Goal: Information Seeking & Learning: Check status

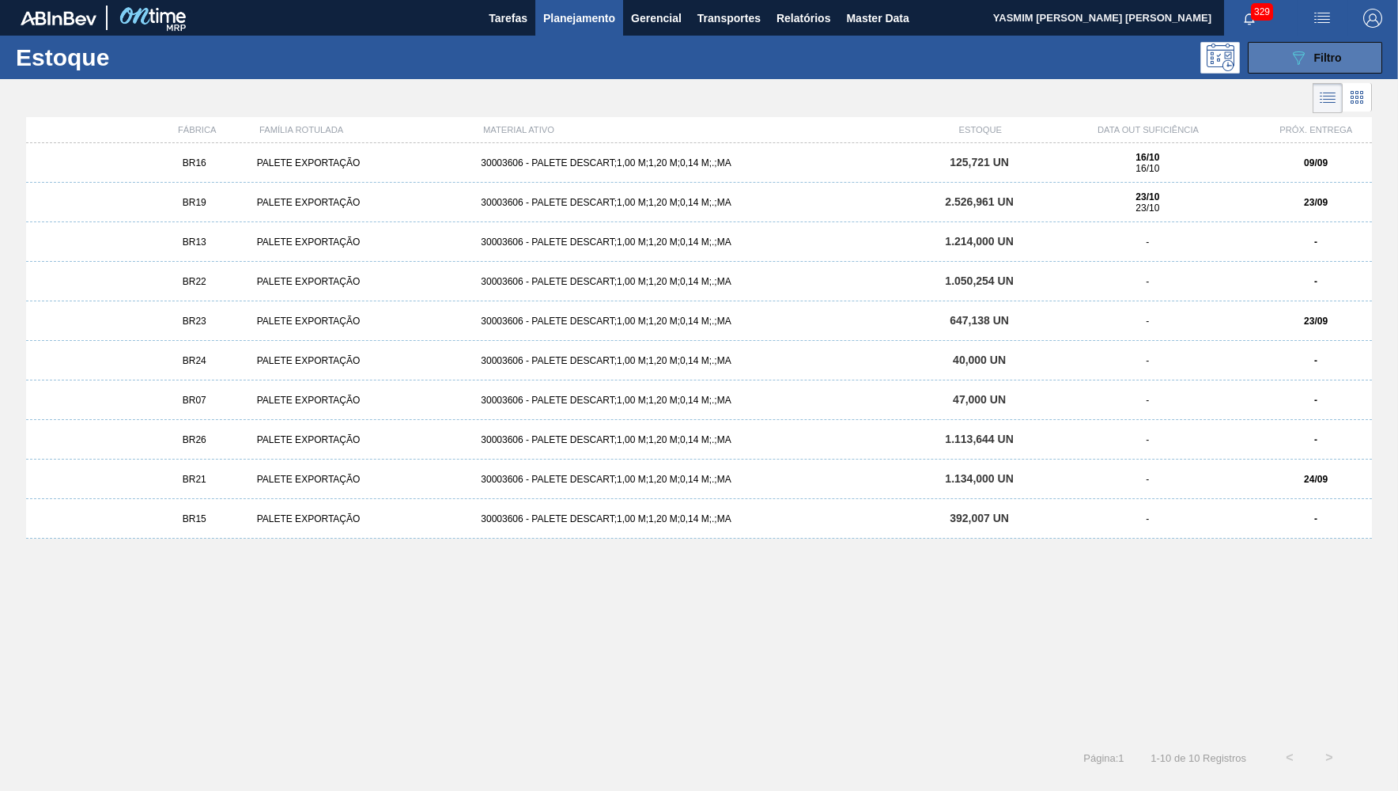
click at [1317, 56] on span "Filtro" at bounding box center [1329, 57] width 28 height 13
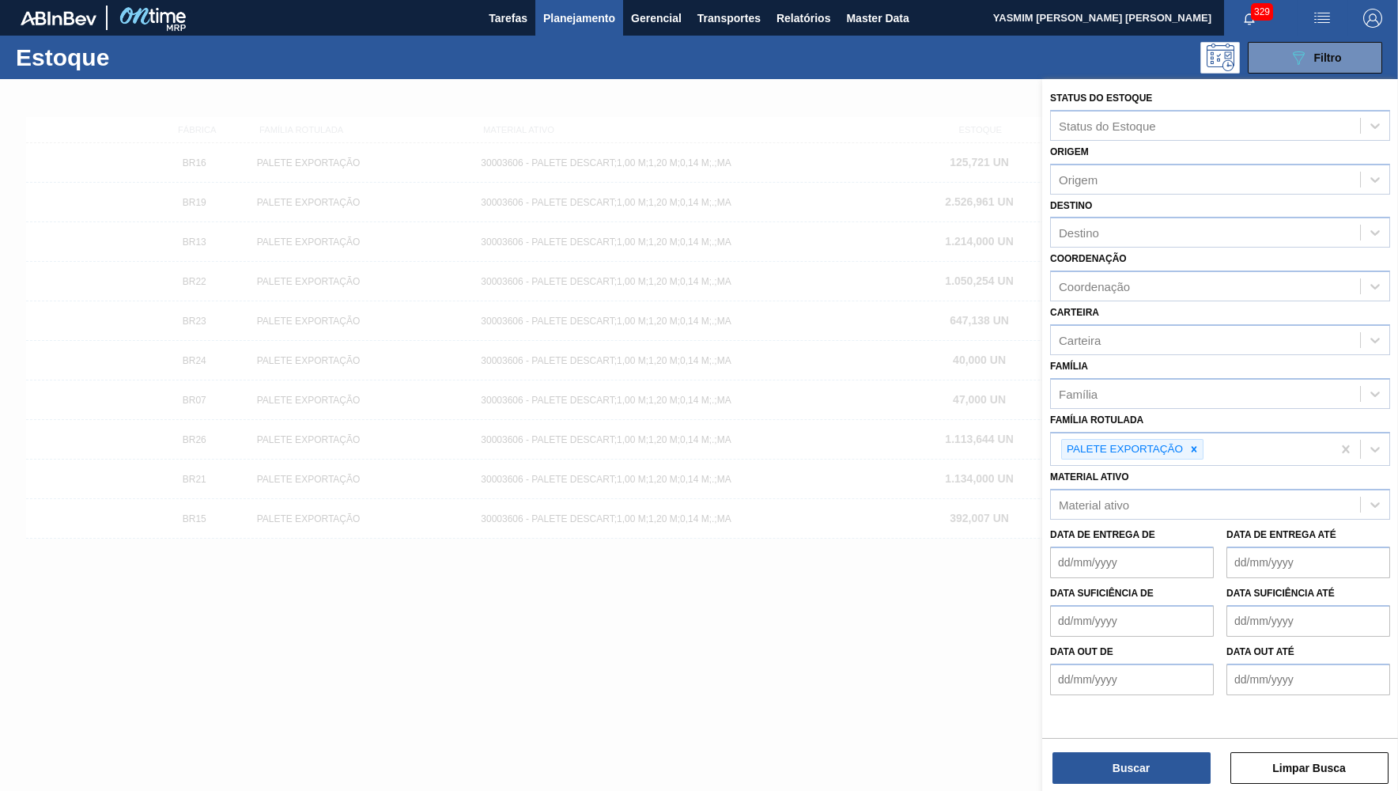
click at [1008, 371] on div at bounding box center [699, 474] width 1398 height 791
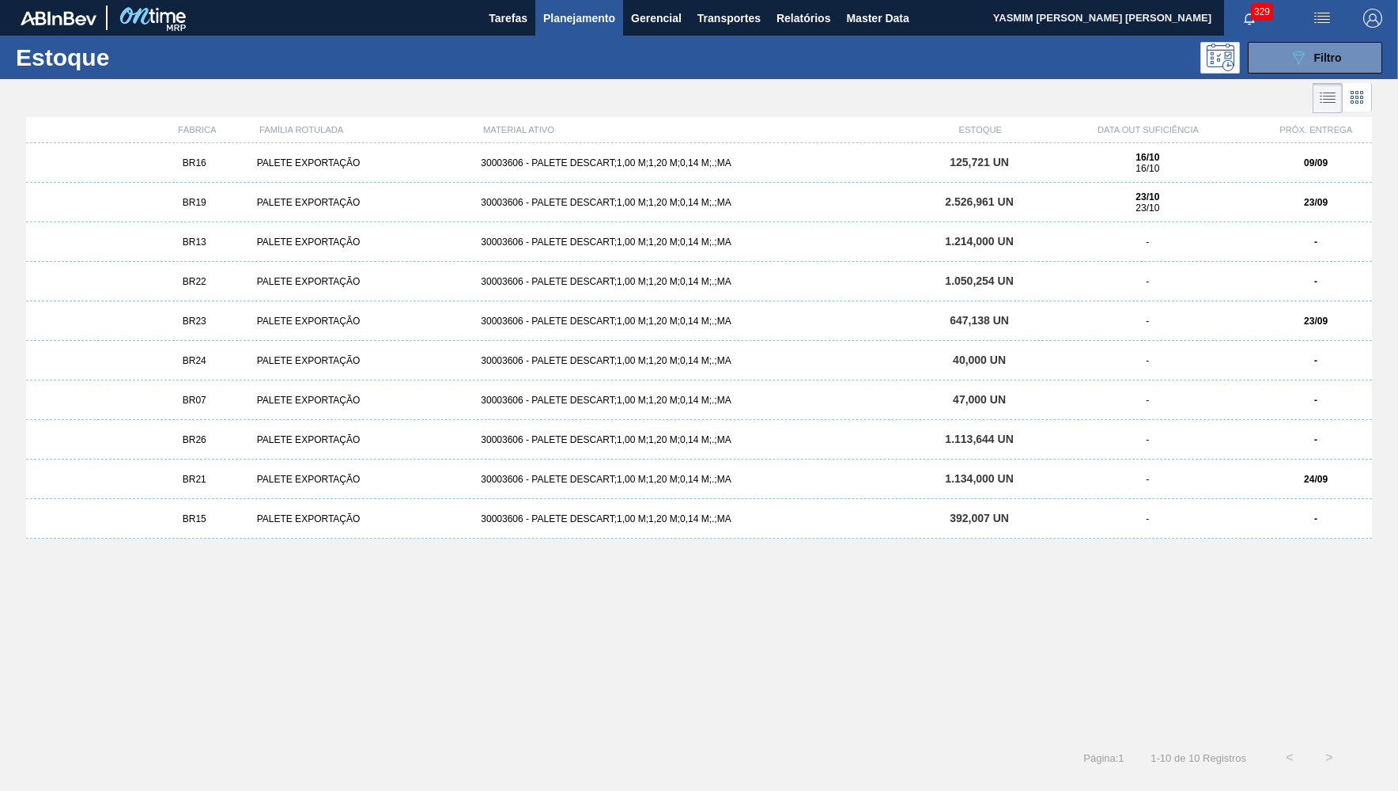
click at [1253, 150] on div "BR16 PALETE EXPORTAÇÃO 30003606 - PALETE DESCART;1,00 M;1,20 M;0,14 M;.;MA 125,…" at bounding box center [699, 163] width 1346 height 40
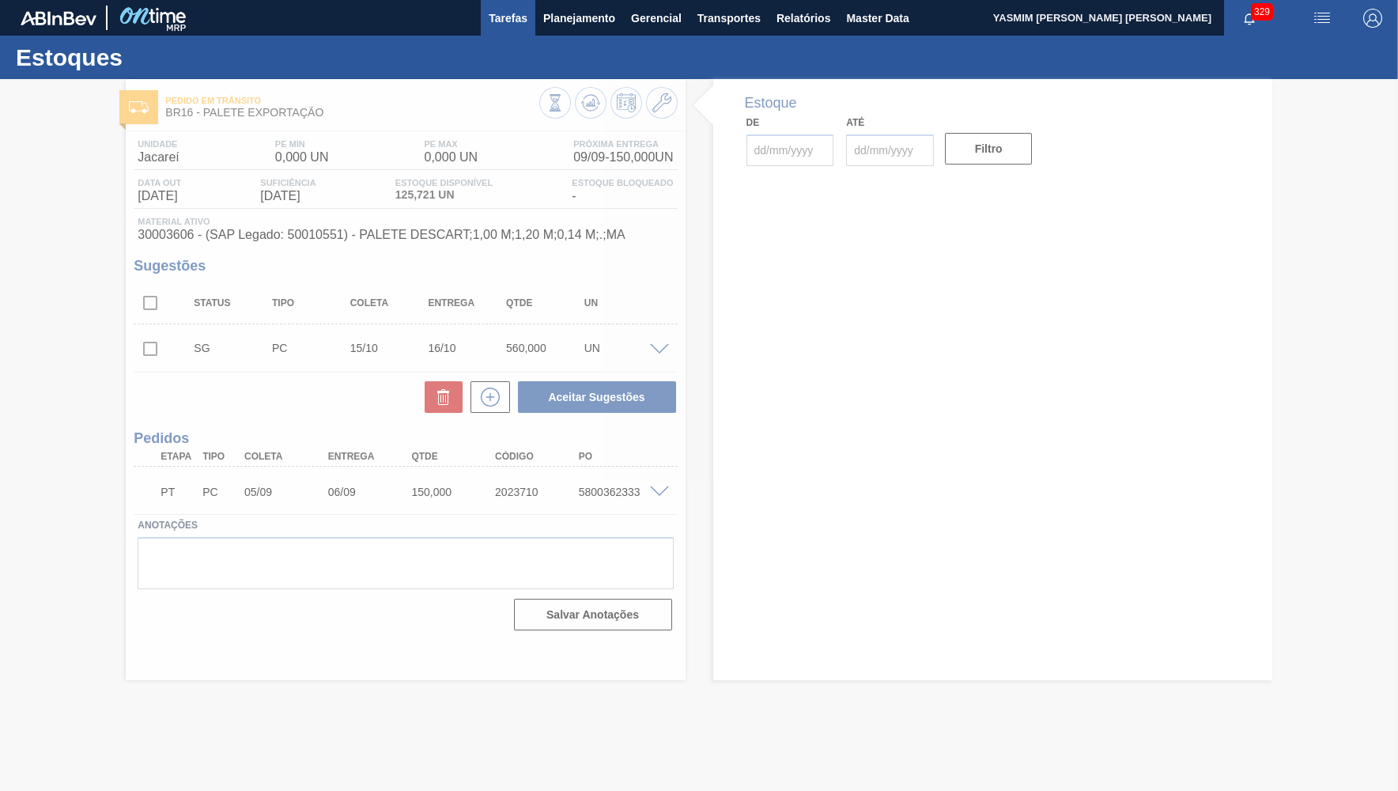
type input "[DATE]"
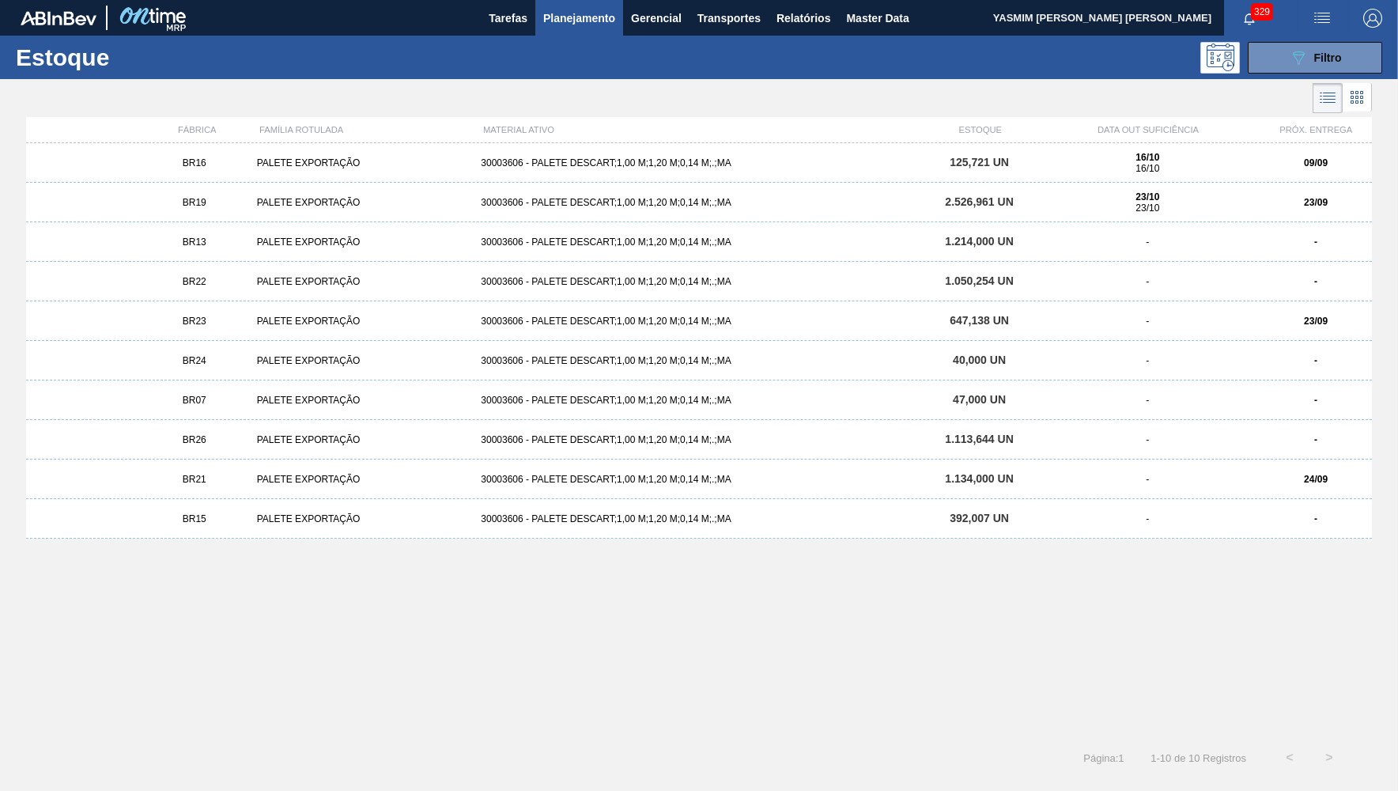
click at [1326, 210] on div "BR19 PALETE EXPORTAÇÃO 30003606 - PALETE DESCART;1,00 M;1,20 M;0,14 M;.;MA 2.52…" at bounding box center [699, 203] width 1346 height 40
click at [1291, 325] on div "23/09" at bounding box center [1316, 321] width 112 height 11
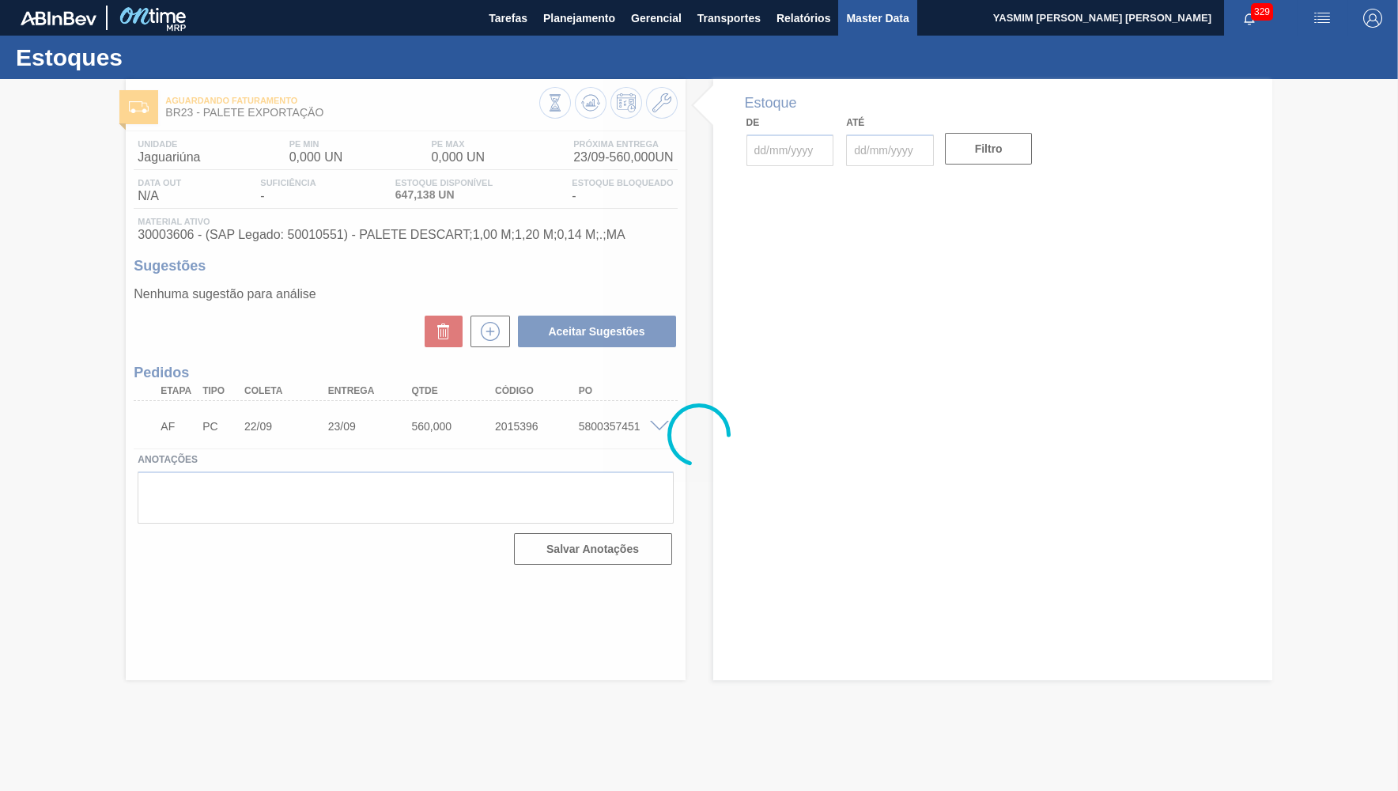
type input "[DATE]"
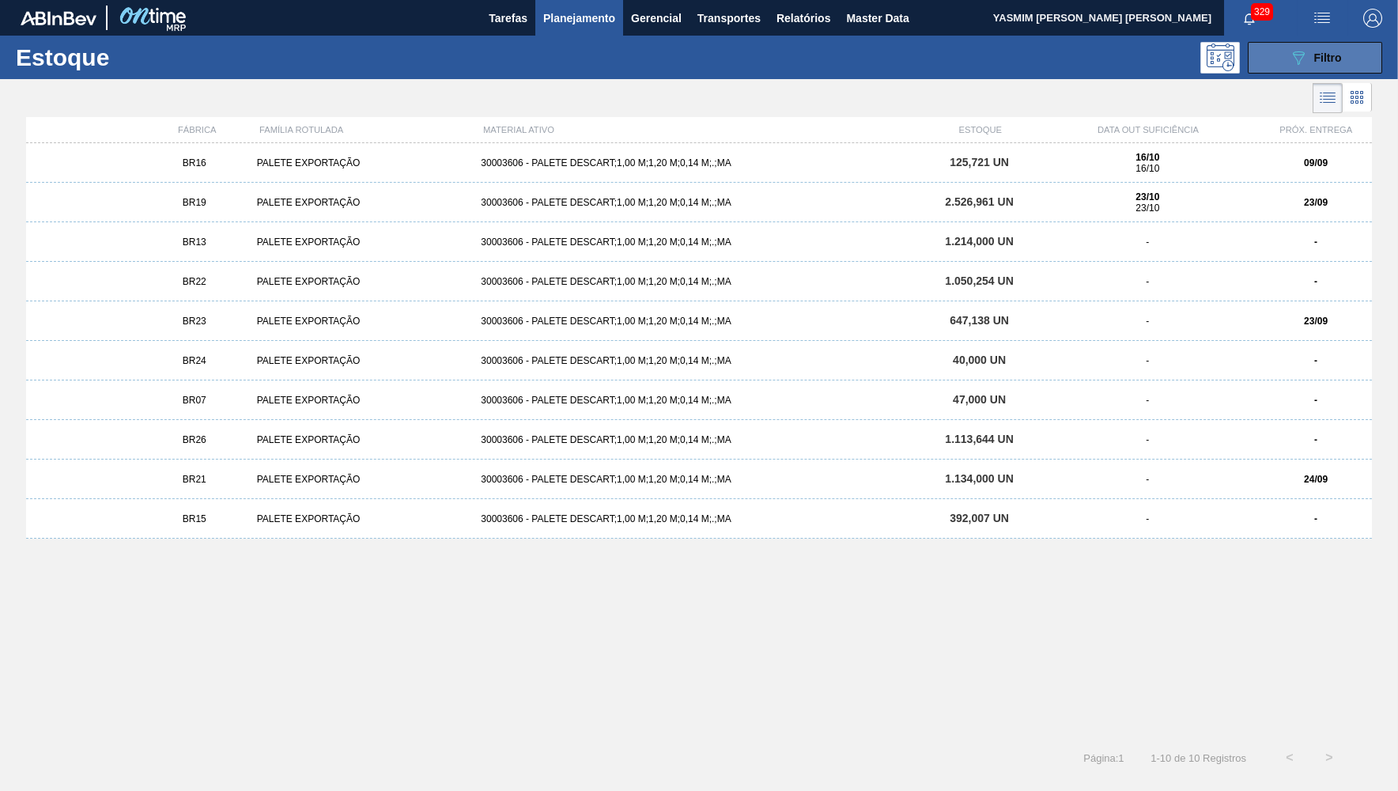
click at [1353, 47] on button "089F7B8B-B2A5-4AFE-B5C0-19BA573D28AC Filtro" at bounding box center [1315, 58] width 134 height 32
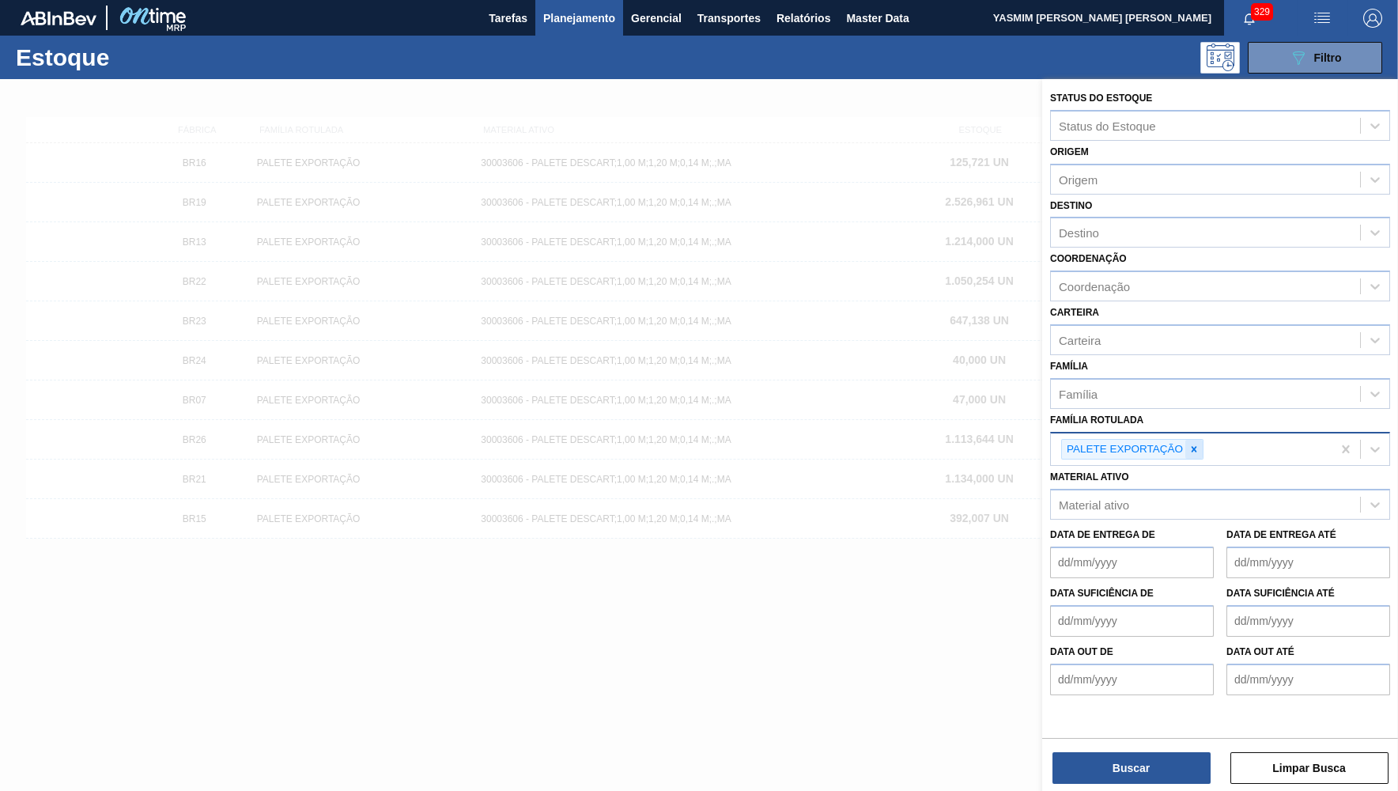
click at [1198, 444] on icon at bounding box center [1194, 449] width 11 height 11
click at [1169, 463] on div "Material ativo Material ativo" at bounding box center [1220, 490] width 340 height 54
click at [1173, 463] on div "Material ativo Material ativo" at bounding box center [1220, 490] width 340 height 54
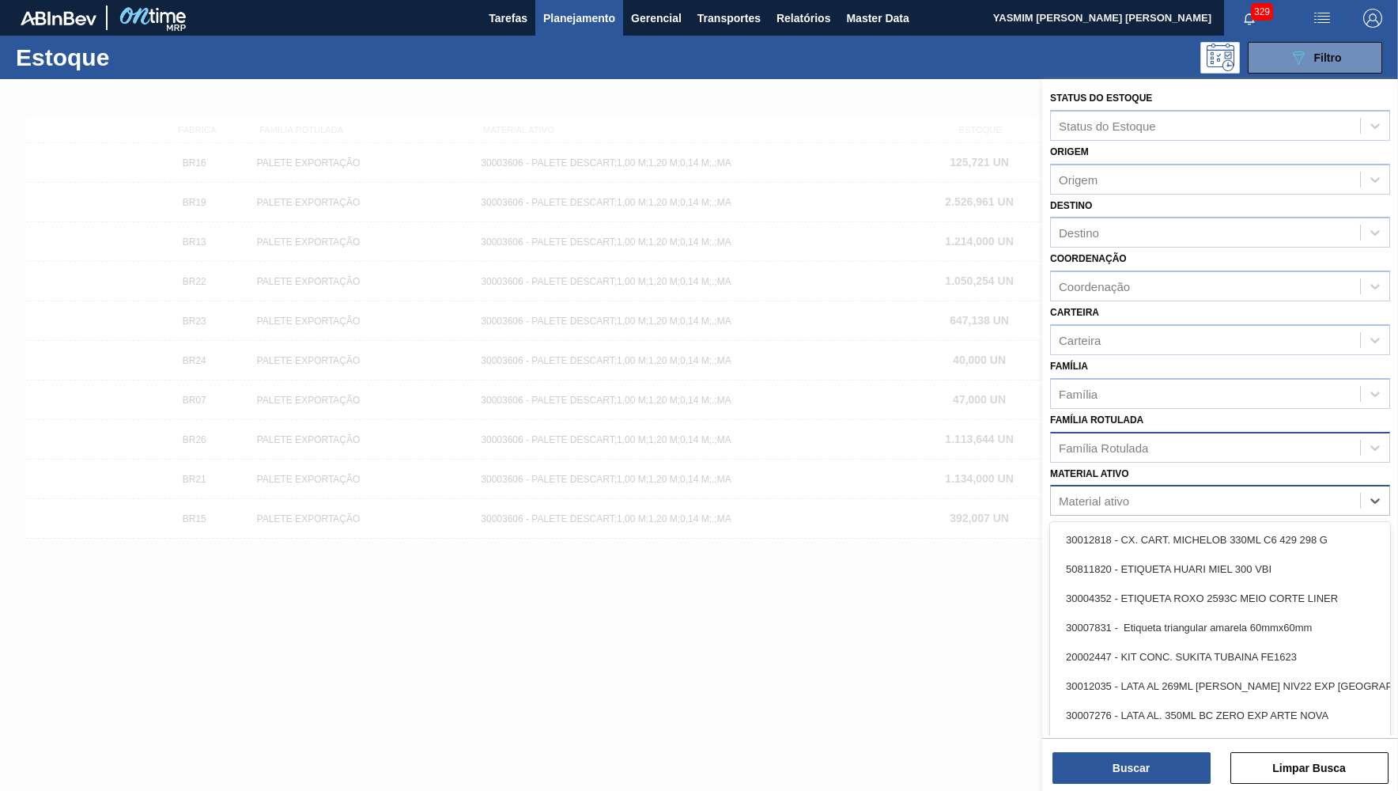
click at [1190, 490] on div "Material ativo" at bounding box center [1205, 501] width 309 height 23
paste ativo "30017087"
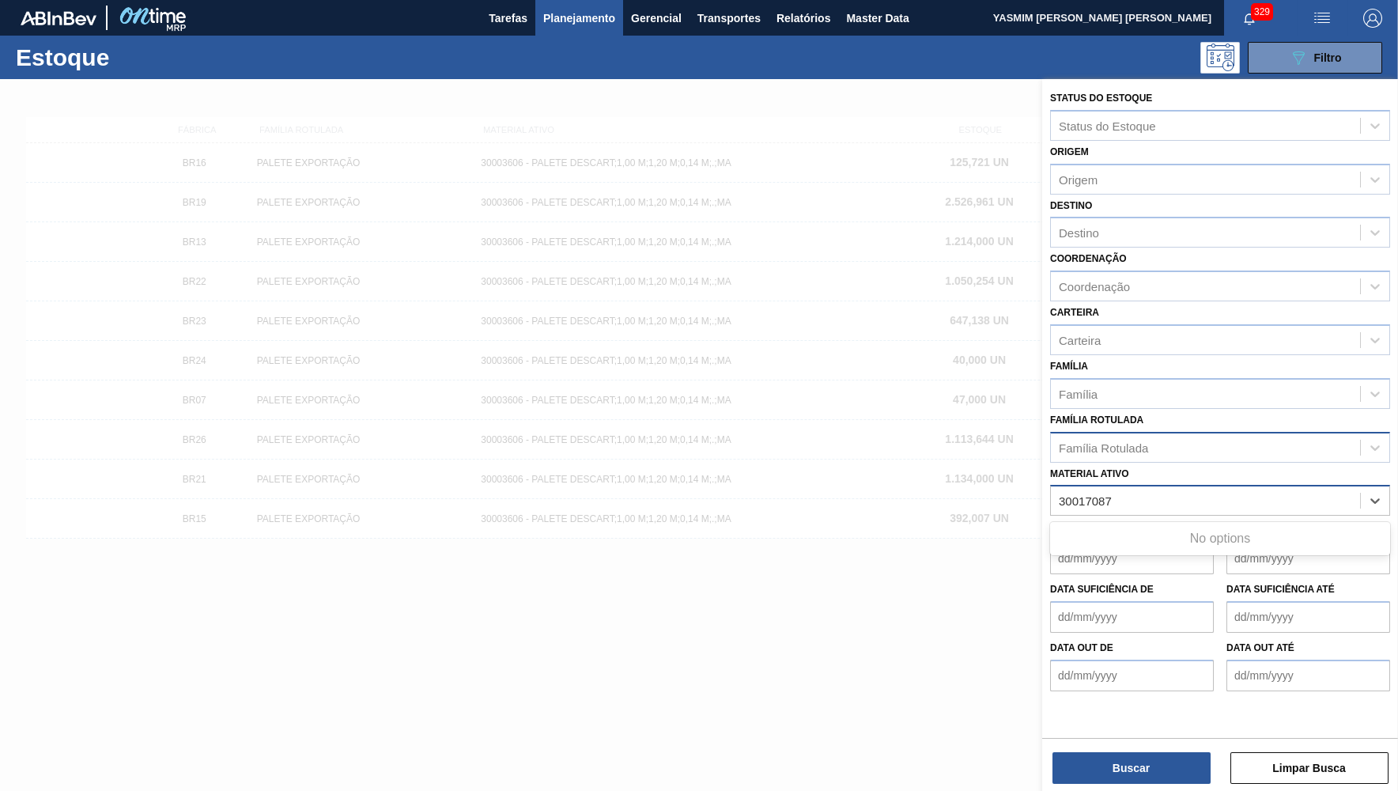
type ativo "3001708"
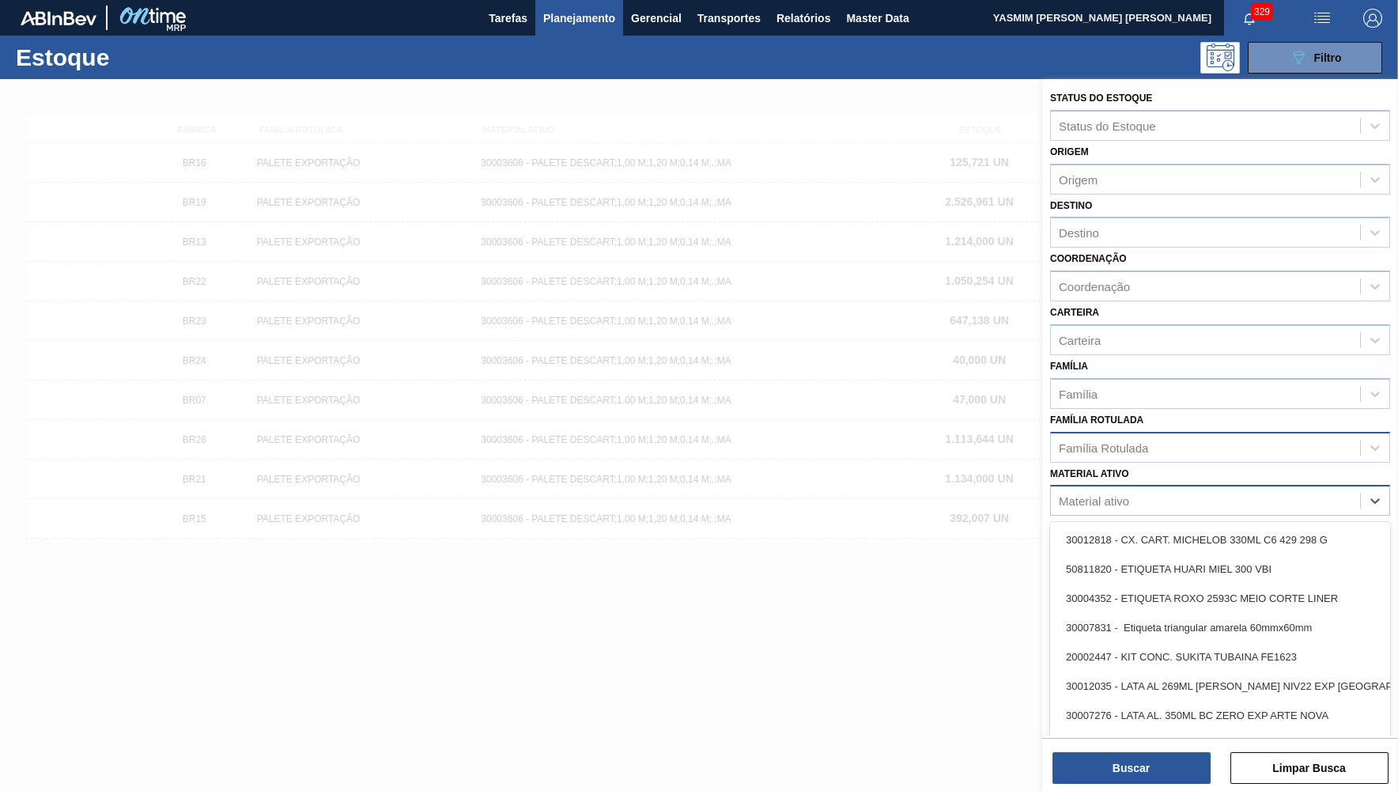
paste ativo "30017087"
type ativo "300170830017087"
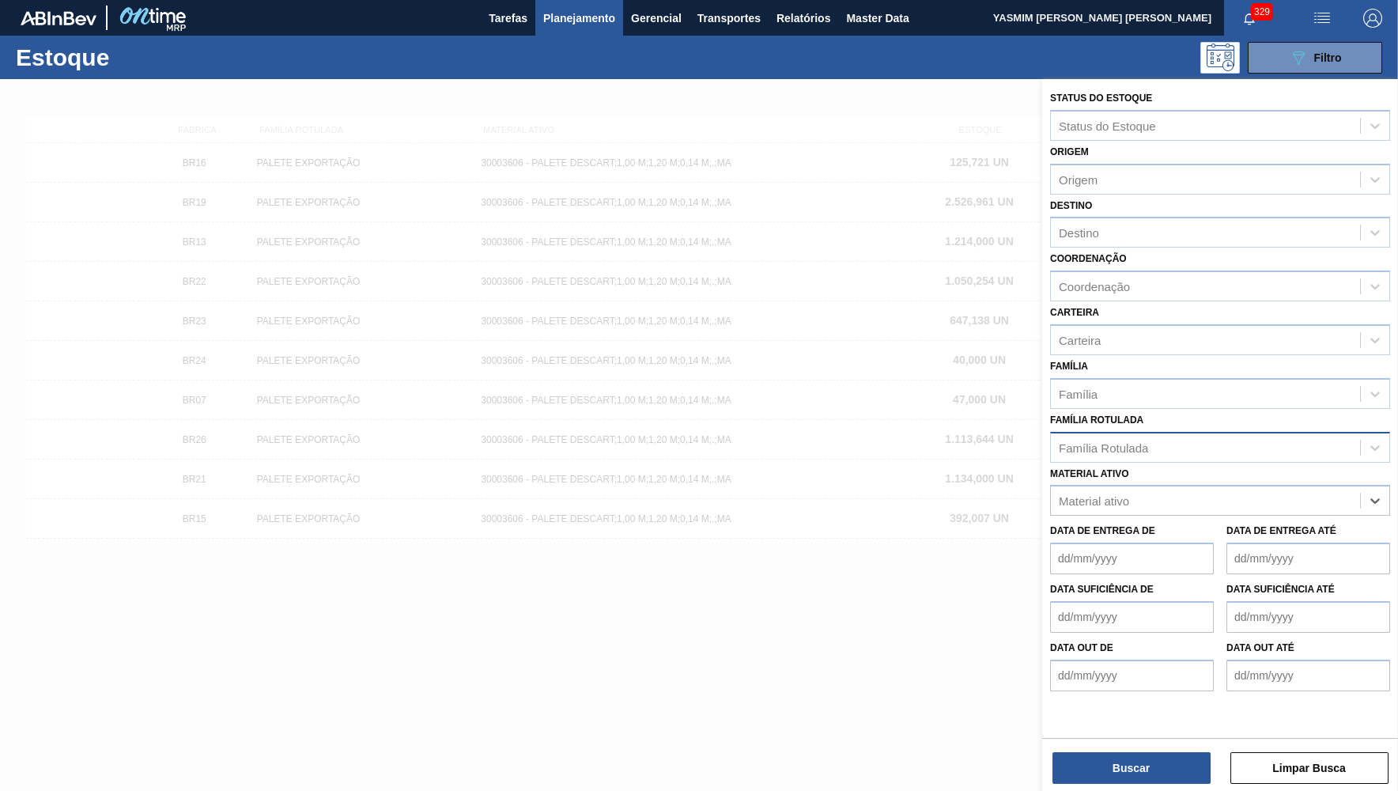
drag, startPoint x: 1194, startPoint y: 476, endPoint x: 838, endPoint y: 418, distance: 360.6
click at [1043, 418] on div "Status do Estoque Status do Estoque Origem Origem Destino Destino Coordenação C…" at bounding box center [1221, 474] width 356 height 791
paste ativo "30017087"
type ativo "30017087"
click at [1186, 525] on div "30017087 - ROTULO SLEEVE BUD BIB 6L 429" at bounding box center [1220, 539] width 340 height 29
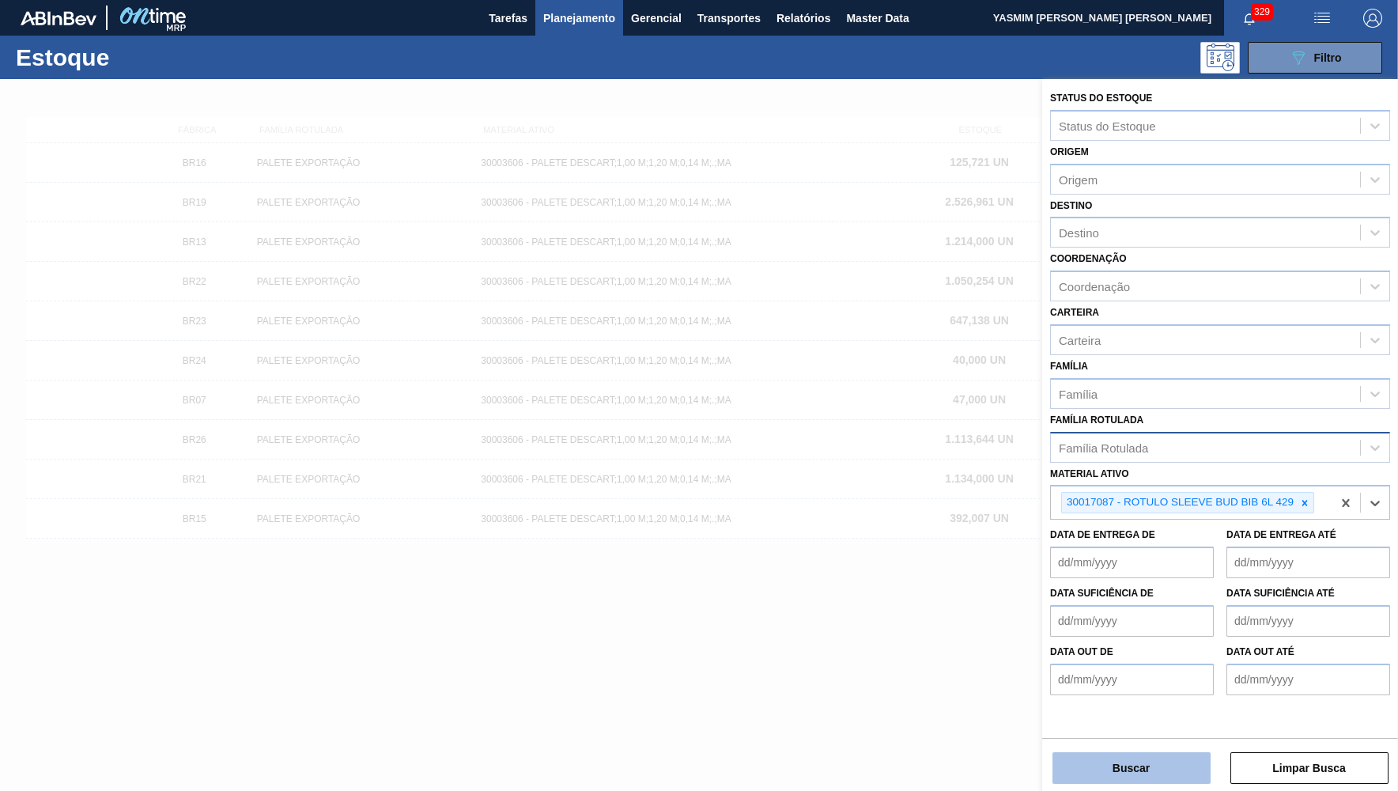
click at [1167, 779] on button "Buscar" at bounding box center [1132, 768] width 158 height 32
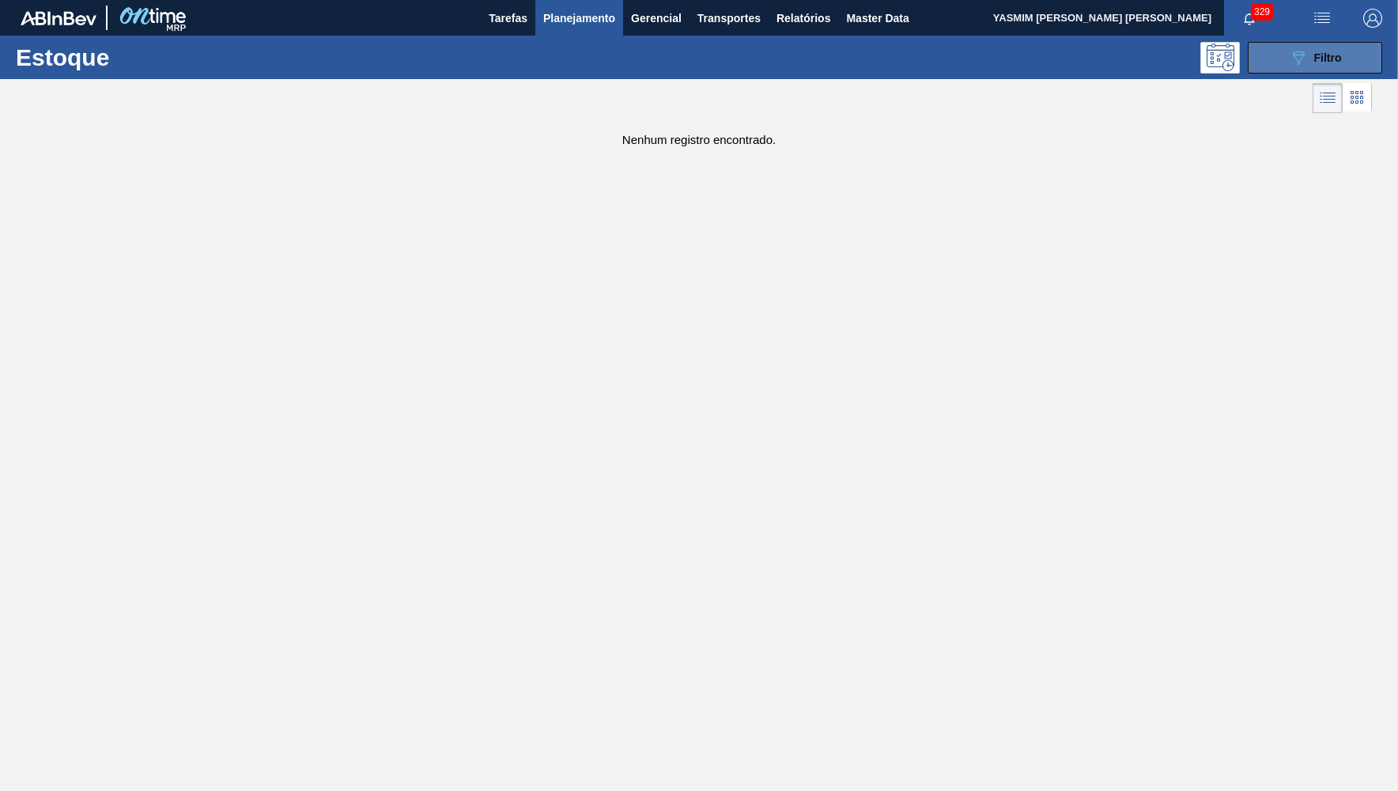
click at [1279, 60] on button "089F7B8B-B2A5-4AFE-B5C0-19BA573D28AC Filtro" at bounding box center [1315, 58] width 134 height 32
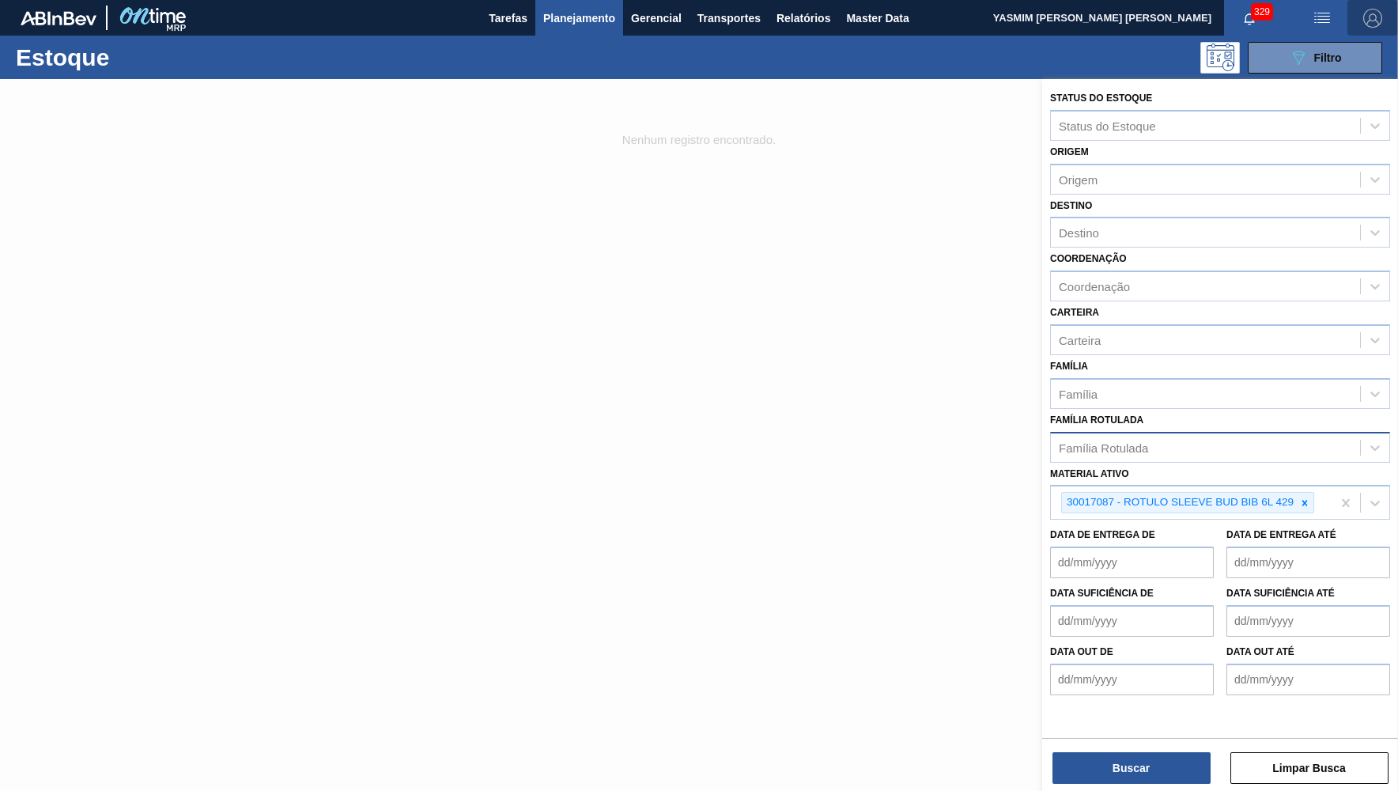
click at [1362, 27] on span "button" at bounding box center [1373, 18] width 38 height 19
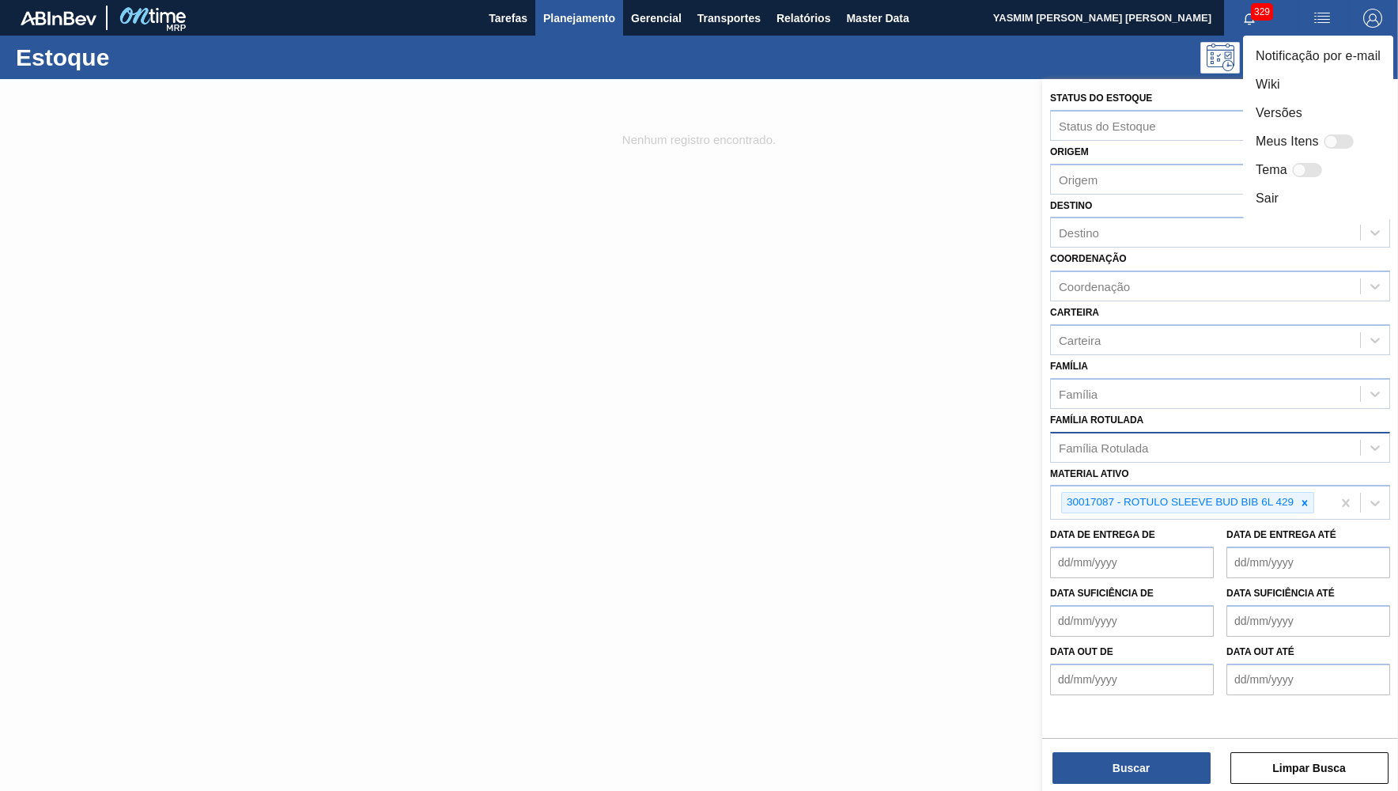
click at [1145, 783] on div at bounding box center [699, 395] width 1398 height 791
click at [1144, 0] on body "Tarefas Planejamento Gerencial Transportes Relatórios Master Data YASMIM FERREI…" at bounding box center [699, 0] width 1398 height 0
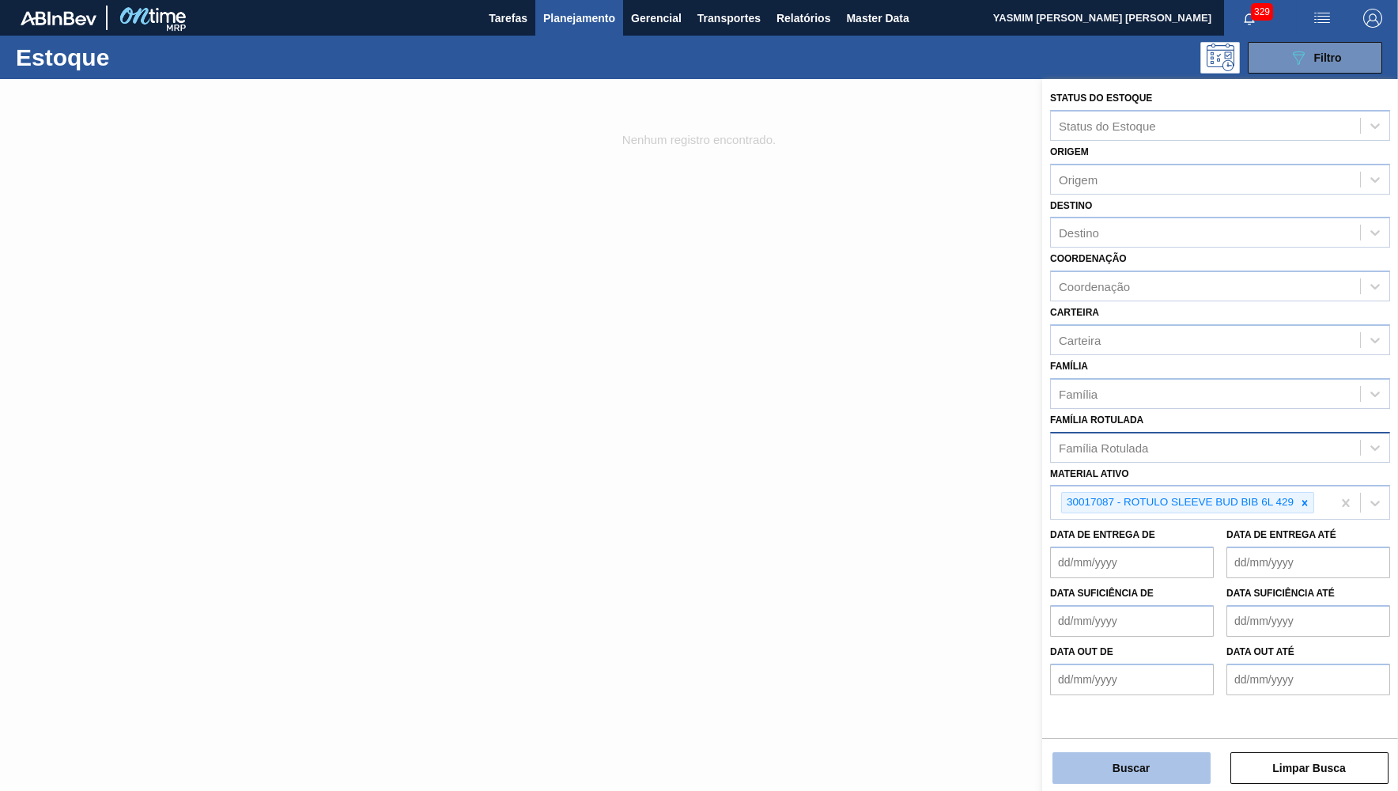
click at [1141, 765] on button "Buscar" at bounding box center [1132, 768] width 158 height 32
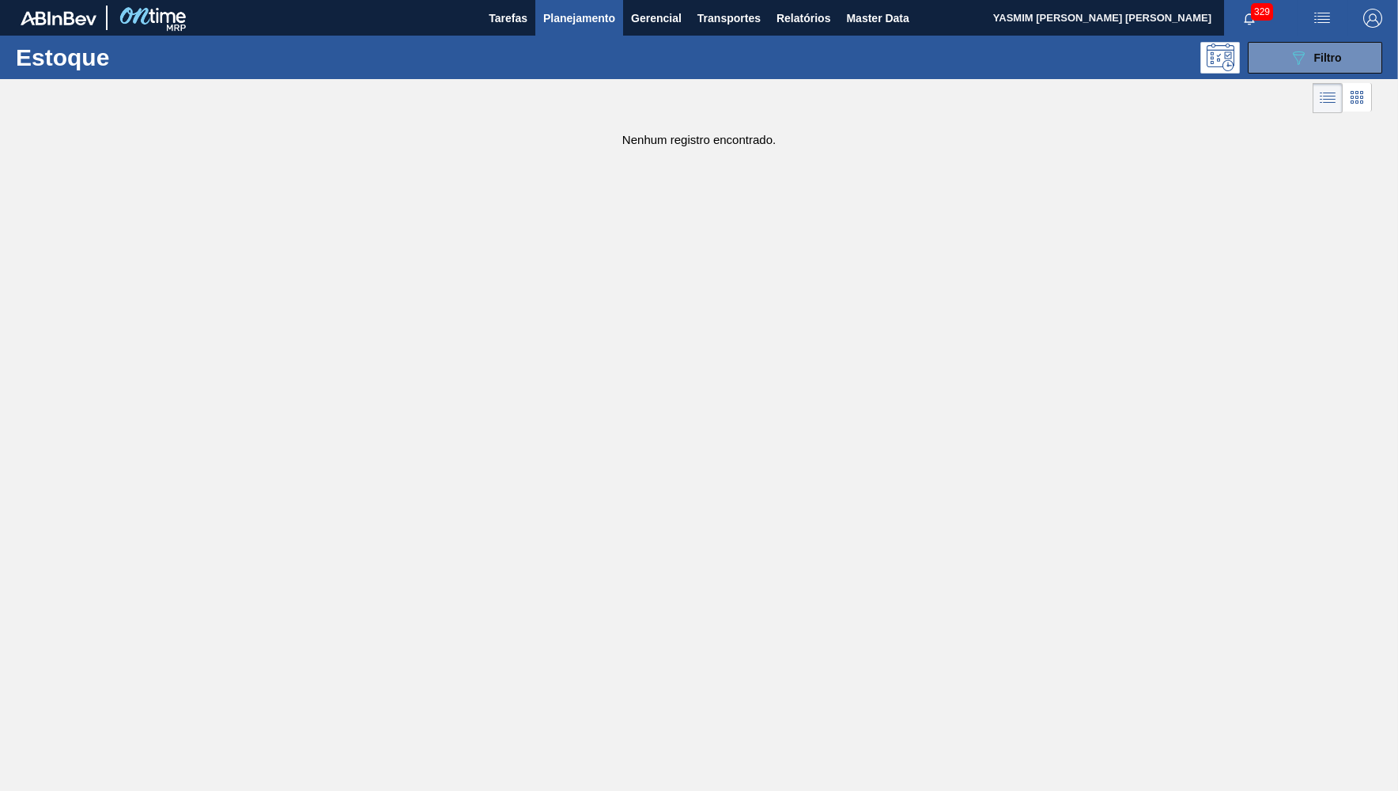
click at [567, 2] on button "Planejamento" at bounding box center [579, 18] width 88 height 36
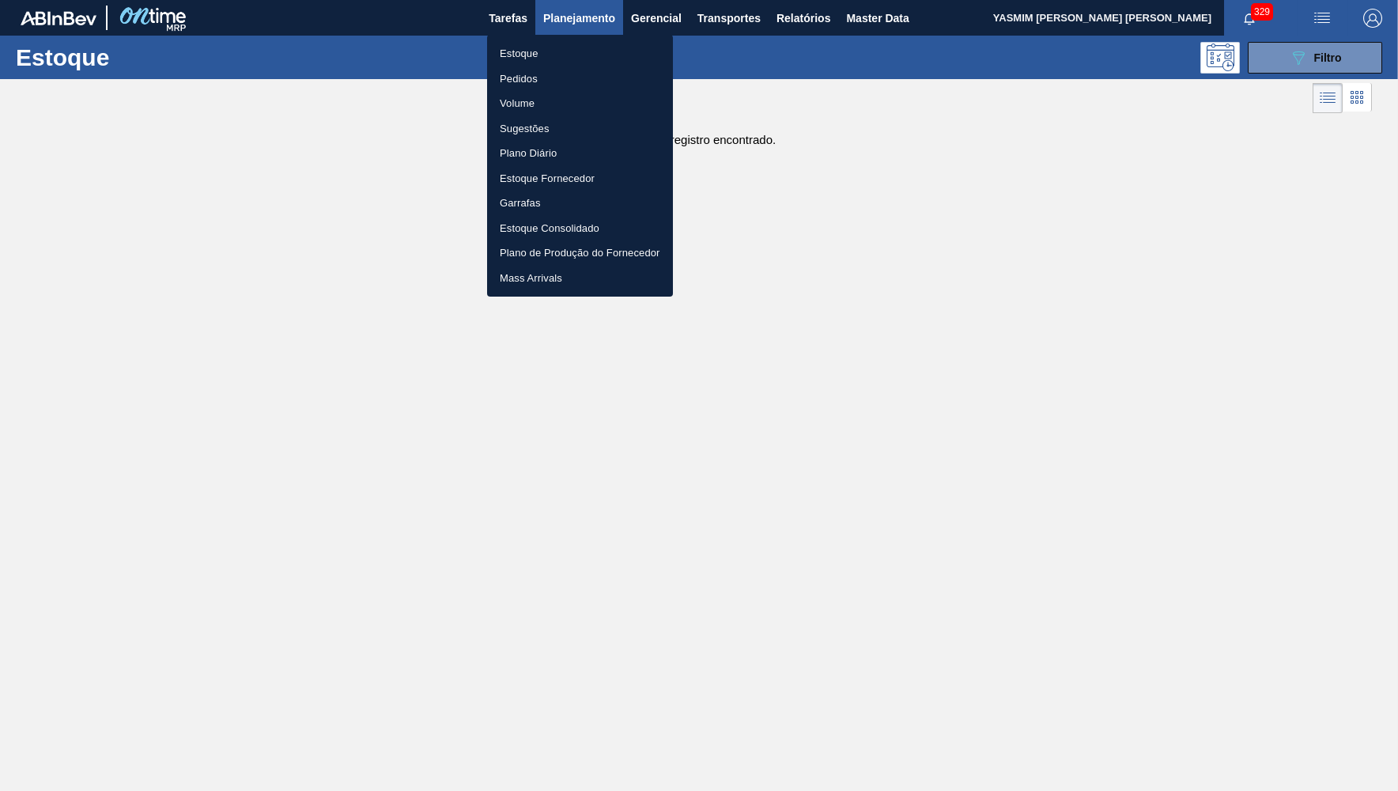
click at [564, 49] on li "Estoque" at bounding box center [580, 53] width 186 height 25
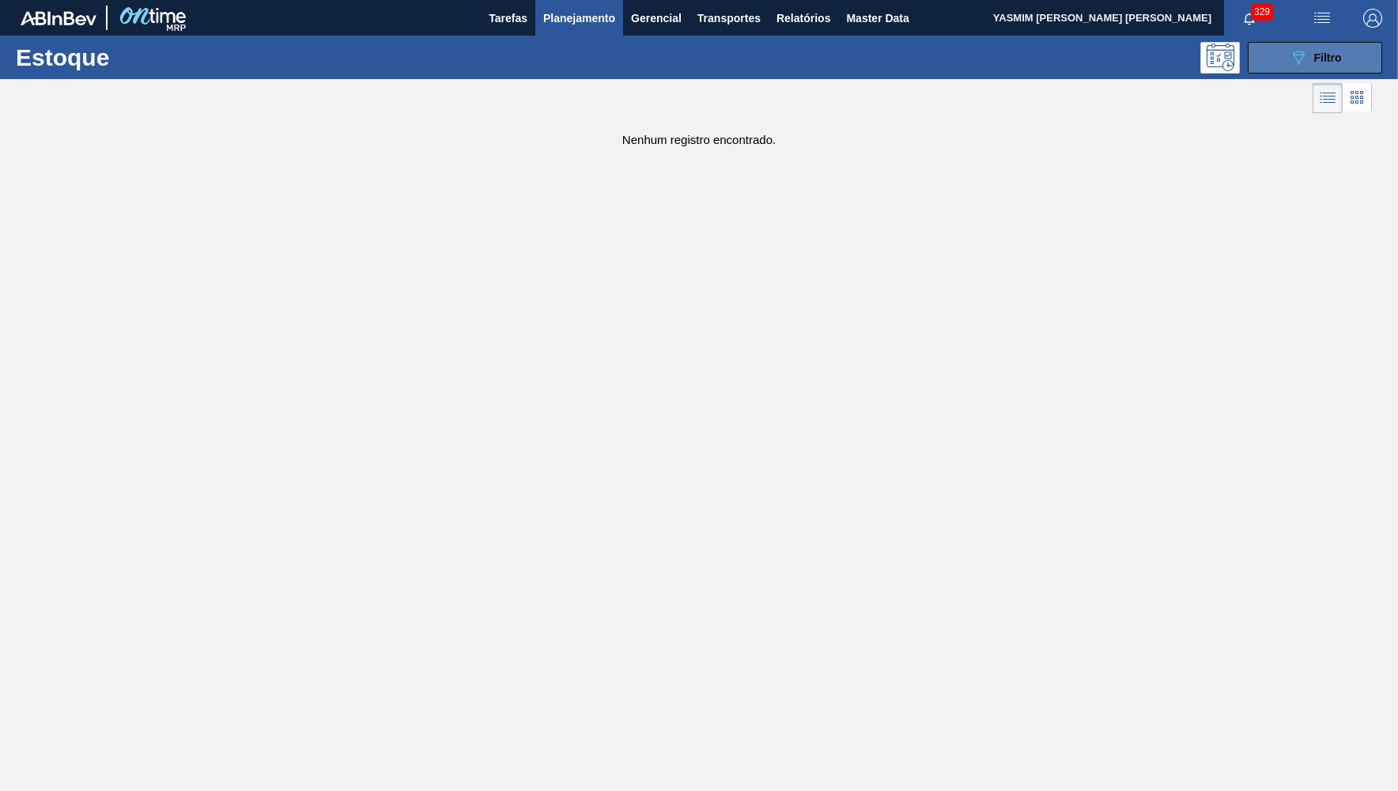
click at [1279, 57] on button "089F7B8B-B2A5-4AFE-B5C0-19BA573D28AC Filtro" at bounding box center [1315, 58] width 134 height 32
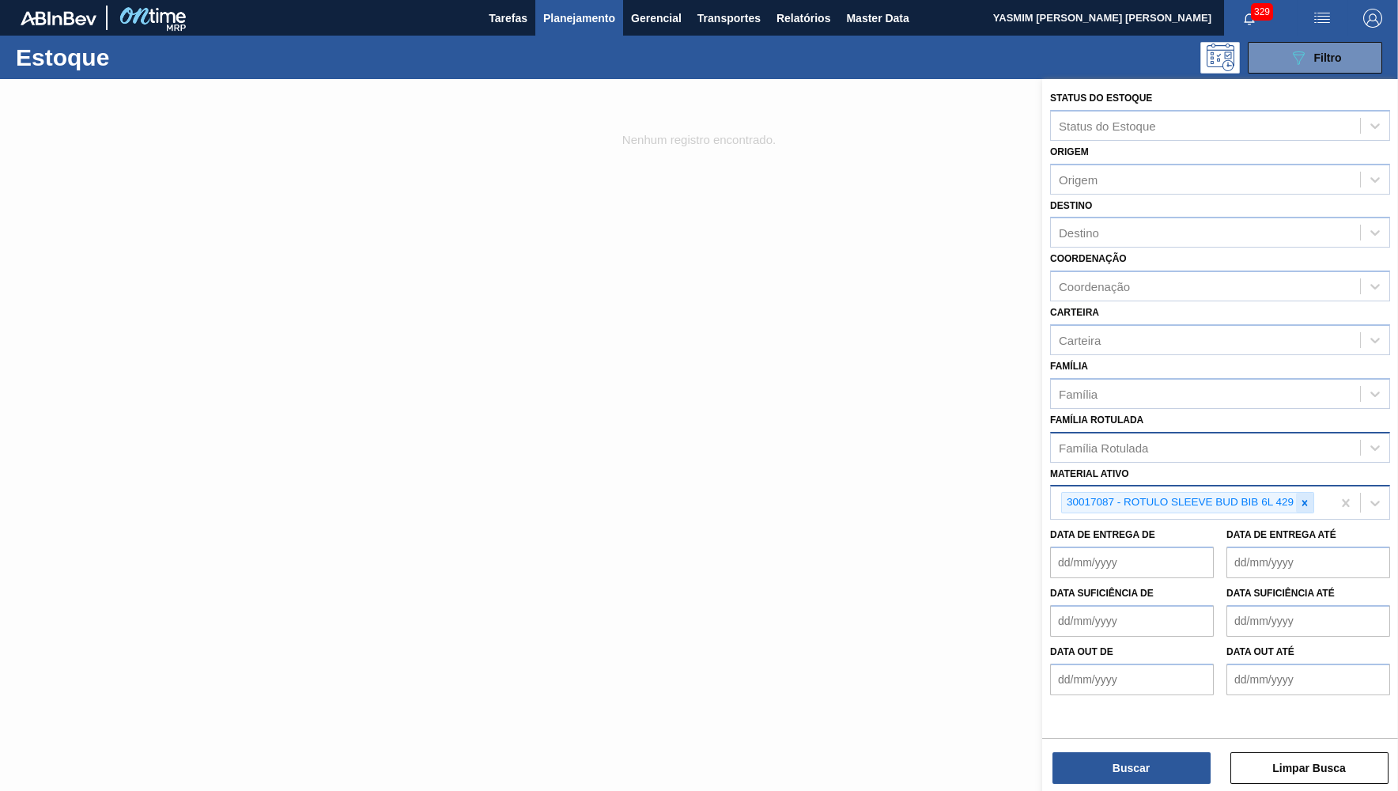
click at [1298, 493] on div at bounding box center [1304, 503] width 17 height 20
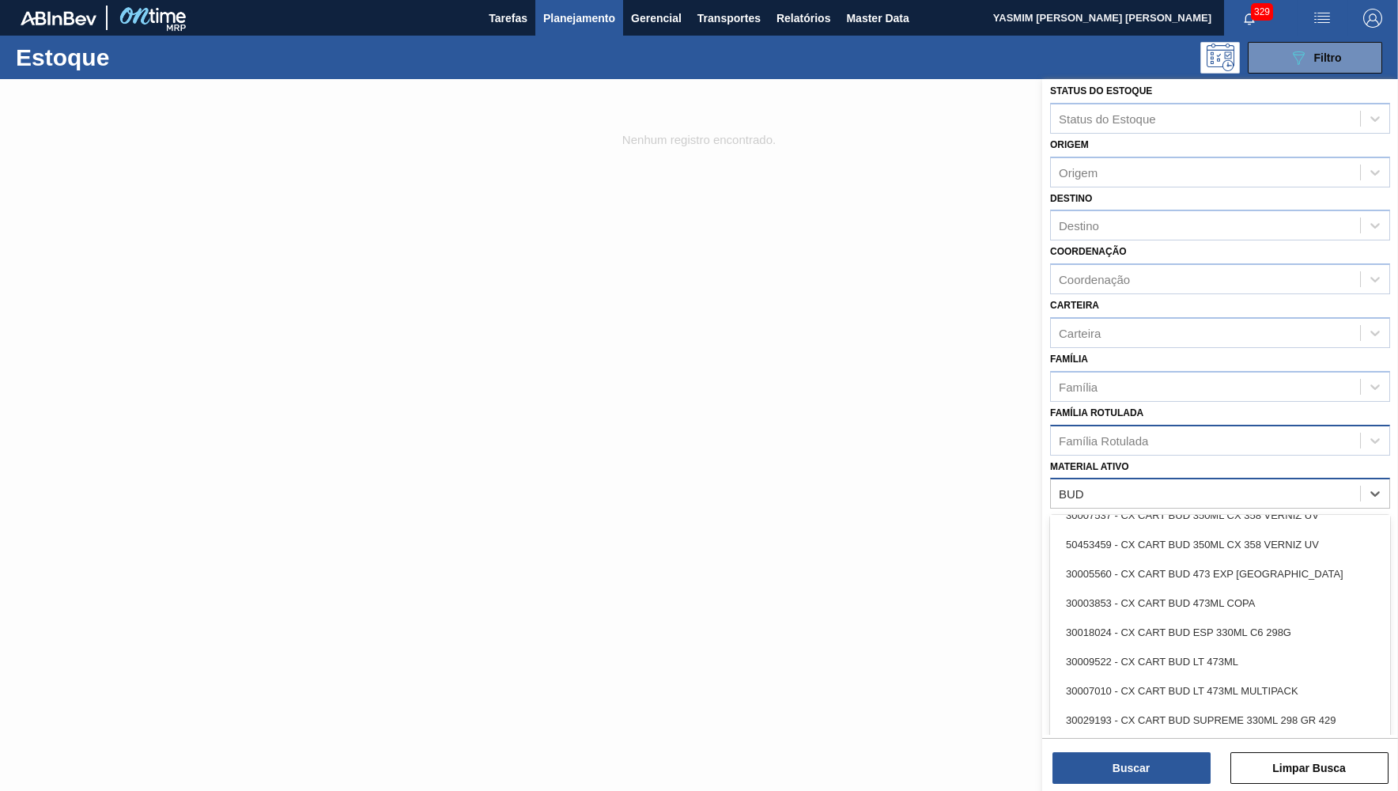
scroll to position [2695, 0]
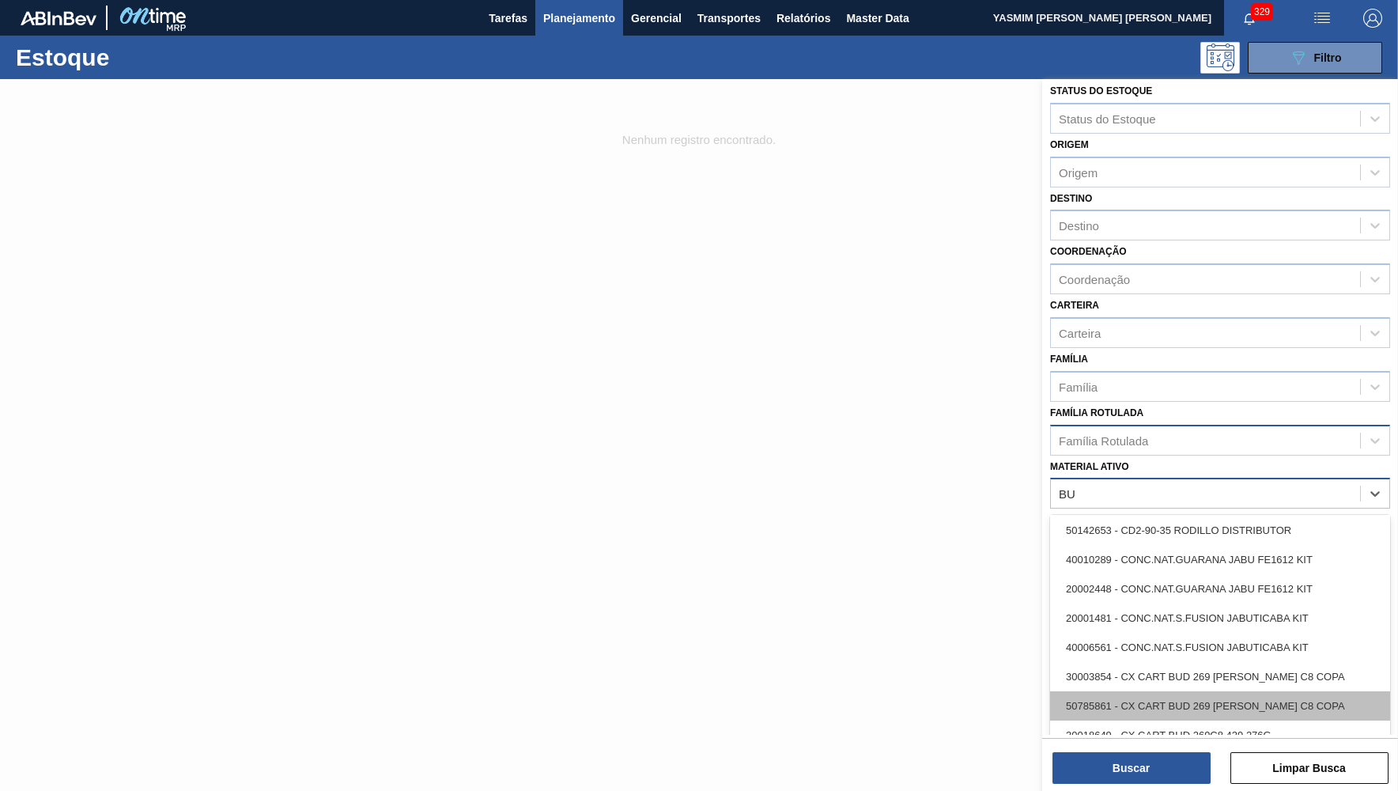
type ativo "B"
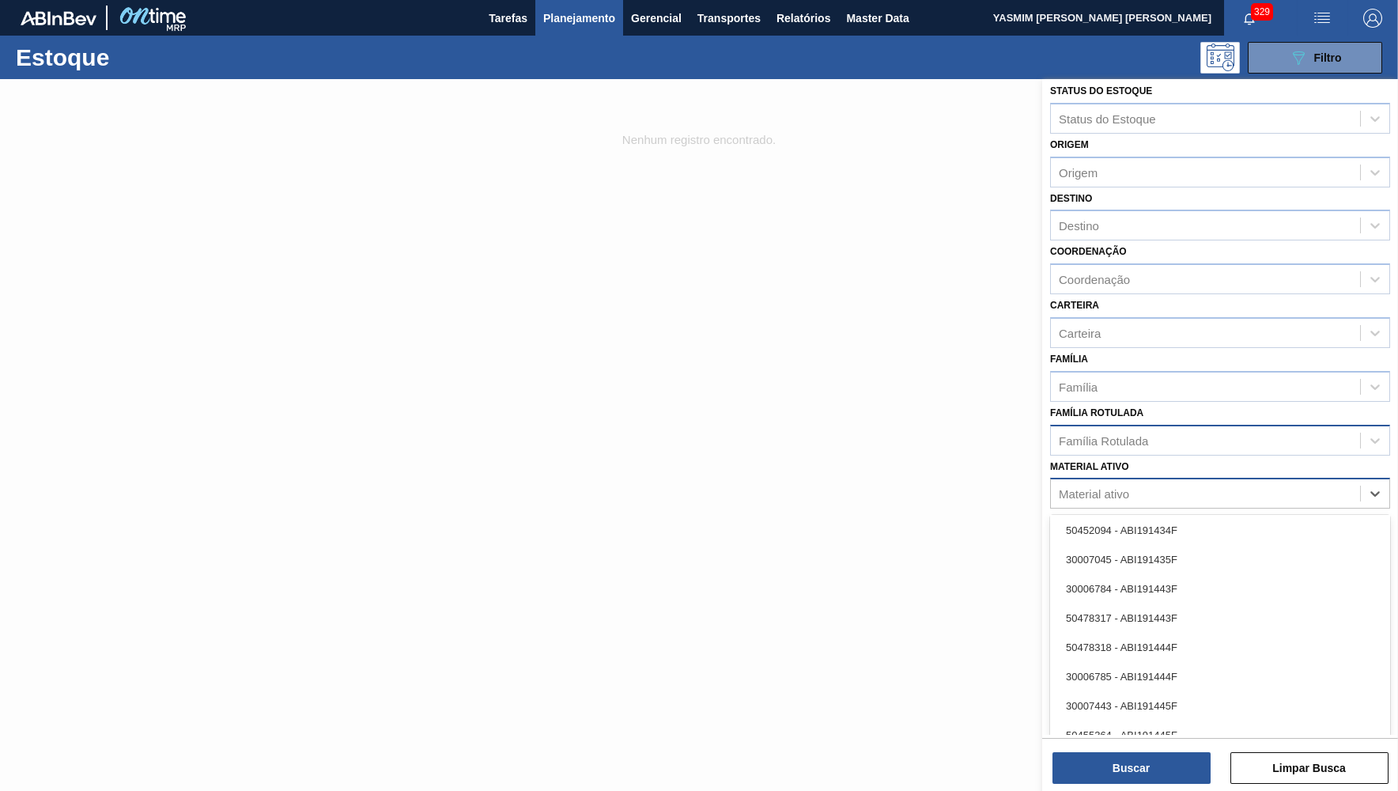
click at [1145, 425] on div "Família Rotulada" at bounding box center [1220, 440] width 340 height 31
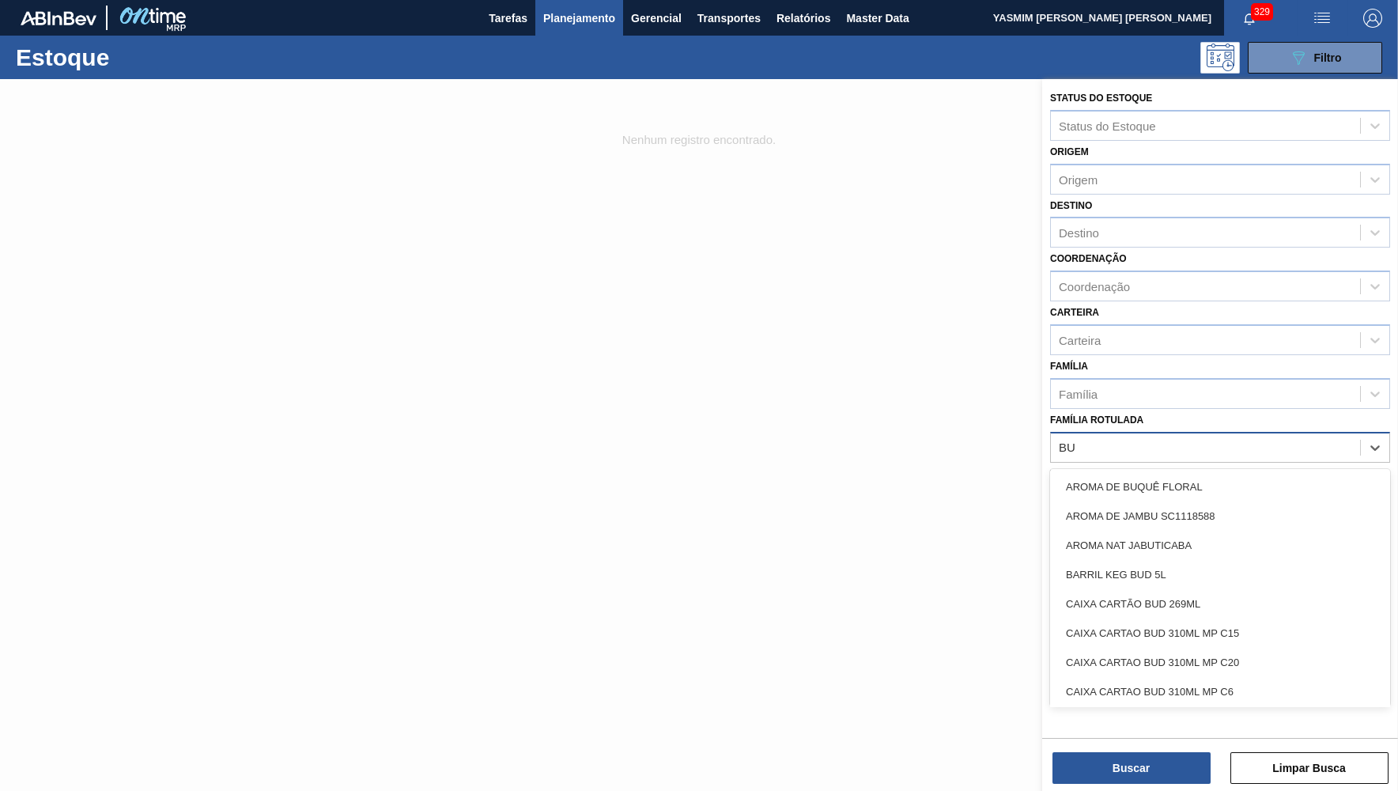
type Rotulada "BUD"
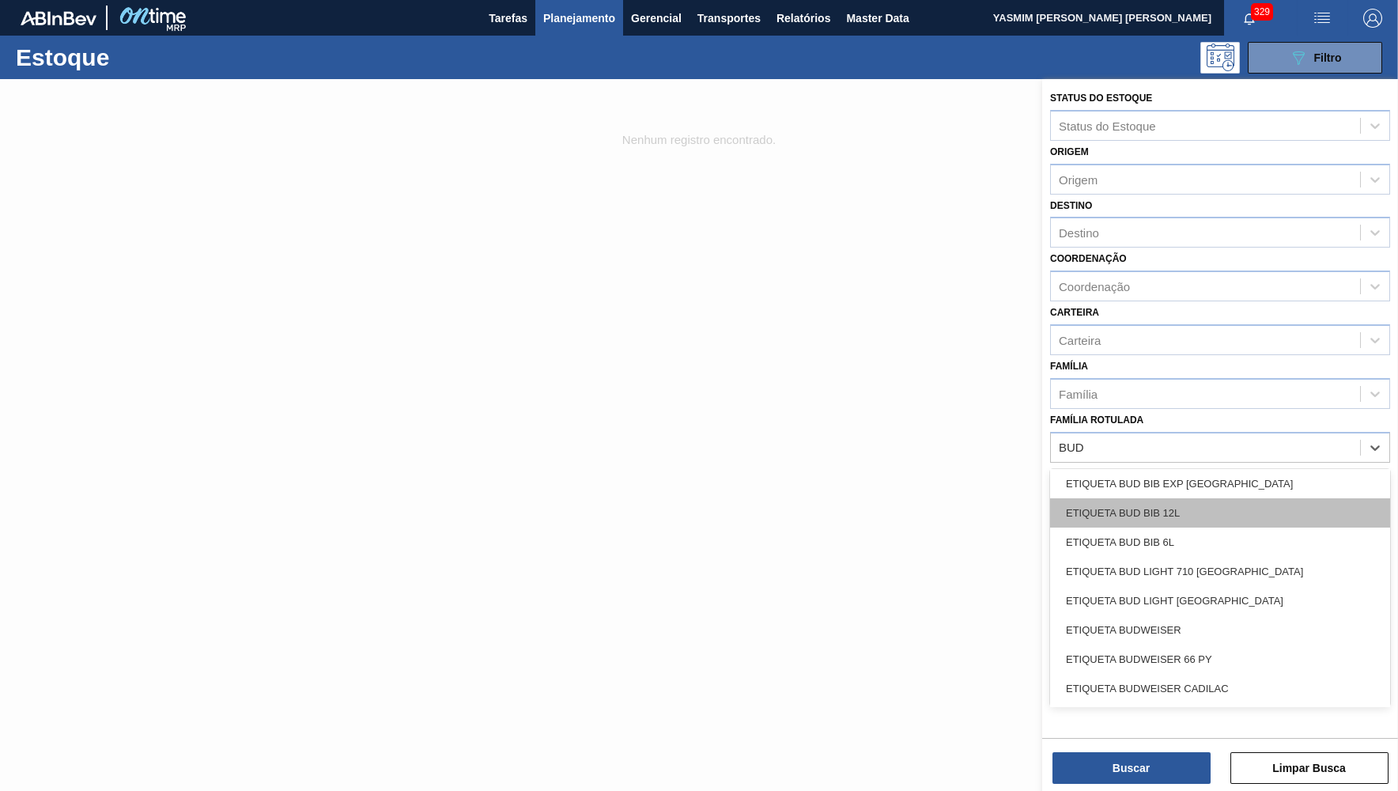
scroll to position [1799, 0]
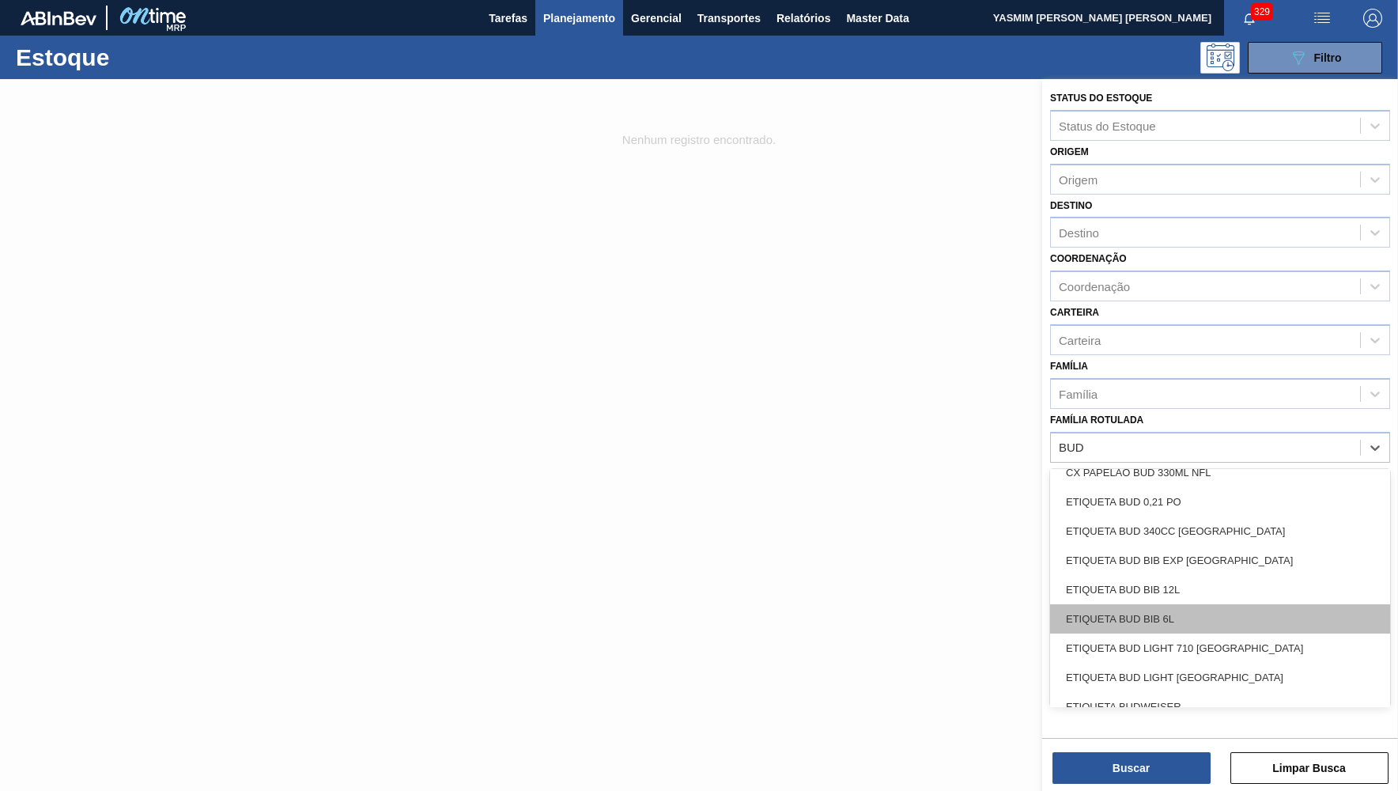
click at [1217, 604] on div "ETIQUETA BUD BIB 6L" at bounding box center [1220, 618] width 340 height 29
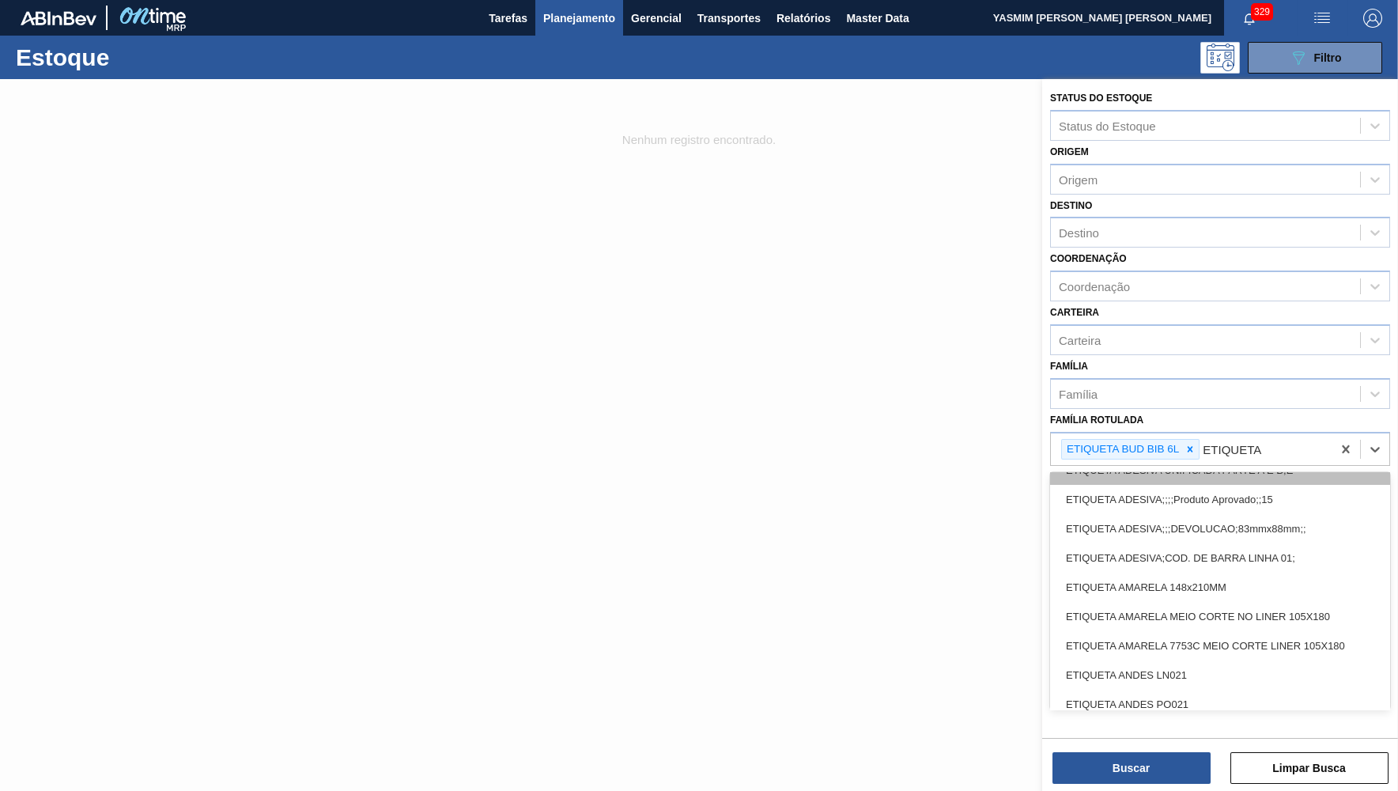
scroll to position [308, 0]
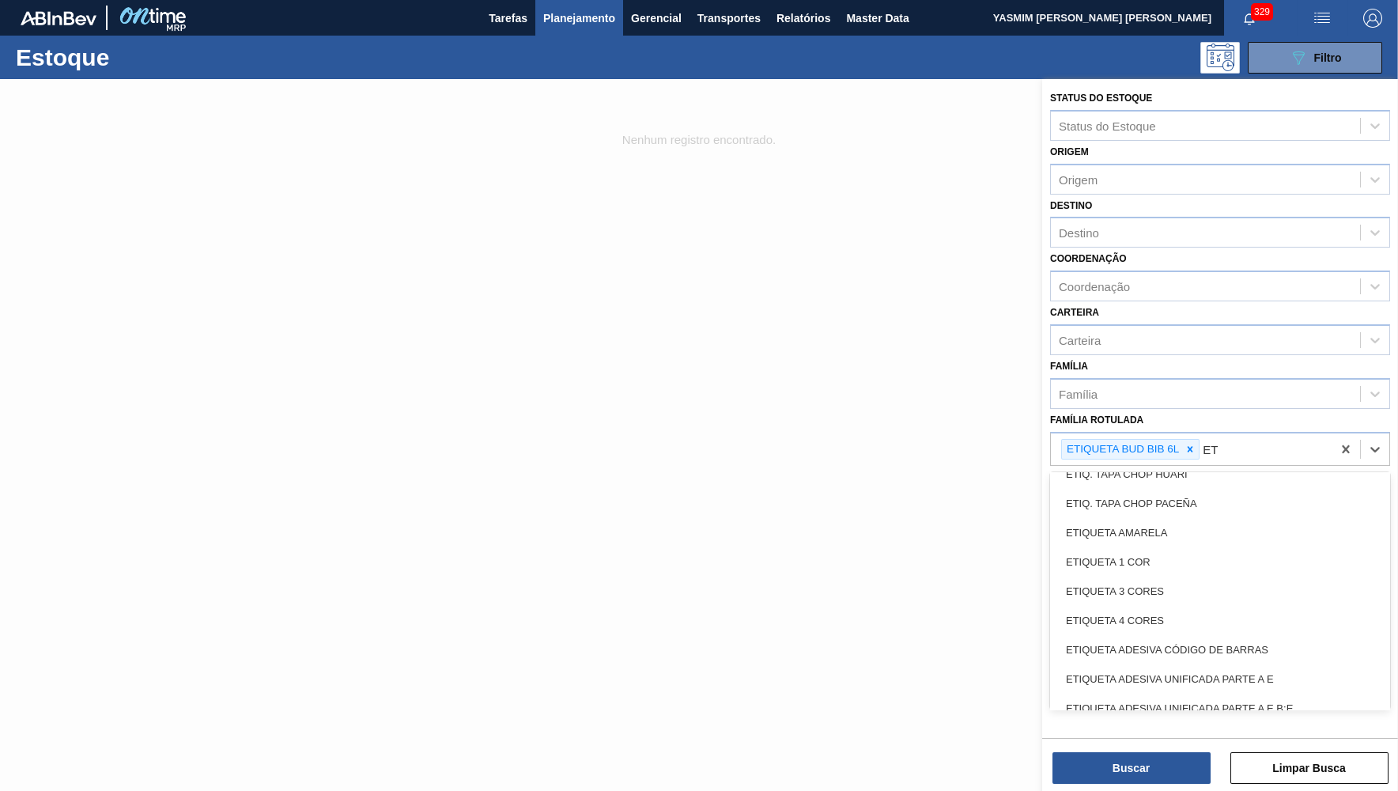
type Rotulada "E"
type Rotulada "BUD"
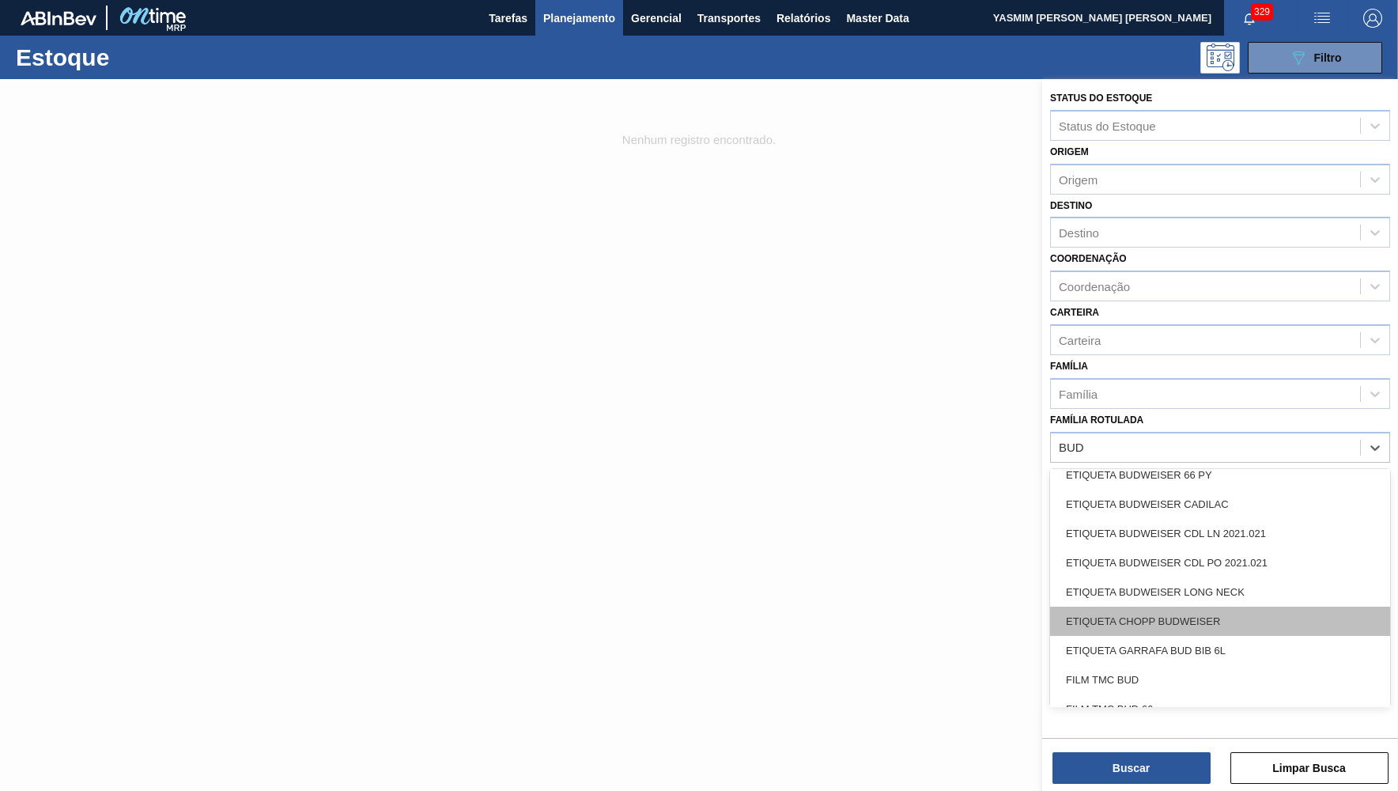
scroll to position [2084, 0]
click at [1168, 612] on div "ETIQUETA GARRAFA BUD BIB 6L" at bounding box center [1220, 626] width 340 height 29
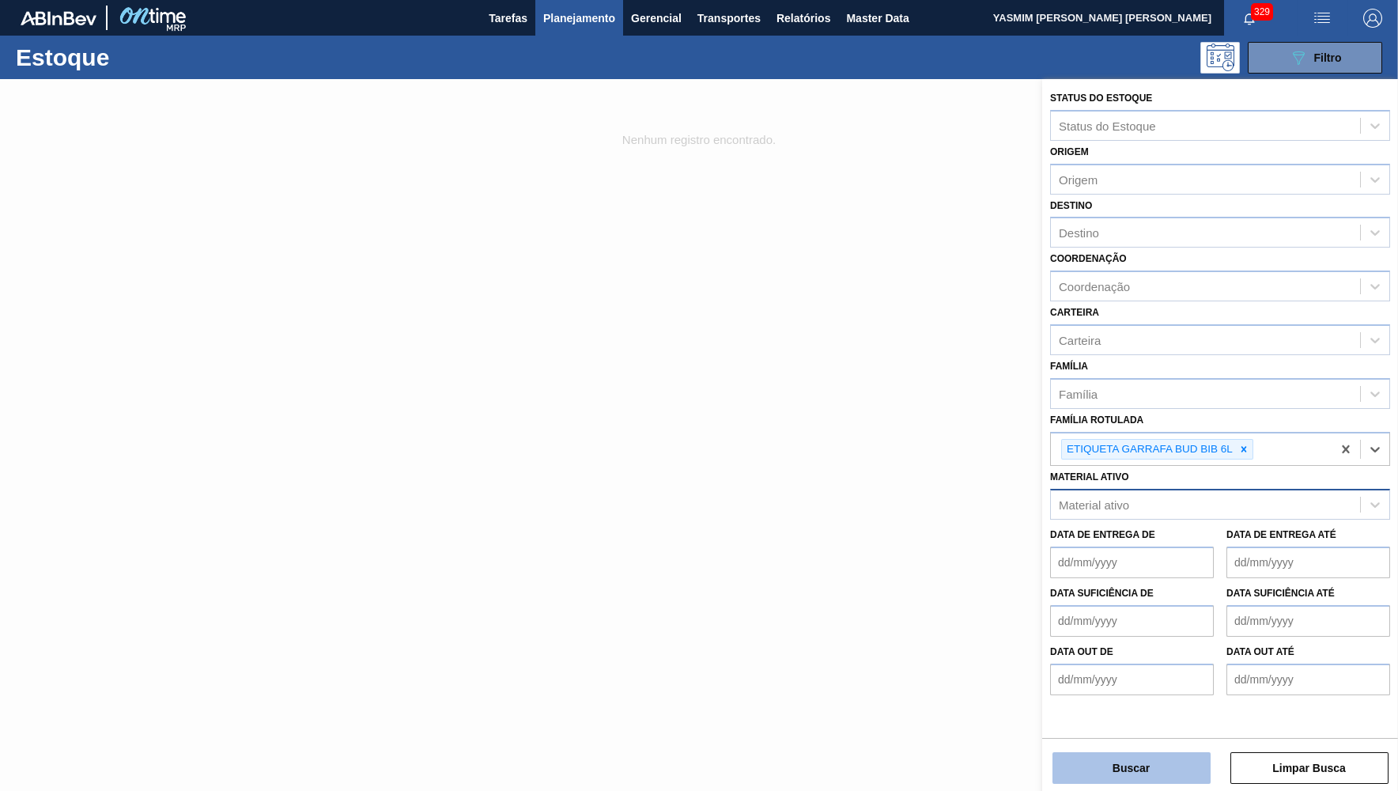
click at [1148, 759] on button "Buscar" at bounding box center [1132, 768] width 158 height 32
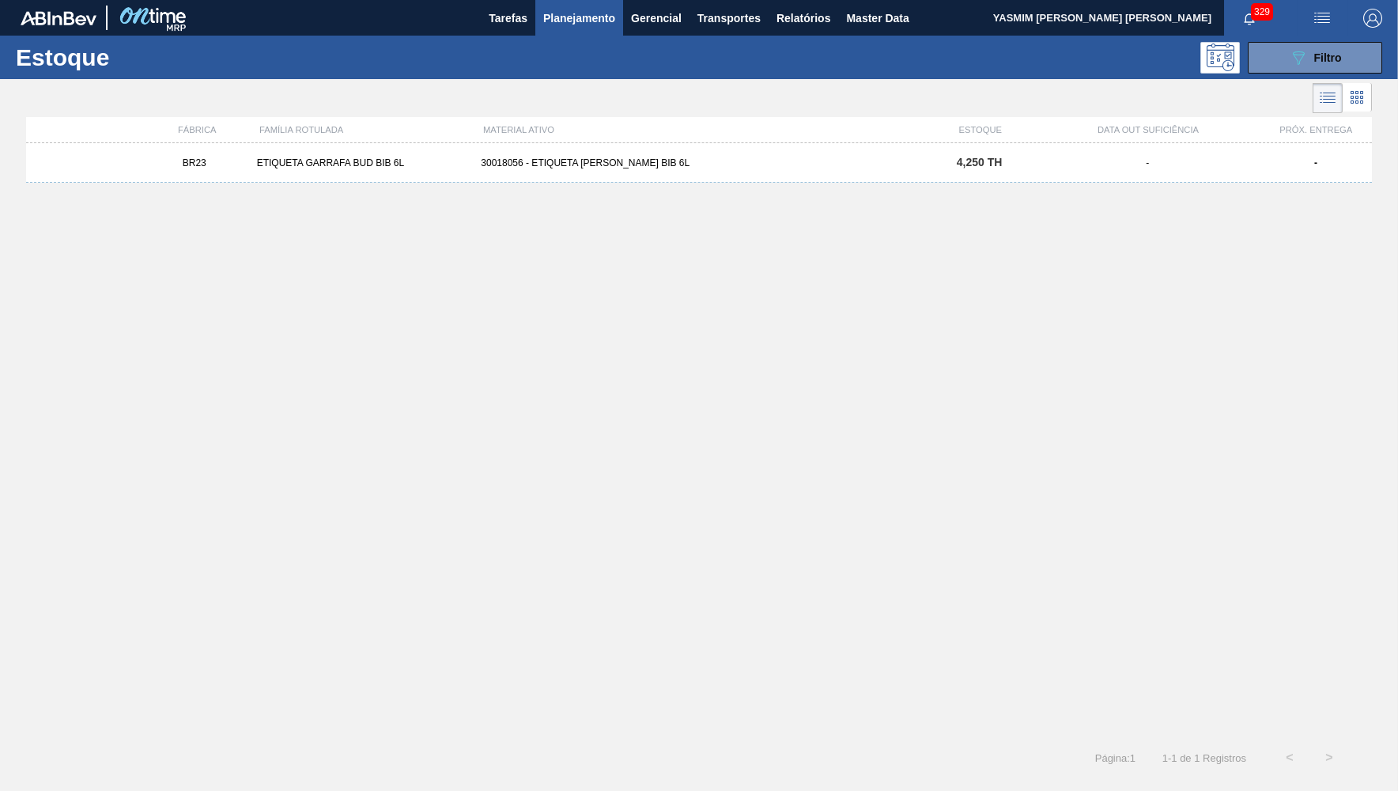
click at [701, 172] on div "BR23 ETIQUETA GARRAFA BUD BIB 6L 30018056 - ETIQUETA GARRAFA BUD BIB 6L 4,250 T…" at bounding box center [699, 163] width 1346 height 40
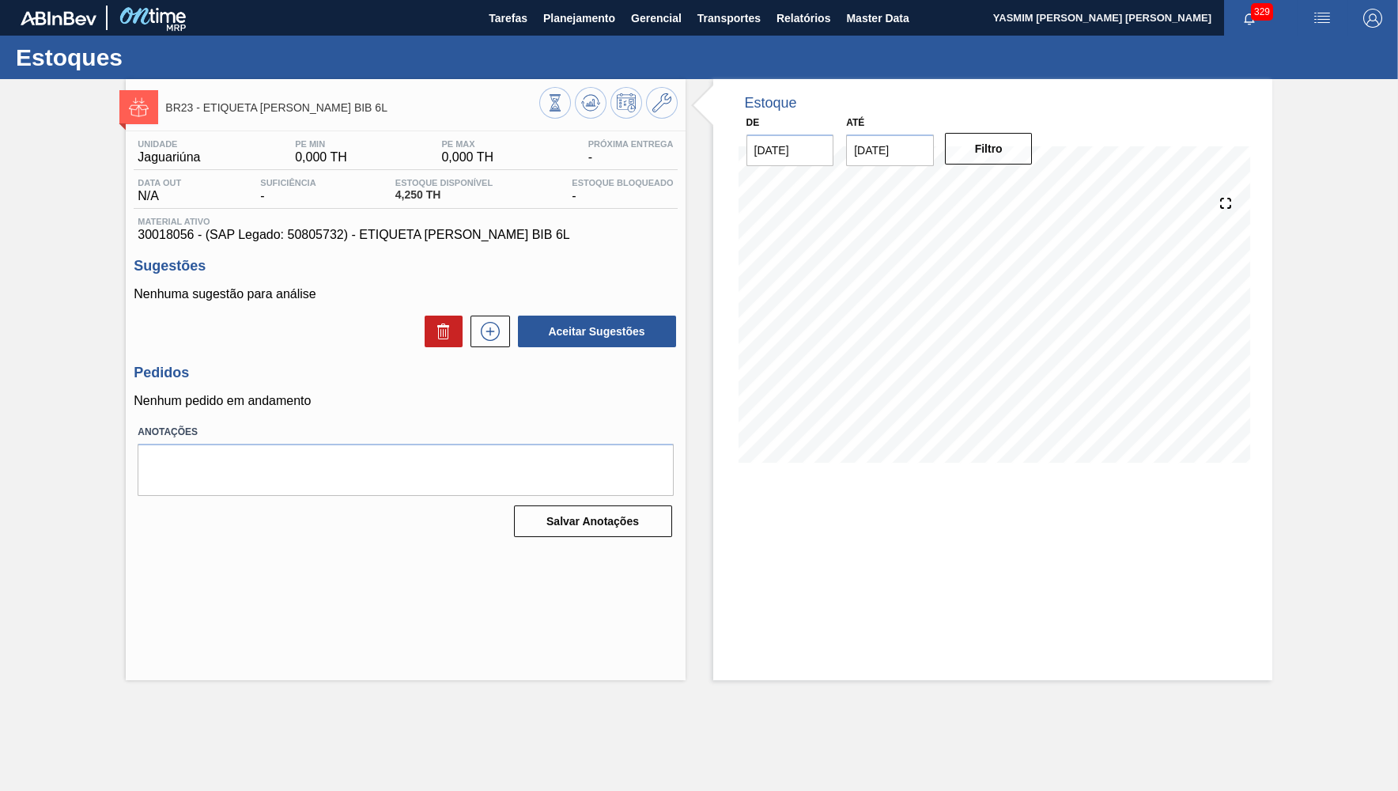
click at [335, 254] on div "Unidade Jaguariúna PE MIN 0,000 TH PE MAX 0,000 TH Próxima Entrega - Data out N…" at bounding box center [405, 336] width 559 height 411
click at [325, 218] on div "Unidade Jaguariúna PE MIN 0,000 TH PE MAX 0,000 TH Próxima Entrega - Data out N…" at bounding box center [405, 190] width 543 height 103
click at [325, 226] on span "Material ativo" at bounding box center [405, 221] width 535 height 9
click at [325, 231] on div "Material ativo 30018056 - (SAP Legado: 50805732) - ETIQUETA GARRAFA BUD BIB 6L" at bounding box center [405, 229] width 543 height 25
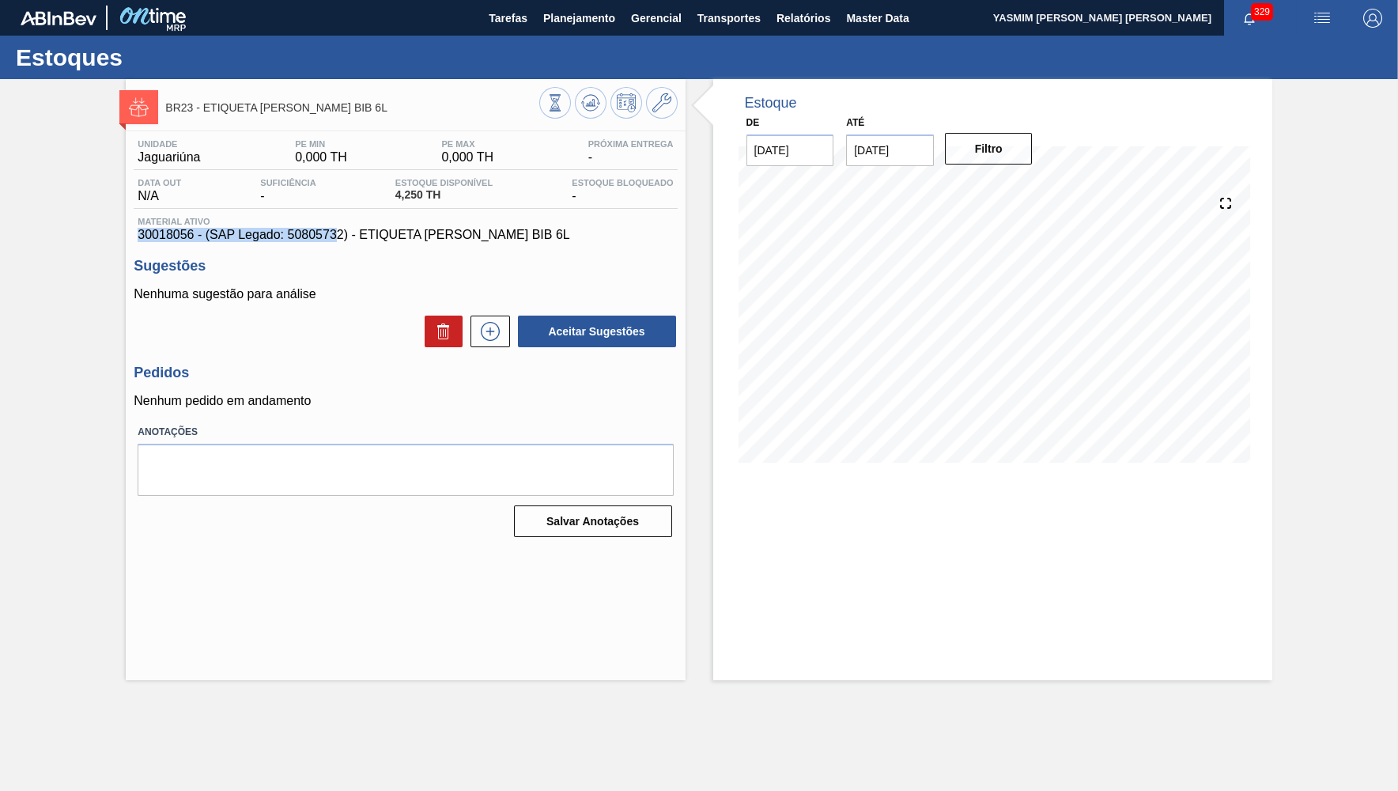
click at [326, 233] on span "30018056 - (SAP Legado: 50805732) - ETIQUETA GARRAFA BUD BIB 6L" at bounding box center [405, 235] width 535 height 14
click at [598, 6] on button "Planejamento" at bounding box center [579, 18] width 88 height 36
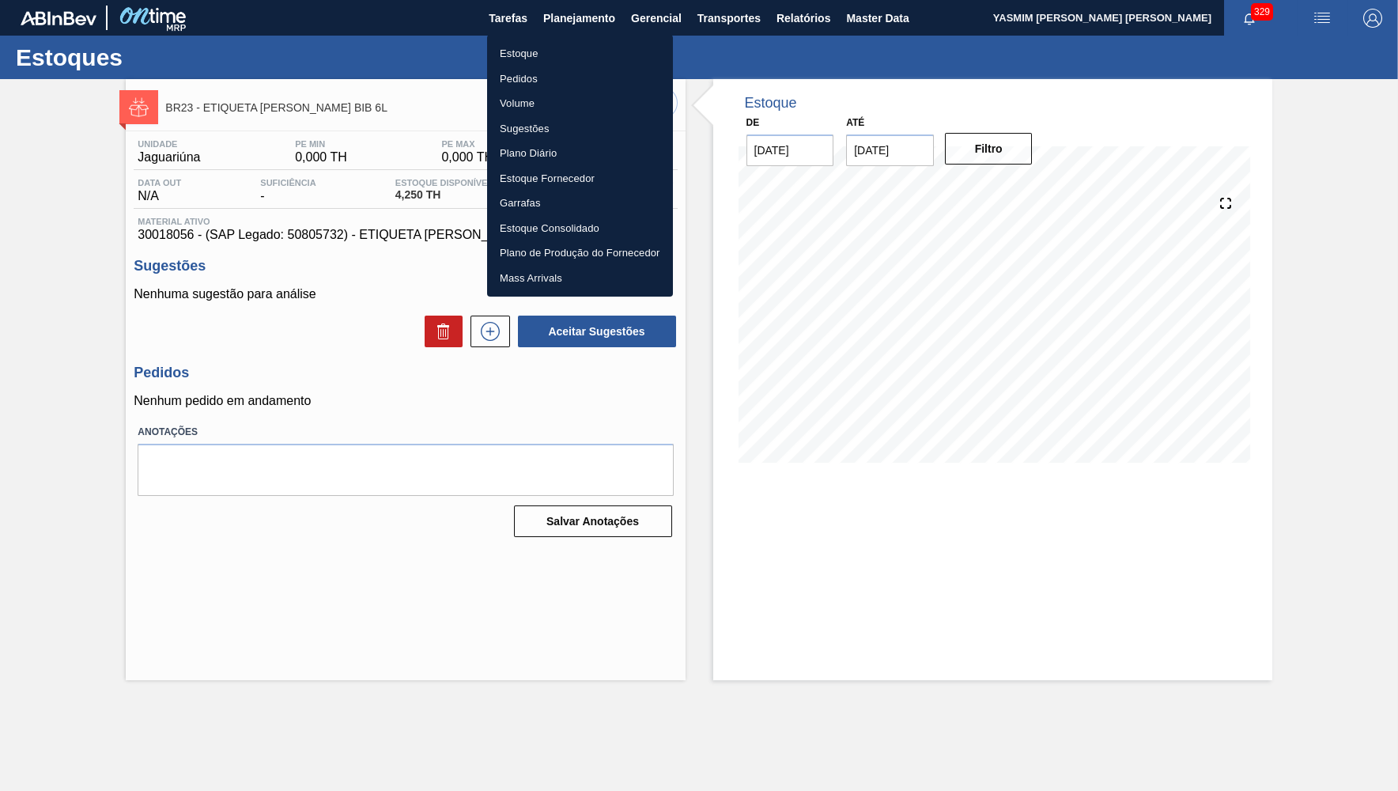
click at [570, 43] on li "Estoque" at bounding box center [580, 53] width 186 height 25
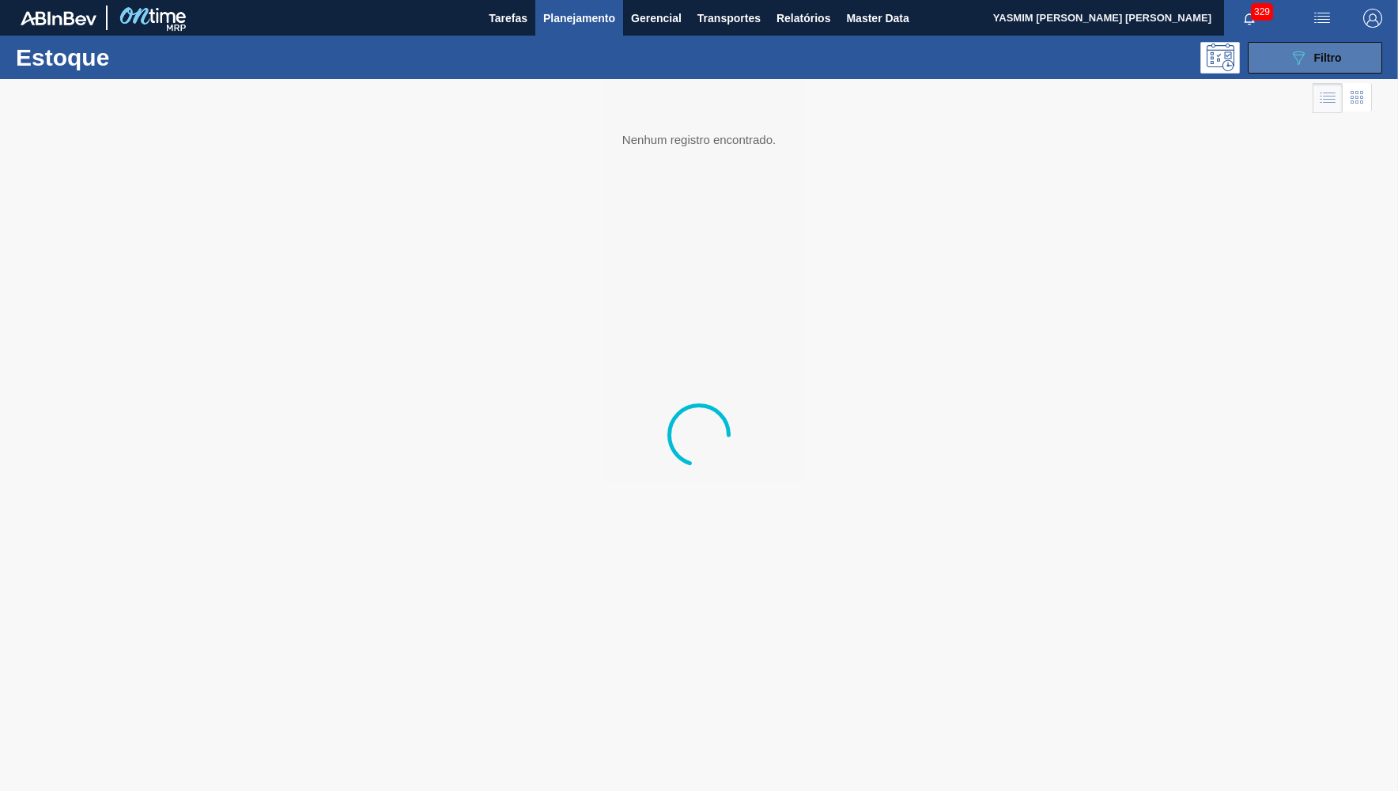
click at [1317, 52] on span "Filtro" at bounding box center [1329, 57] width 28 height 13
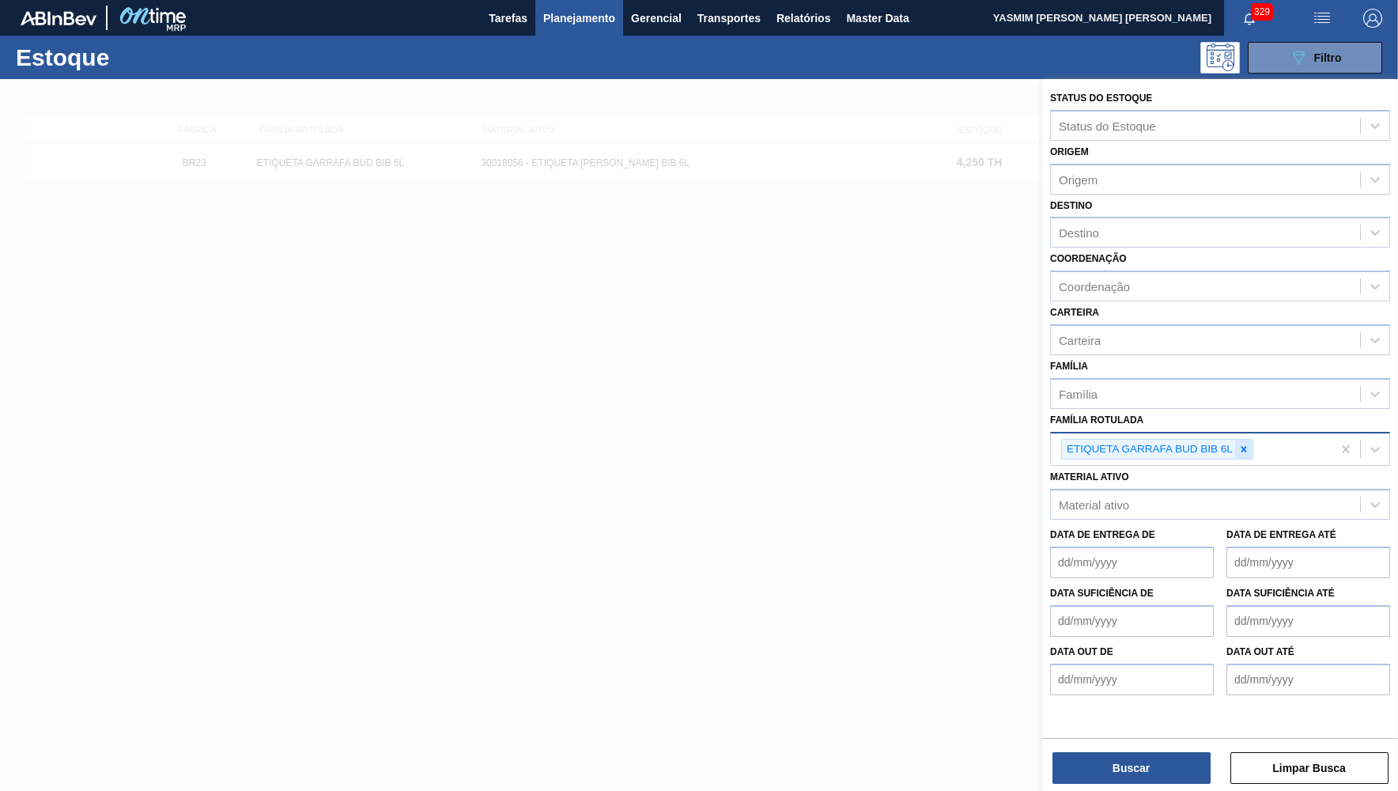
click at [1239, 440] on div at bounding box center [1244, 450] width 17 height 20
type Rotulada "E"
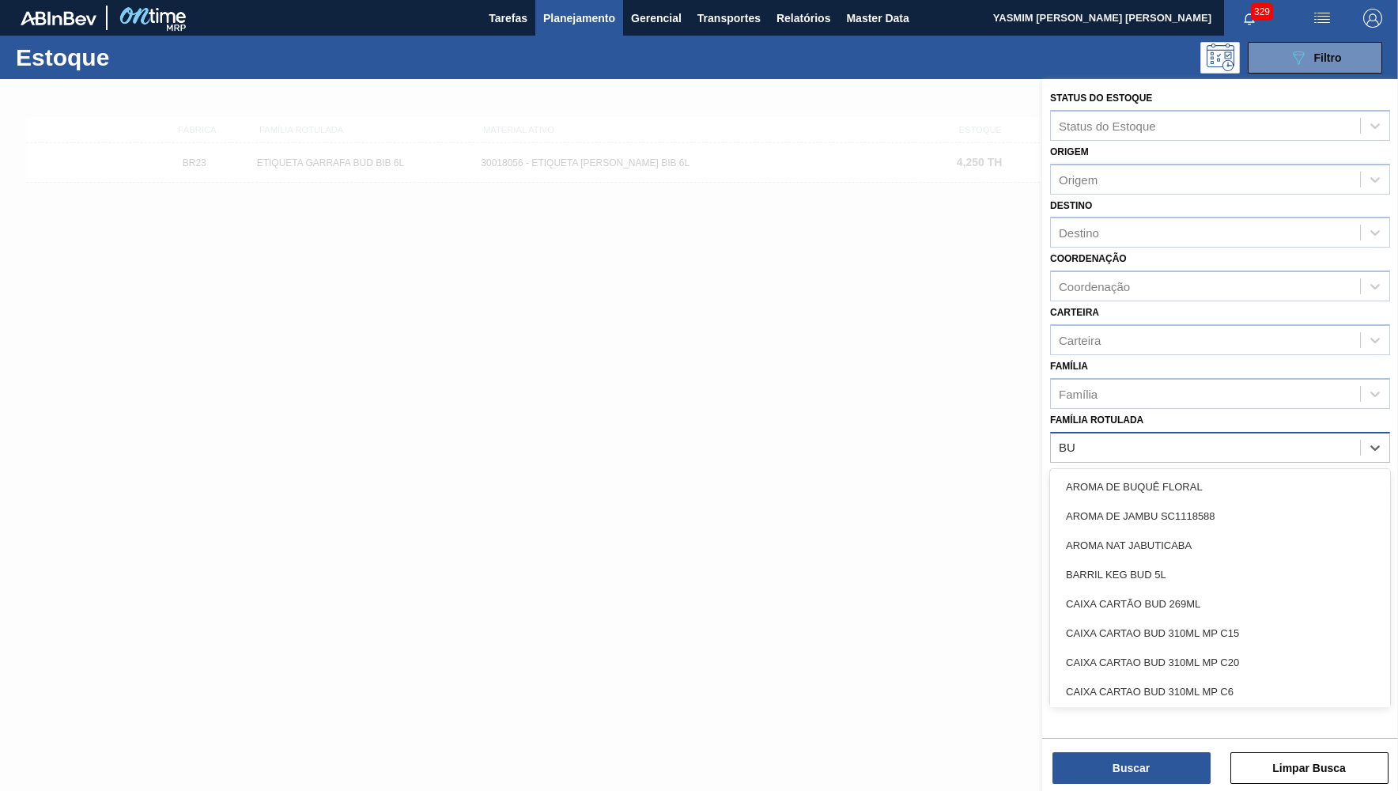
type Rotulada "BUD"
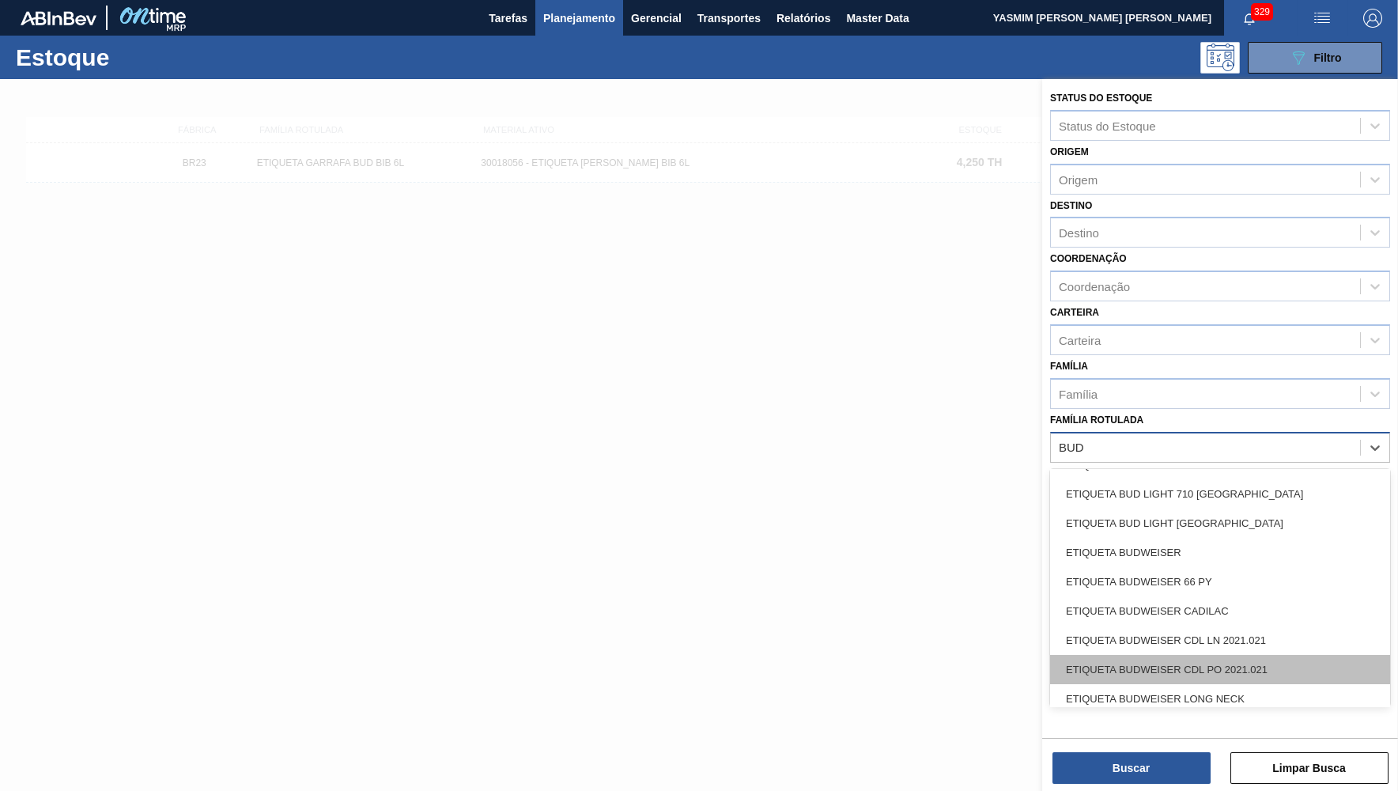
scroll to position [1852, 0]
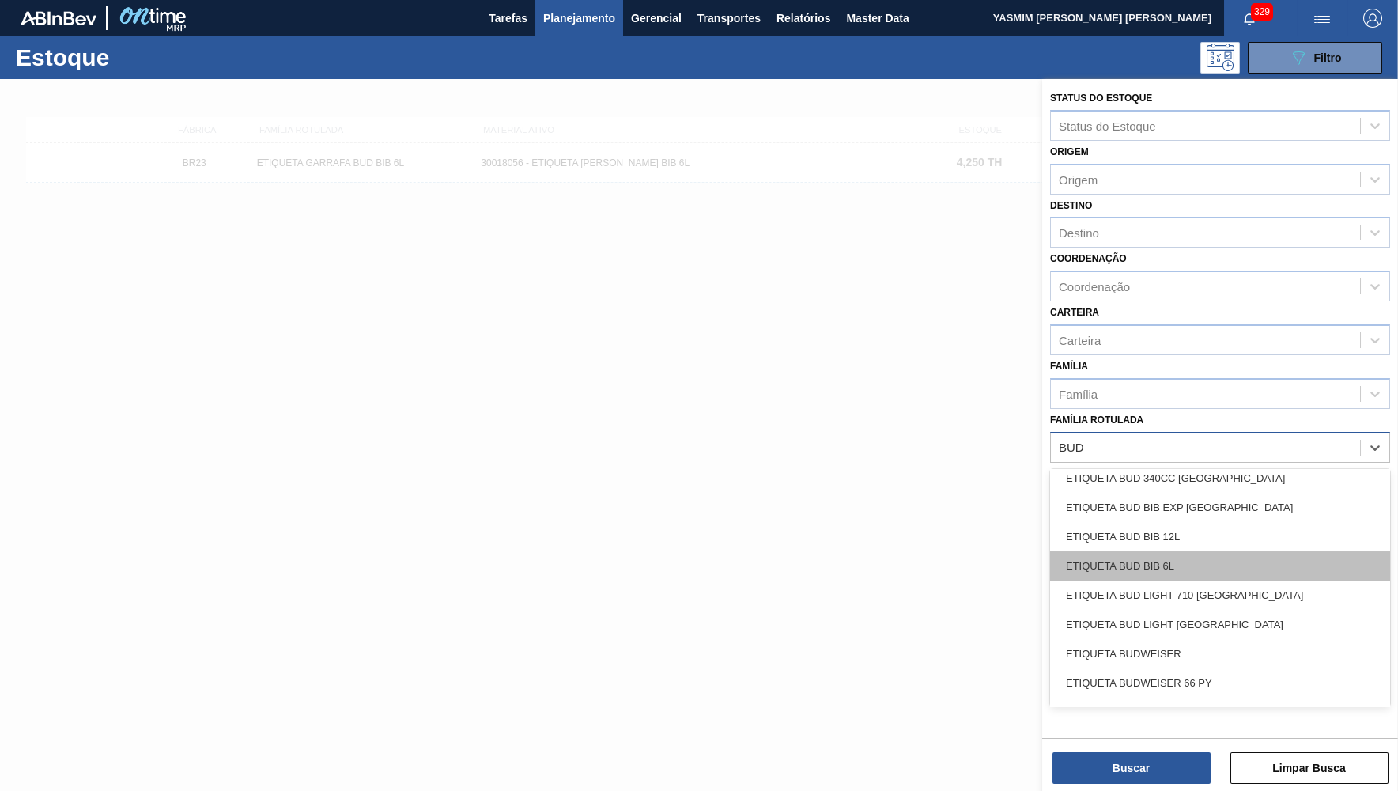
click at [1197, 551] on div "ETIQUETA BUD BIB 6L" at bounding box center [1220, 565] width 340 height 29
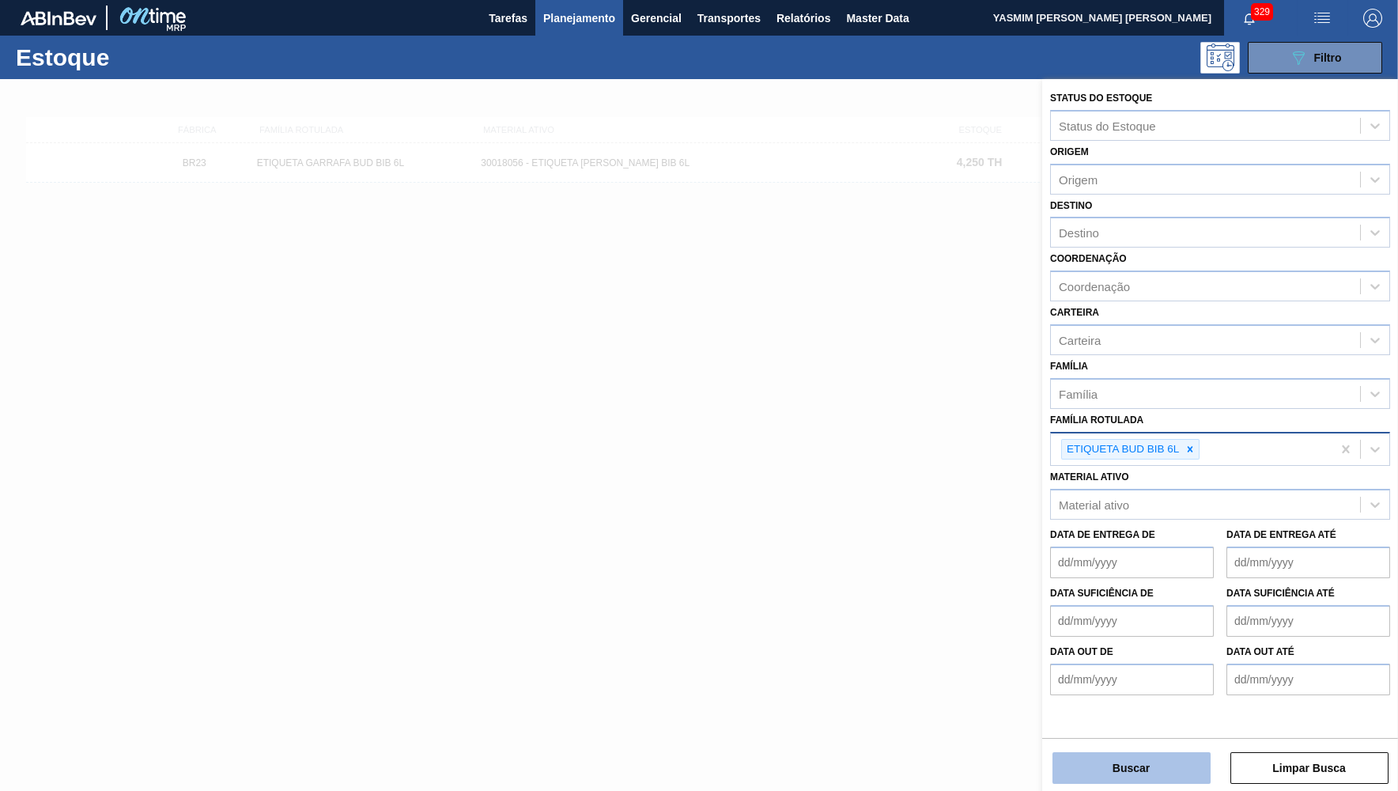
click at [1143, 776] on button "Buscar" at bounding box center [1132, 768] width 158 height 32
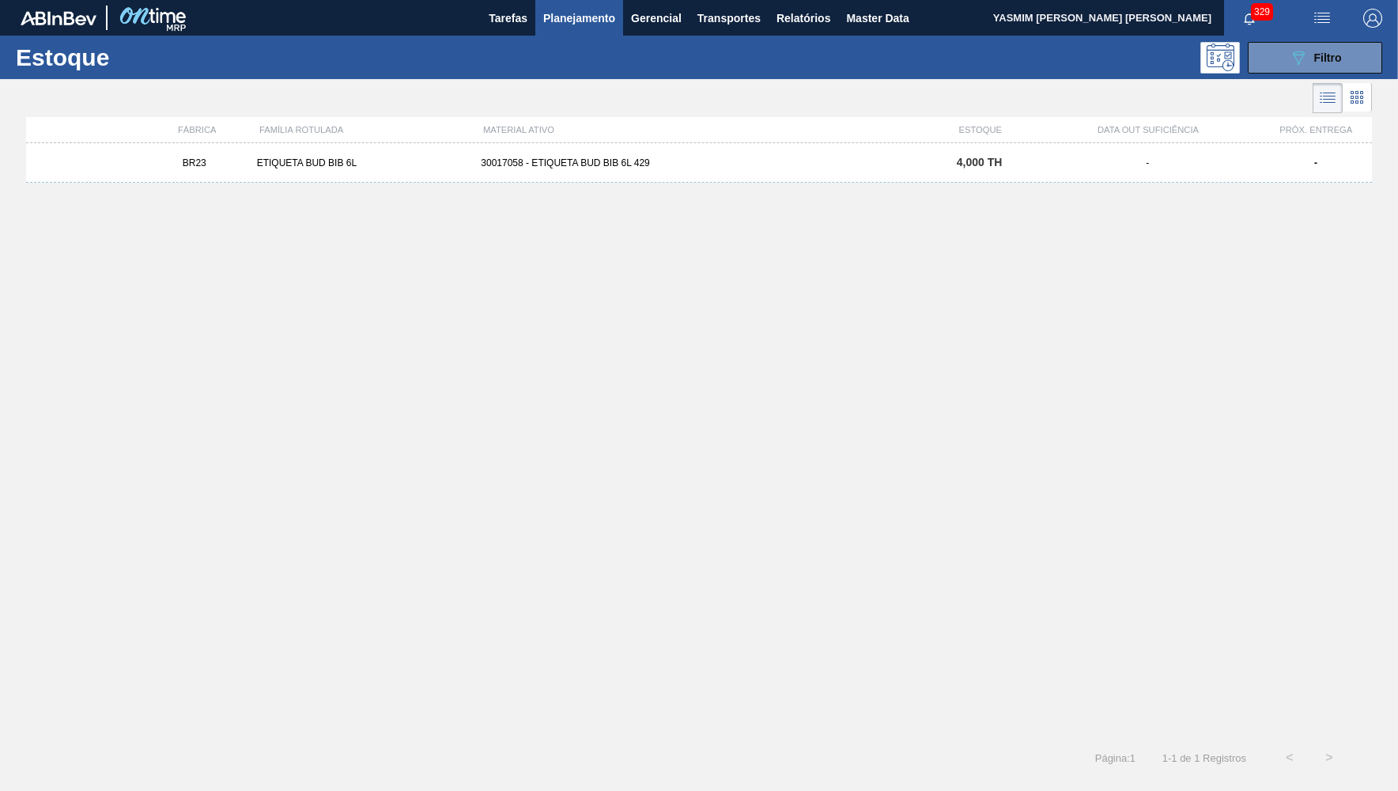
click at [634, 180] on div "BR23 ETIQUETA BUD BIB 6L 30017058 - ETIQUETA BUD BIB 6L 429 4,000 TH - -" at bounding box center [699, 163] width 1346 height 40
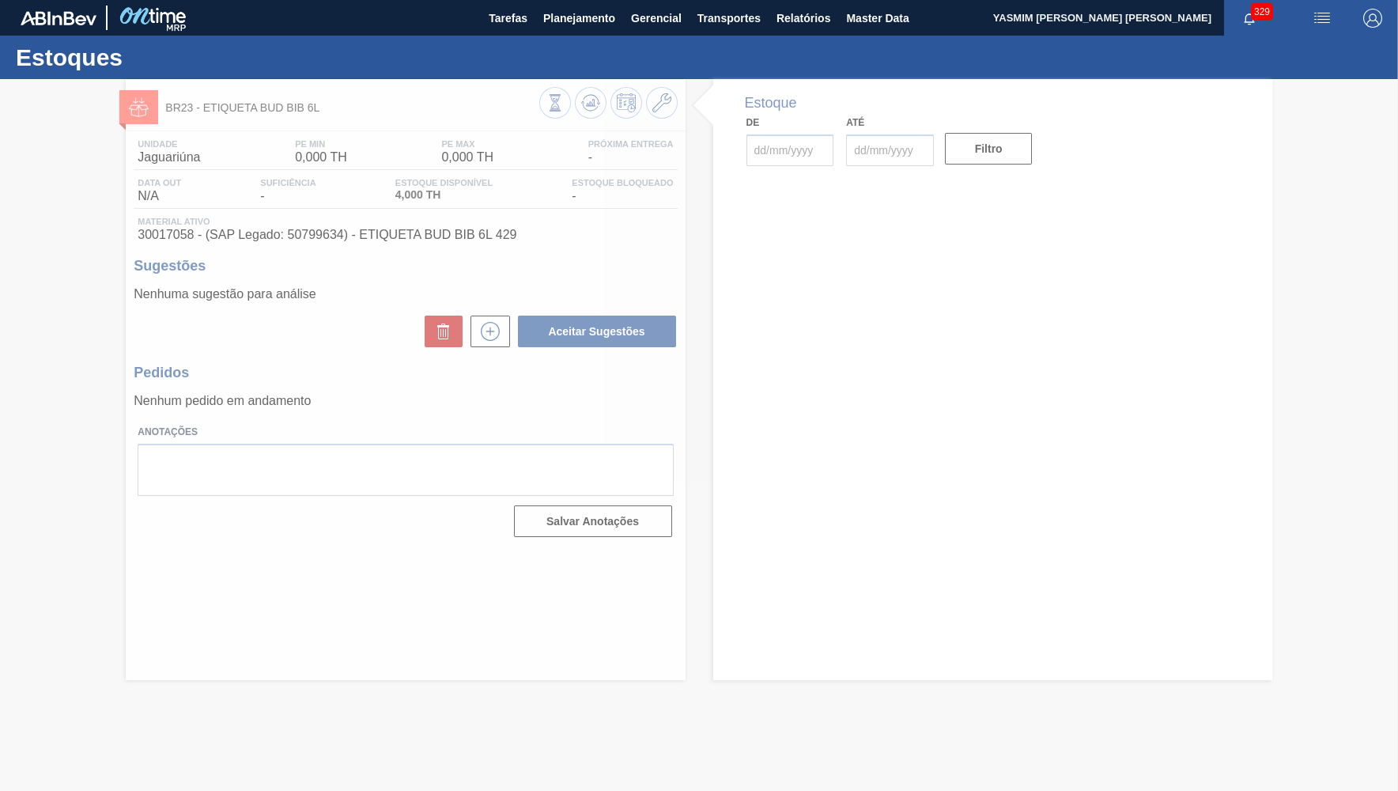
type input "[DATE]"
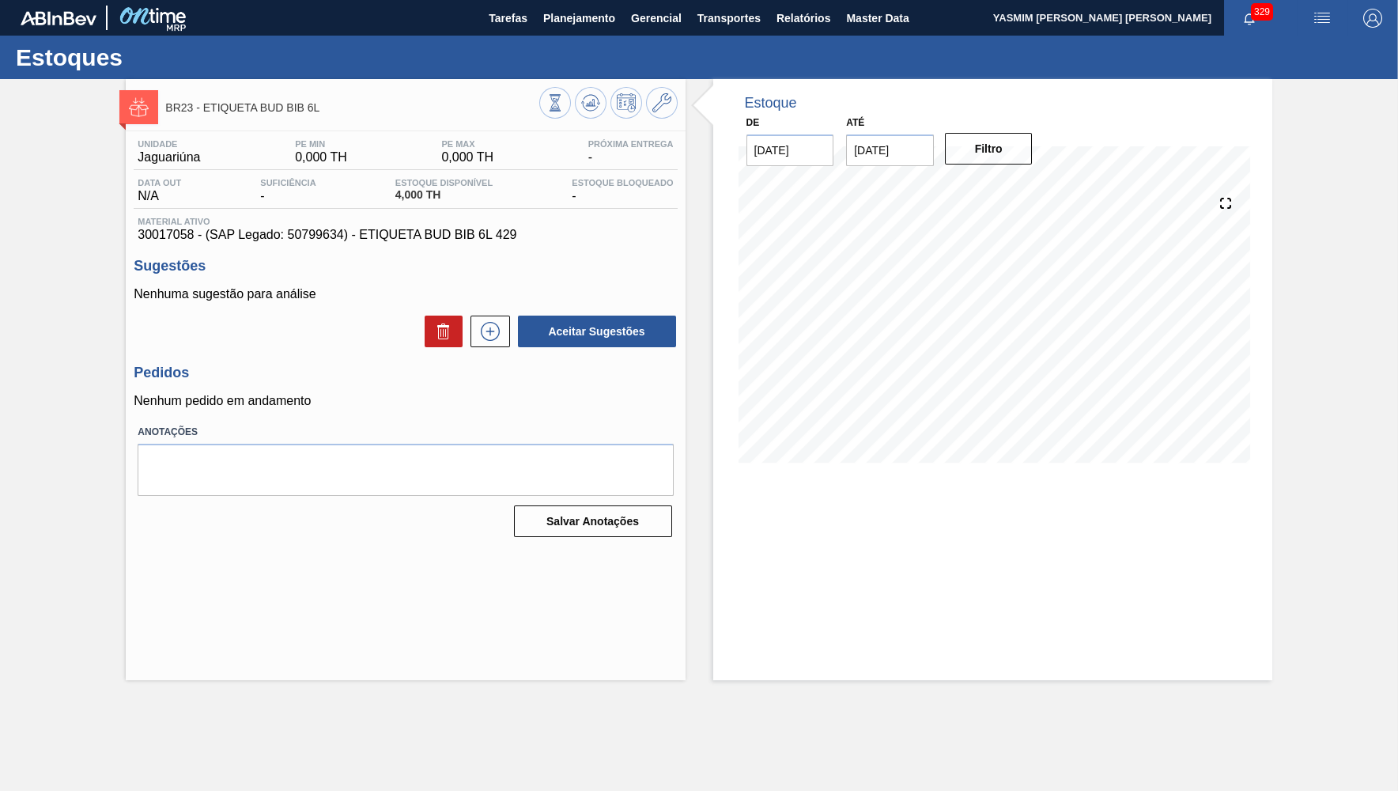
click at [290, 240] on span "30017058 - (SAP Legado: 50799634) - ETIQUETA BUD BIB 6L 429" at bounding box center [405, 235] width 535 height 14
click at [562, 29] on button "Planejamento" at bounding box center [579, 18] width 88 height 36
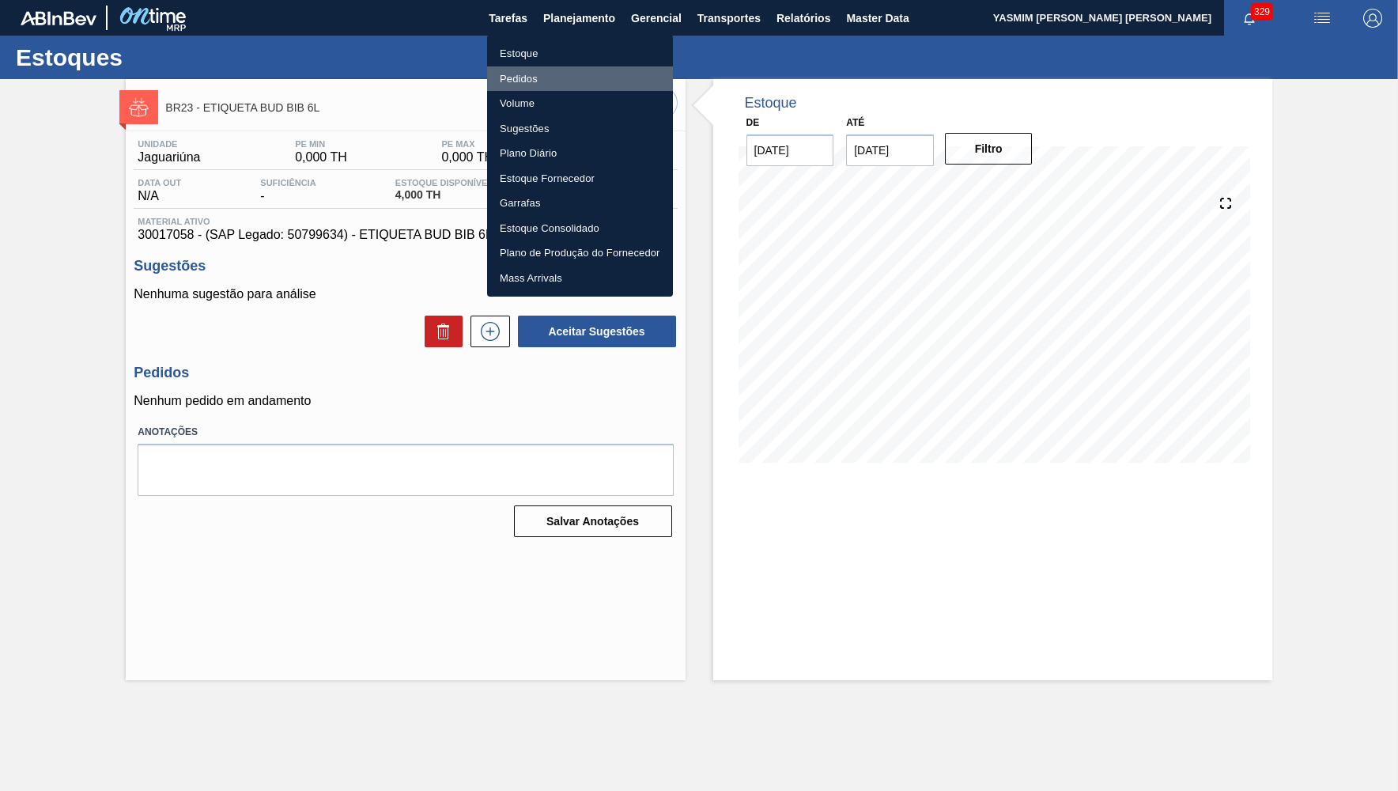
click at [540, 77] on li "Pedidos" at bounding box center [580, 78] width 186 height 25
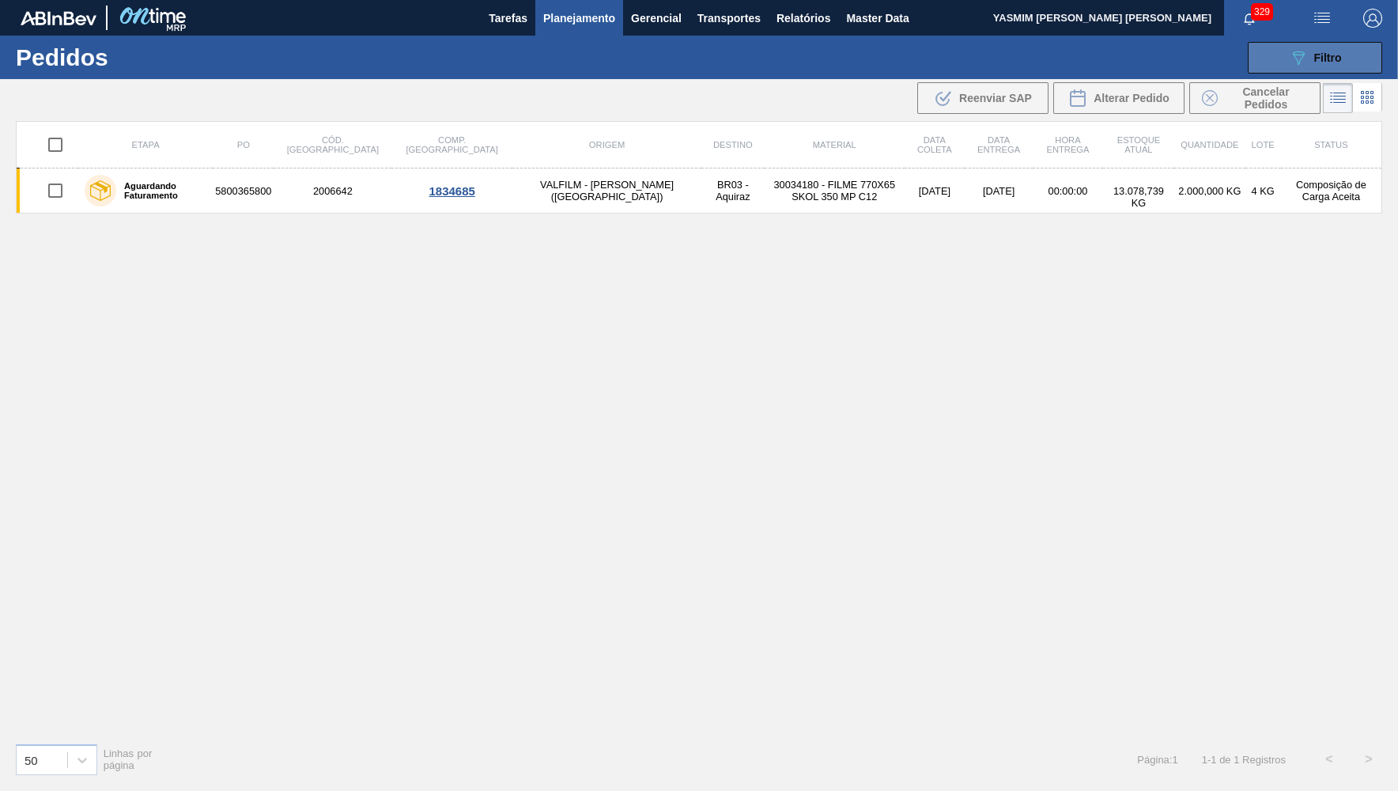
click at [1297, 67] on button "089F7B8B-B2A5-4AFE-B5C0-19BA573D28AC Filtro" at bounding box center [1315, 58] width 134 height 32
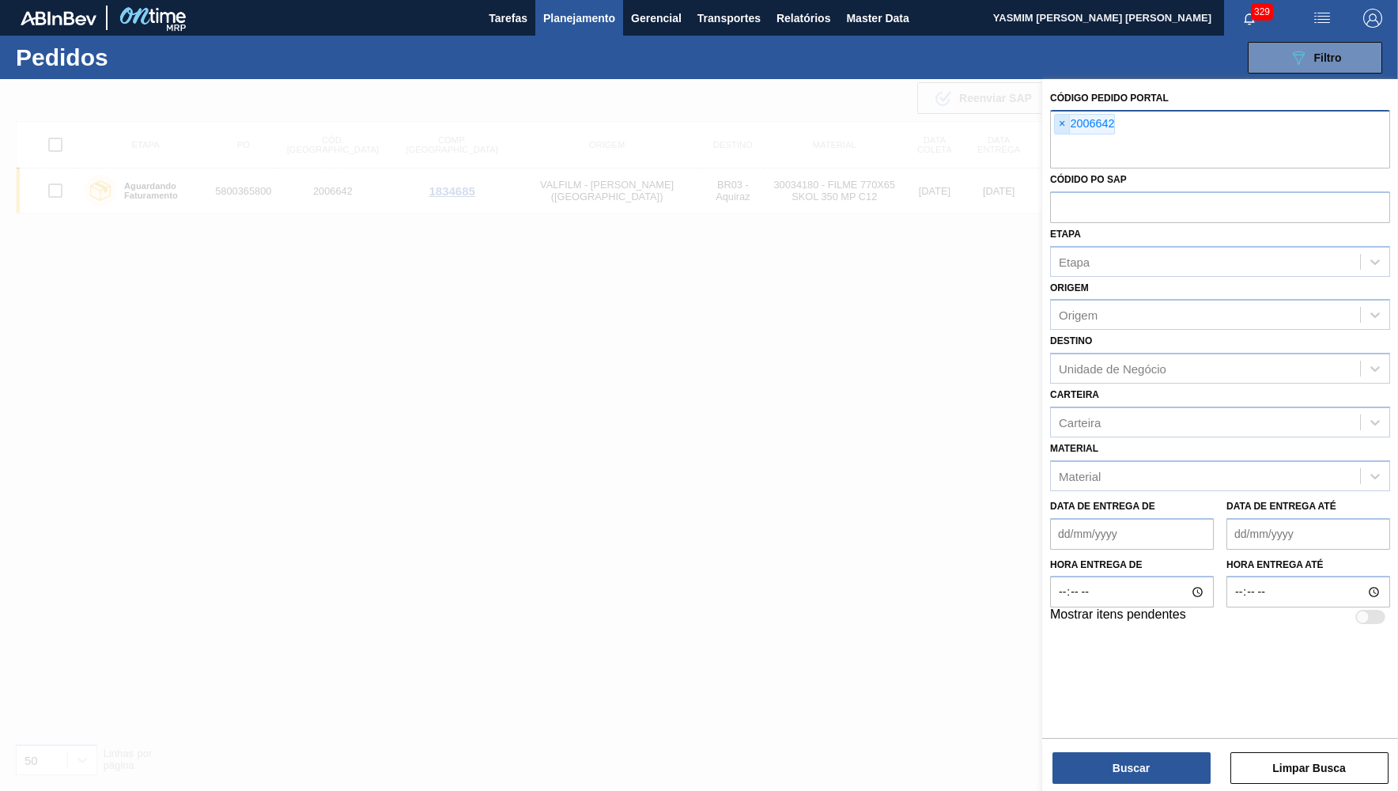
click at [1066, 115] on span "×" at bounding box center [1062, 124] width 15 height 19
paste input "text"
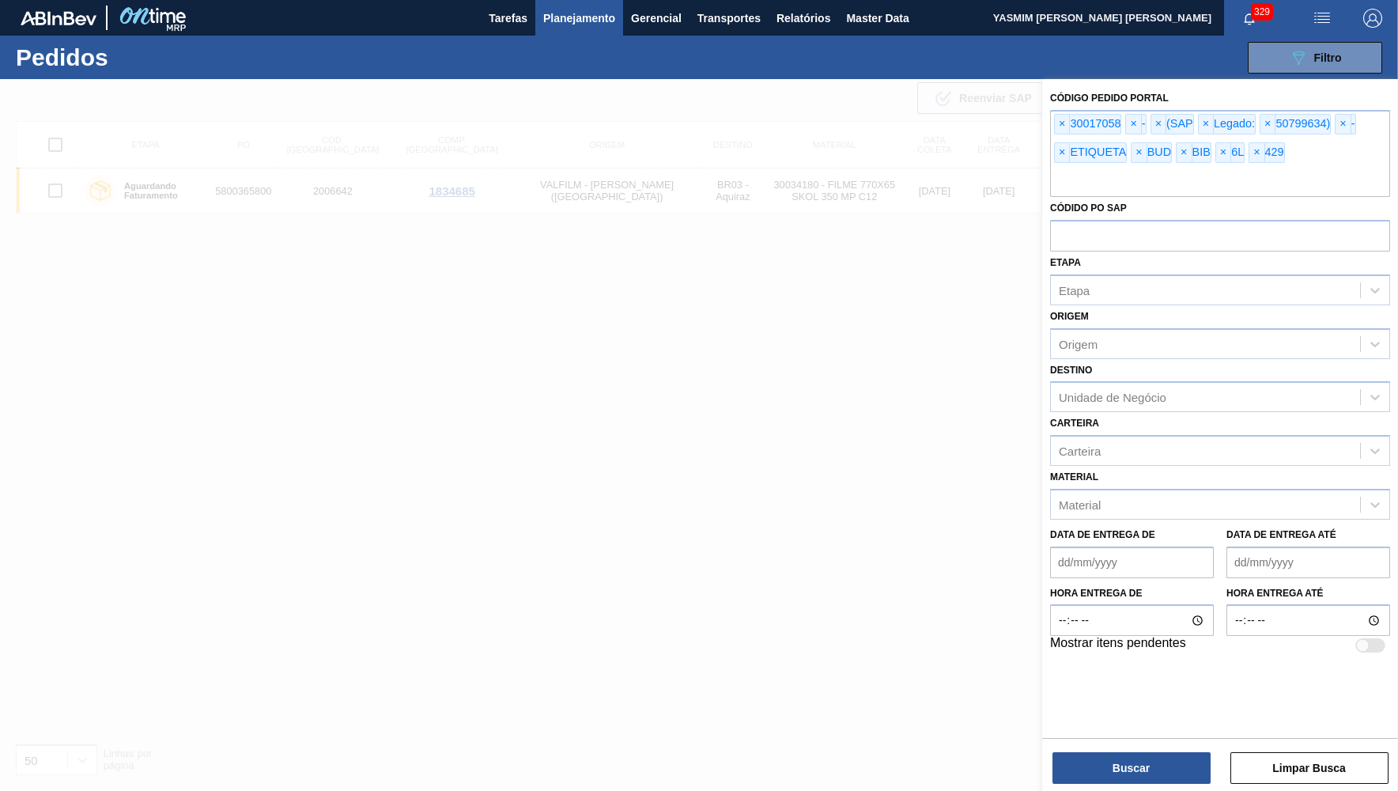
click at [1068, 108] on div "Código Pedido Portal × 30017058 × - × (SAP × Legado: × 50799634) × - × ETIQUETA…" at bounding box center [1220, 142] width 340 height 110
click at [596, 30] on button "Planejamento" at bounding box center [579, 18] width 88 height 36
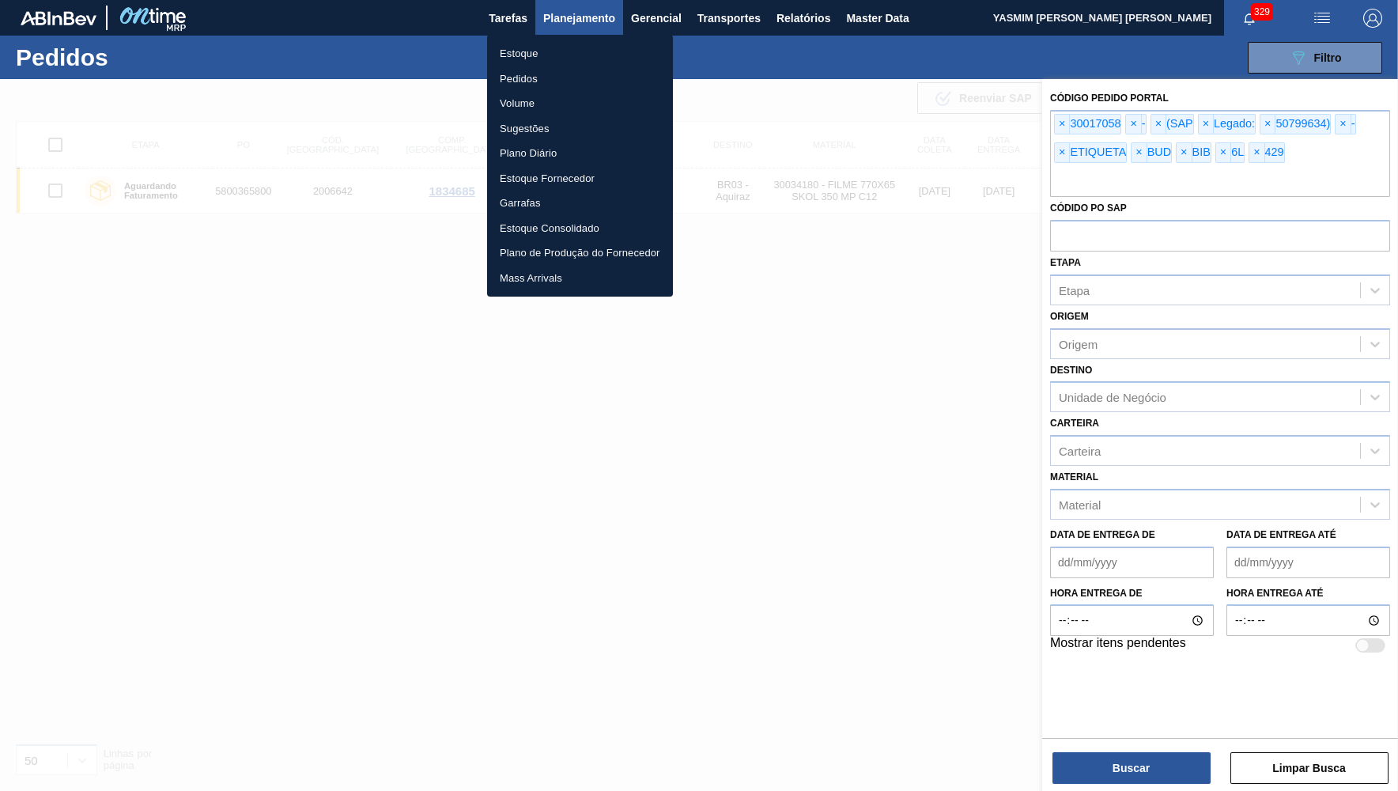
click at [549, 60] on li "Estoque" at bounding box center [580, 53] width 186 height 25
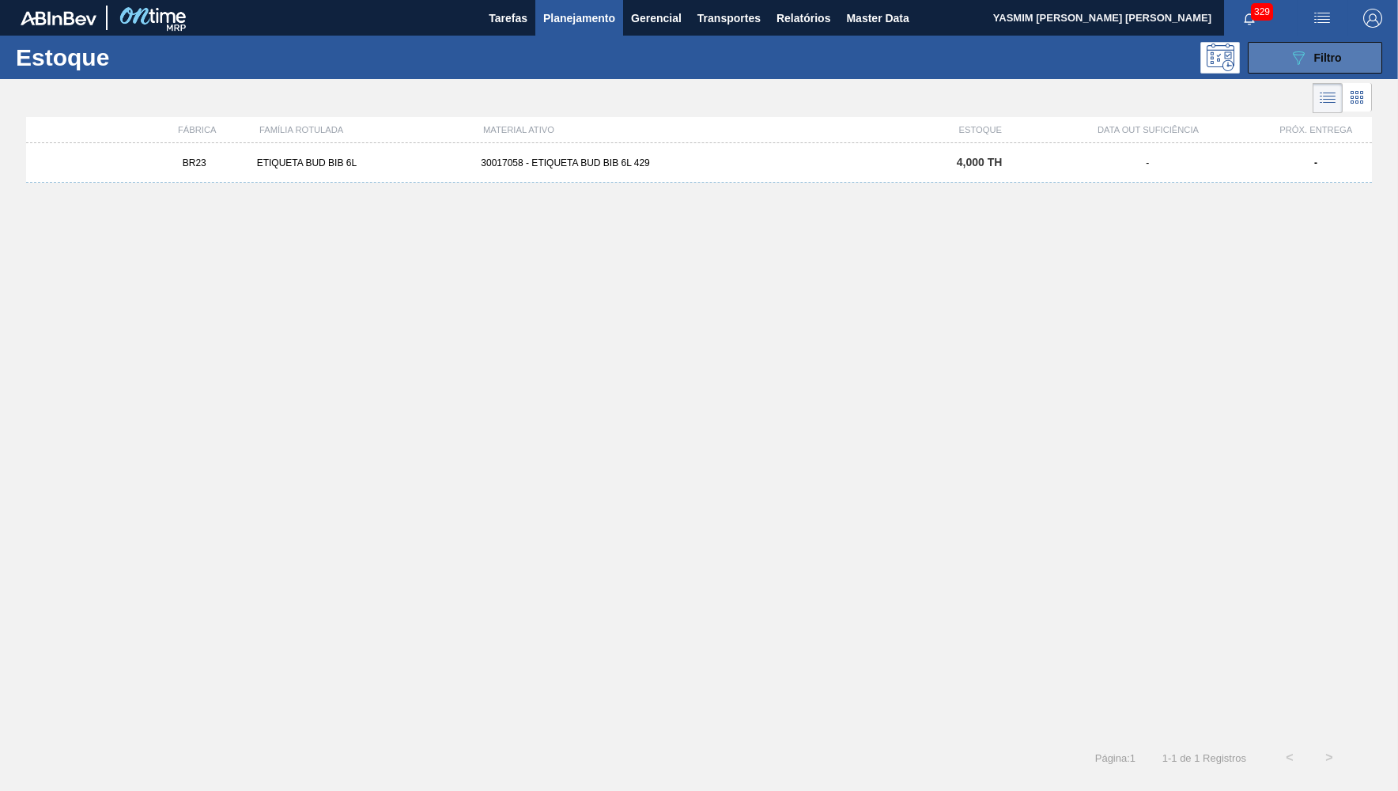
click at [1275, 68] on button "089F7B8B-B2A5-4AFE-B5C0-19BA573D28AC Filtro" at bounding box center [1315, 58] width 134 height 32
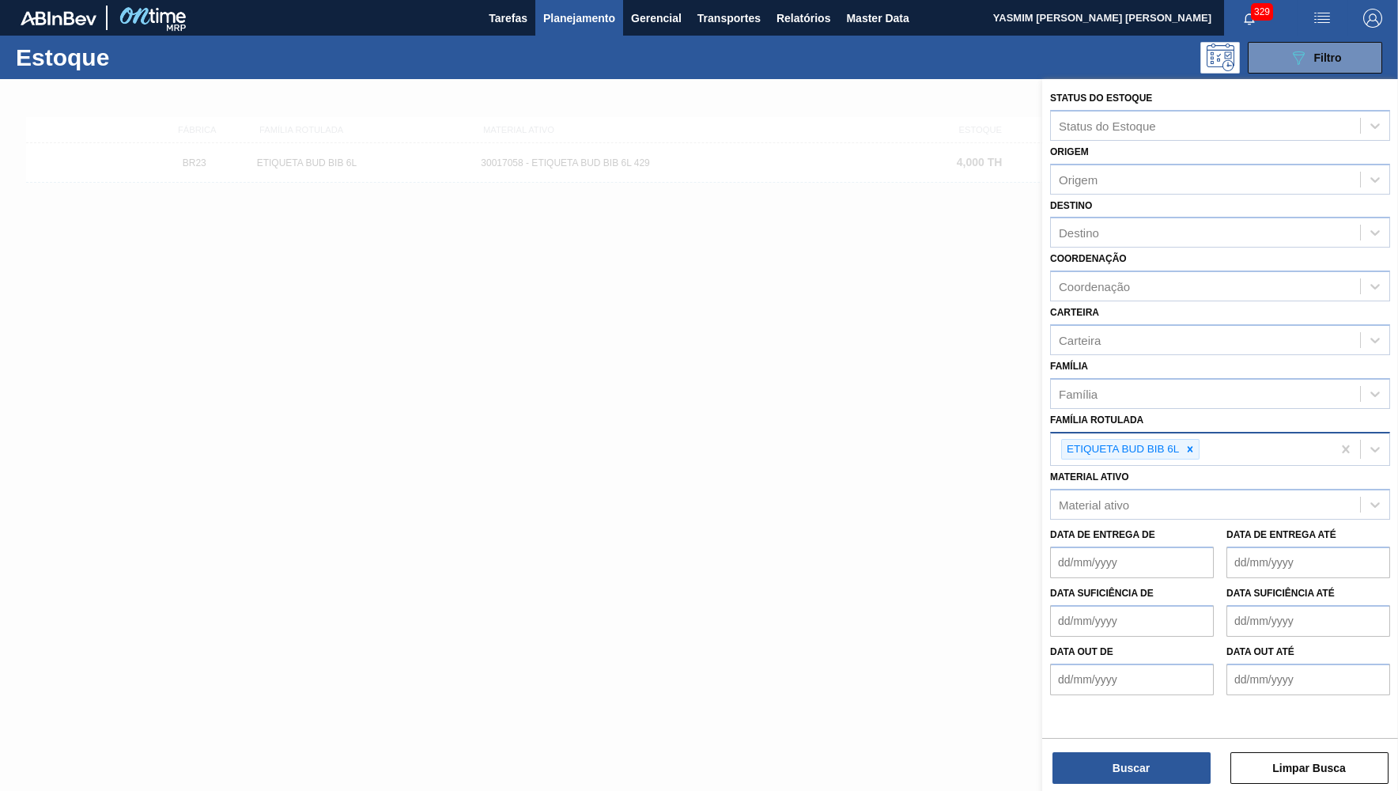
click at [1201, 433] on div "ETIQUETA BUD BIB 6L" at bounding box center [1191, 449] width 281 height 32
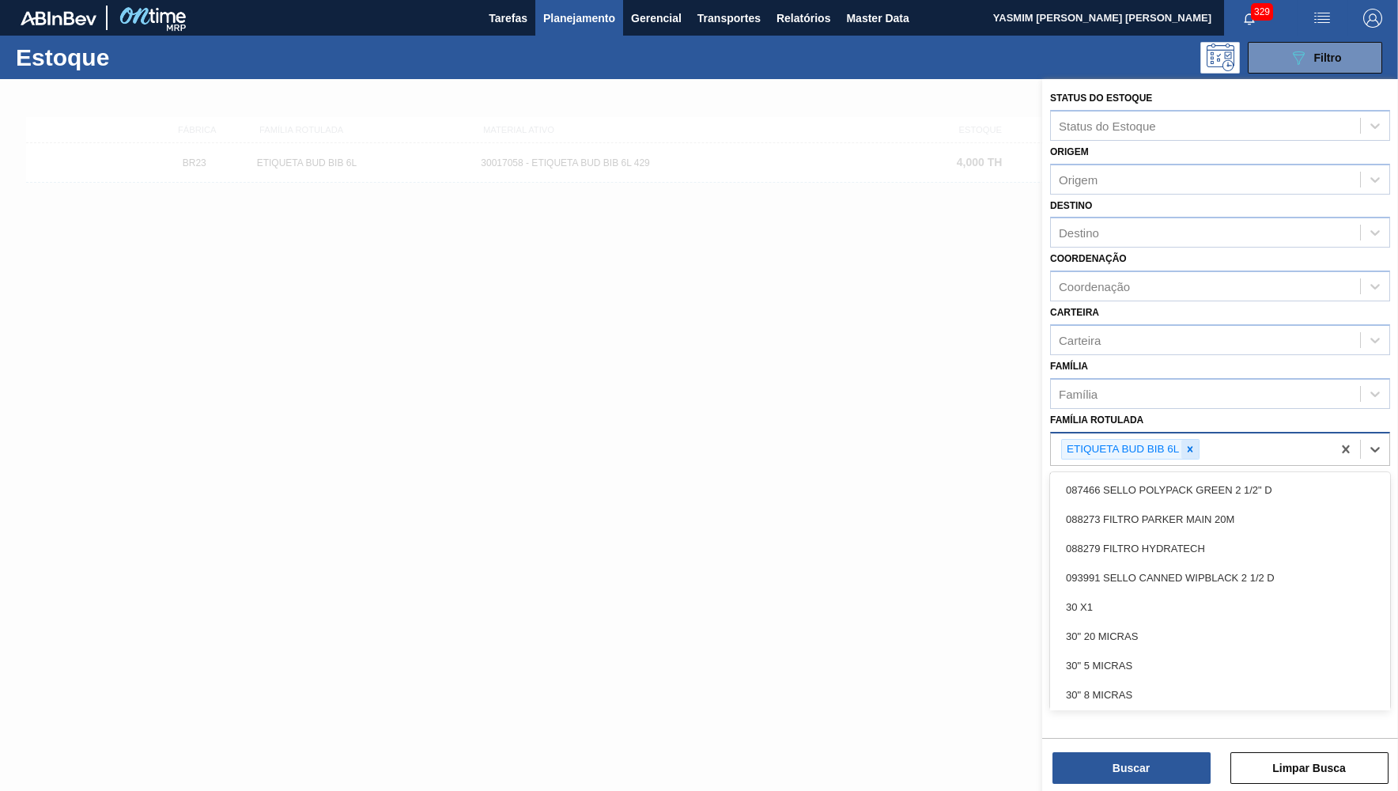
click at [1192, 444] on icon at bounding box center [1190, 449] width 11 height 11
paste Rotulada "FILME ORIGINAL 350ML MP"
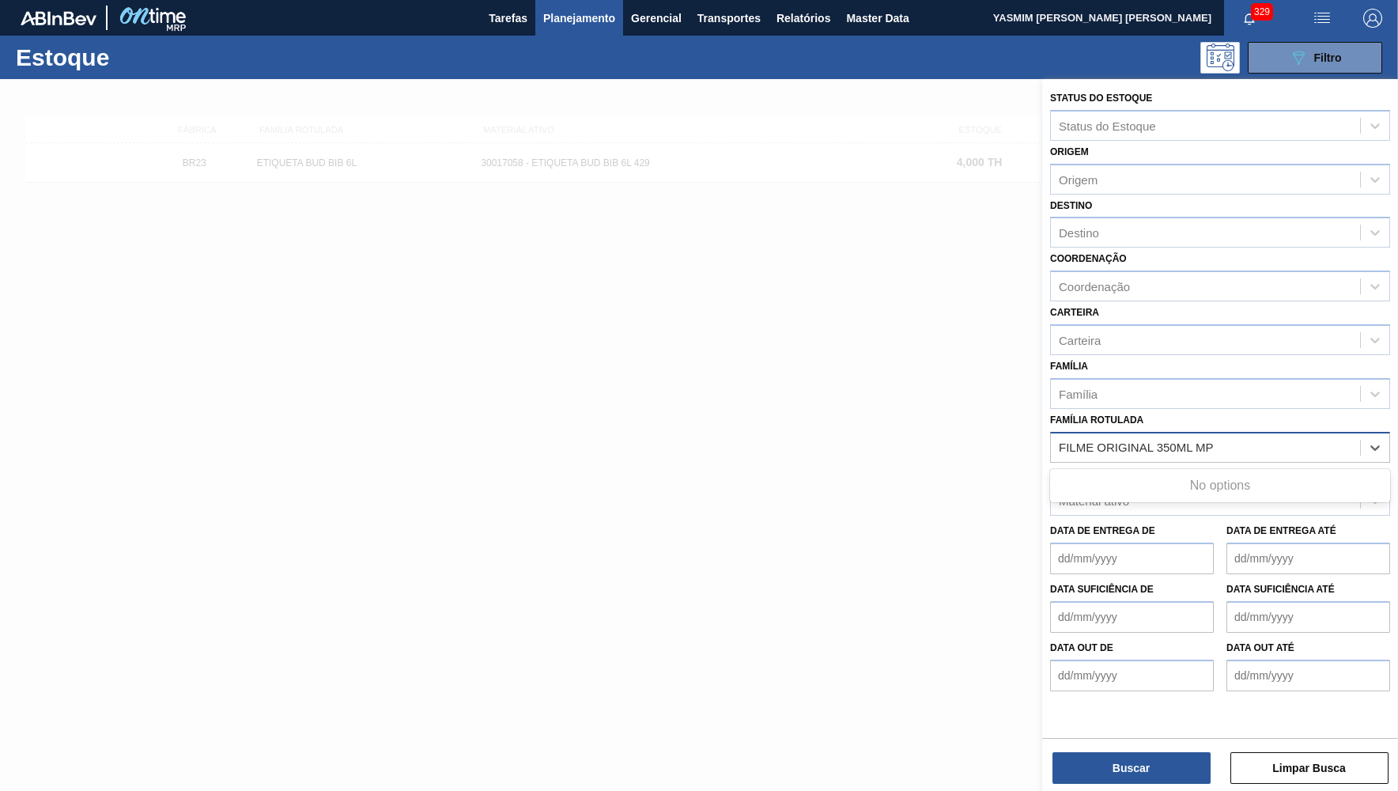
click at [1061, 441] on Rotulada "FILME ORIGINAL 350ML MP" at bounding box center [1139, 447] width 161 height 13
type Rotulada "FILME ORIGINAL 350ML MP"
click at [1136, 492] on div "Material ativo" at bounding box center [1205, 501] width 309 height 23
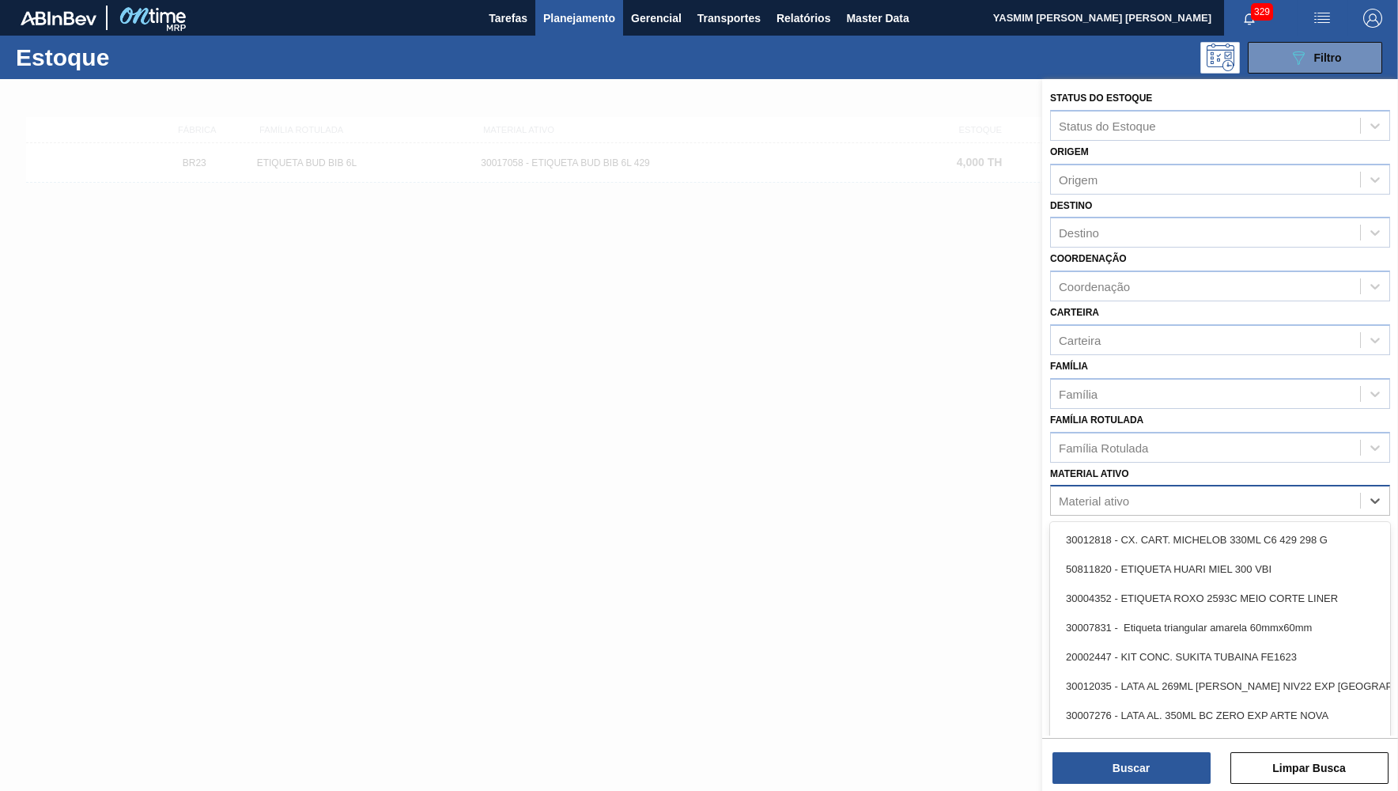
click at [1141, 490] on div "Material ativo" at bounding box center [1205, 501] width 309 height 23
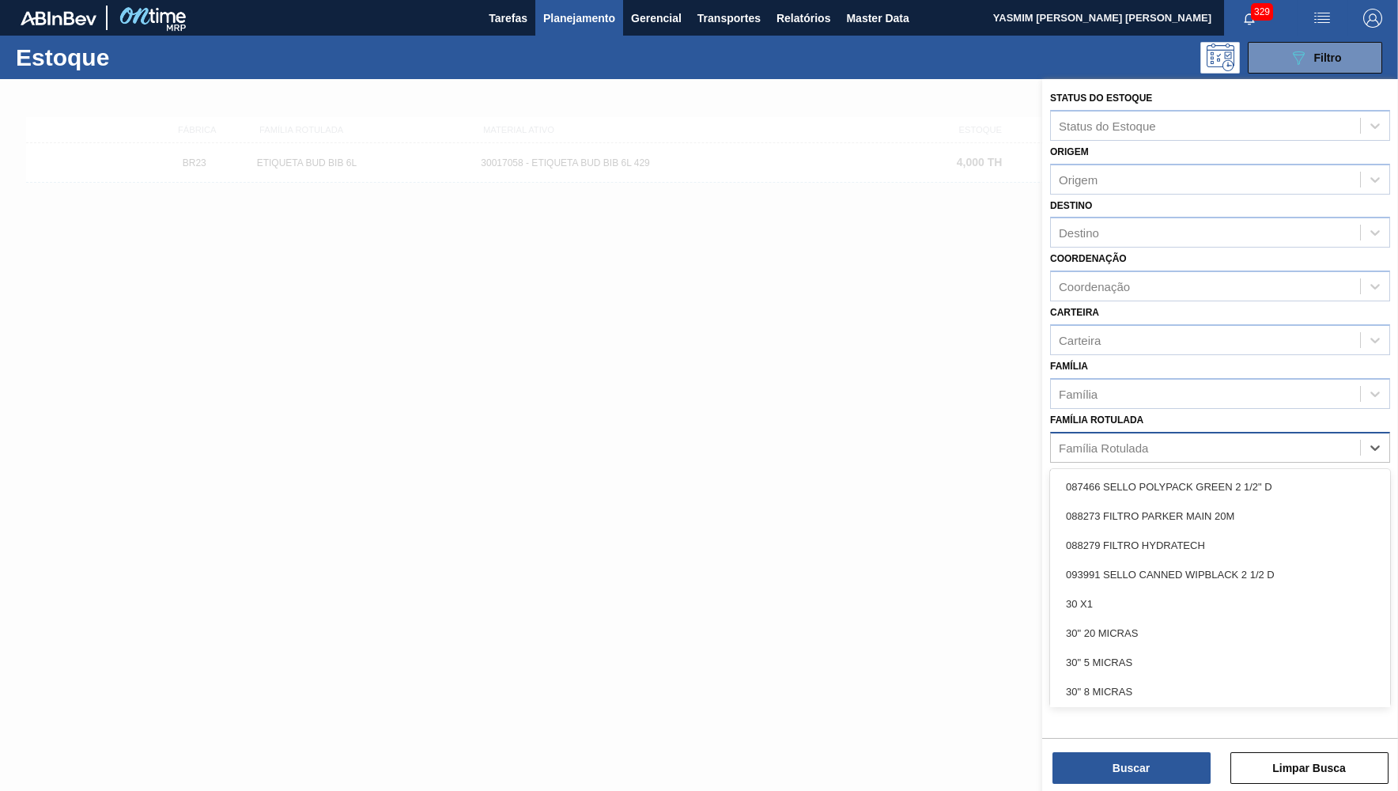
click at [1132, 446] on div "Família Rotulada" at bounding box center [1220, 447] width 340 height 31
paste Rotulada "FILME ORIGINAL 350ML MP"
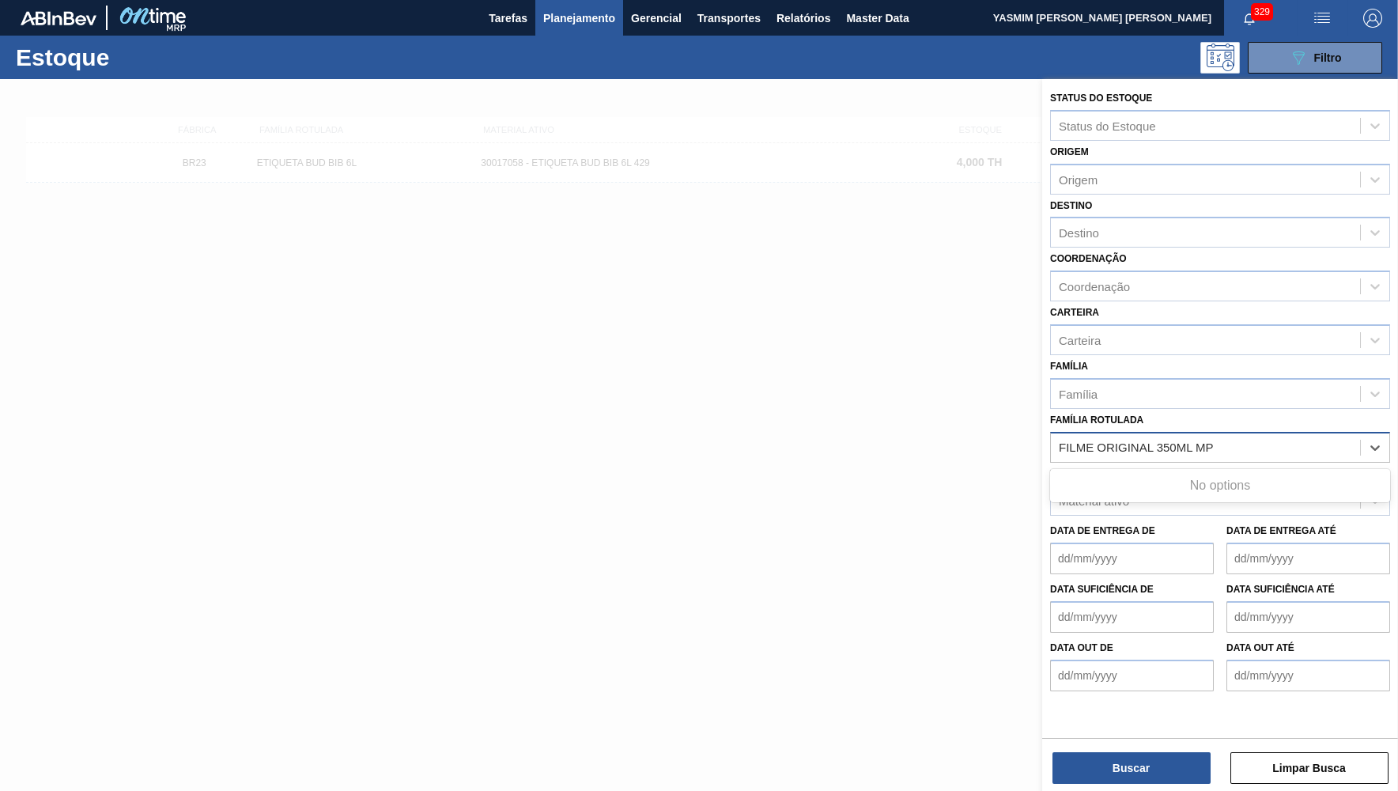
click at [1067, 441] on Rotulada "FILME ORIGINAL 350ML MP" at bounding box center [1141, 447] width 164 height 13
type Rotulada "FILME ORIGINAL 350ML MP"
click at [1227, 436] on div "FILME ORIGINAL 350ML MP" at bounding box center [1205, 447] width 309 height 23
paste Rotulada "FILME ORIGINAL 350ML MP"
click at [1062, 441] on Rotulada "FILME ORIGINAL 350ML MP" at bounding box center [1139, 447] width 161 height 13
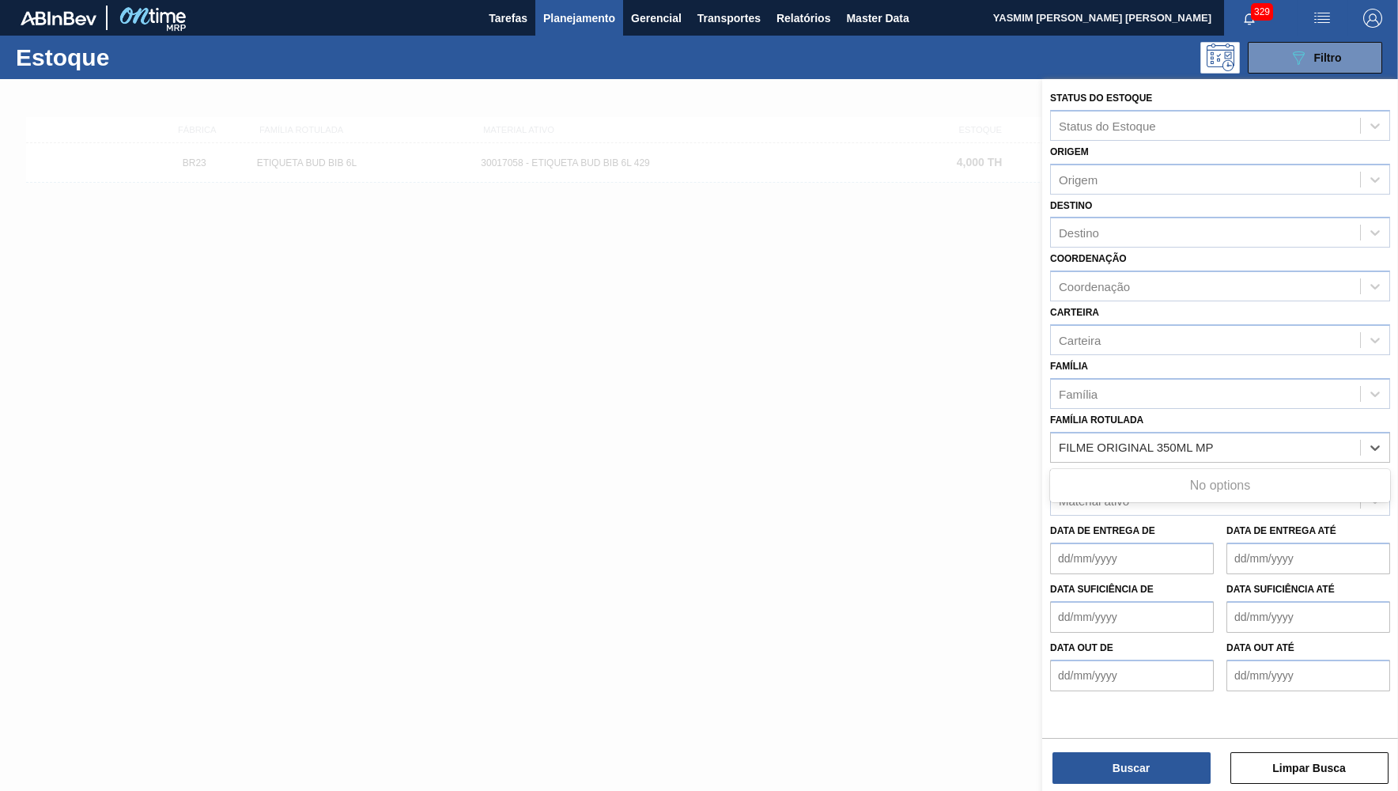
type Rotulada "FILME ORIGINAL 350ML MP"
click at [1103, 472] on div "FILME ORIGINAL 350ML MP" at bounding box center [1220, 486] width 340 height 29
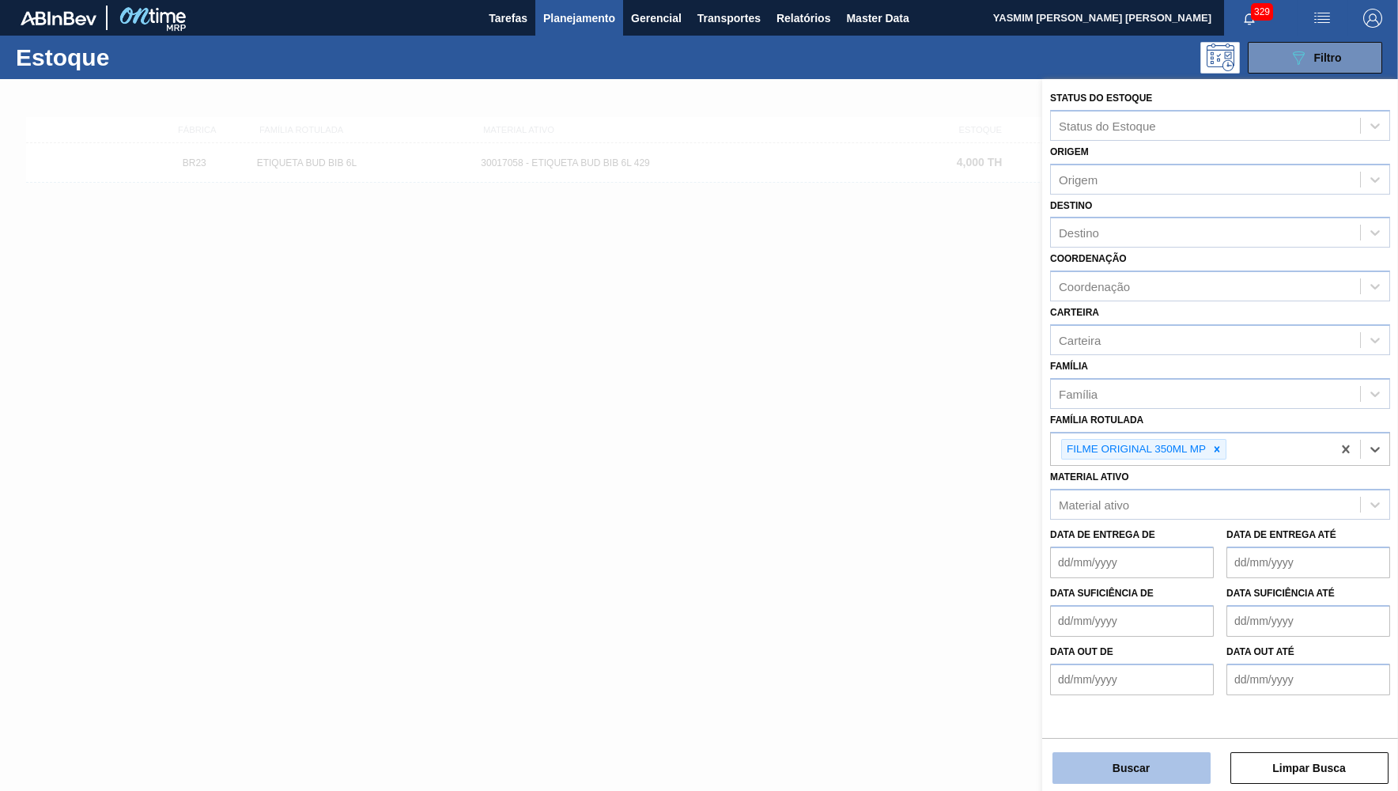
click at [1167, 782] on button "Buscar" at bounding box center [1132, 768] width 158 height 32
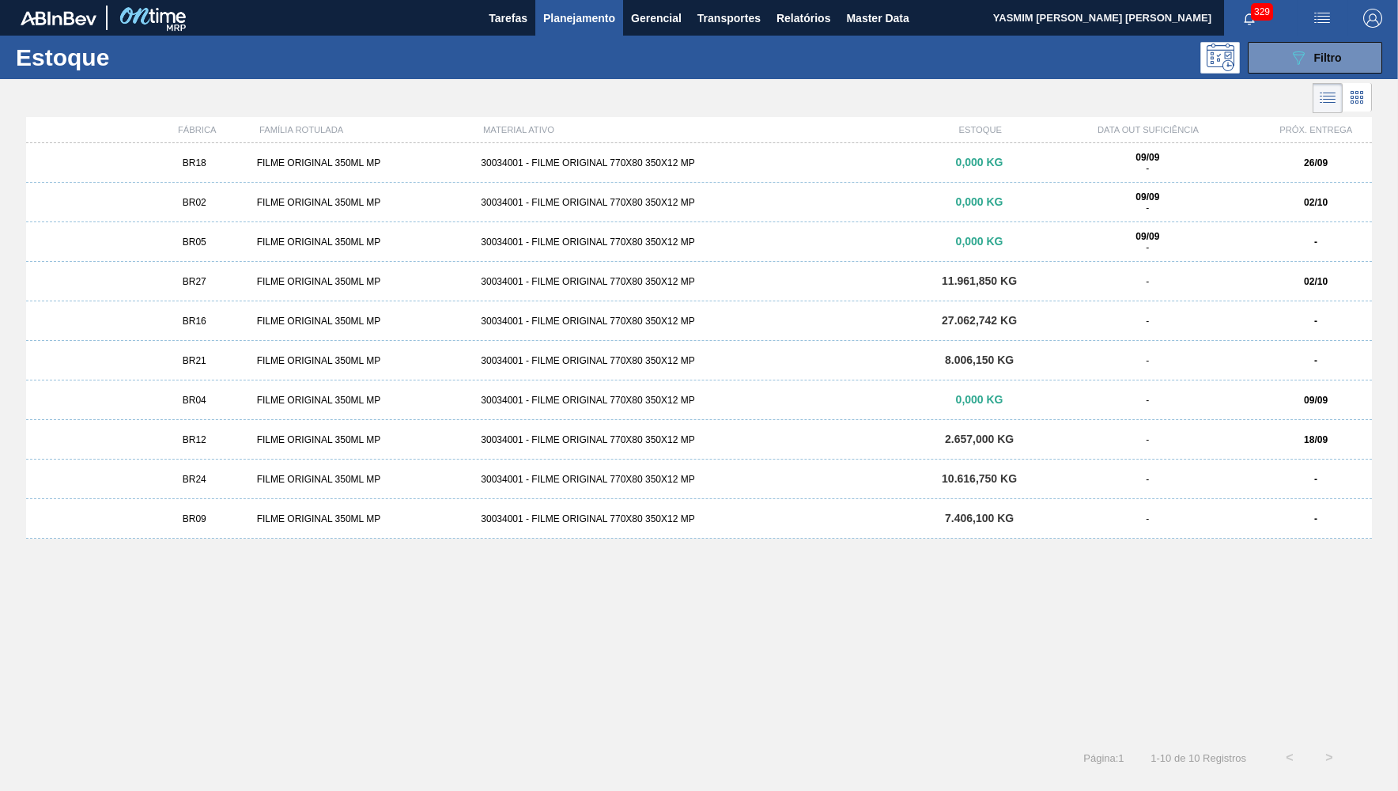
click at [220, 244] on div "BR05" at bounding box center [194, 242] width 112 height 11
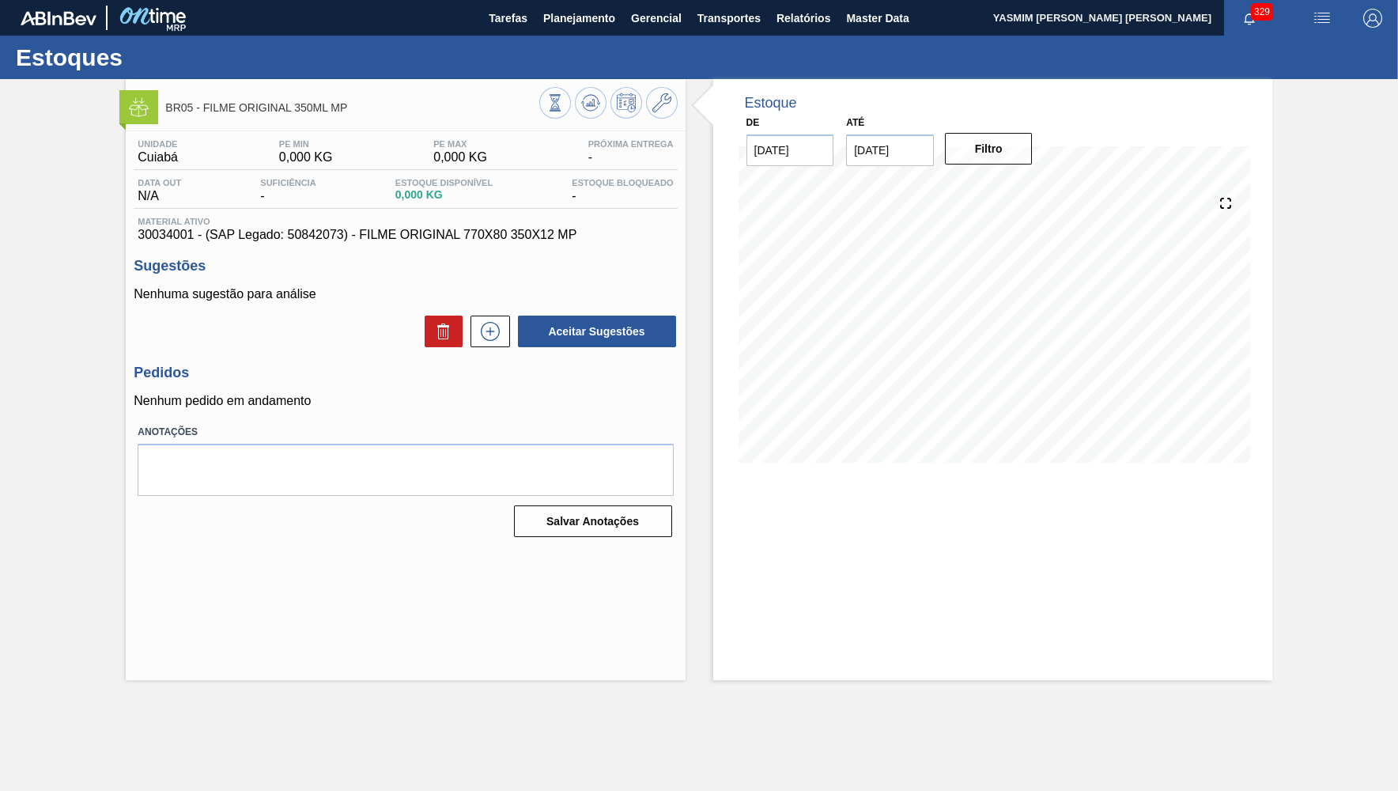
click at [649, 117] on div at bounding box center [608, 105] width 138 height 36
click at [657, 110] on icon at bounding box center [662, 102] width 19 height 19
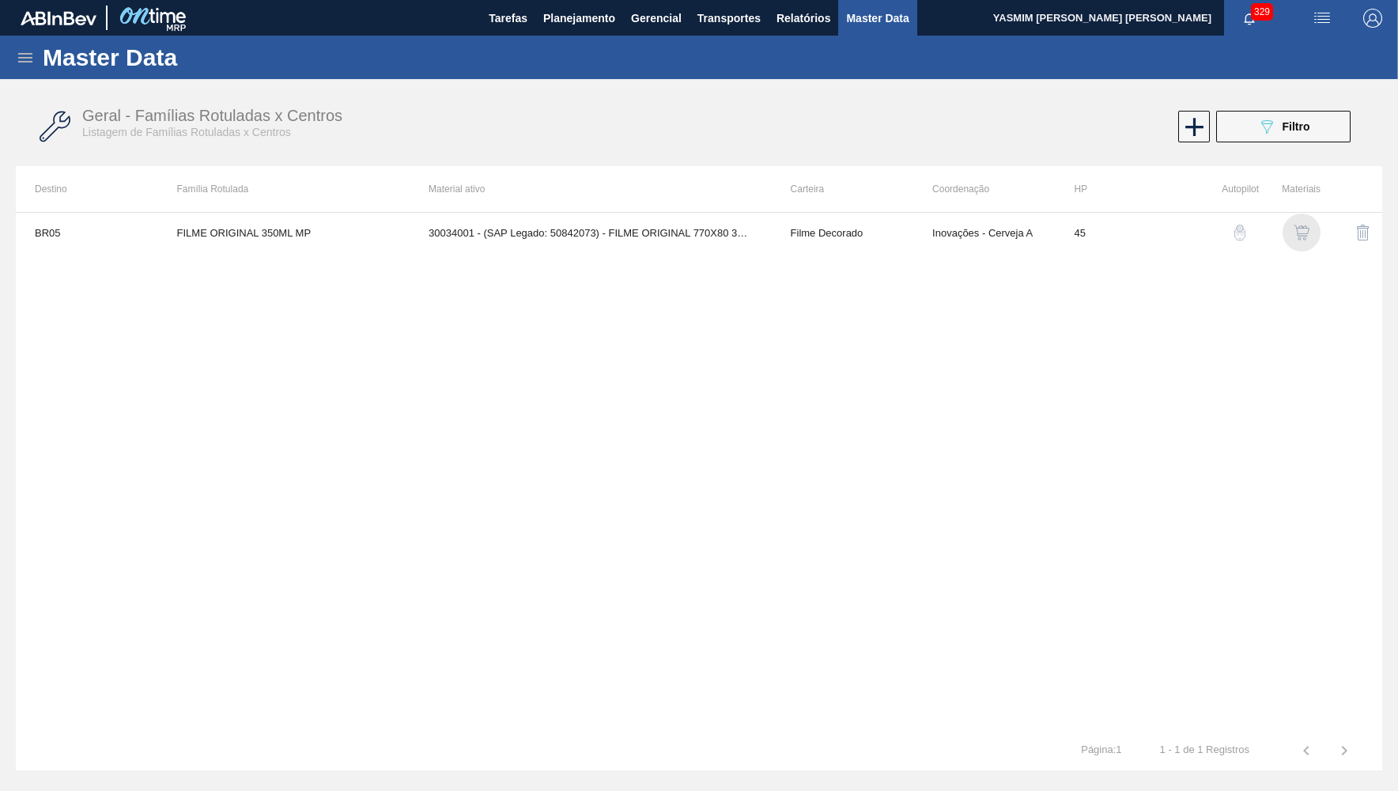
click at [1299, 235] on img "button" at bounding box center [1302, 233] width 16 height 16
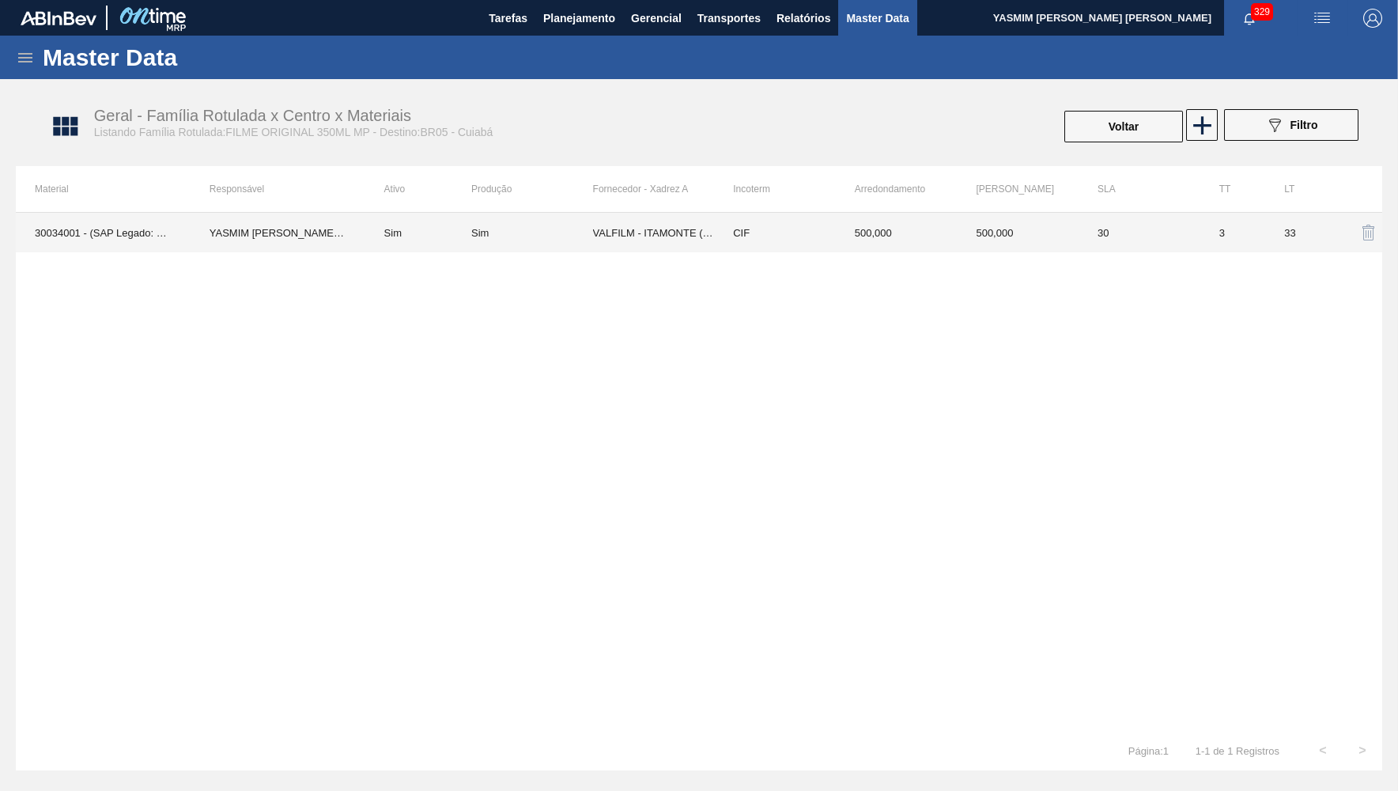
click at [626, 237] on td "VALFILM - ITAMONTE (MG)" at bounding box center [654, 233] width 122 height 40
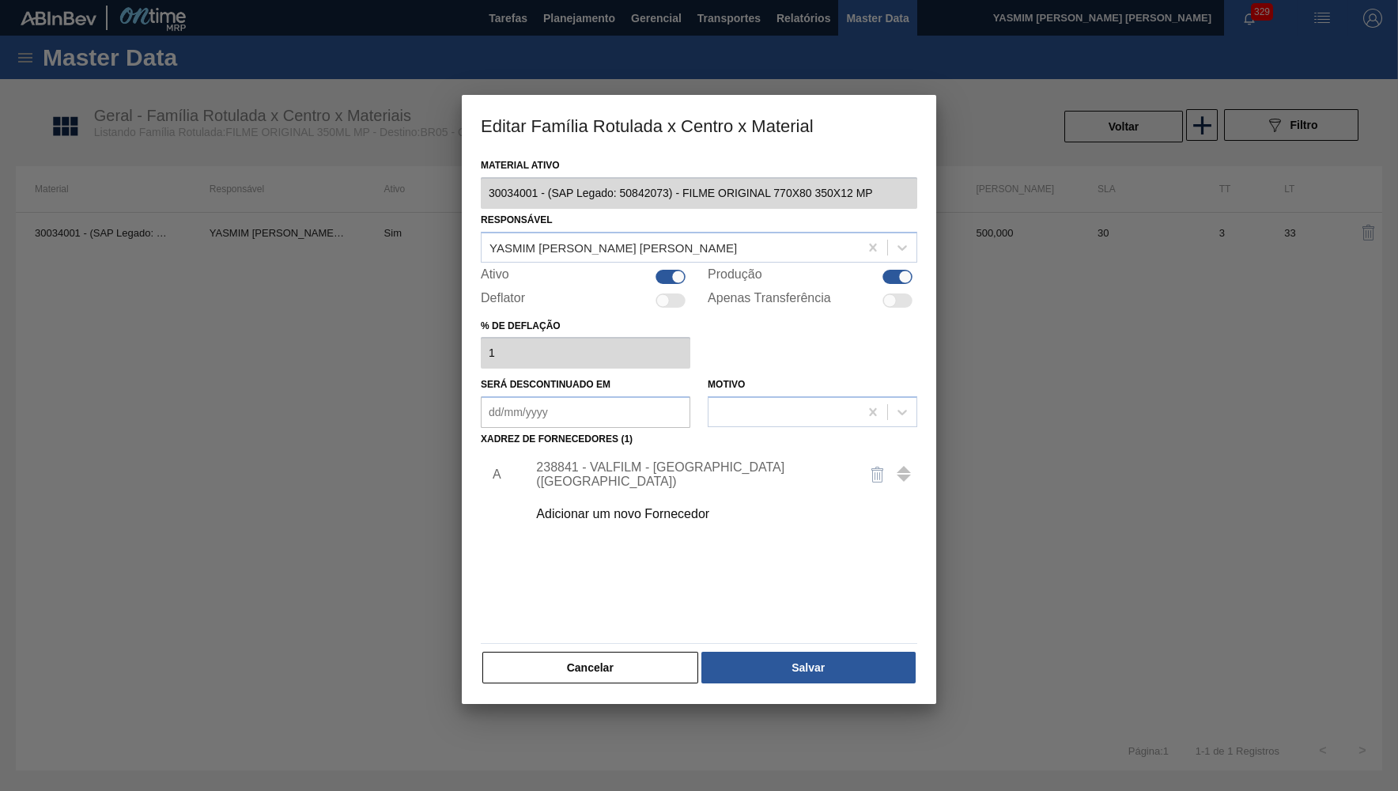
click at [648, 494] on div "Adicionar um novo Fornecedor" at bounding box center [717, 514] width 399 height 40
click at [624, 507] on div "Adicionar um novo Fornecedor" at bounding box center [691, 514] width 310 height 14
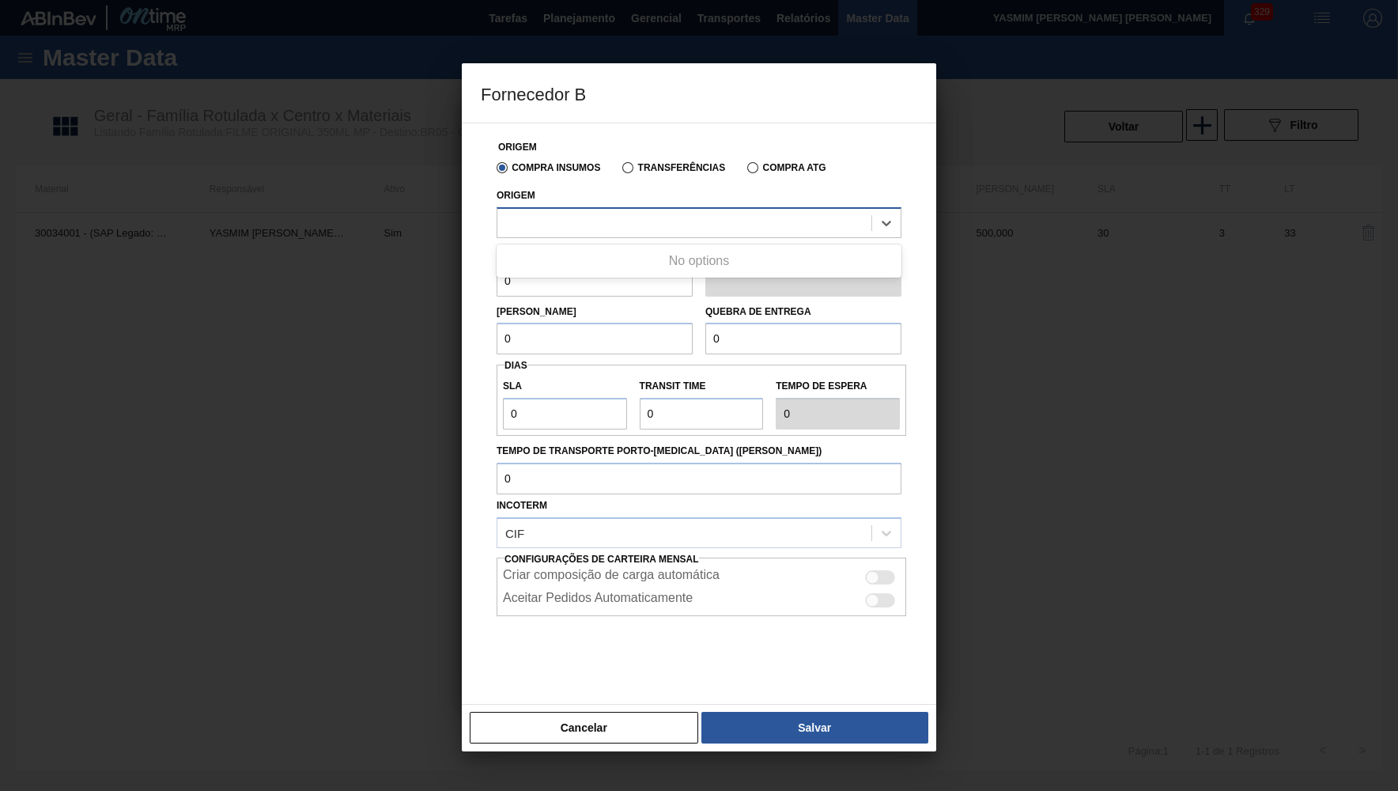
click at [583, 214] on div at bounding box center [685, 222] width 374 height 23
click at [612, 736] on button "Cancelar" at bounding box center [584, 728] width 229 height 32
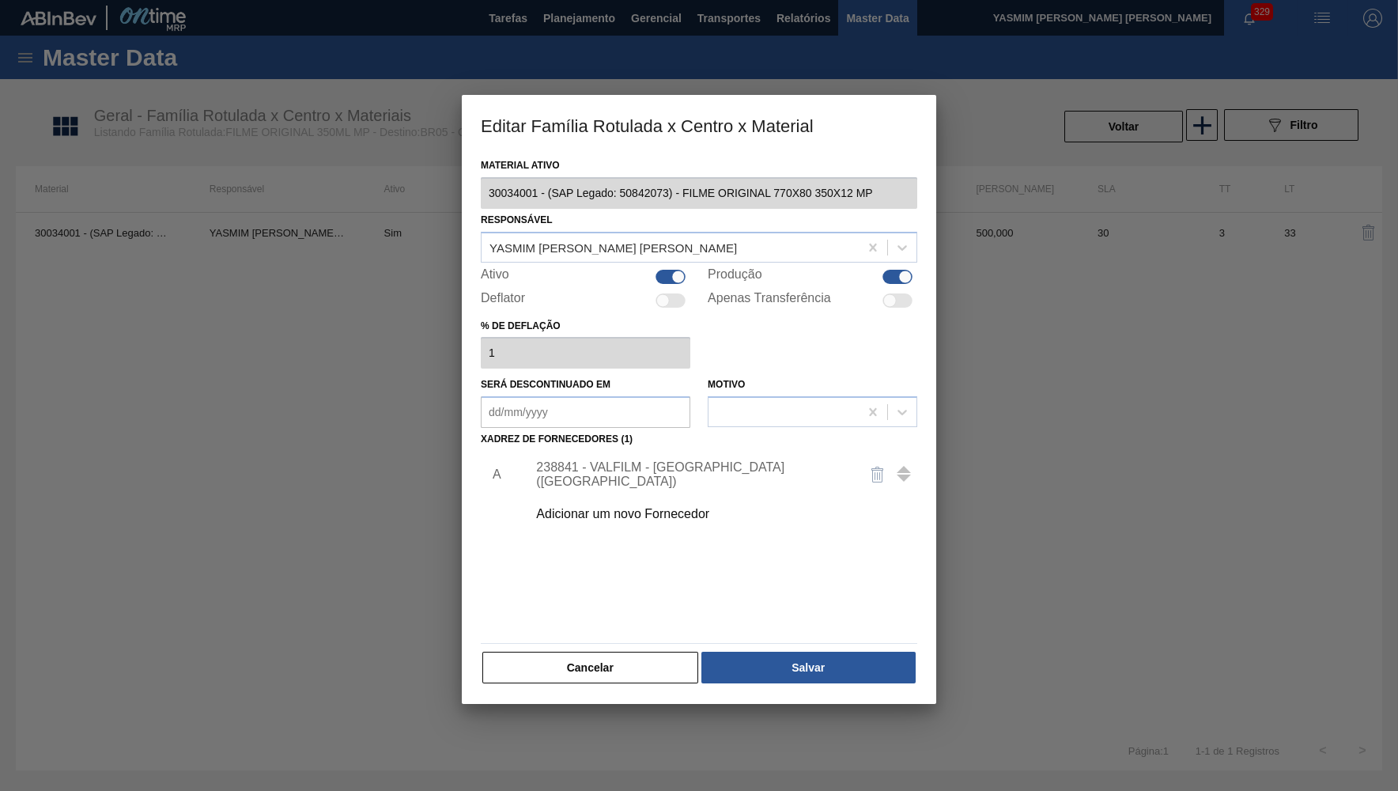
click at [623, 721] on div at bounding box center [699, 395] width 1398 height 791
click at [641, 660] on button "Cancelar" at bounding box center [590, 668] width 216 height 32
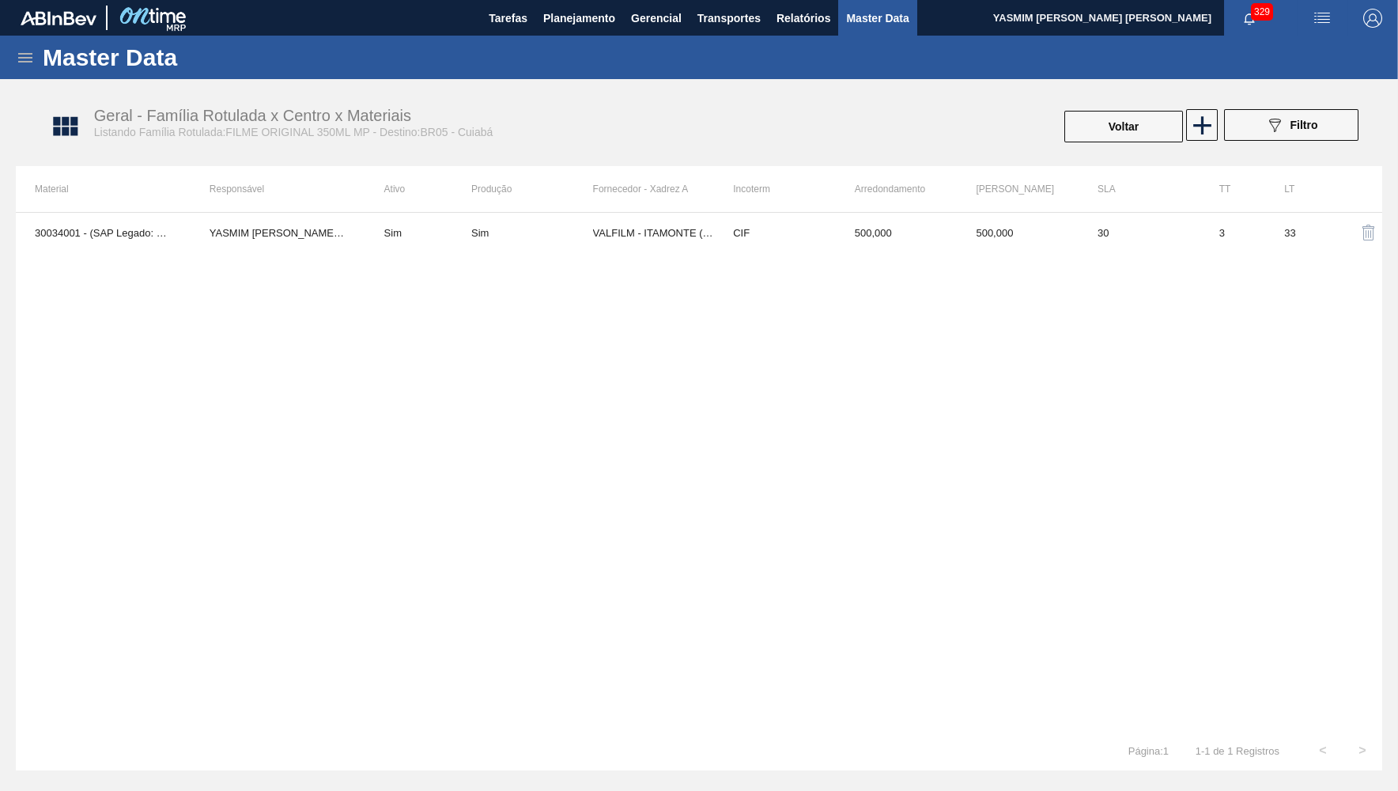
click at [1141, 101] on div "Geral - Família Rotulada x Centro x Materiais Listando Família Rotulada:FILME O…" at bounding box center [707, 126] width 1367 height 59
click at [1142, 112] on button "Voltar" at bounding box center [1124, 127] width 119 height 32
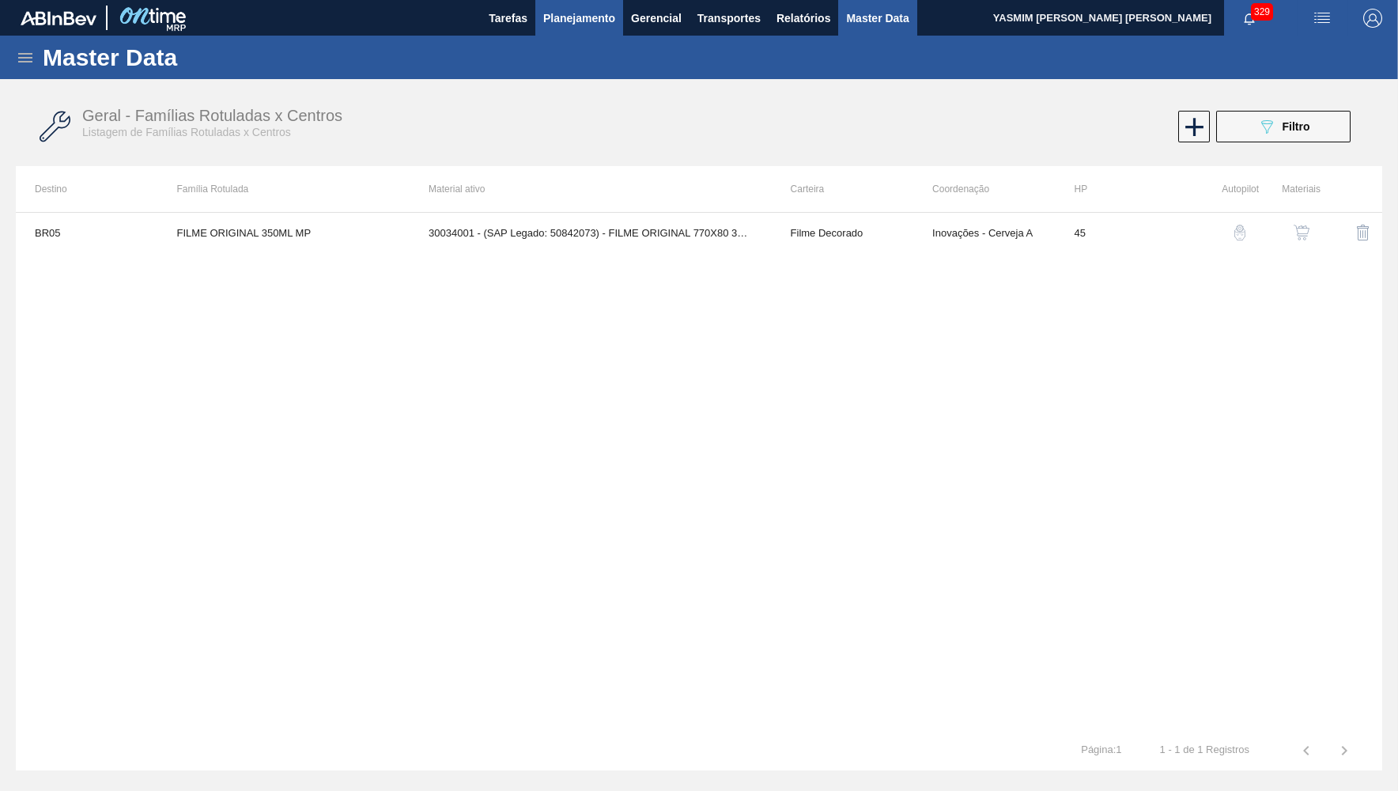
click at [566, 1] on button "Planejamento" at bounding box center [579, 18] width 88 height 36
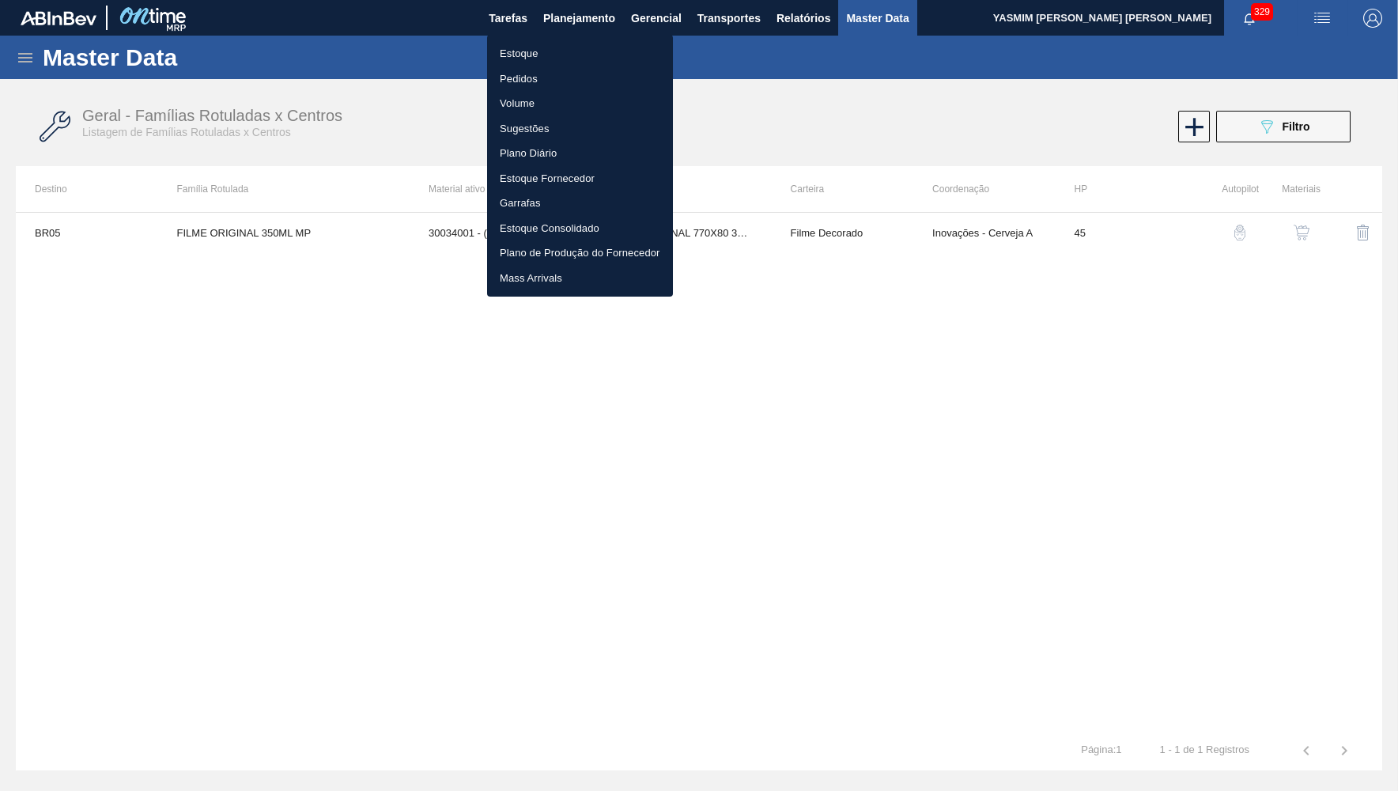
drag, startPoint x: 316, startPoint y: 538, endPoint x: 295, endPoint y: 319, distance: 220.1
click at [316, 538] on div at bounding box center [699, 395] width 1398 height 791
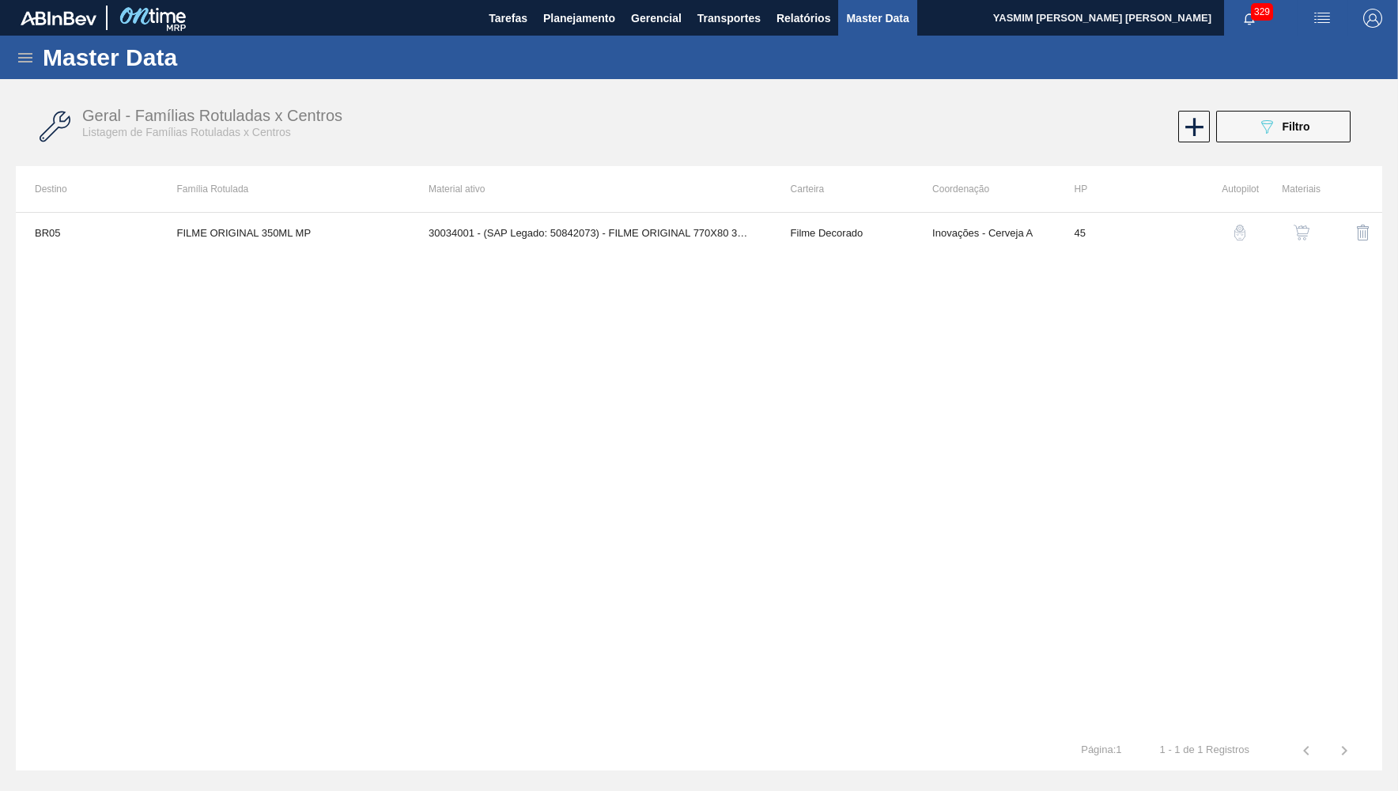
click at [766, 596] on div "BR05 FILME ORIGINAL 350ML MP 30034001 - (SAP Legado: 50842073) - FILME ORIGINAL…" at bounding box center [699, 471] width 1367 height 519
click at [808, 22] on span "Relatórios" at bounding box center [804, 18] width 54 height 19
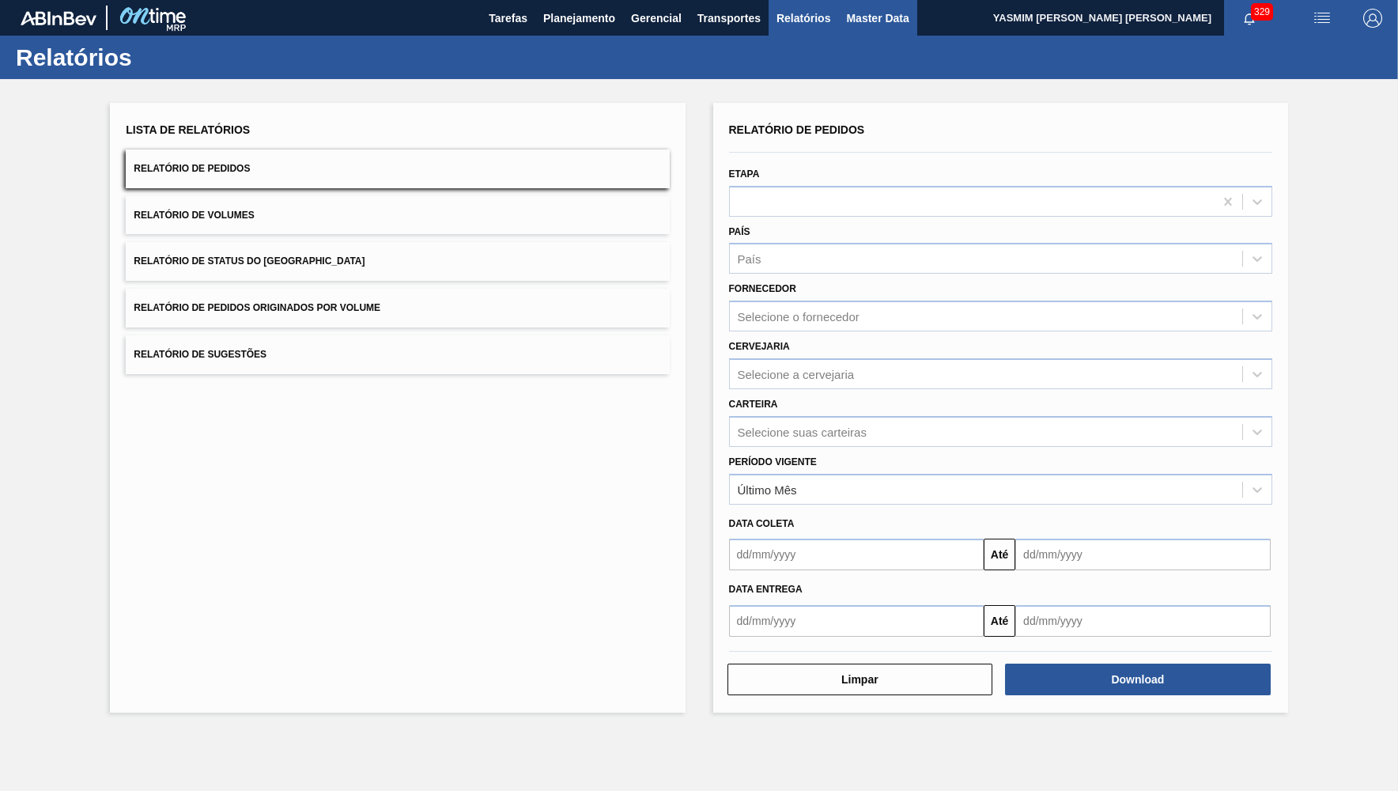
click at [854, 29] on button "Master Data" at bounding box center [877, 18] width 78 height 36
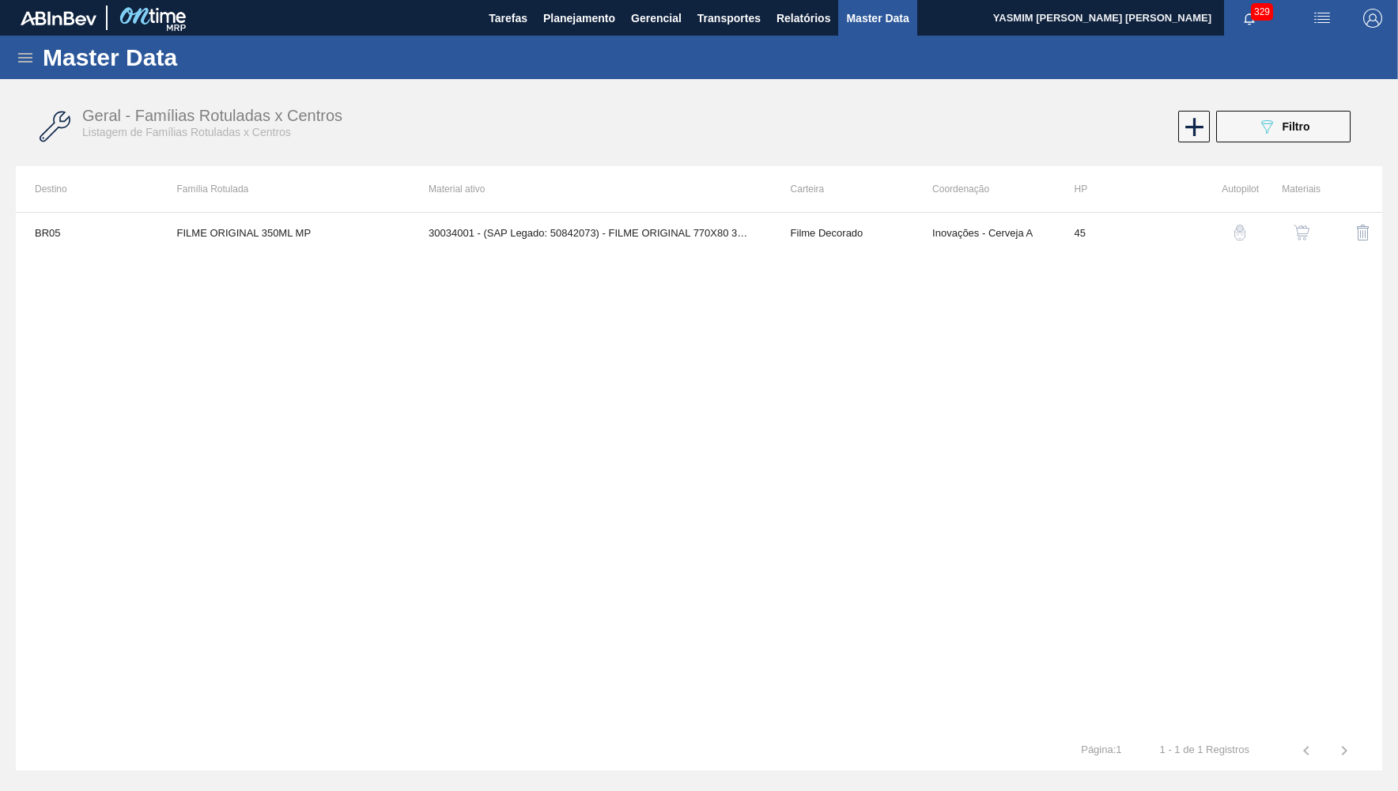
click at [1316, 18] on img "button" at bounding box center [1322, 18] width 19 height 19
click at [624, 11] on div at bounding box center [699, 395] width 1398 height 791
click at [25, 53] on icon at bounding box center [25, 57] width 14 height 9
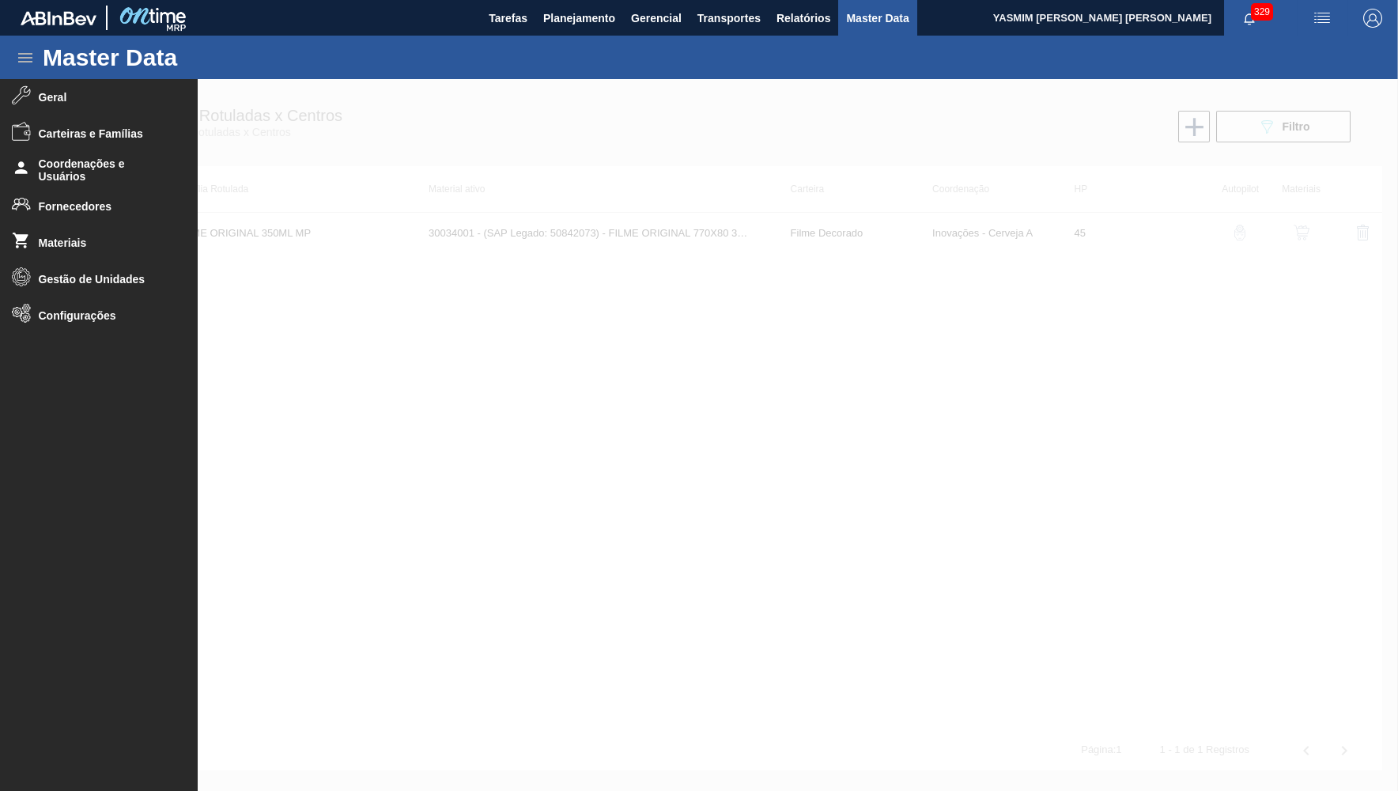
click at [547, 293] on div at bounding box center [699, 435] width 1398 height 712
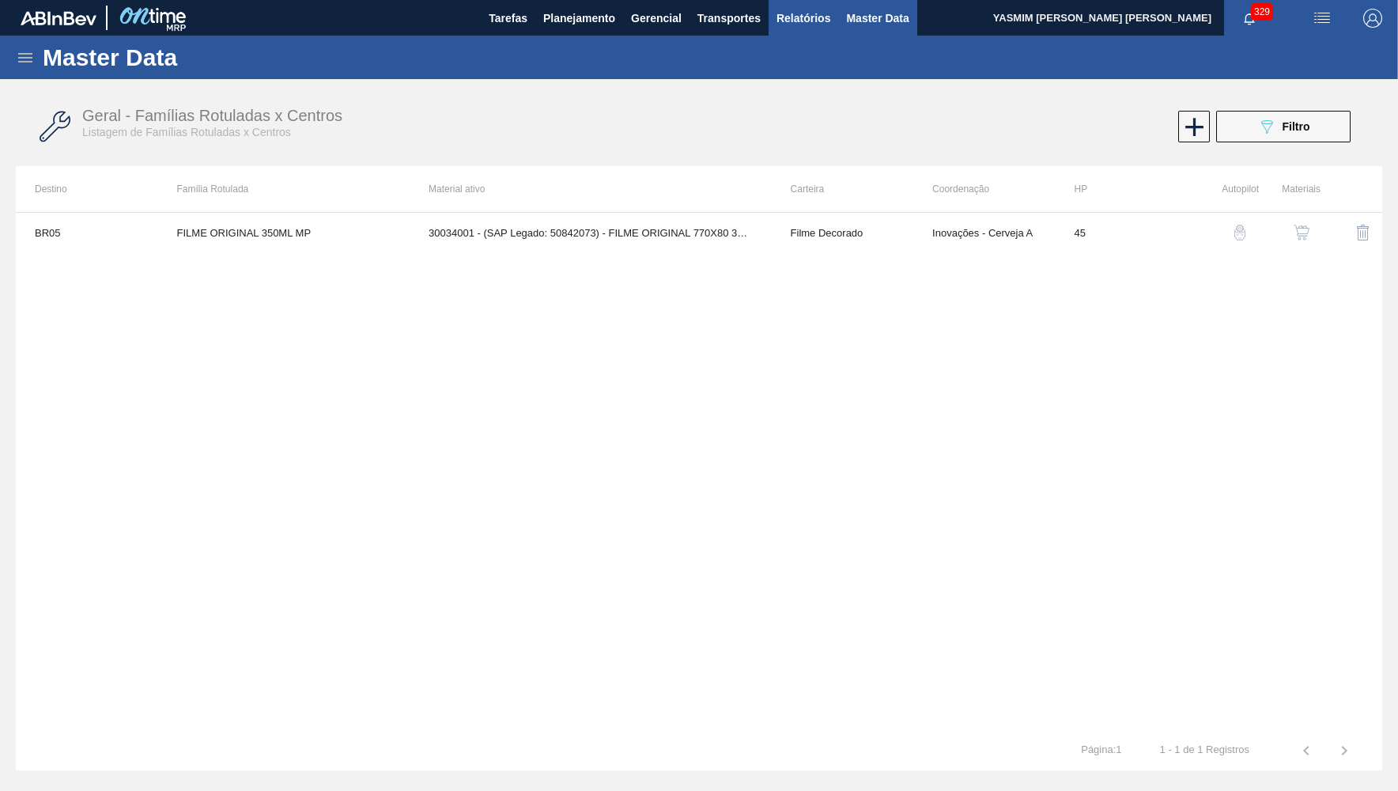
click at [825, 16] on span "Relatórios" at bounding box center [804, 18] width 54 height 19
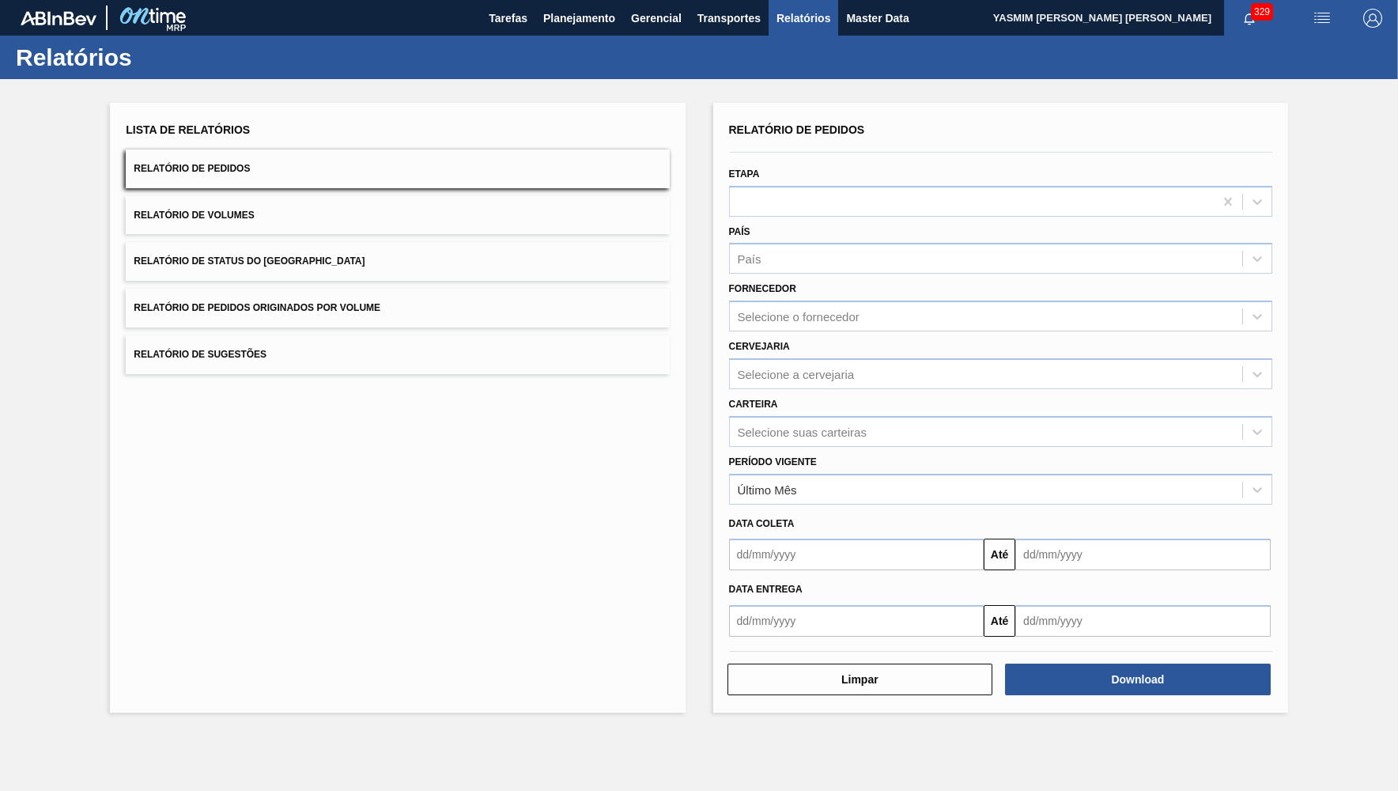
click at [341, 302] on span "Relatório de Pedidos Originados por Volume" at bounding box center [257, 307] width 247 height 11
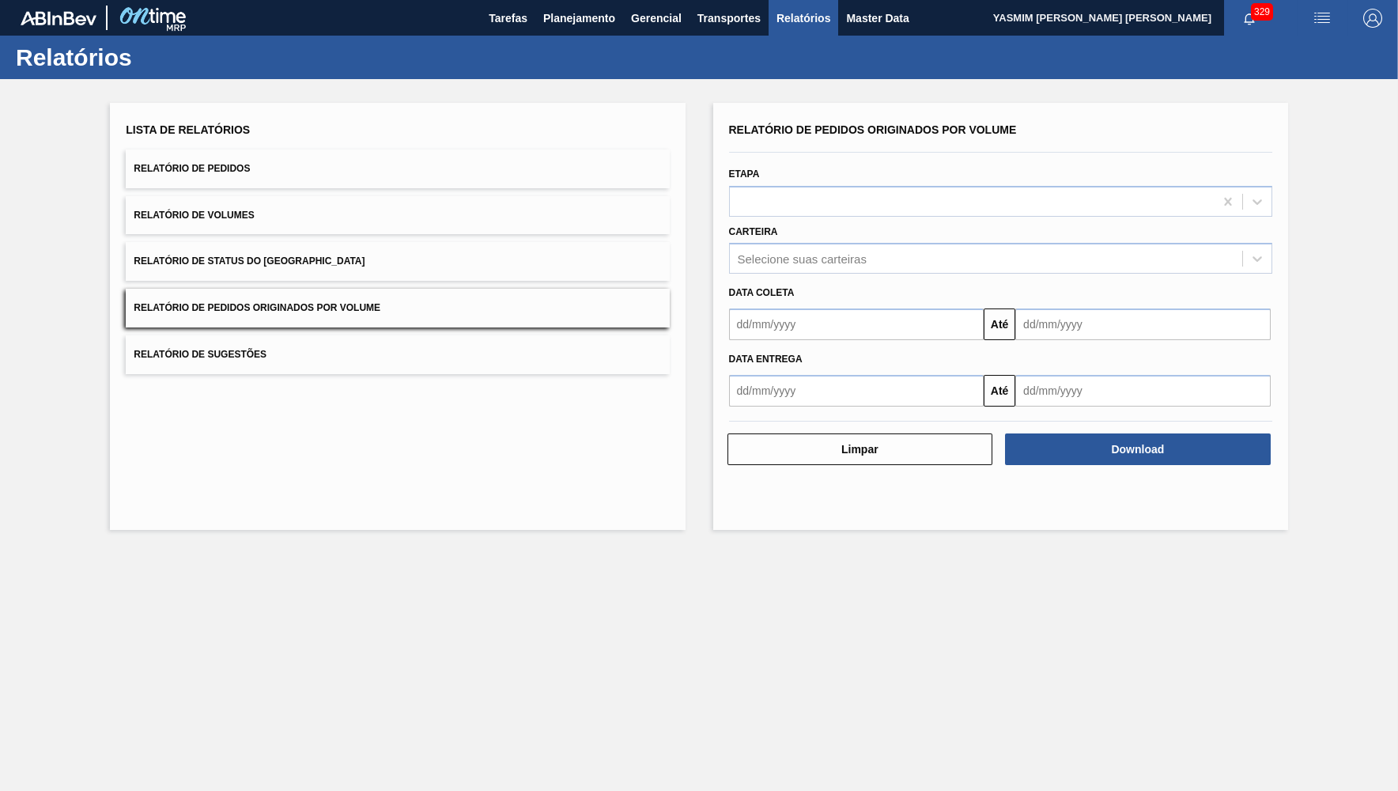
click at [756, 226] on label "Carteira" at bounding box center [753, 231] width 49 height 11
click at [740, 252] on input "Carteira" at bounding box center [739, 258] width 2 height 13
click at [775, 206] on div at bounding box center [972, 201] width 484 height 23
click at [612, 297] on button "Relatório de Pedidos Originados por Volume" at bounding box center [397, 308] width 543 height 39
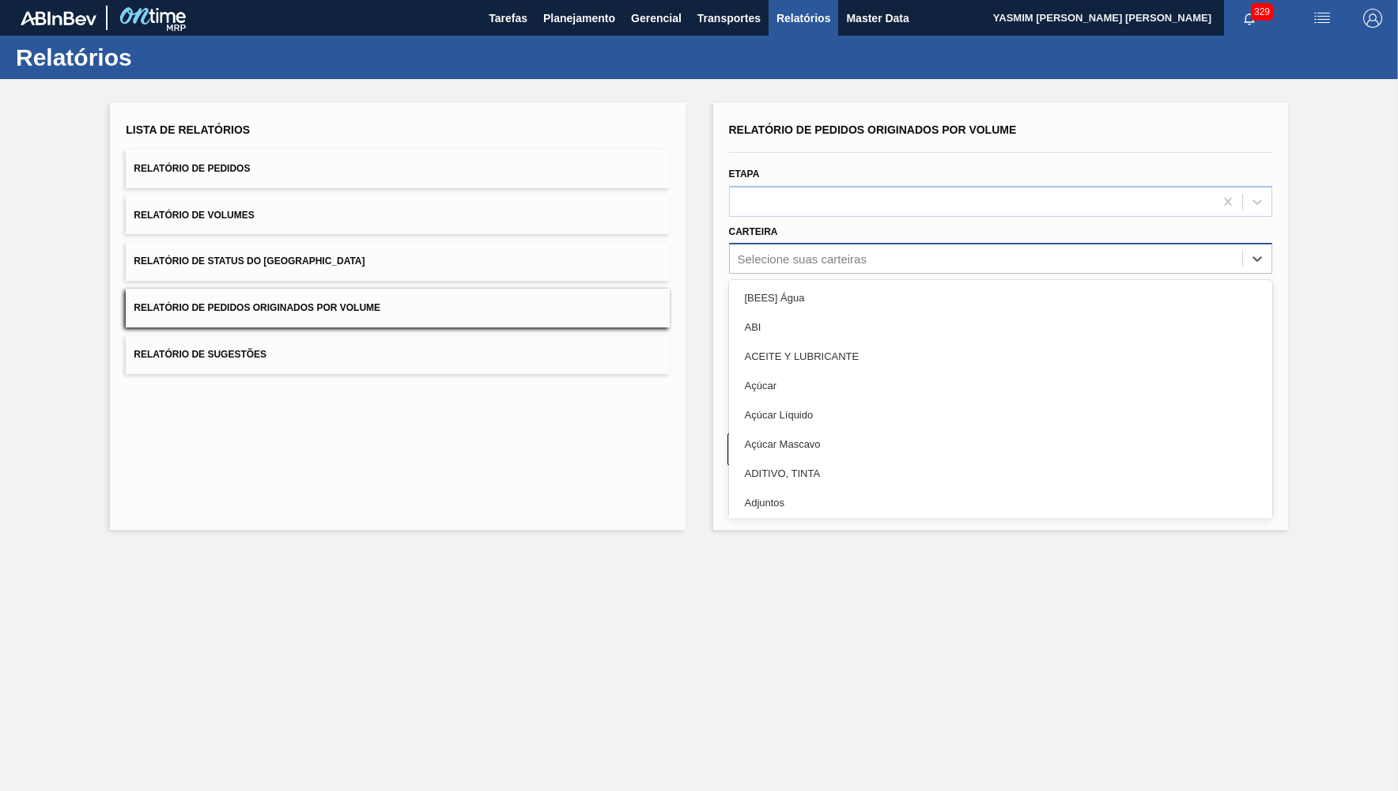
click at [834, 254] on div "Selecione suas carteiras" at bounding box center [802, 258] width 129 height 13
type input "rolha"
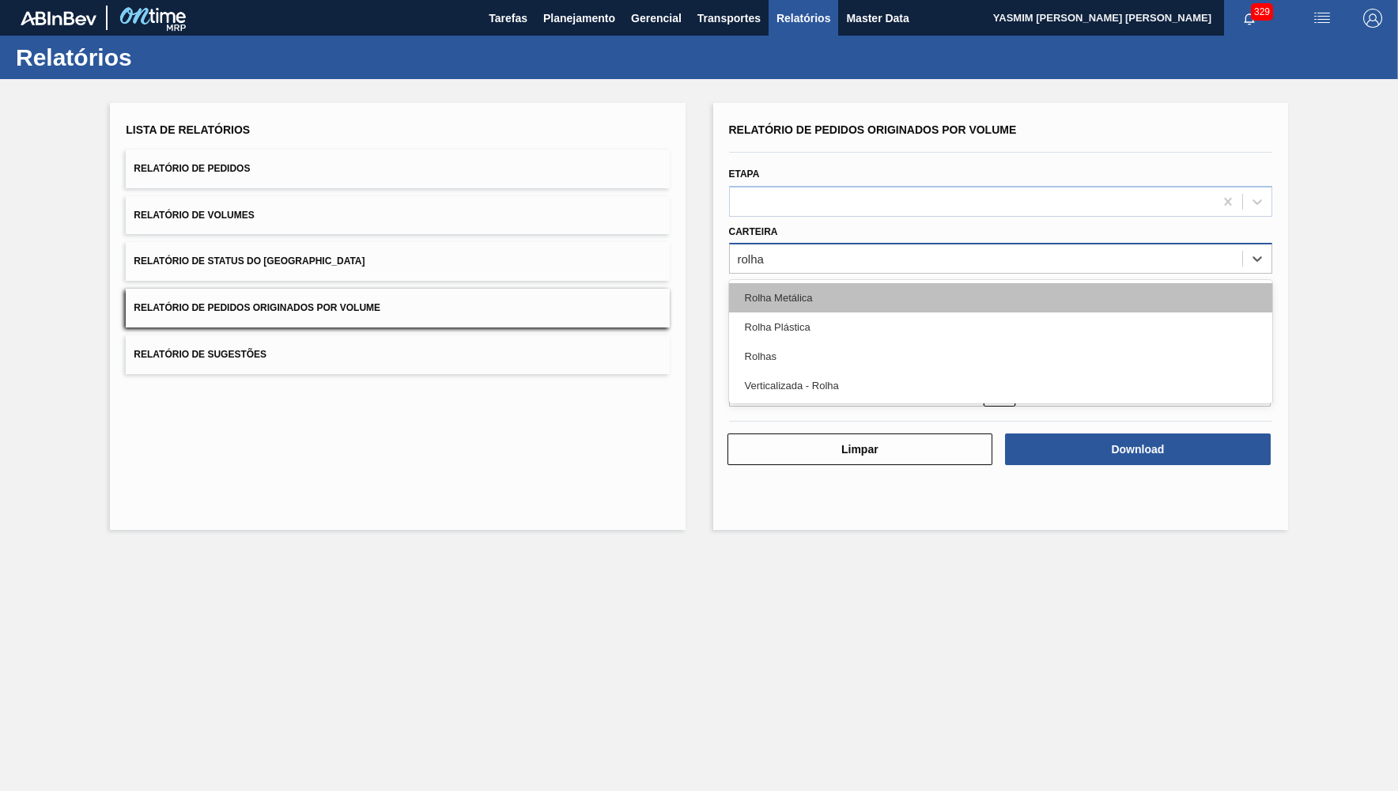
click at [863, 293] on div "Rolha Metálica" at bounding box center [1000, 297] width 543 height 29
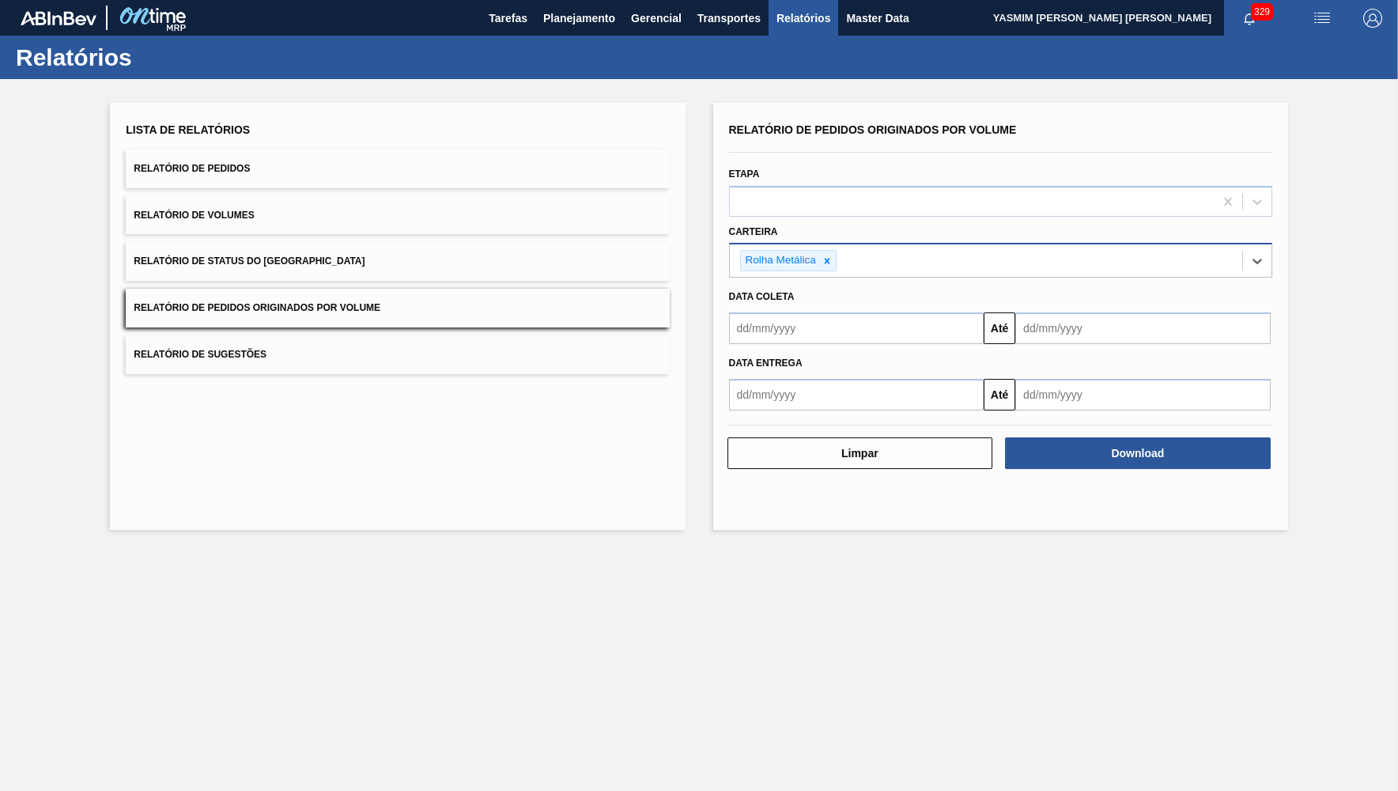
click at [925, 316] on input "text" at bounding box center [856, 328] width 255 height 32
click at [747, 359] on div "setembro 2025" at bounding box center [825, 365] width 190 height 13
click at [744, 361] on button "Previous Month" at bounding box center [743, 366] width 11 height 11
click at [865, 407] on div "1" at bounding box center [875, 417] width 21 height 21
type input "01/08/2025"
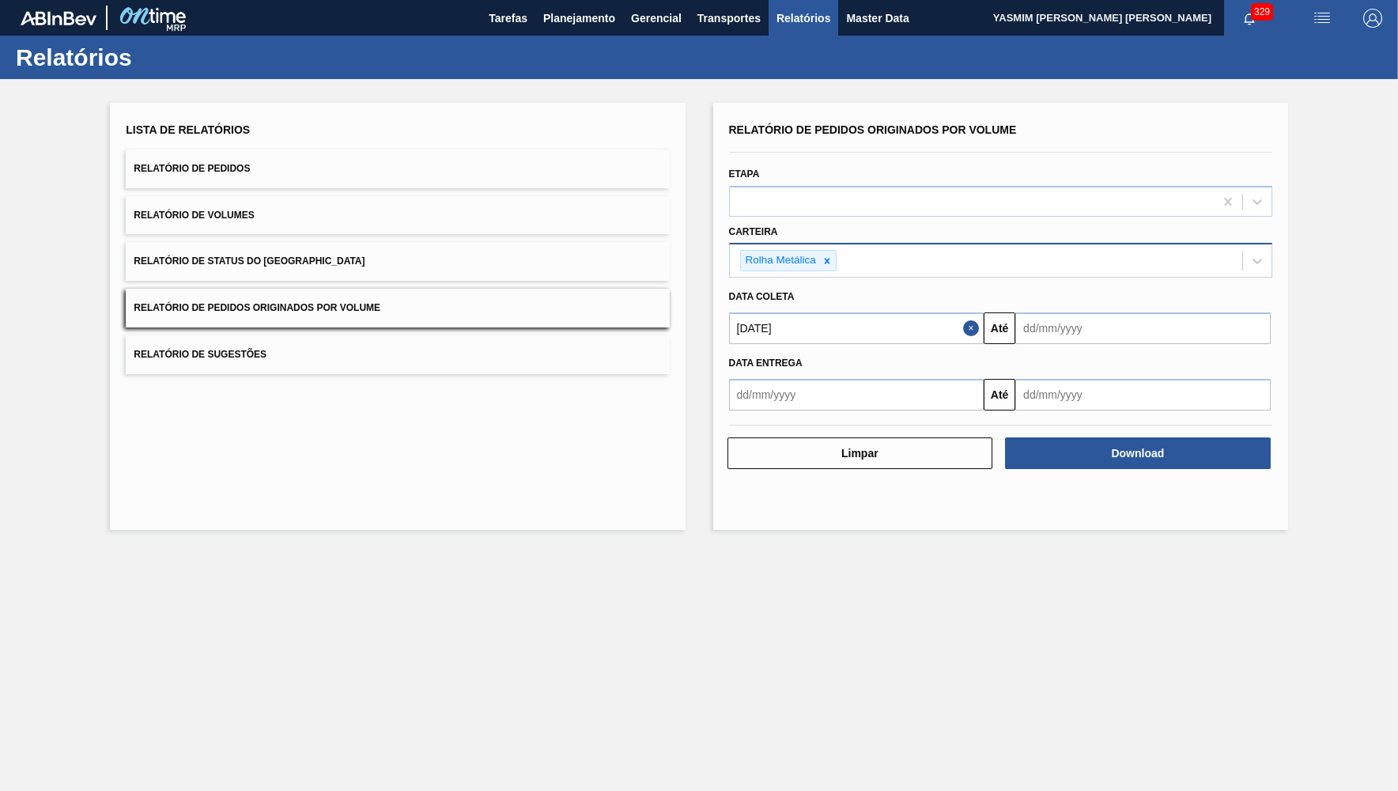
click at [1108, 324] on input "text" at bounding box center [1143, 328] width 255 height 32
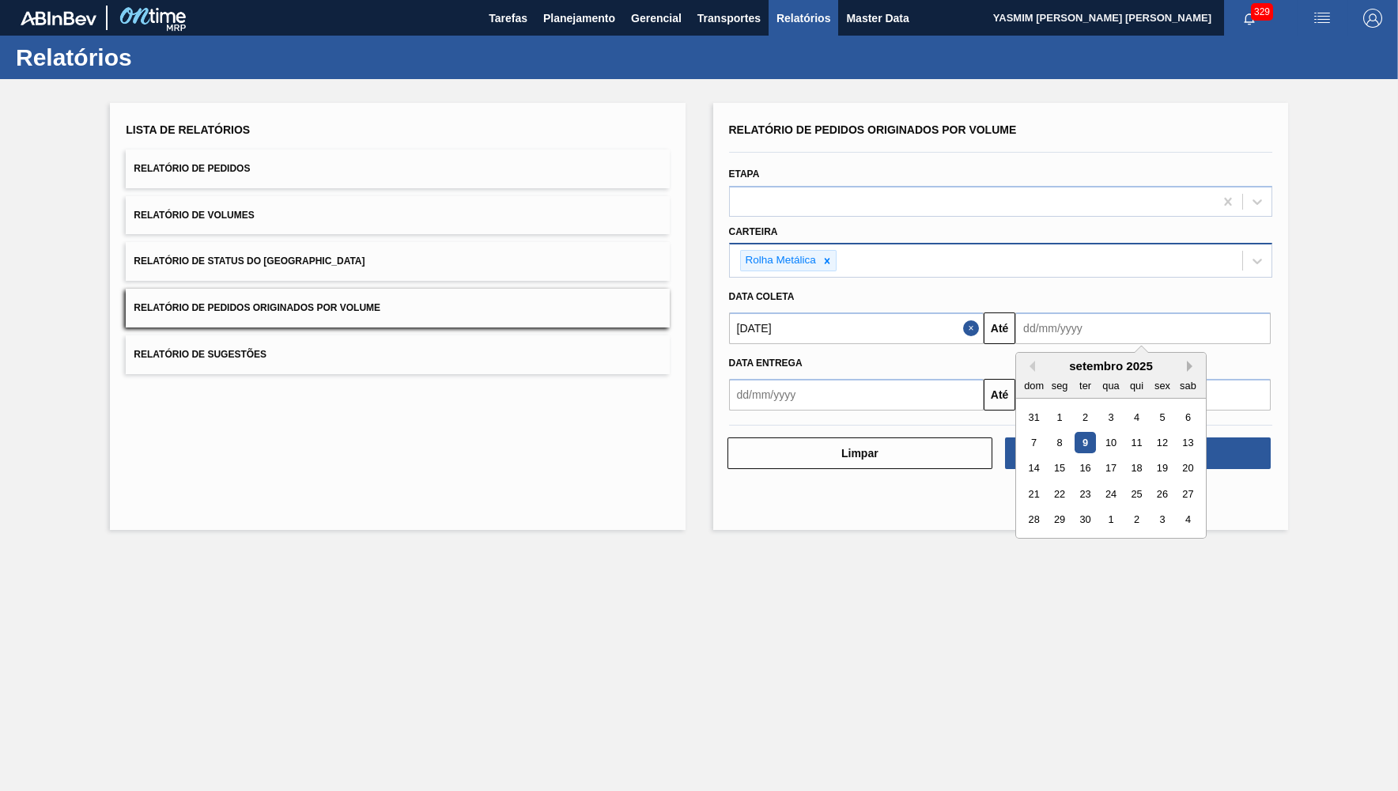
click at [1187, 361] on button "Next Month" at bounding box center [1192, 366] width 11 height 11
click at [1101, 509] on div "31" at bounding box center [1111, 519] width 21 height 21
type input "31/12/2025"
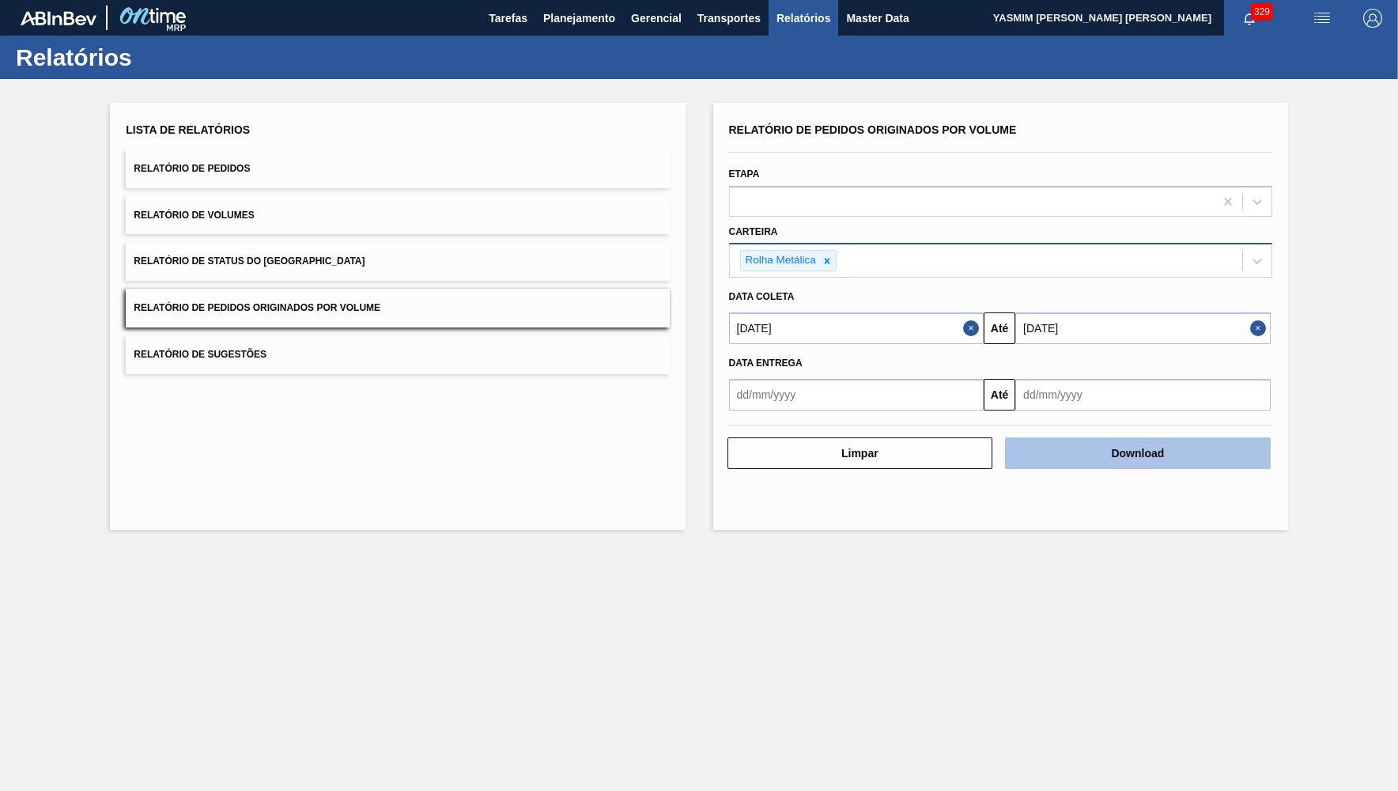
click at [1240, 437] on button "Download" at bounding box center [1138, 453] width 266 height 32
click at [288, 163] on button "Relatório de Pedidos" at bounding box center [397, 168] width 543 height 39
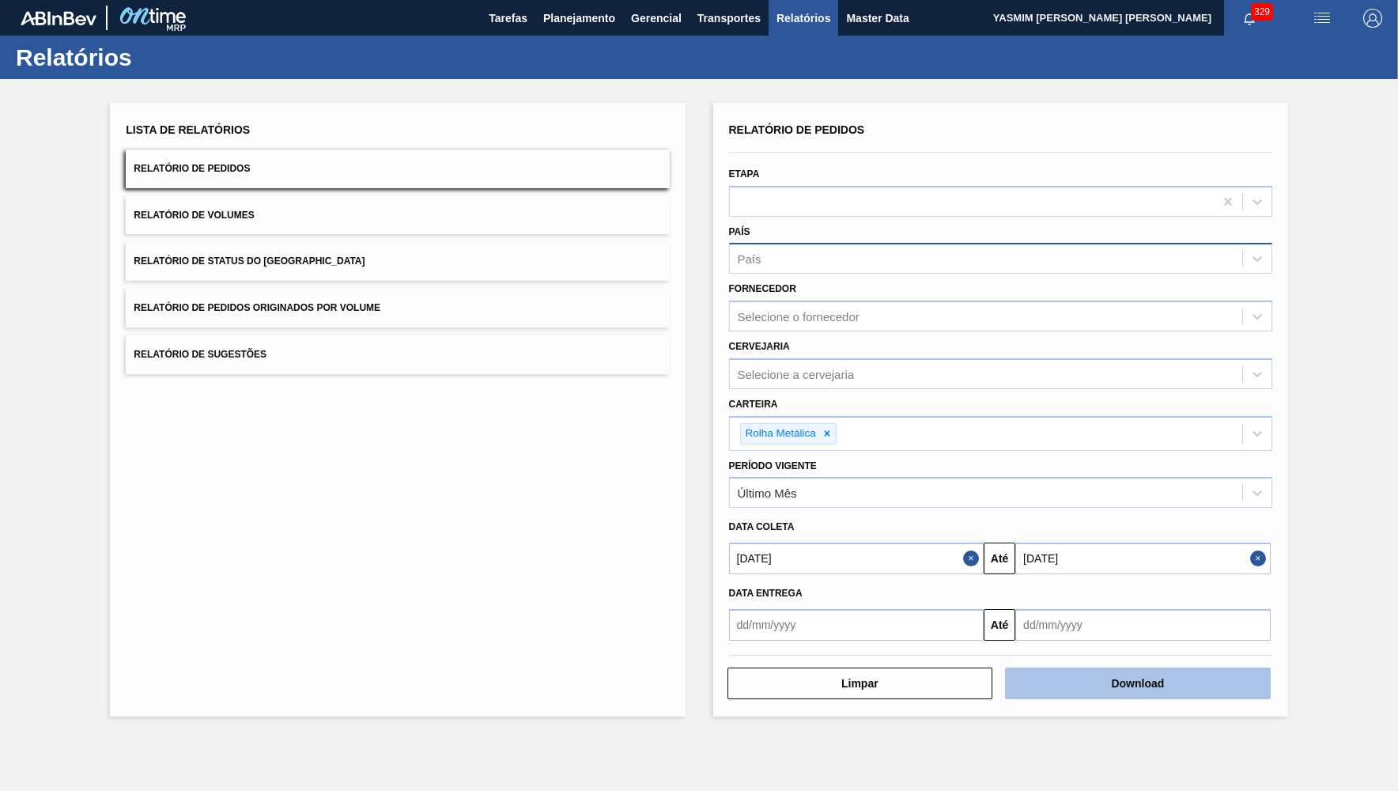
click at [1233, 668] on button "Download" at bounding box center [1138, 684] width 266 height 32
click at [257, 216] on button "Relatório de Volumes" at bounding box center [397, 215] width 543 height 39
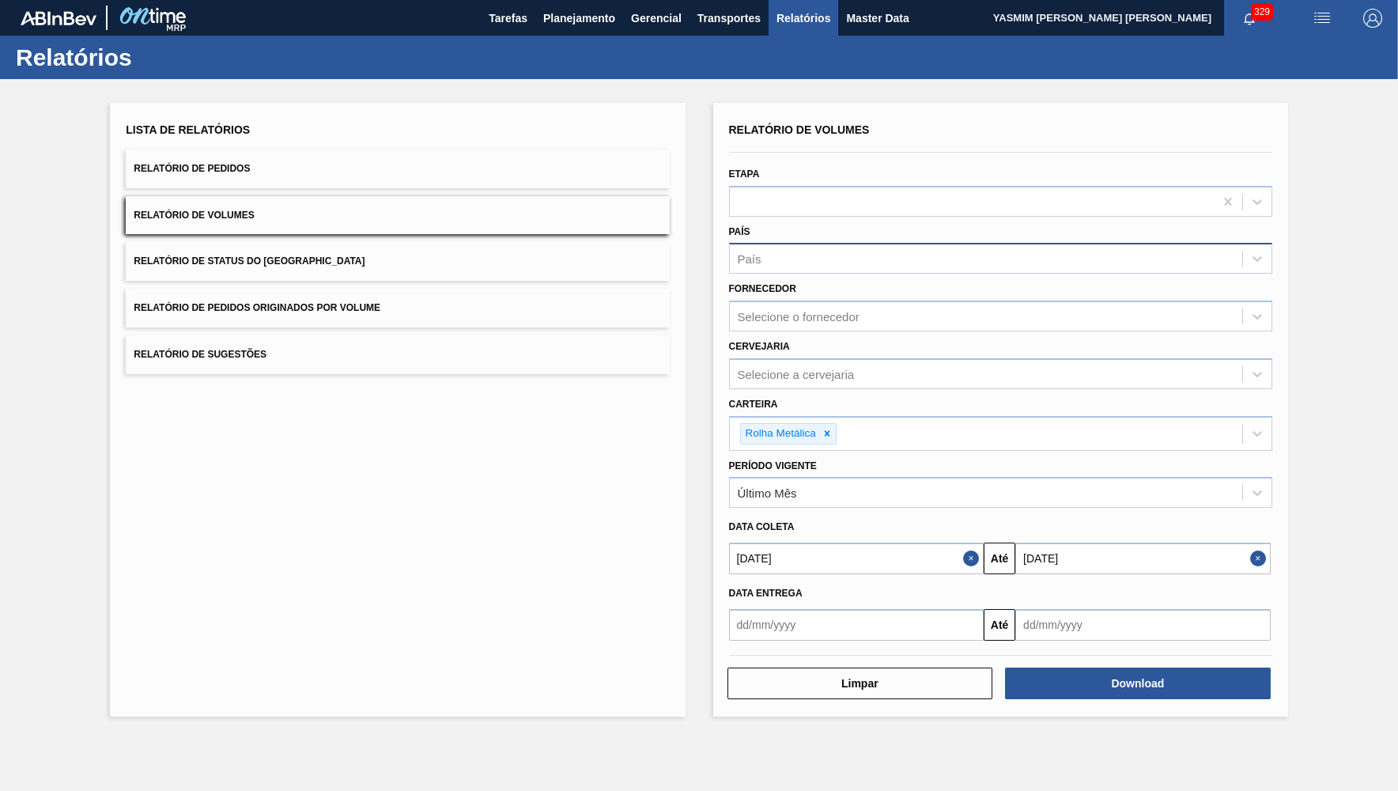
click at [230, 242] on button "Relatório de Status do Estoque" at bounding box center [397, 261] width 543 height 39
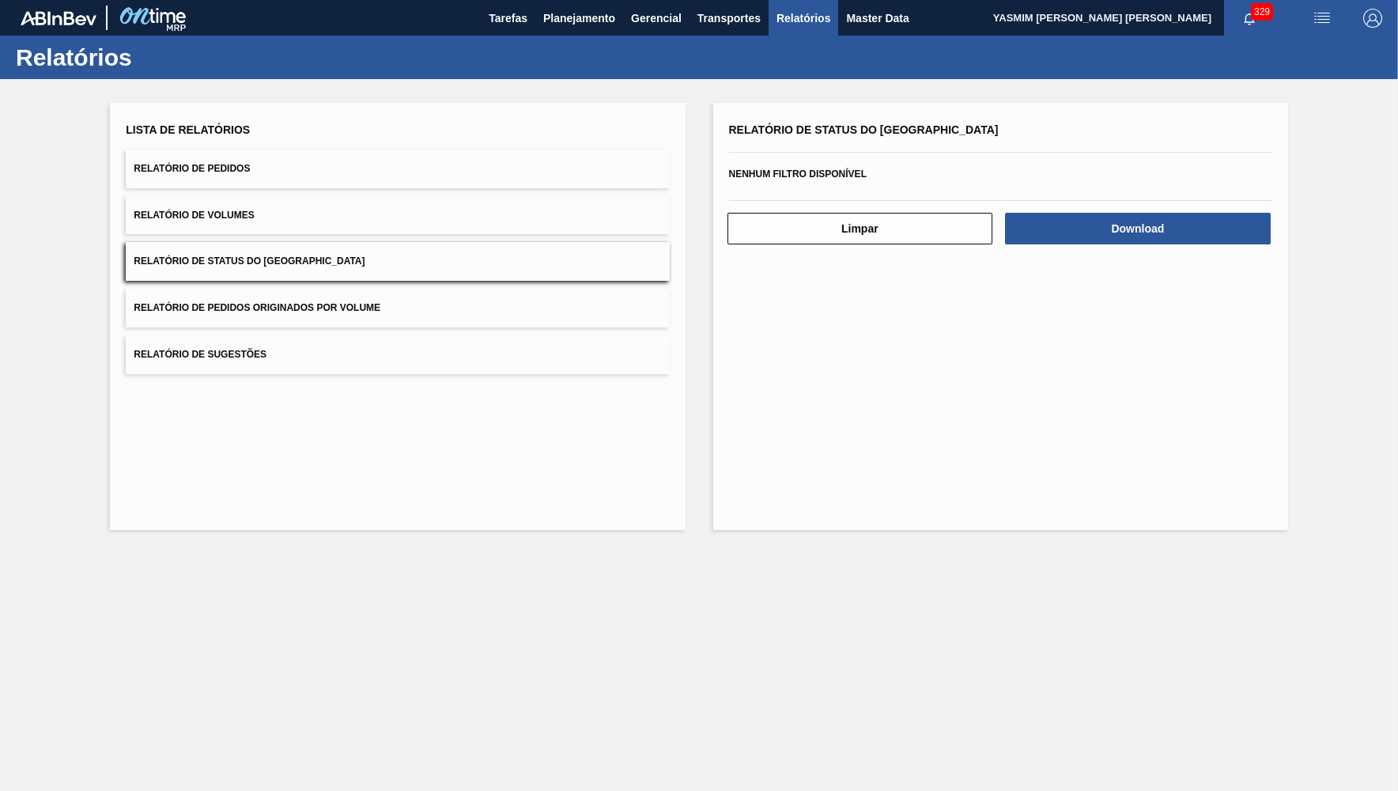
click at [273, 302] on span "Relatório de Pedidos Originados por Volume" at bounding box center [257, 307] width 247 height 11
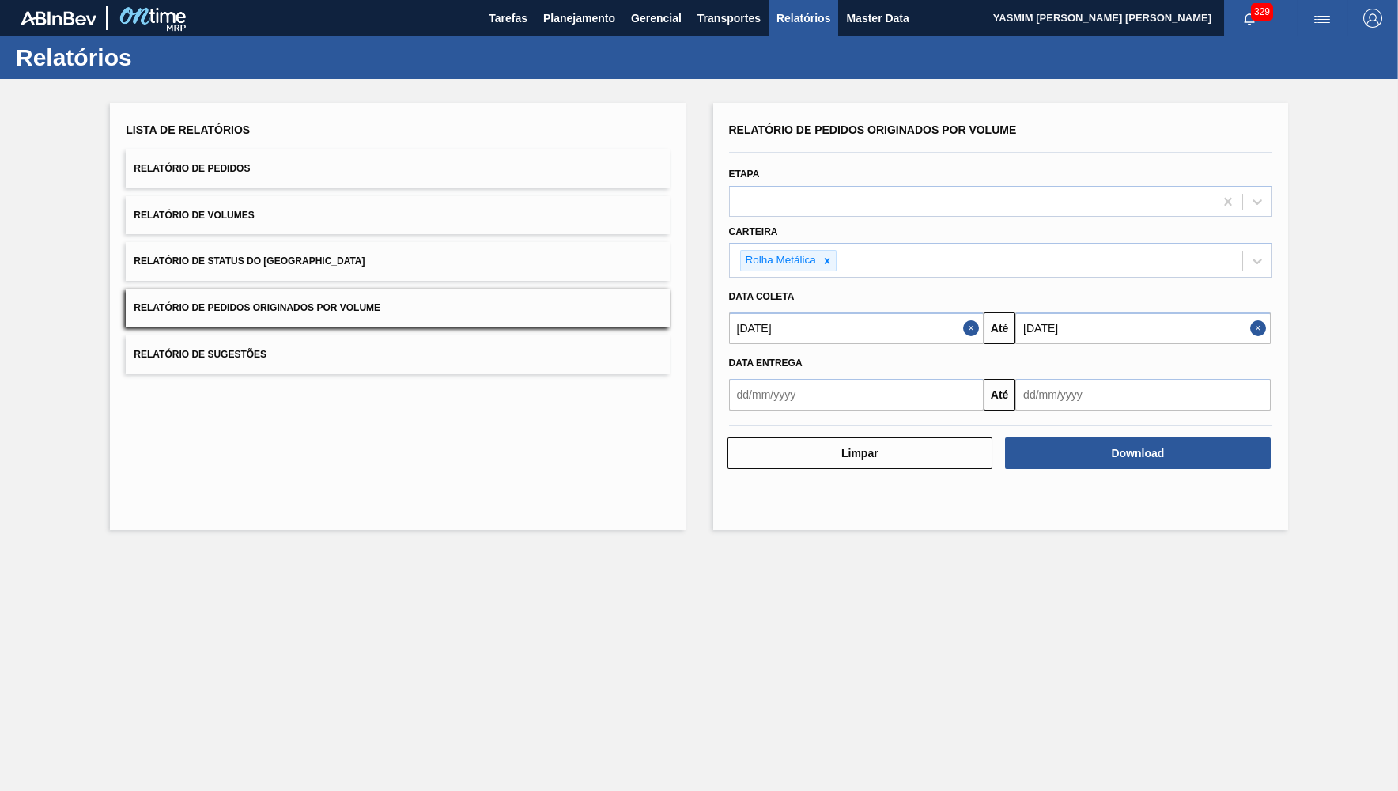
click at [284, 341] on button "Relatório de Sugestões" at bounding box center [397, 354] width 543 height 39
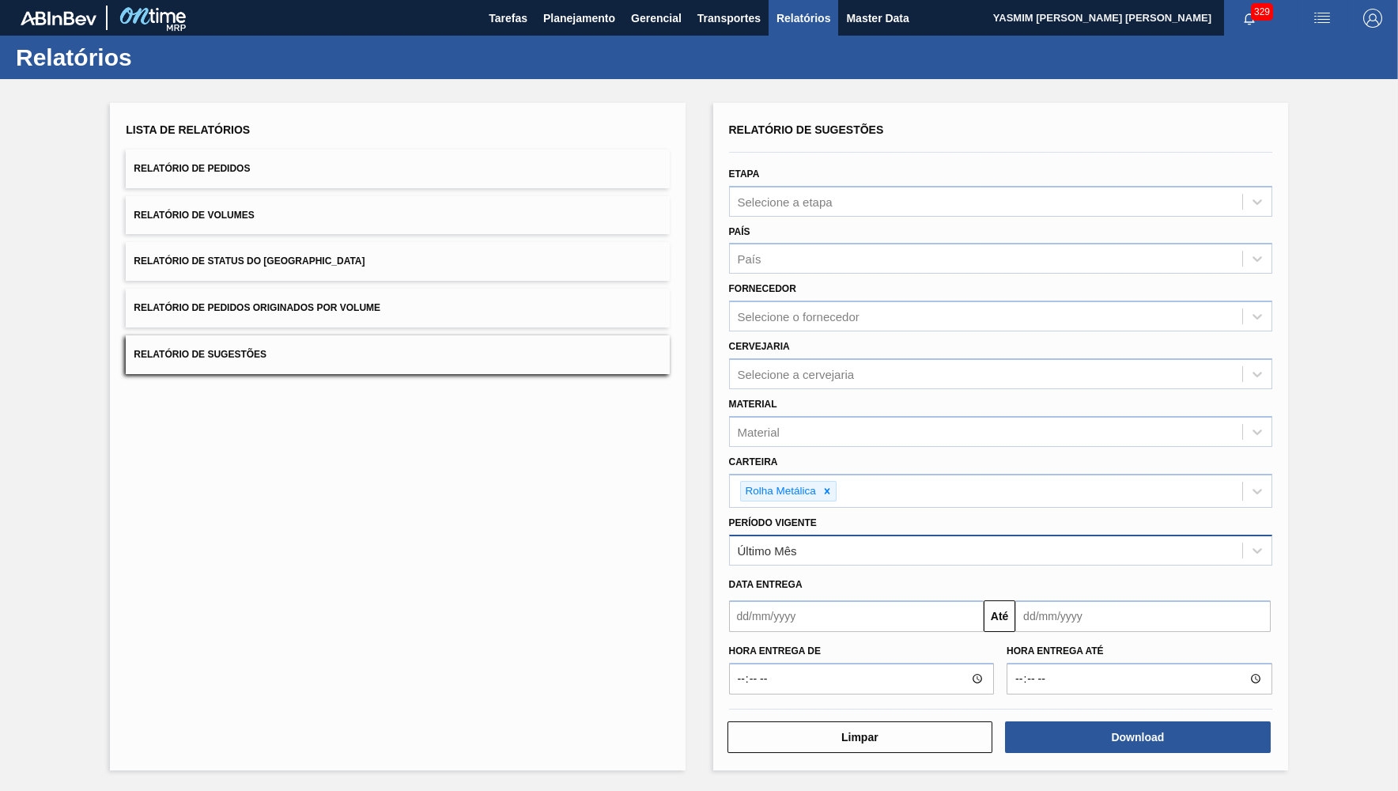
click at [827, 547] on div "Último Mês" at bounding box center [1000, 550] width 543 height 31
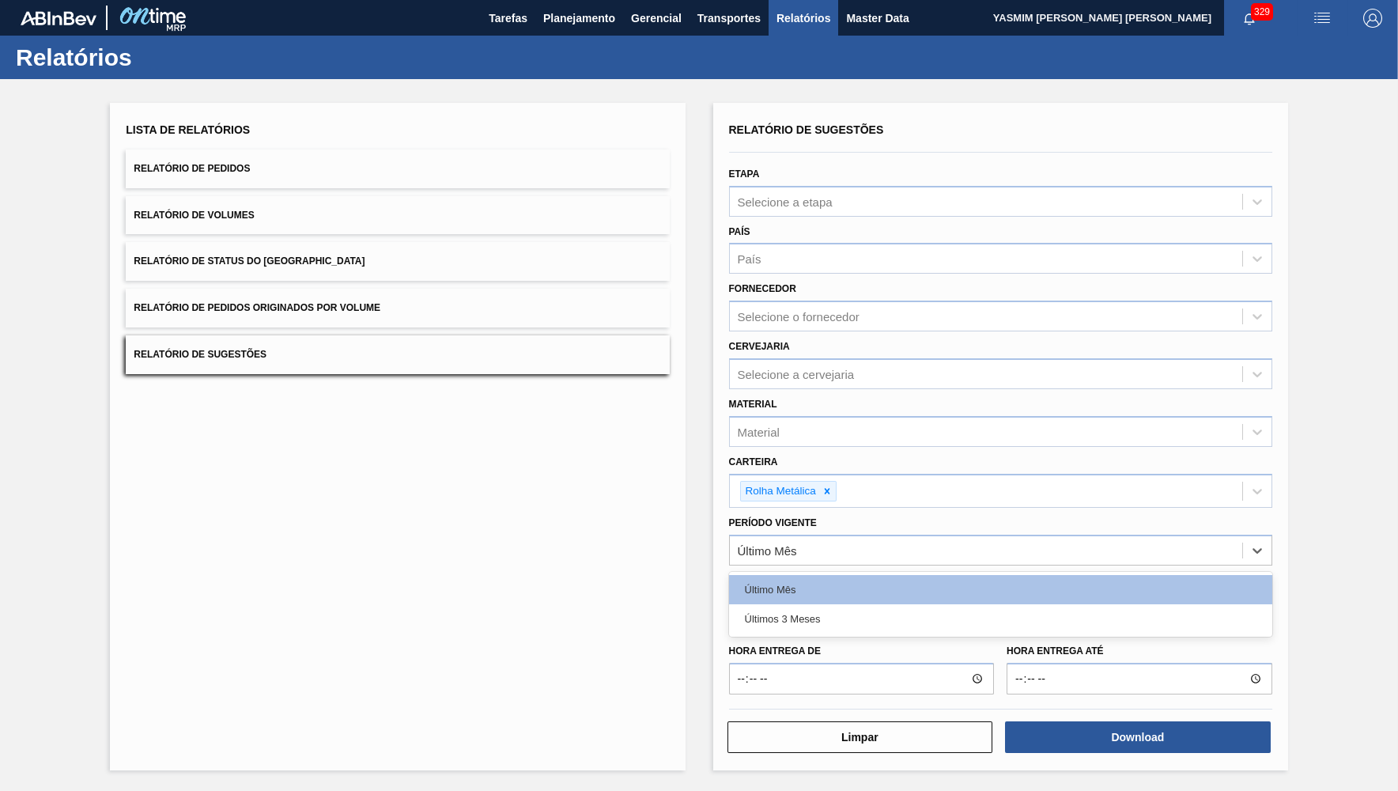
click at [540, 602] on div "Lista de Relatórios Relatório de Pedidos Relatório de Volumes Relatório de Stat…" at bounding box center [397, 437] width 575 height 668
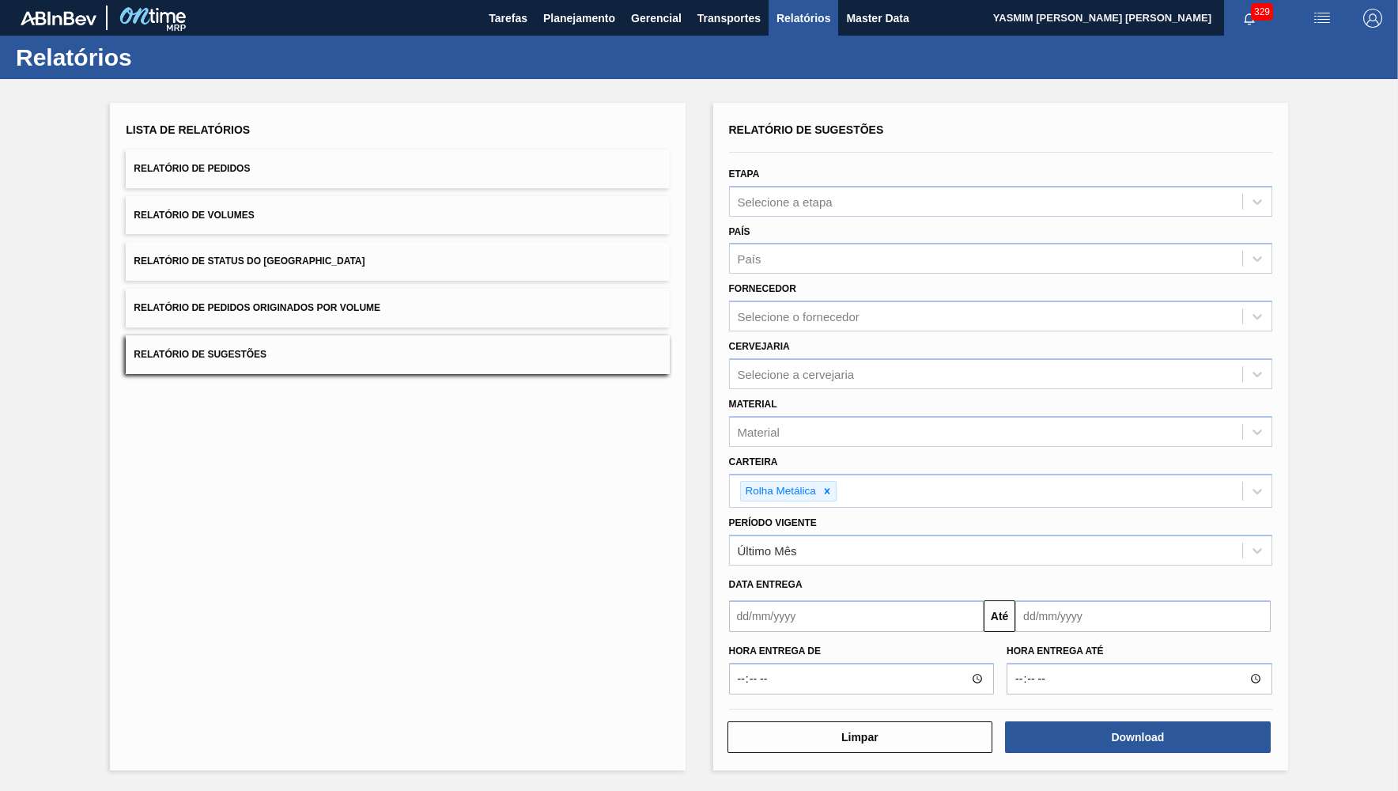
click at [781, 602] on input "text" at bounding box center [856, 616] width 255 height 32
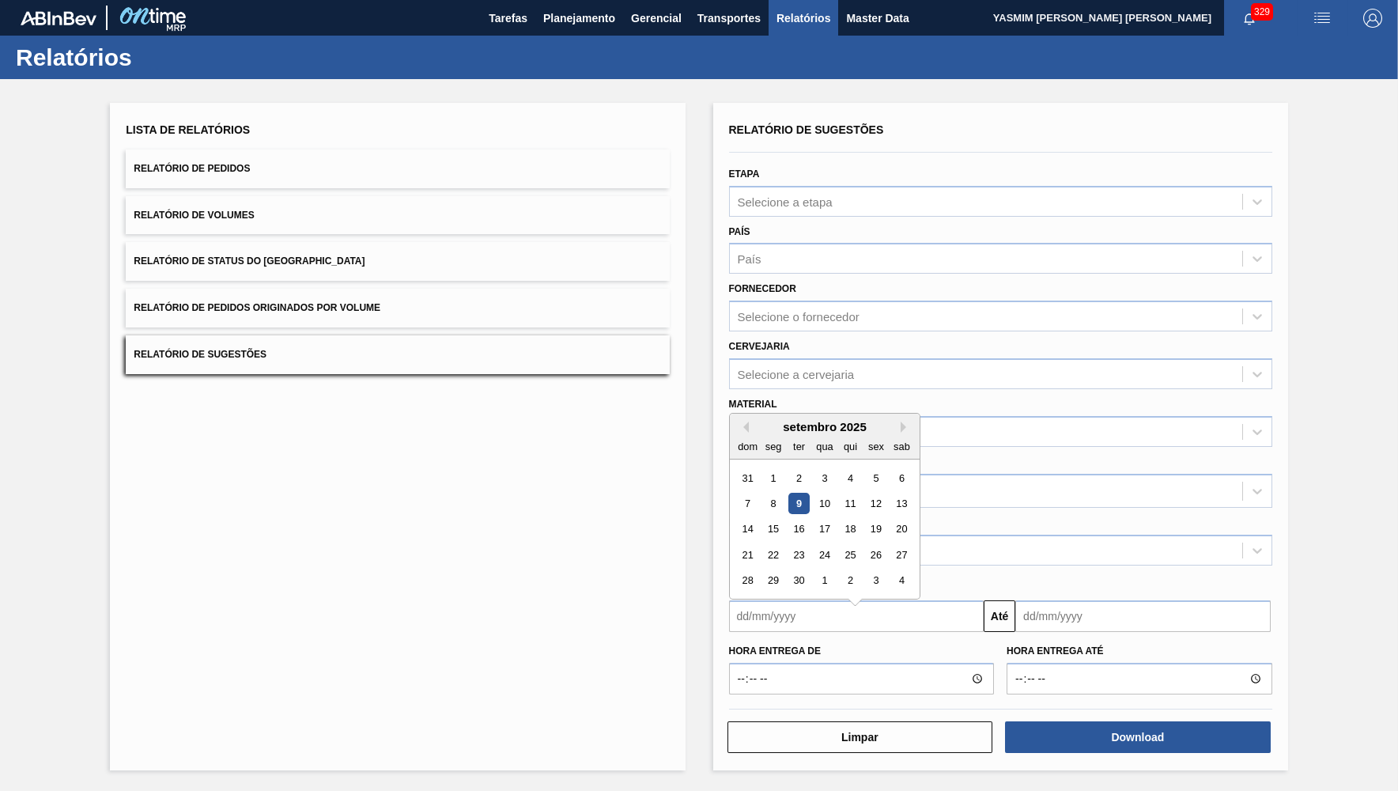
click at [1005, 512] on div "Período Vigente Último Mês" at bounding box center [1000, 539] width 543 height 54
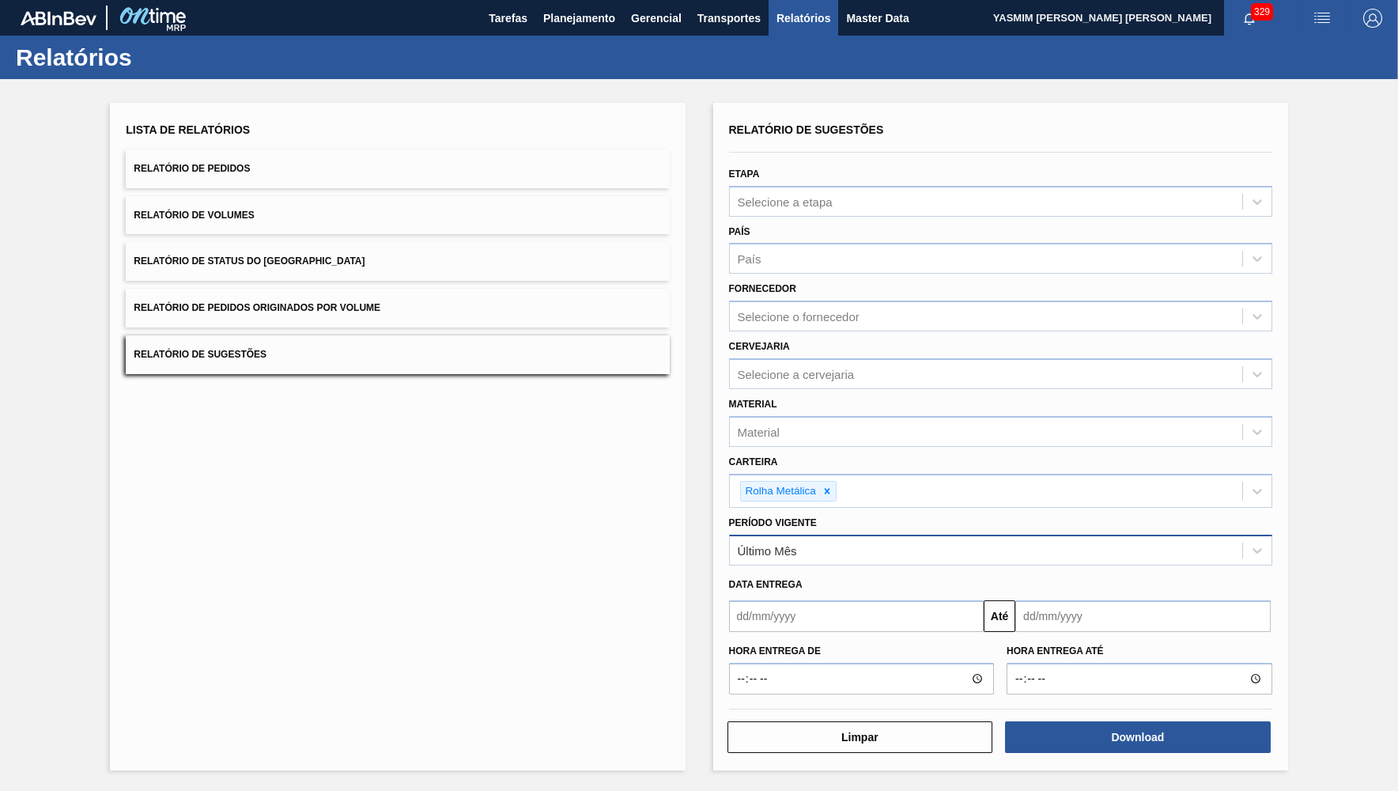
click at [998, 539] on div "Último Mês" at bounding box center [986, 550] width 513 height 23
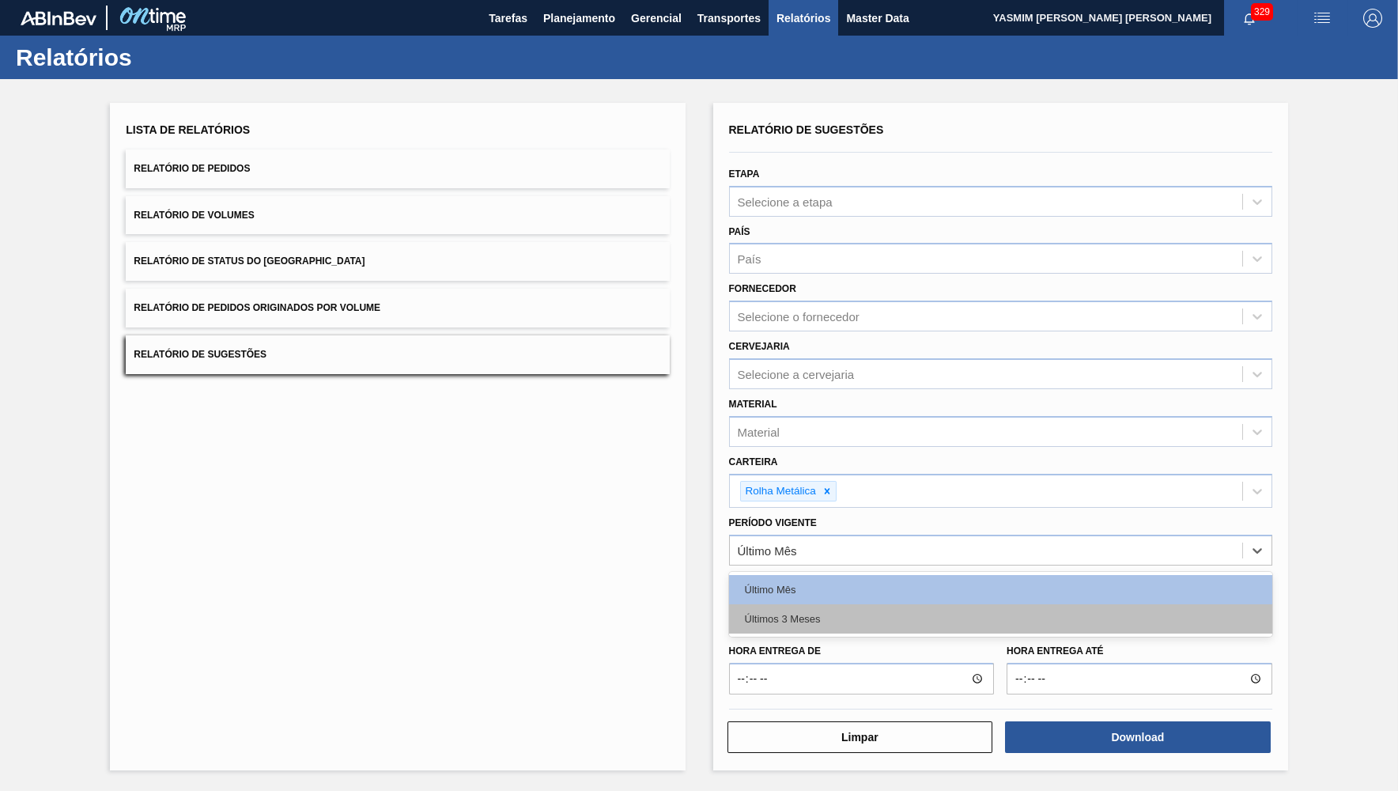
click at [797, 612] on div "Últimos 3 Meses" at bounding box center [1000, 618] width 543 height 29
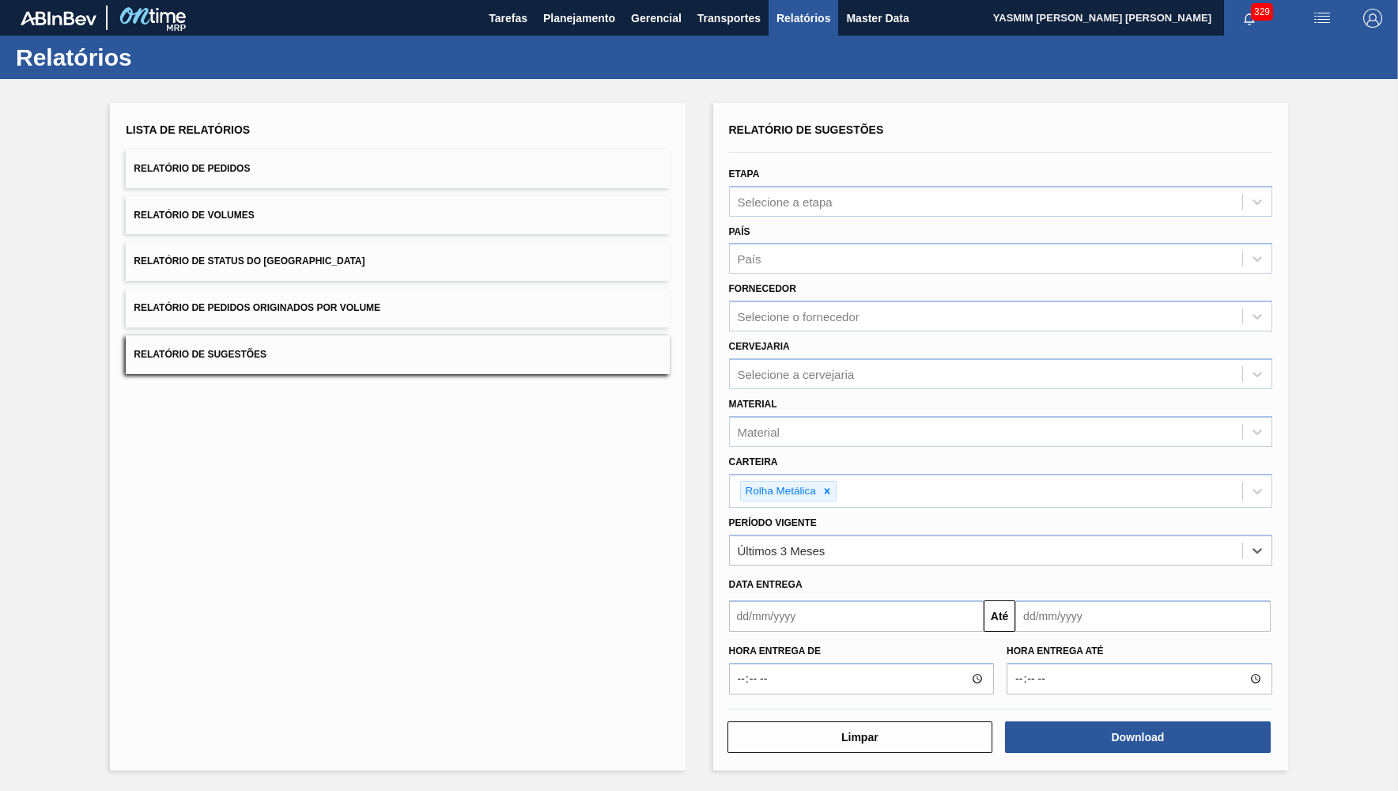
click at [774, 566] on div "Data entrega Até" at bounding box center [1001, 599] width 556 height 66
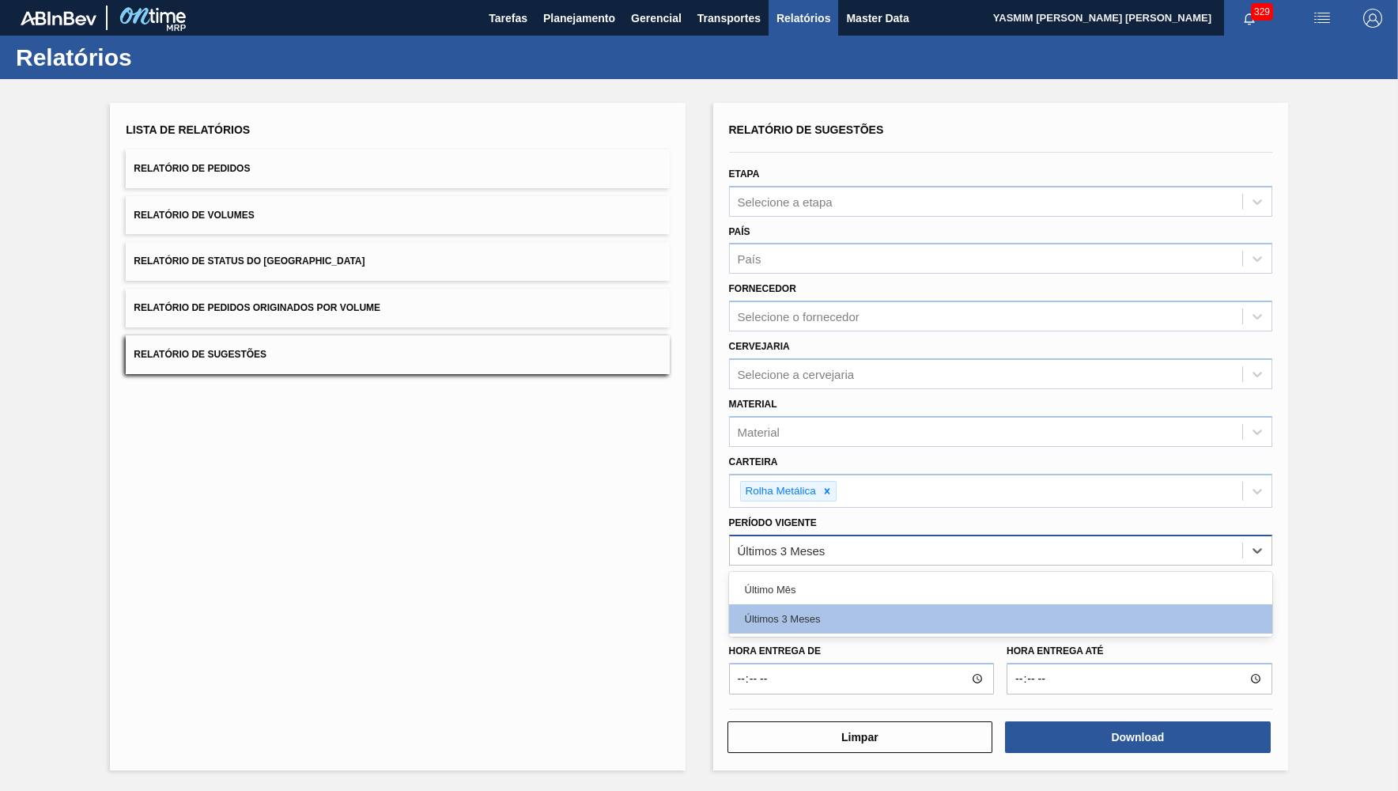
click at [820, 539] on div "Últimos 3 Meses" at bounding box center [986, 550] width 513 height 23
click at [771, 640] on label "Hora entrega de" at bounding box center [862, 651] width 266 height 23
click at [771, 663] on input "Hora entrega de" at bounding box center [862, 679] width 266 height 32
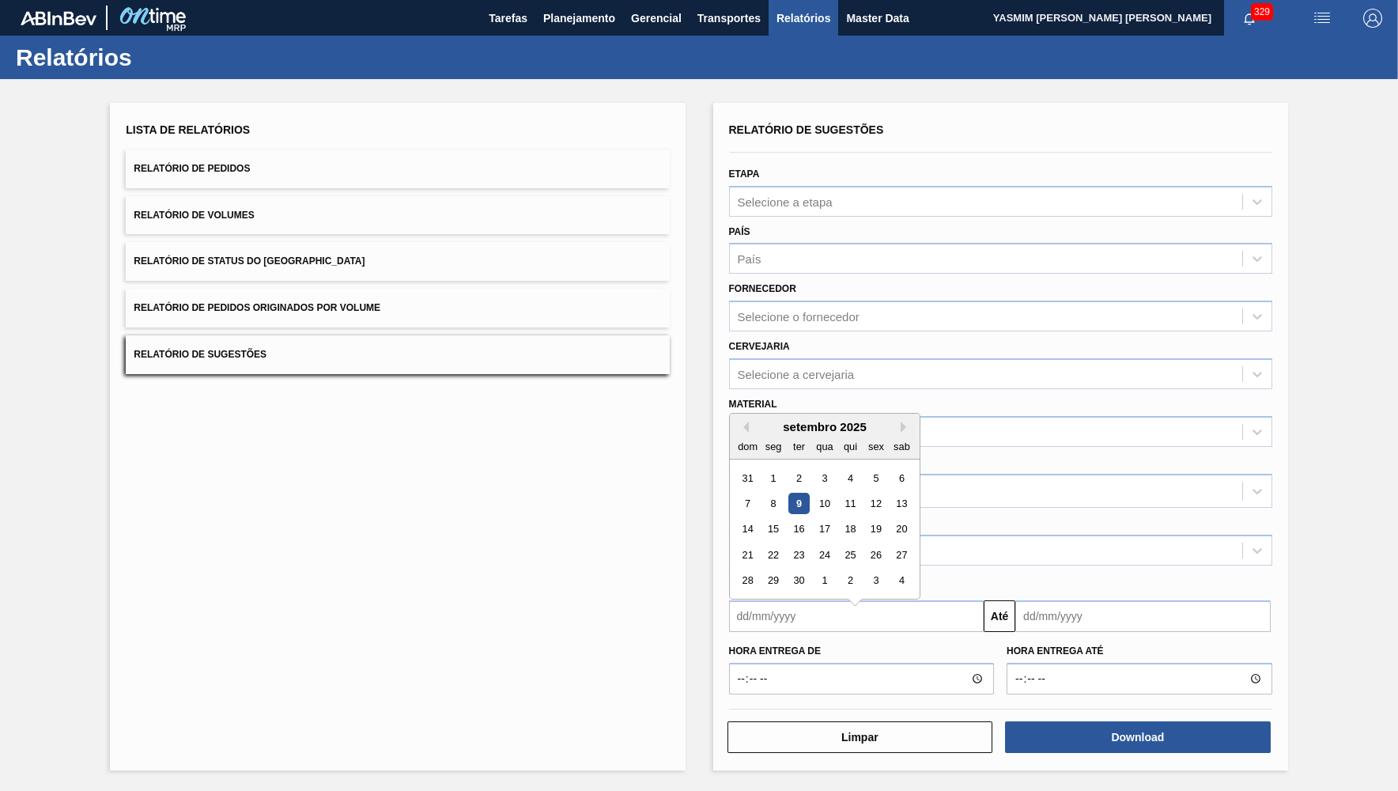
click at [775, 604] on input "text" at bounding box center [856, 616] width 255 height 32
click at [746, 422] on button "Previous Month" at bounding box center [743, 427] width 11 height 11
click at [894, 420] on div "julho 2025" at bounding box center [825, 426] width 190 height 13
click at [901, 422] on button "Next Month" at bounding box center [906, 427] width 11 height 11
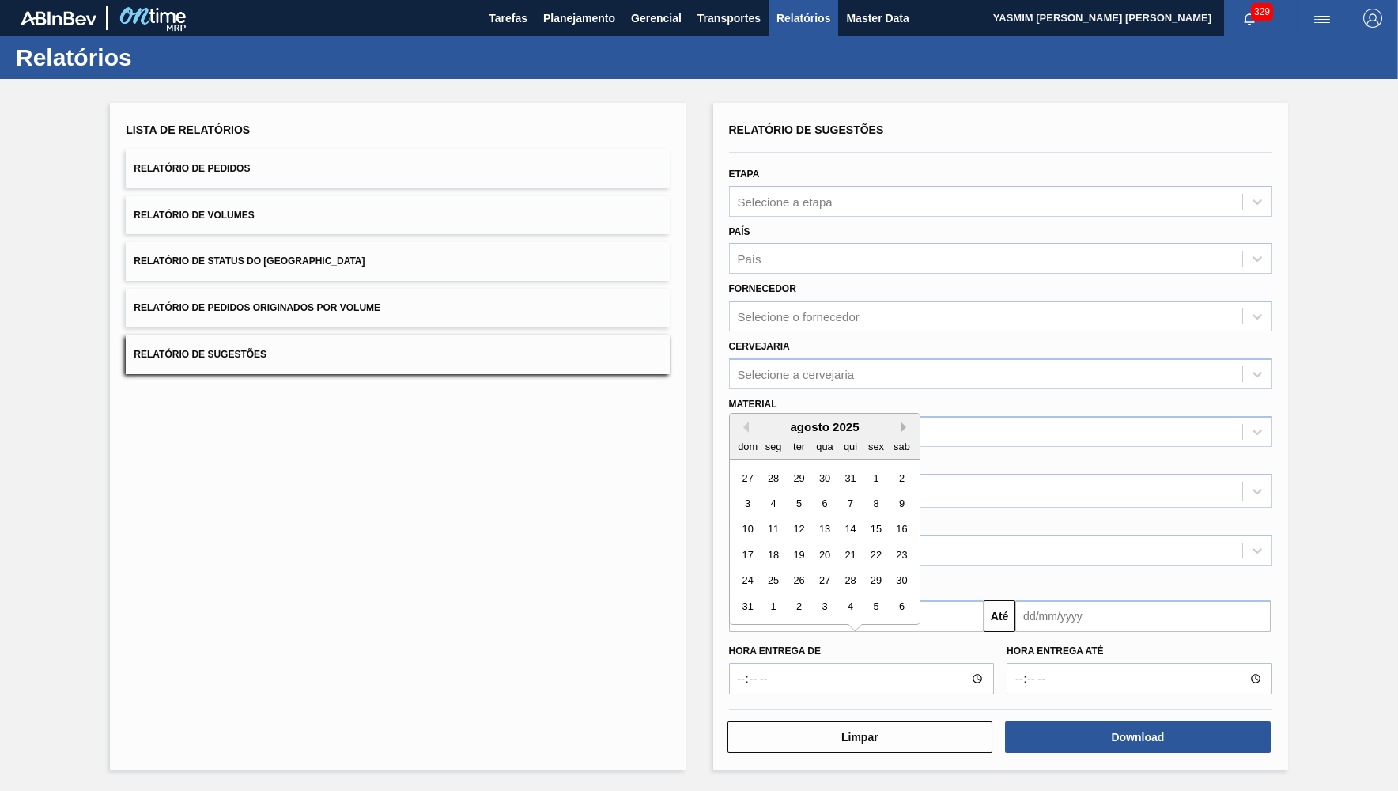
click at [901, 422] on button "Next Month" at bounding box center [906, 427] width 11 height 11
click at [773, 467] on div "1" at bounding box center [773, 477] width 21 height 21
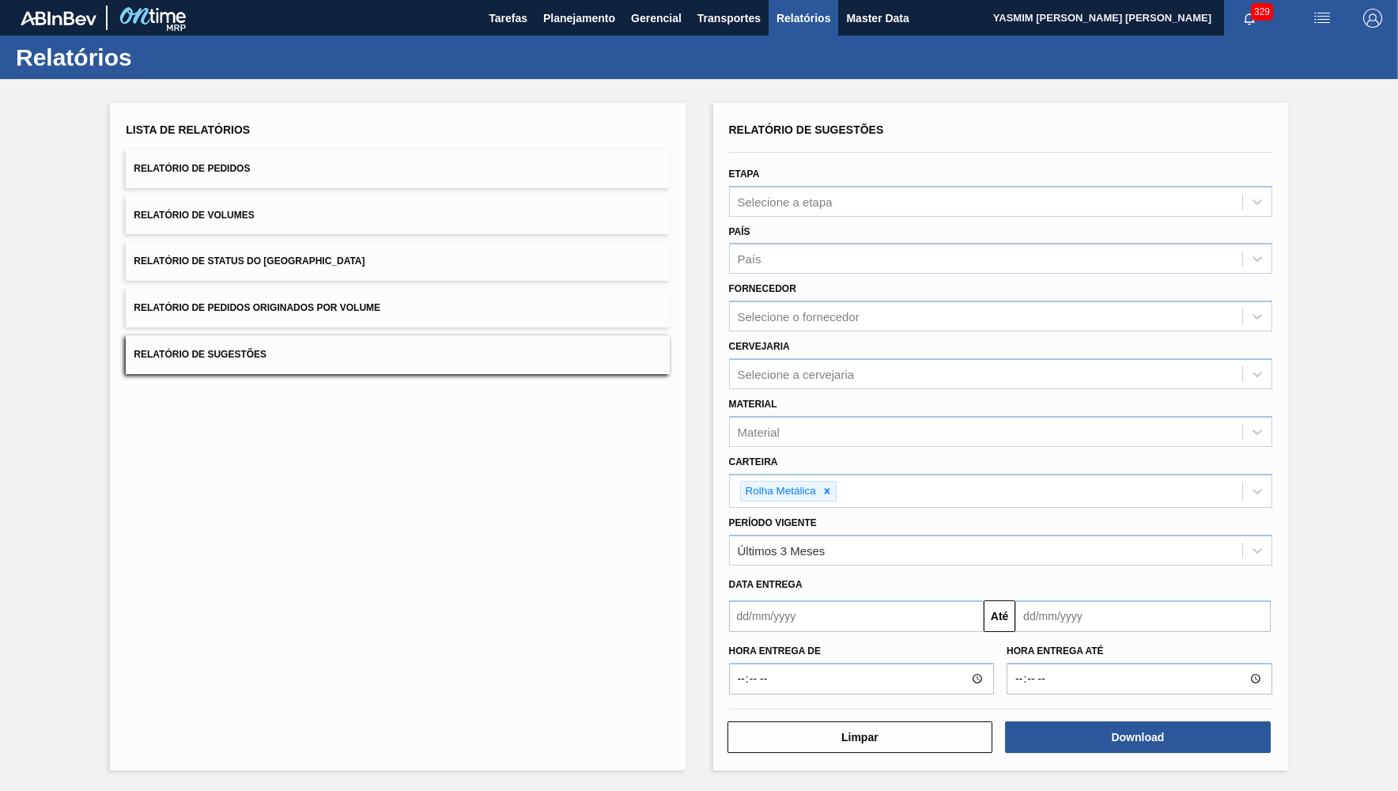
type input "[DATE]"
click at [1086, 607] on input "text" at bounding box center [1143, 616] width 255 height 32
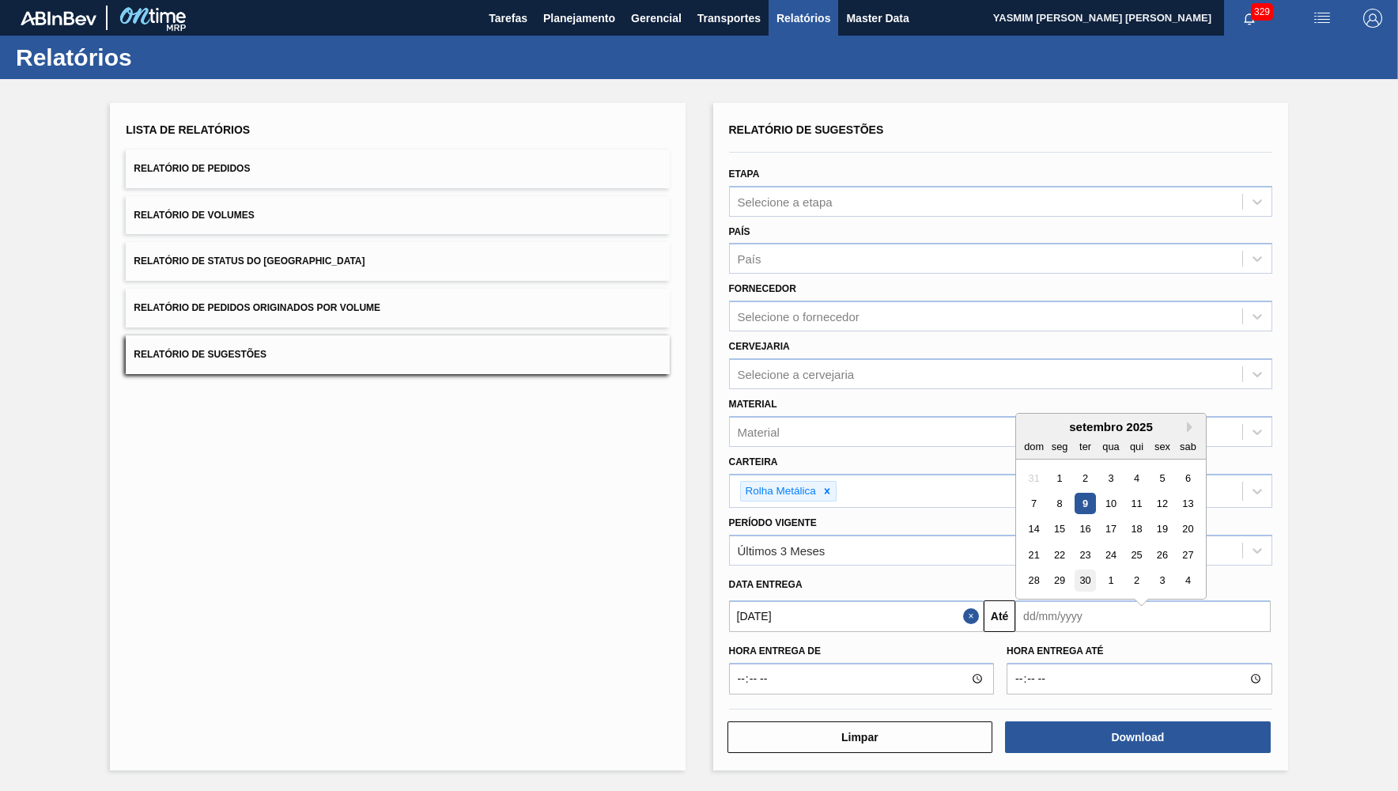
click at [1086, 570] on div "30" at bounding box center [1085, 580] width 21 height 21
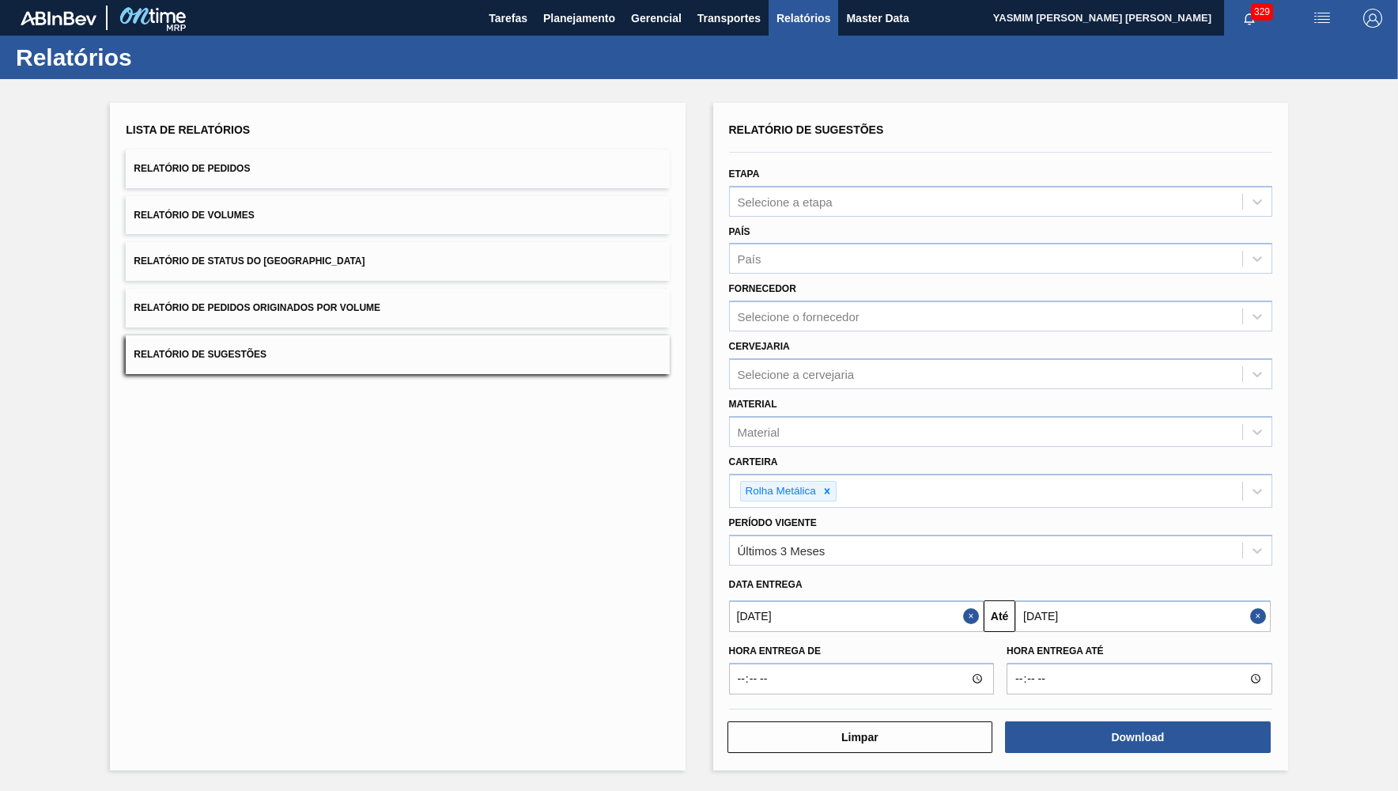
click at [1172, 632] on div "Hora entrega de Hora entrega até" at bounding box center [1001, 663] width 556 height 62
click at [1165, 608] on input "[DATE]" at bounding box center [1143, 616] width 255 height 32
click at [1175, 420] on div "setembro 2025" at bounding box center [1111, 426] width 190 height 13
click at [1187, 422] on button "Next Month" at bounding box center [1192, 427] width 11 height 11
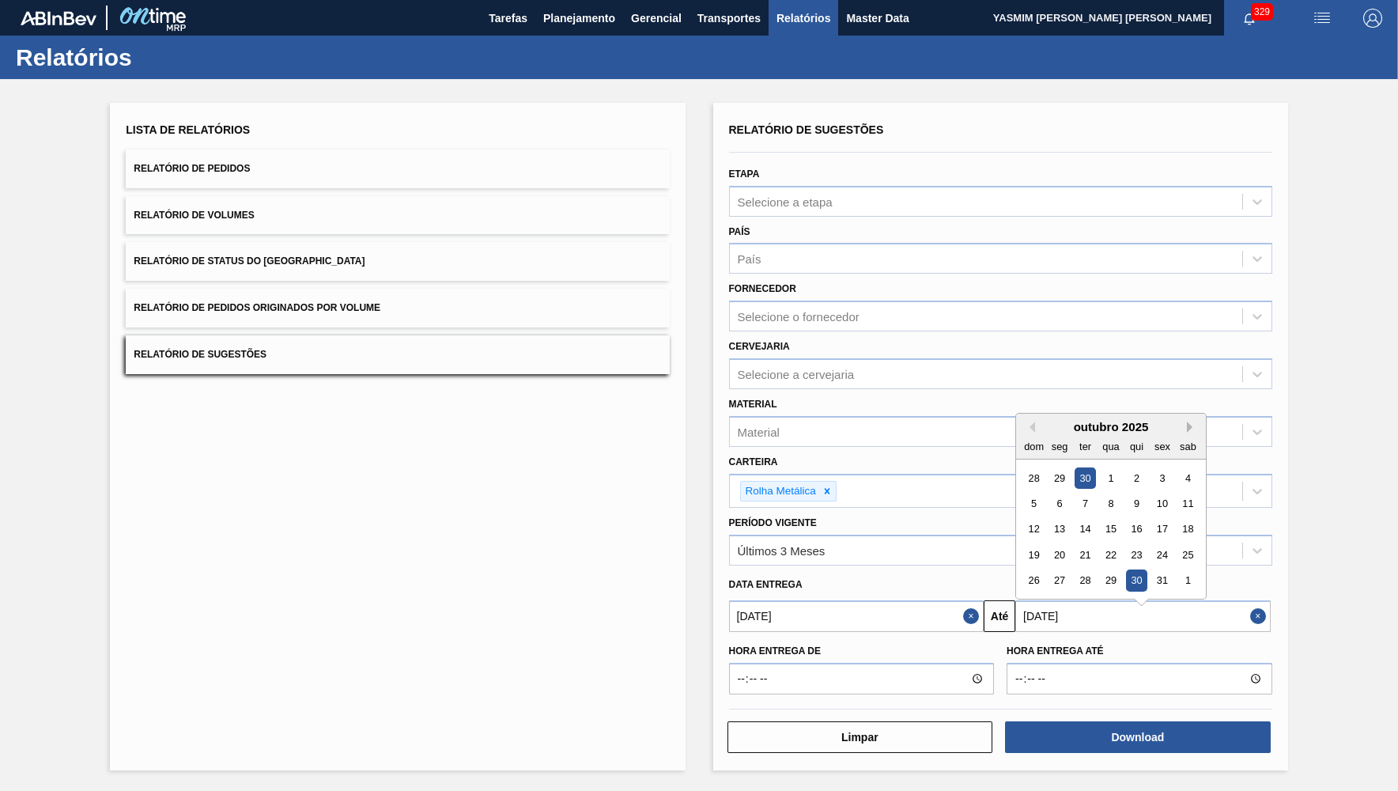
click at [1187, 422] on button "Next Month" at bounding box center [1192, 427] width 11 height 11
click at [1038, 596] on div "30" at bounding box center [1034, 606] width 21 height 21
type input "30/11/2025"
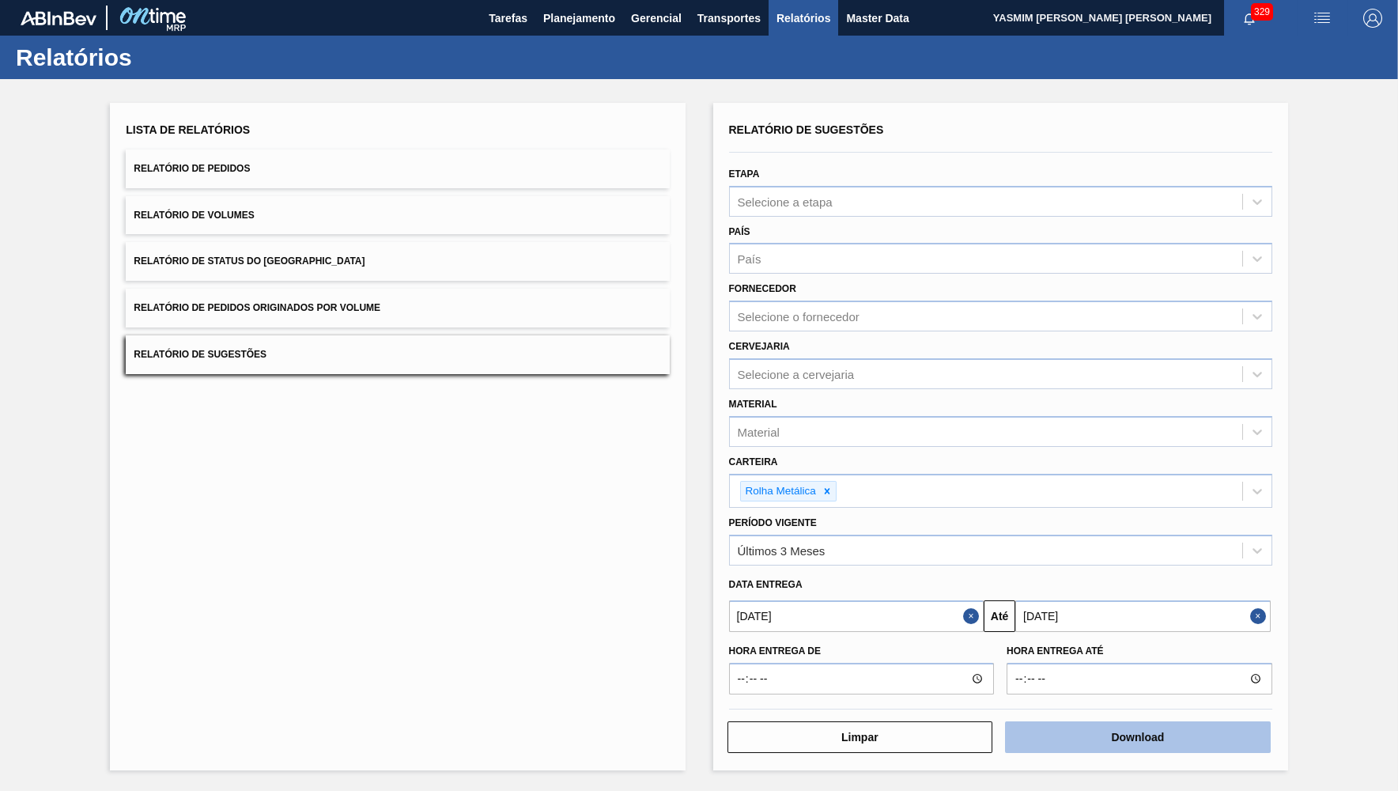
click at [1236, 721] on button "Download" at bounding box center [1138, 737] width 266 height 32
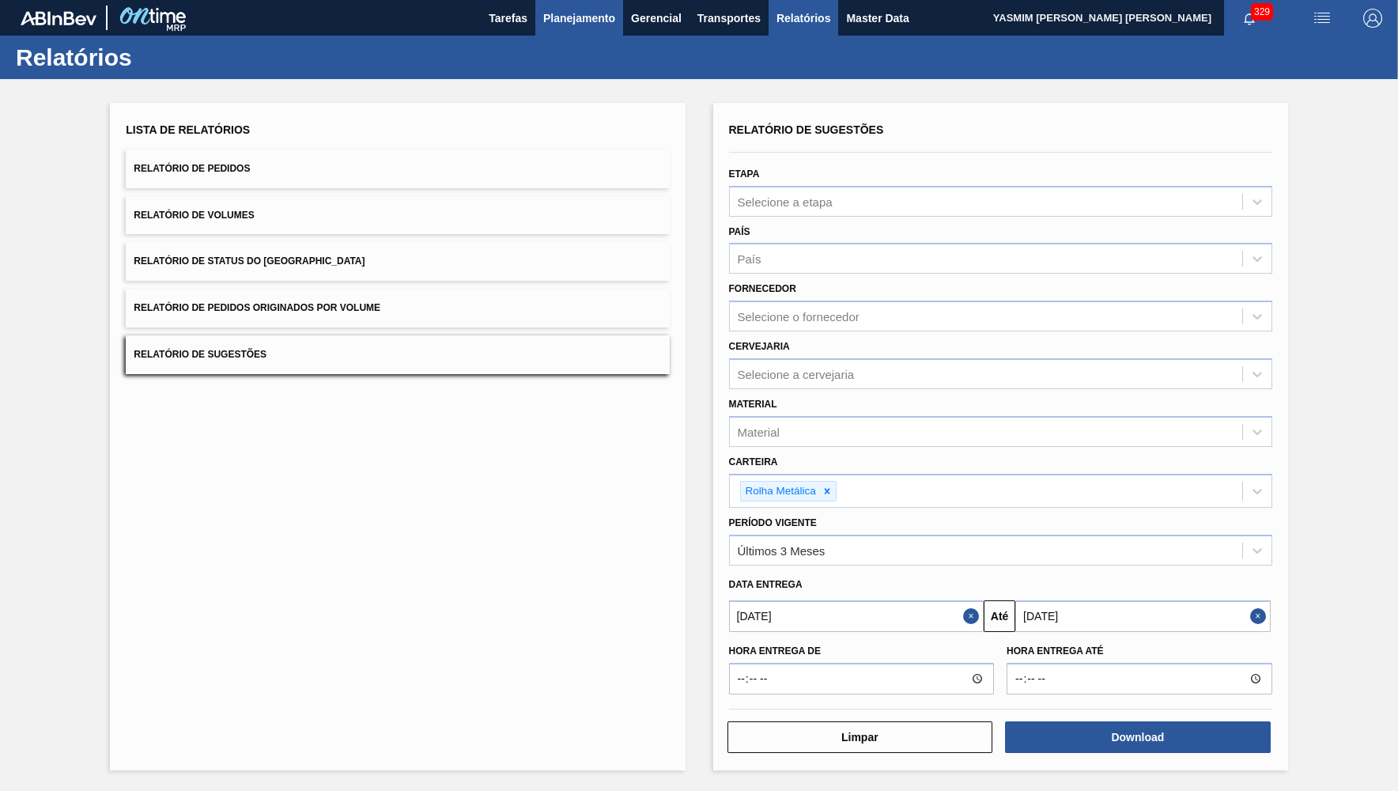
click at [601, 32] on button "Planejamento" at bounding box center [579, 18] width 88 height 36
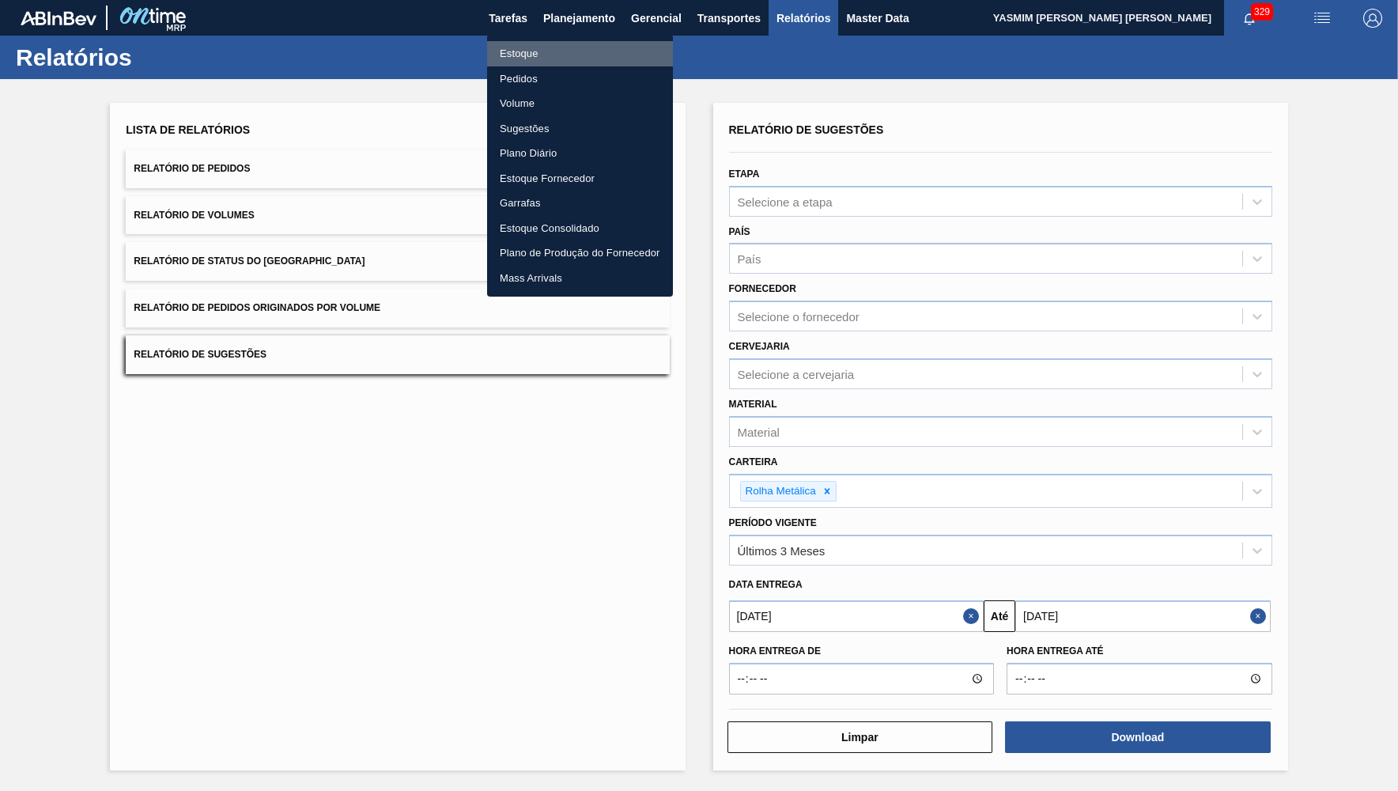
click at [540, 51] on li "Estoque" at bounding box center [580, 53] width 186 height 25
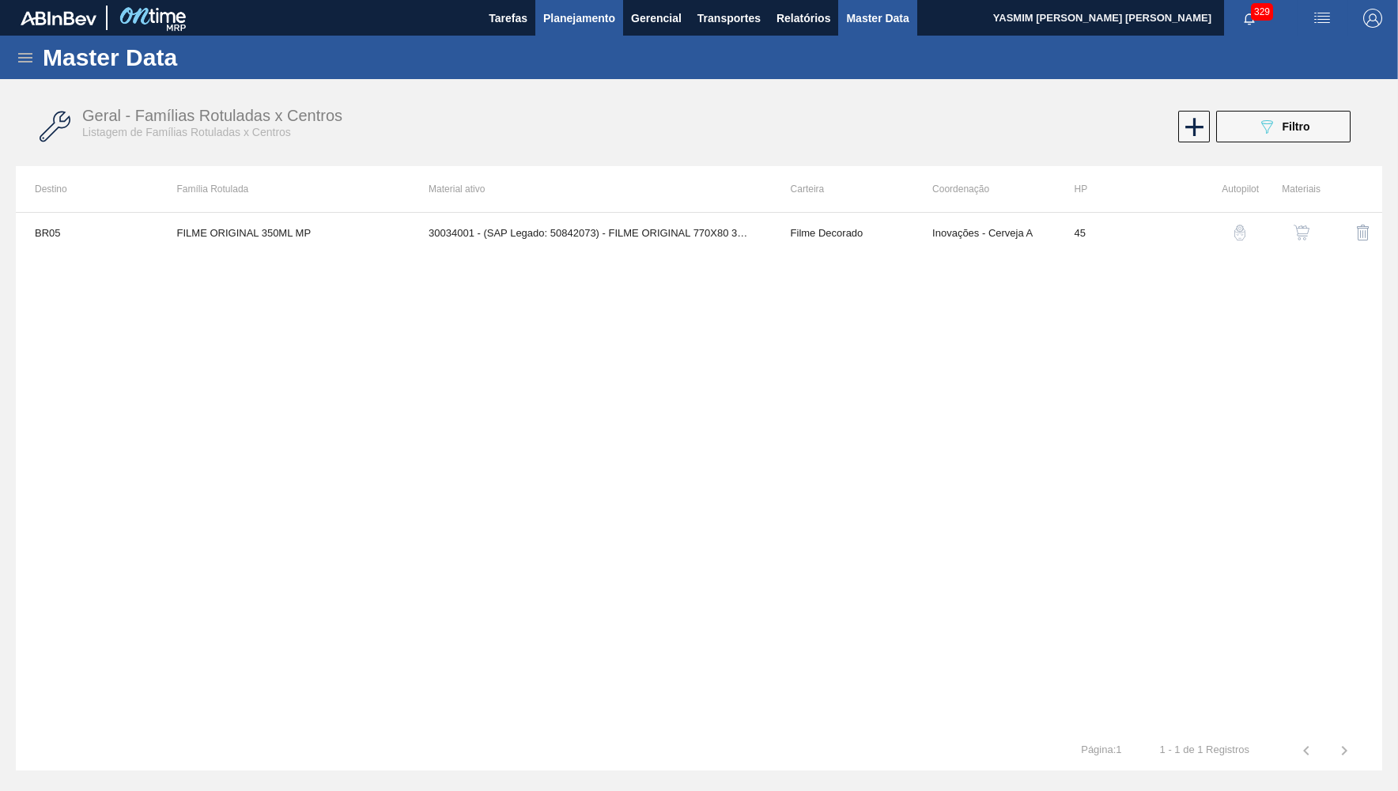
click at [566, 7] on button "Planejamento" at bounding box center [579, 18] width 88 height 36
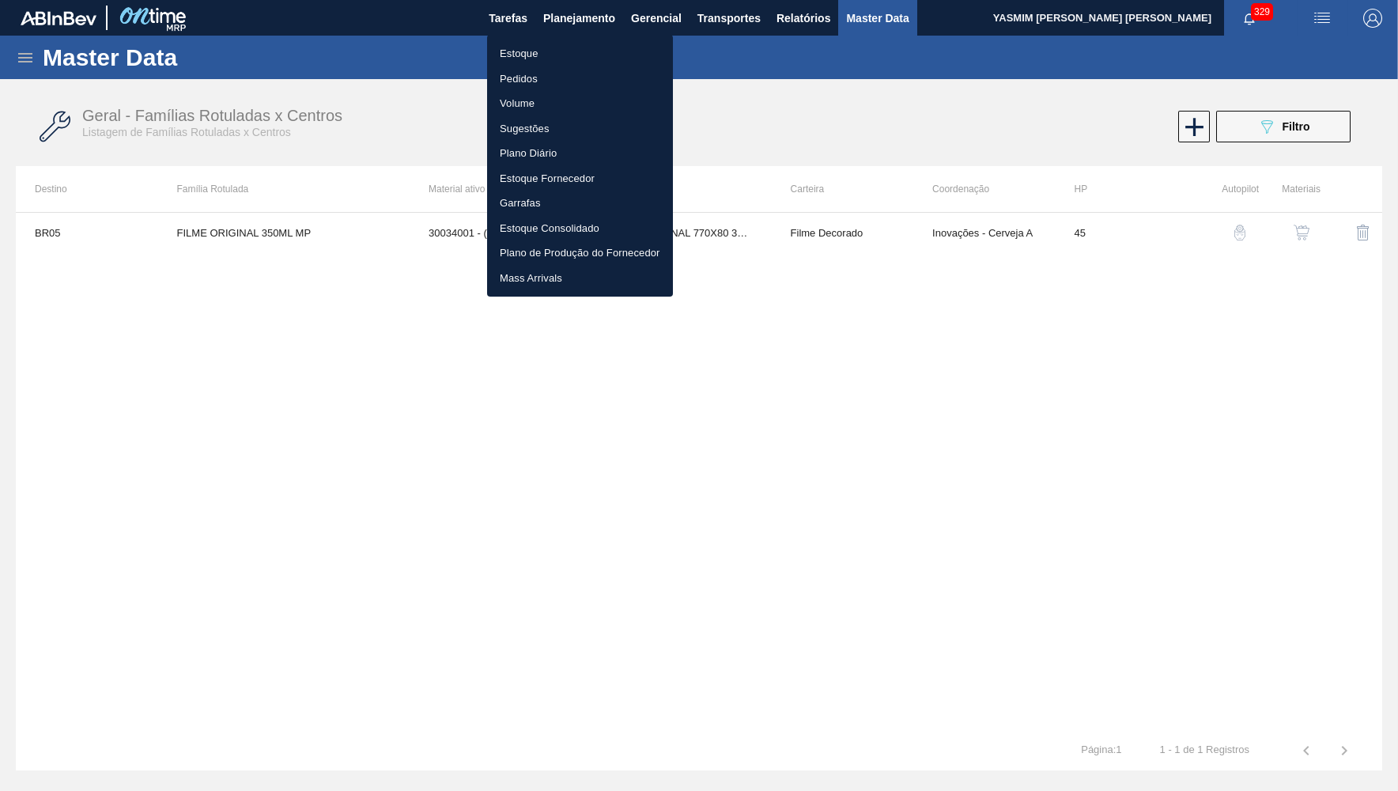
click at [544, 54] on li "Estoque" at bounding box center [580, 53] width 186 height 25
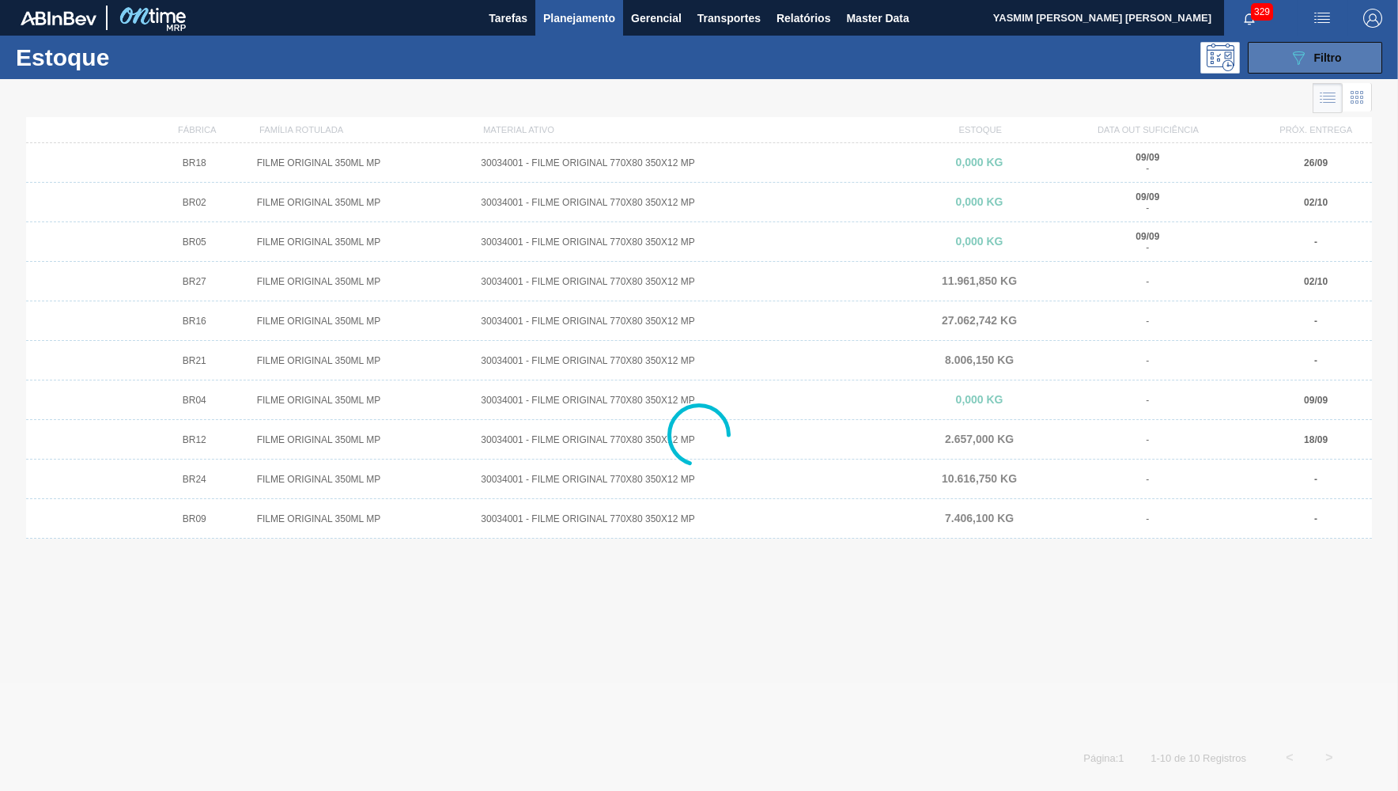
click at [1307, 56] on icon "089F7B8B-B2A5-4AFE-B5C0-19BA573D28AC" at bounding box center [1298, 57] width 19 height 19
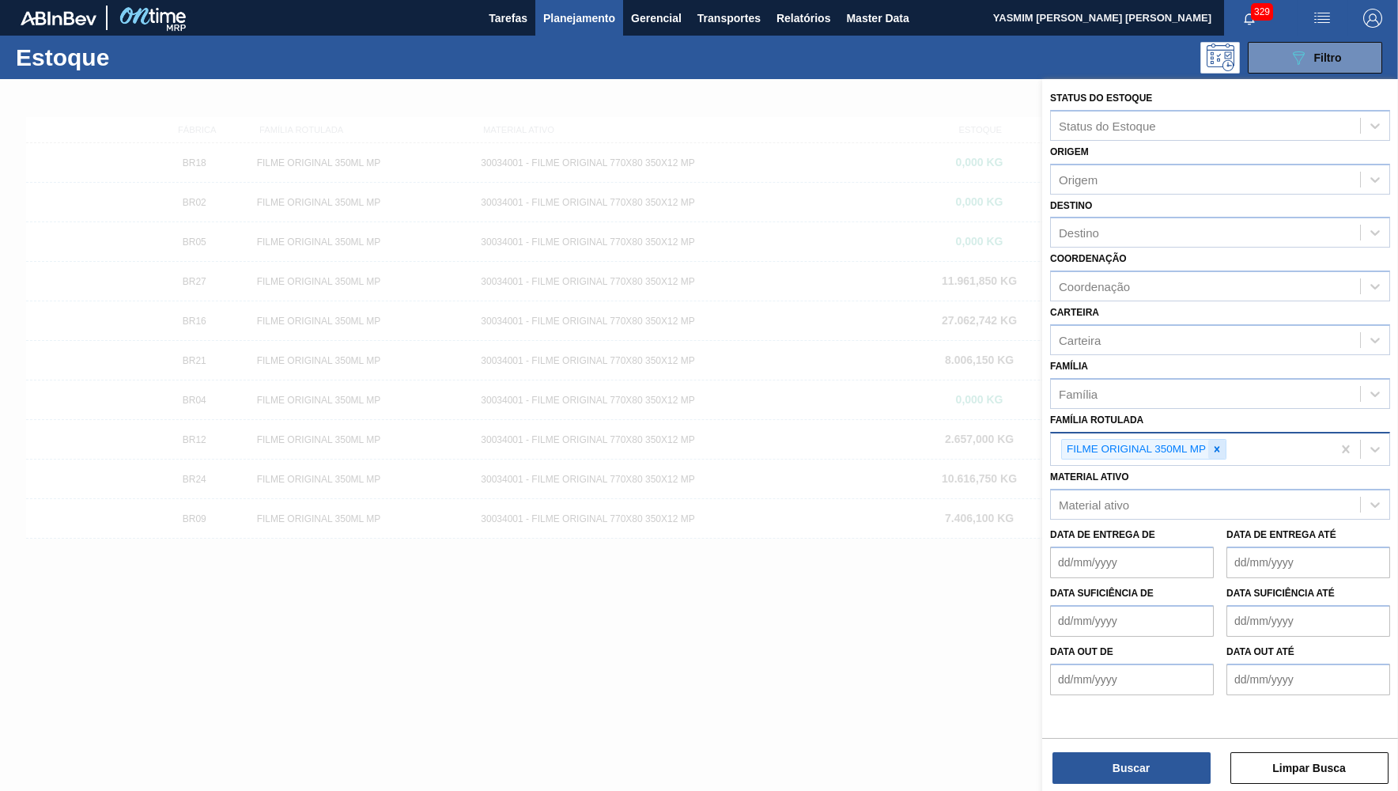
click at [1224, 440] on div at bounding box center [1217, 450] width 17 height 20
click at [1064, 441] on Rotulada "qrcoode" at bounding box center [1081, 447] width 44 height 13
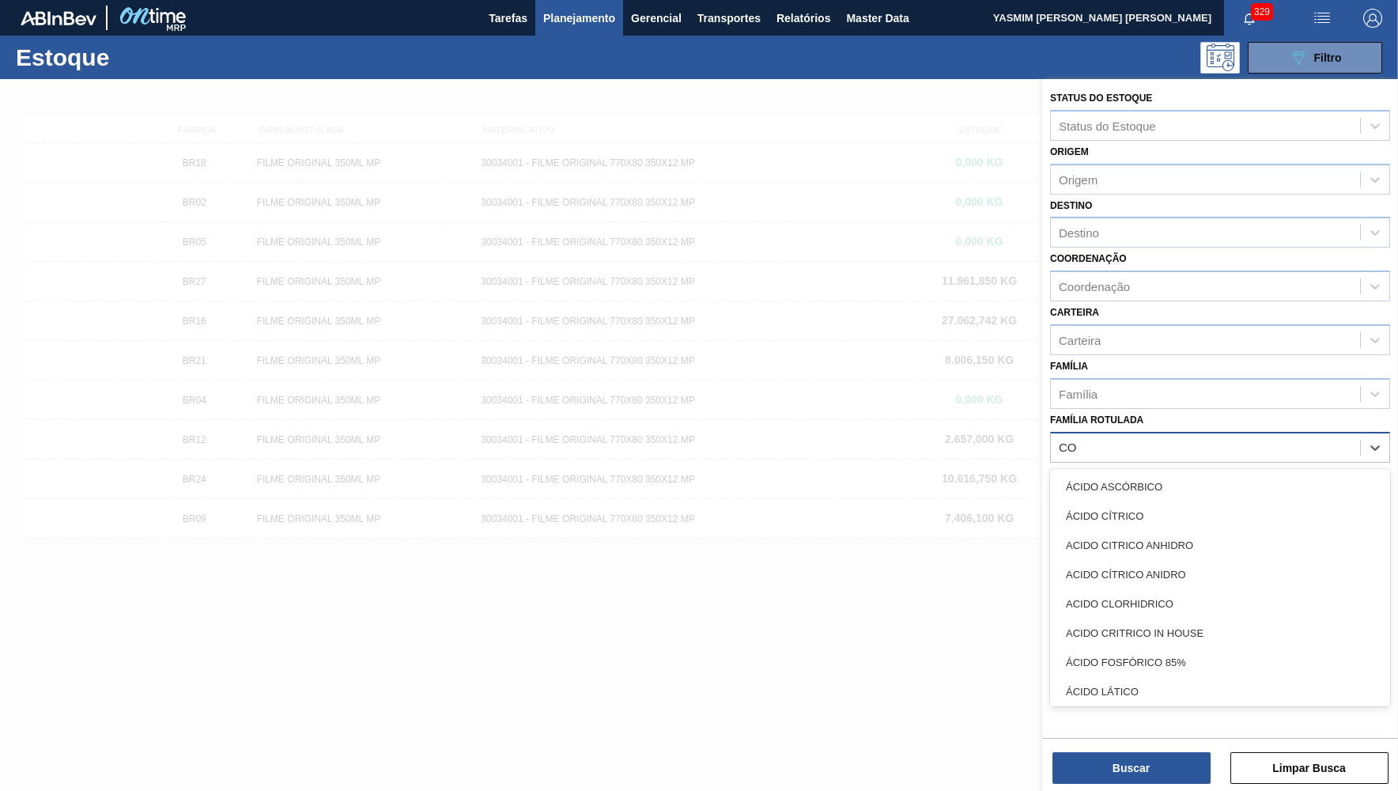
type Rotulada "C"
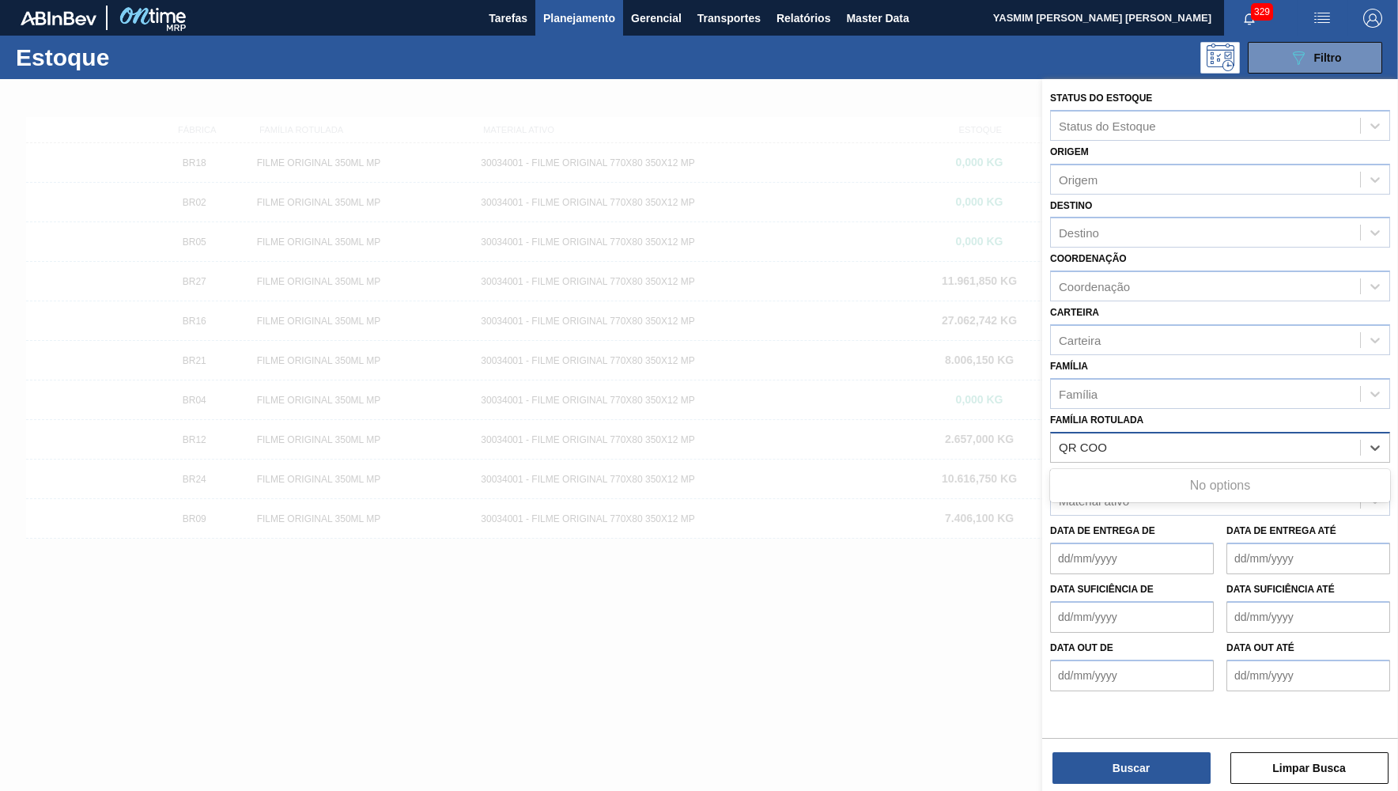
type Rotulada "QR CO"
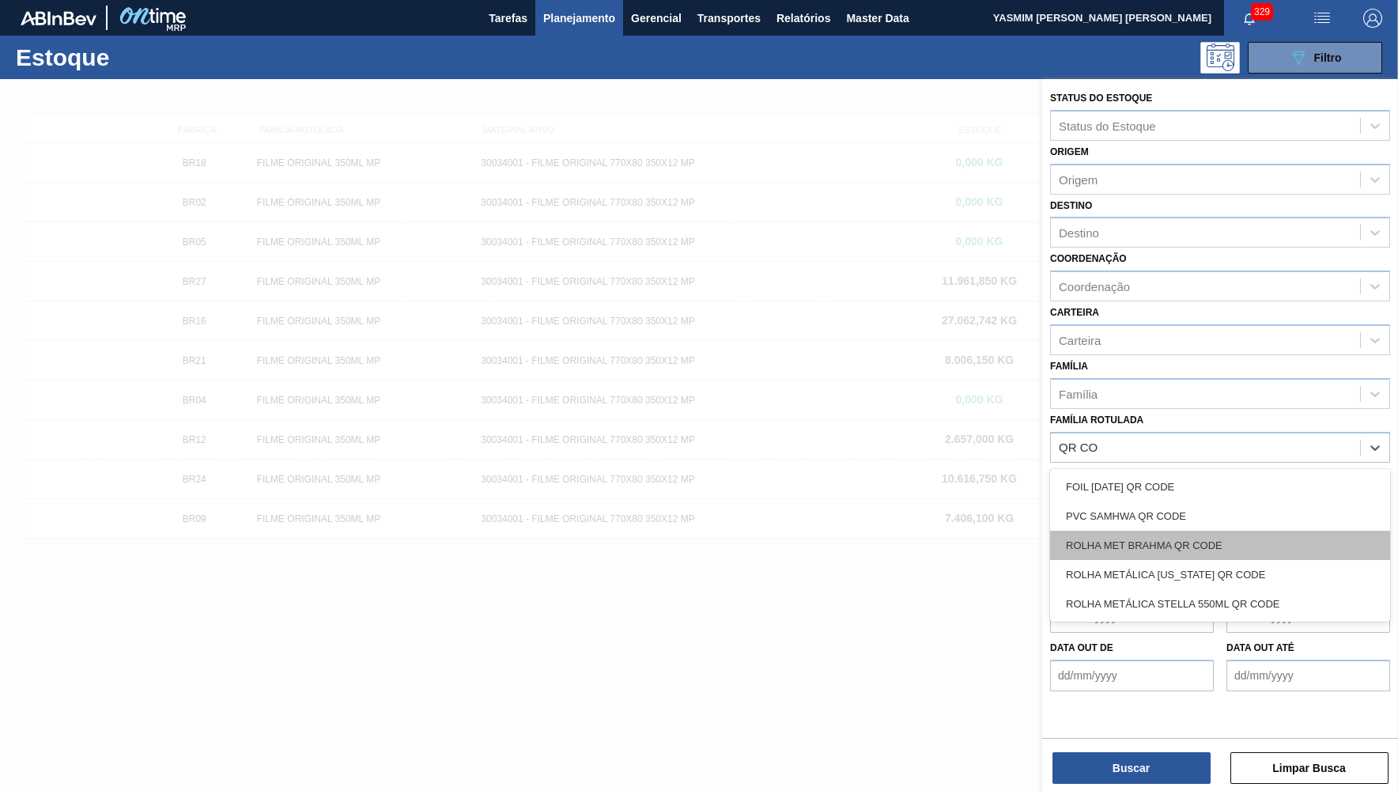
click at [1174, 531] on div "ROLHA MET BRAHMA QR CODE" at bounding box center [1220, 545] width 340 height 29
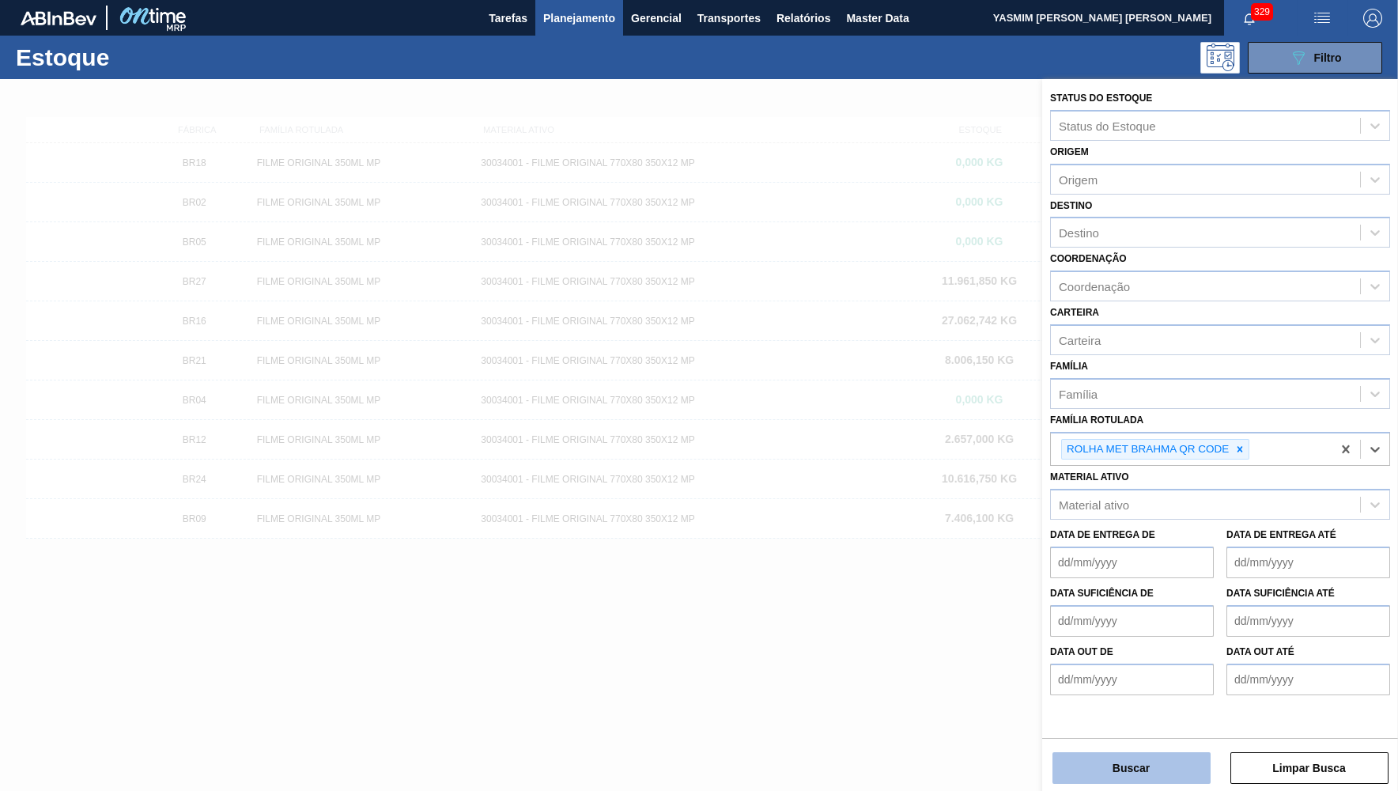
click at [1114, 769] on button "Buscar" at bounding box center [1132, 768] width 158 height 32
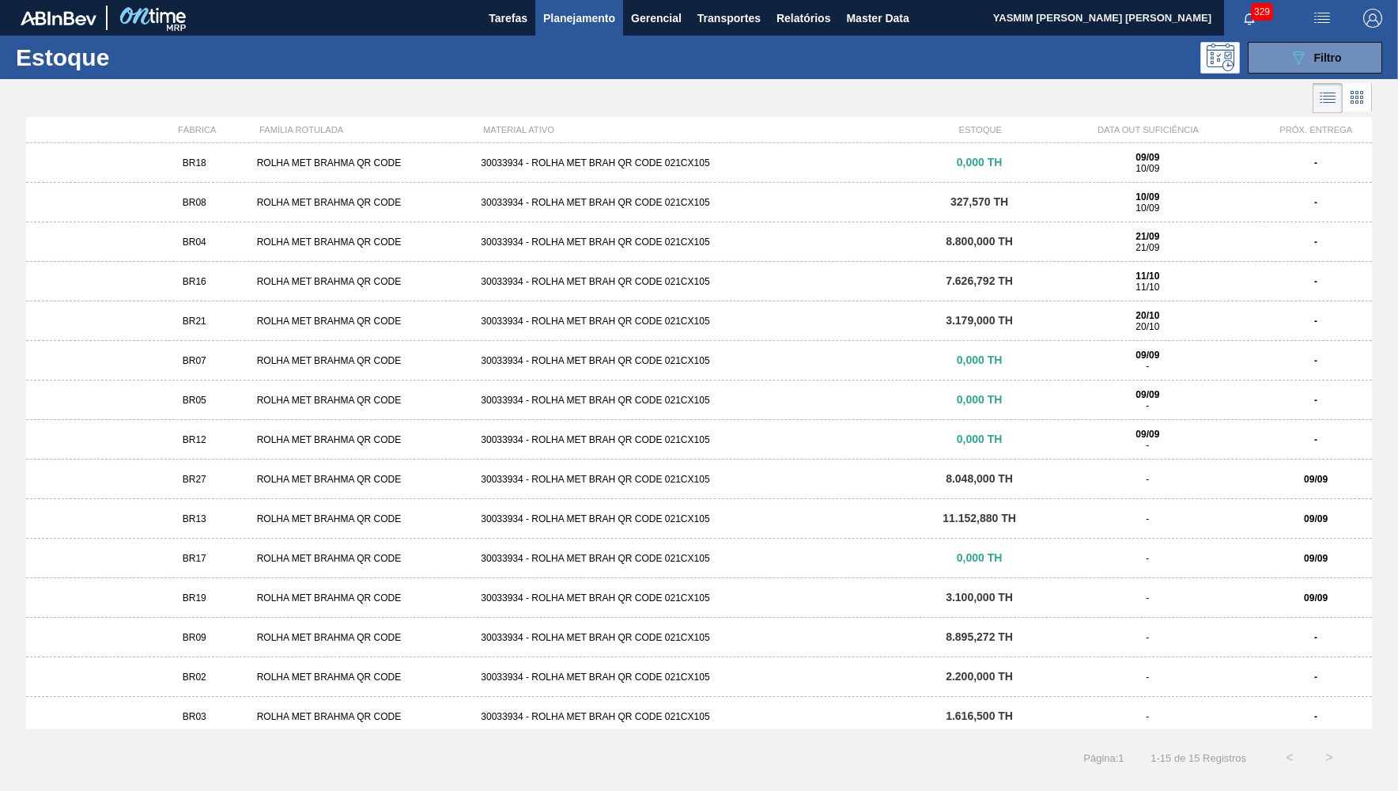
scroll to position [7, 0]
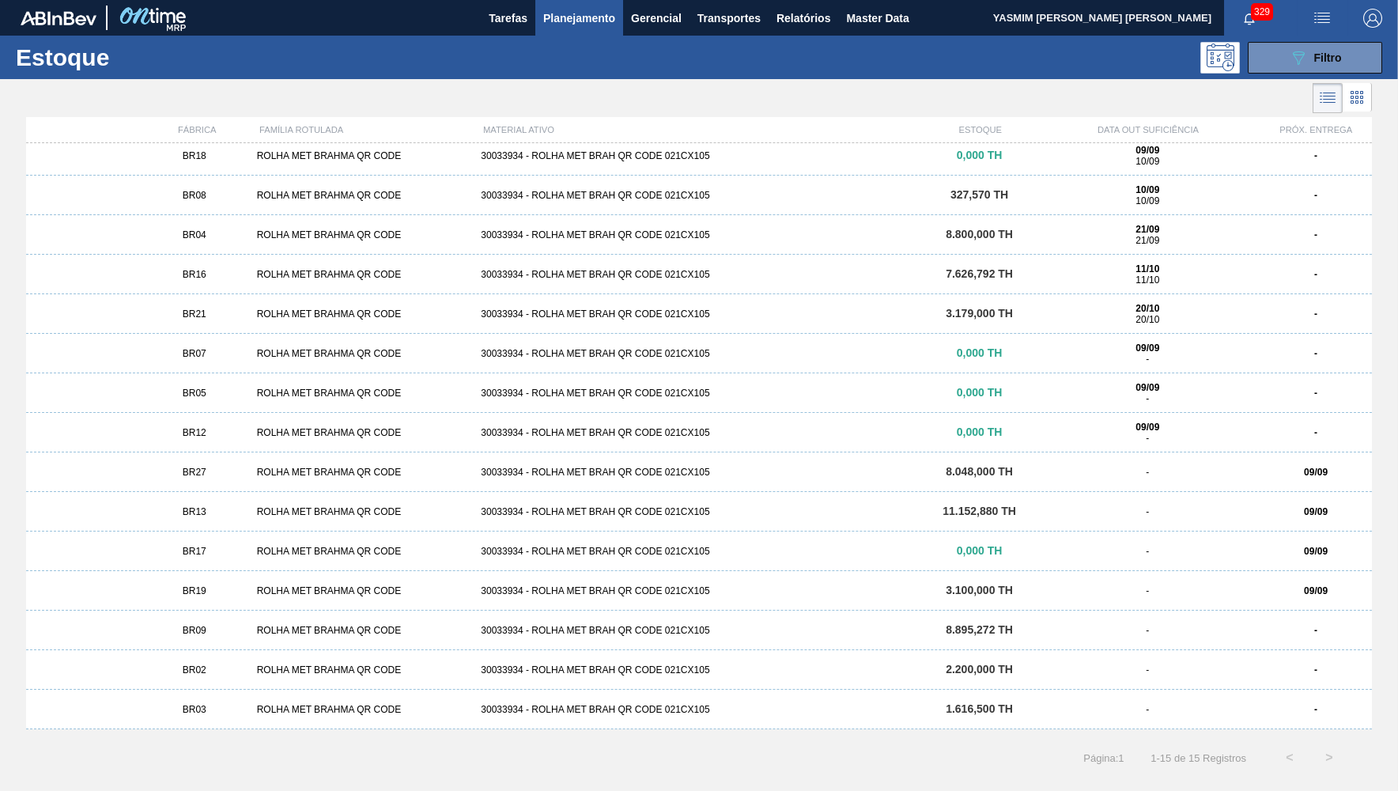
click at [1280, 469] on div "09/09" at bounding box center [1316, 472] width 112 height 11
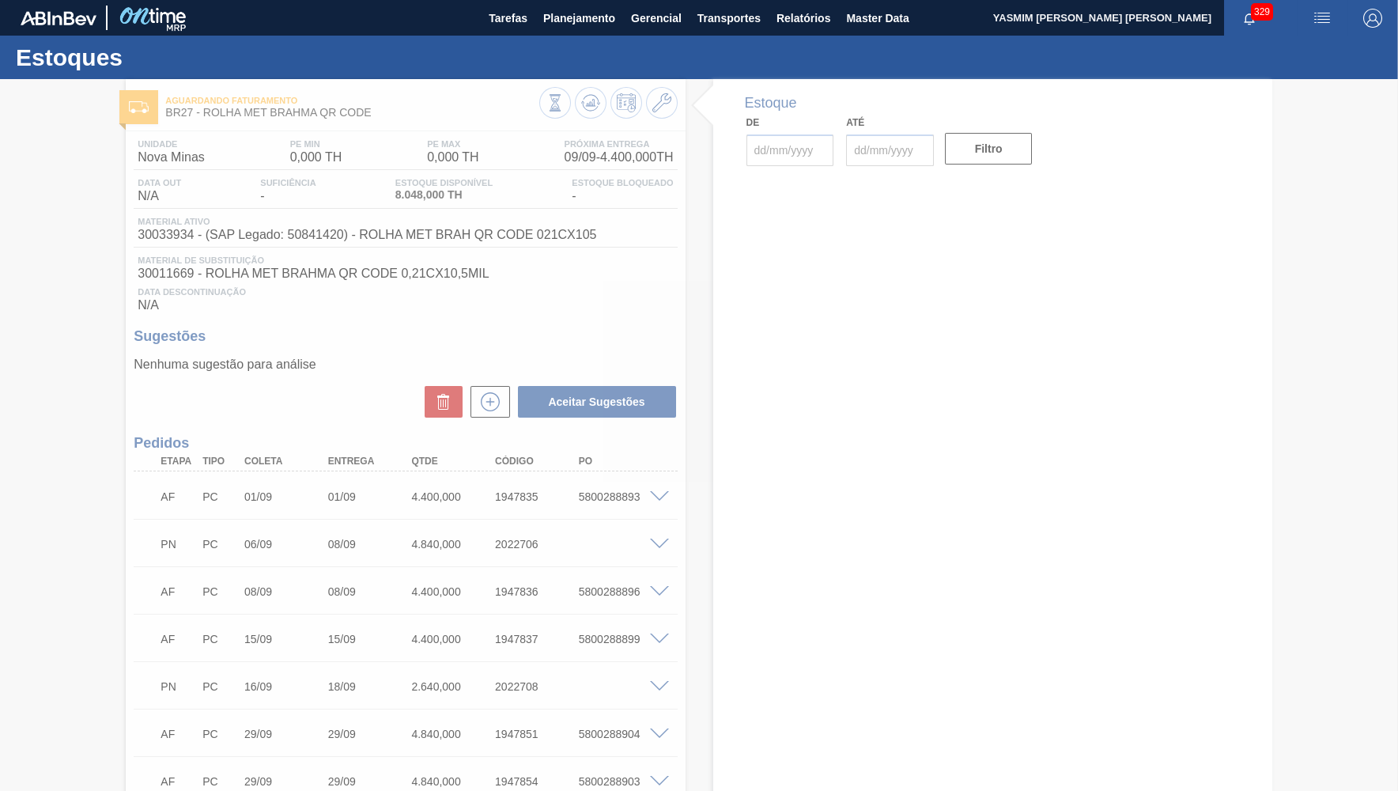
type input "[DATE]"
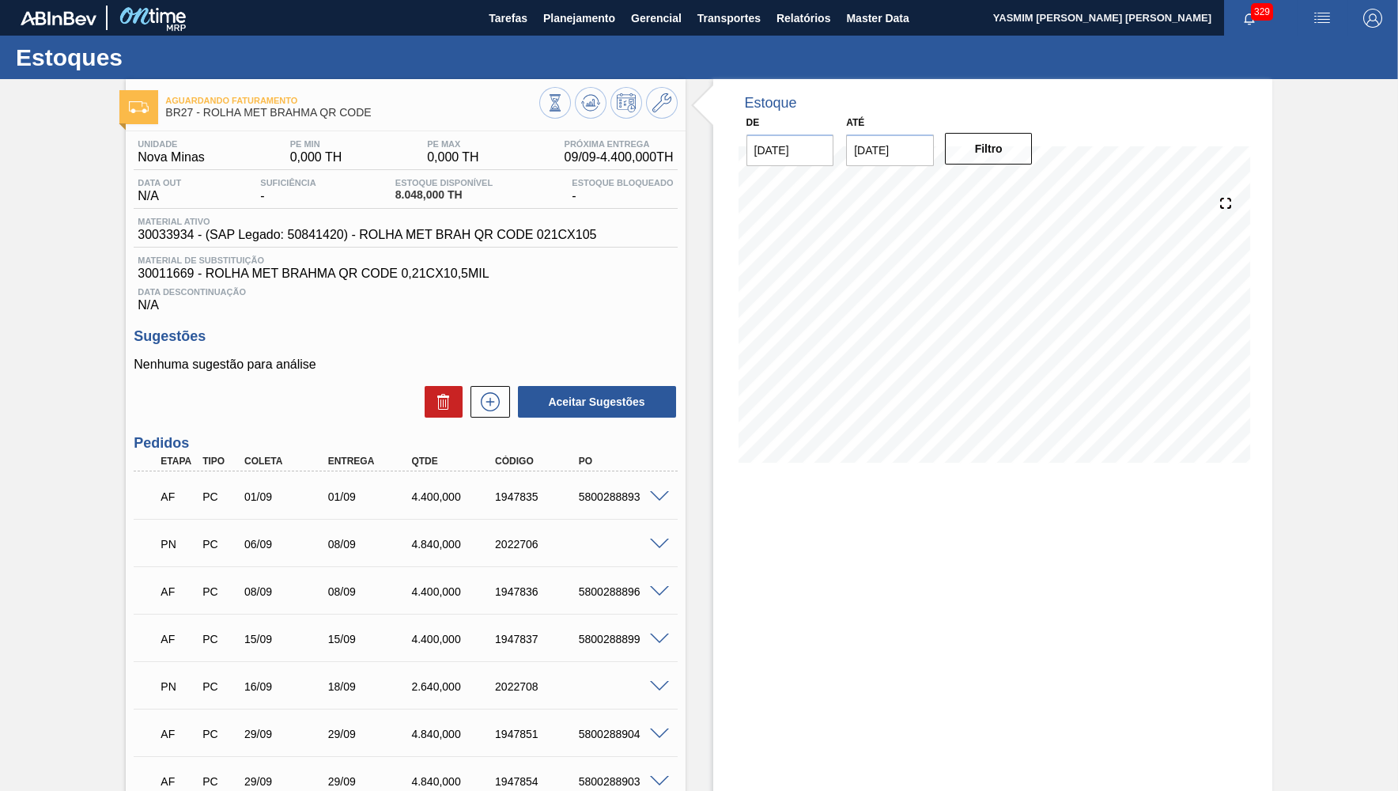
scroll to position [308, 0]
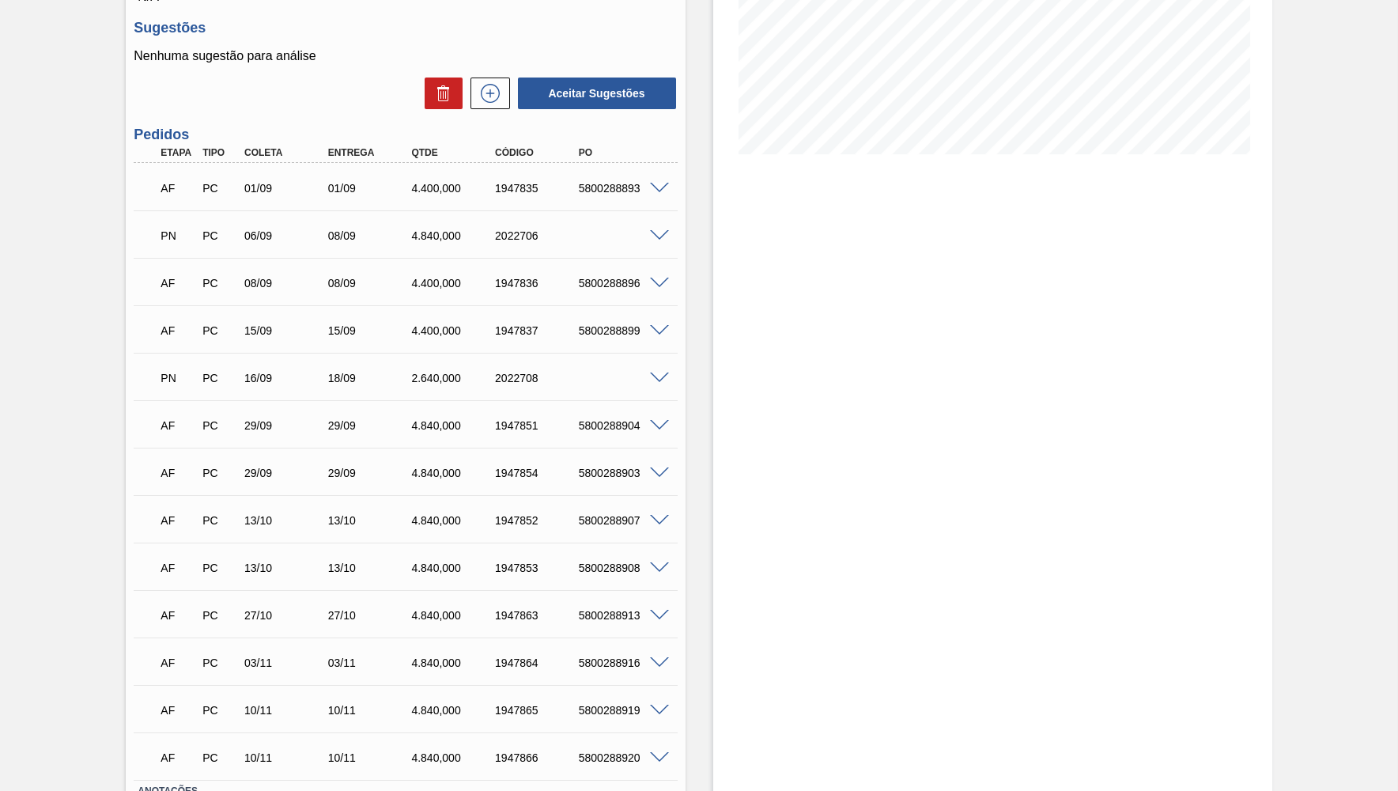
click at [134, 142] on h3 "Pedidos" at bounding box center [405, 135] width 543 height 17
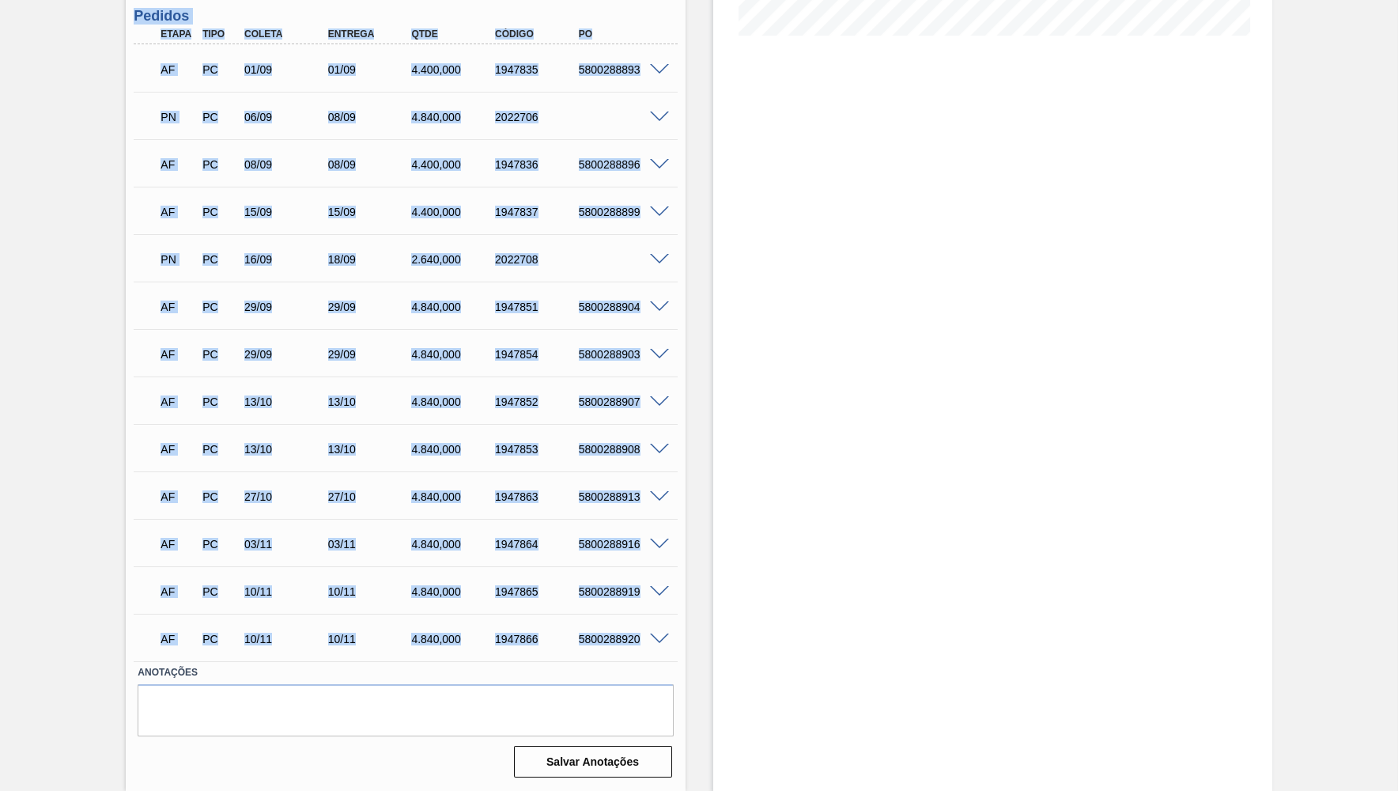
click at [638, 634] on div "5800288920" at bounding box center [621, 639] width 93 height 13
copy div "Loremip Dolor Sita Consec Adipisc Elit Seddoe TE IN UT 19/33 23/10 8.728,174 89…"
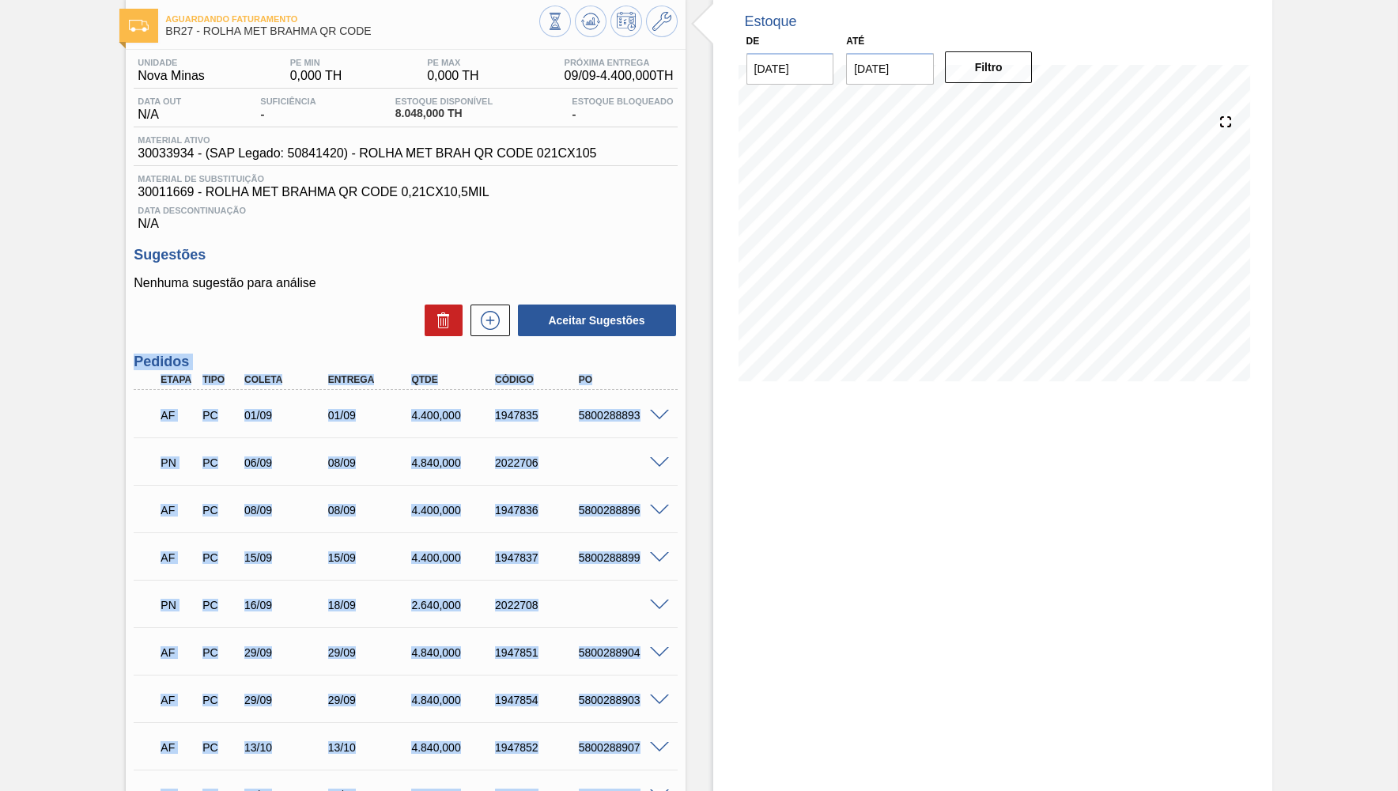
scroll to position [0, 0]
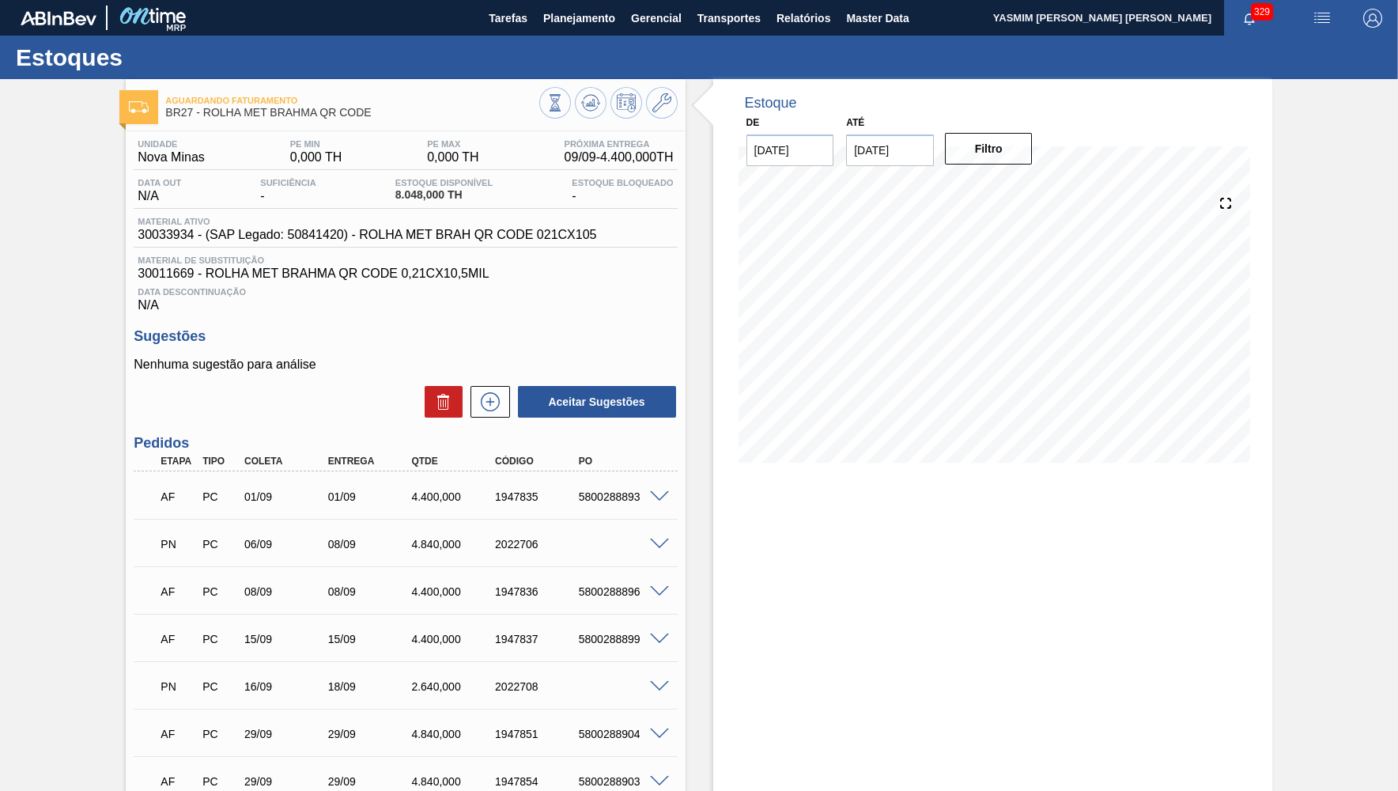
click at [174, 161] on span "Nova Minas" at bounding box center [171, 157] width 66 height 14
drag, startPoint x: 191, startPoint y: 117, endPoint x: 169, endPoint y: 123, distance: 22.1
click at [169, 119] on span "BR27 - ROLHA MET BRAHMA QR CODE" at bounding box center [351, 113] width 373 height 12
copy span "BR27"
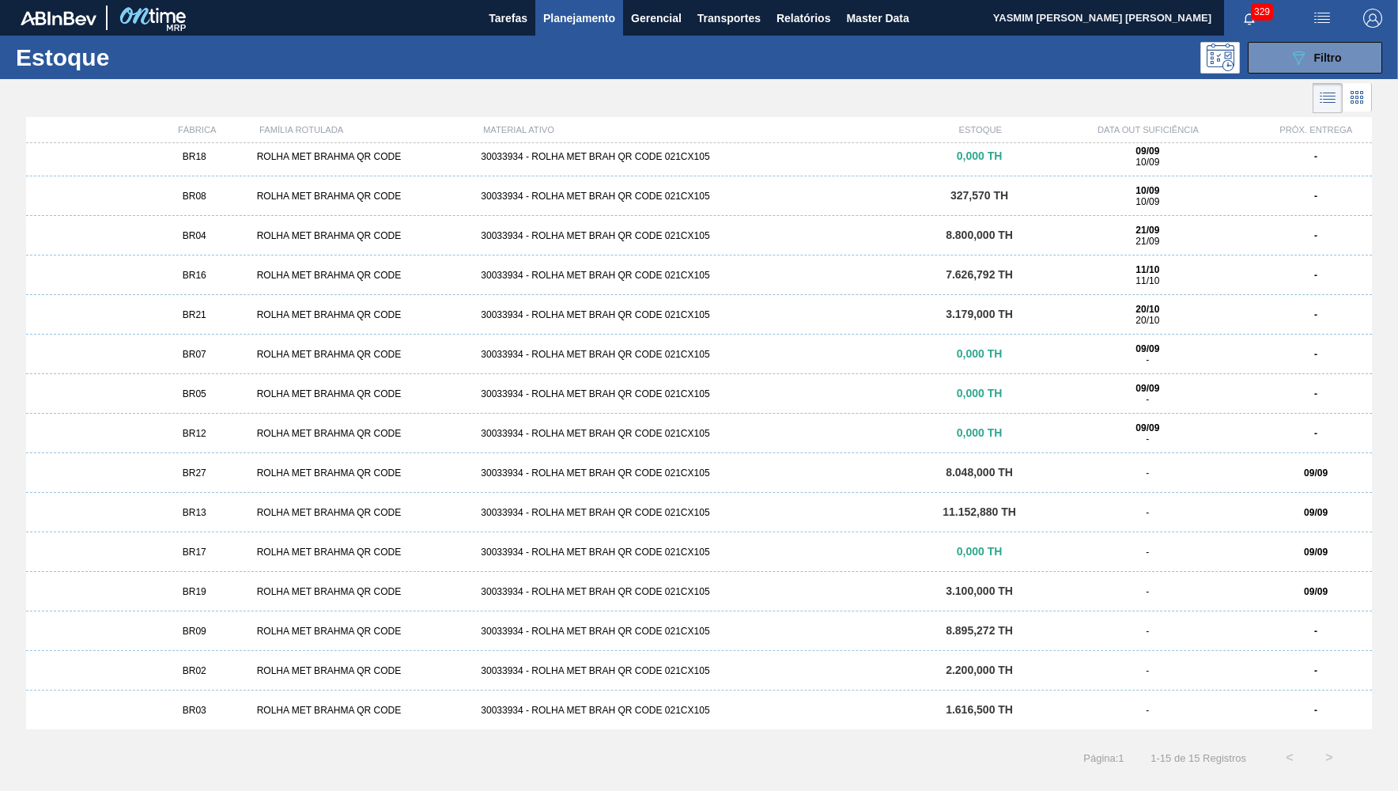
scroll to position [7, 0]
click at [1247, 519] on div "BR13 ROLHA MET BRAHMA QR CODE 30033934 - ROLHA MET BRAH QR CODE 021CX105 11.152…" at bounding box center [699, 512] width 1346 height 40
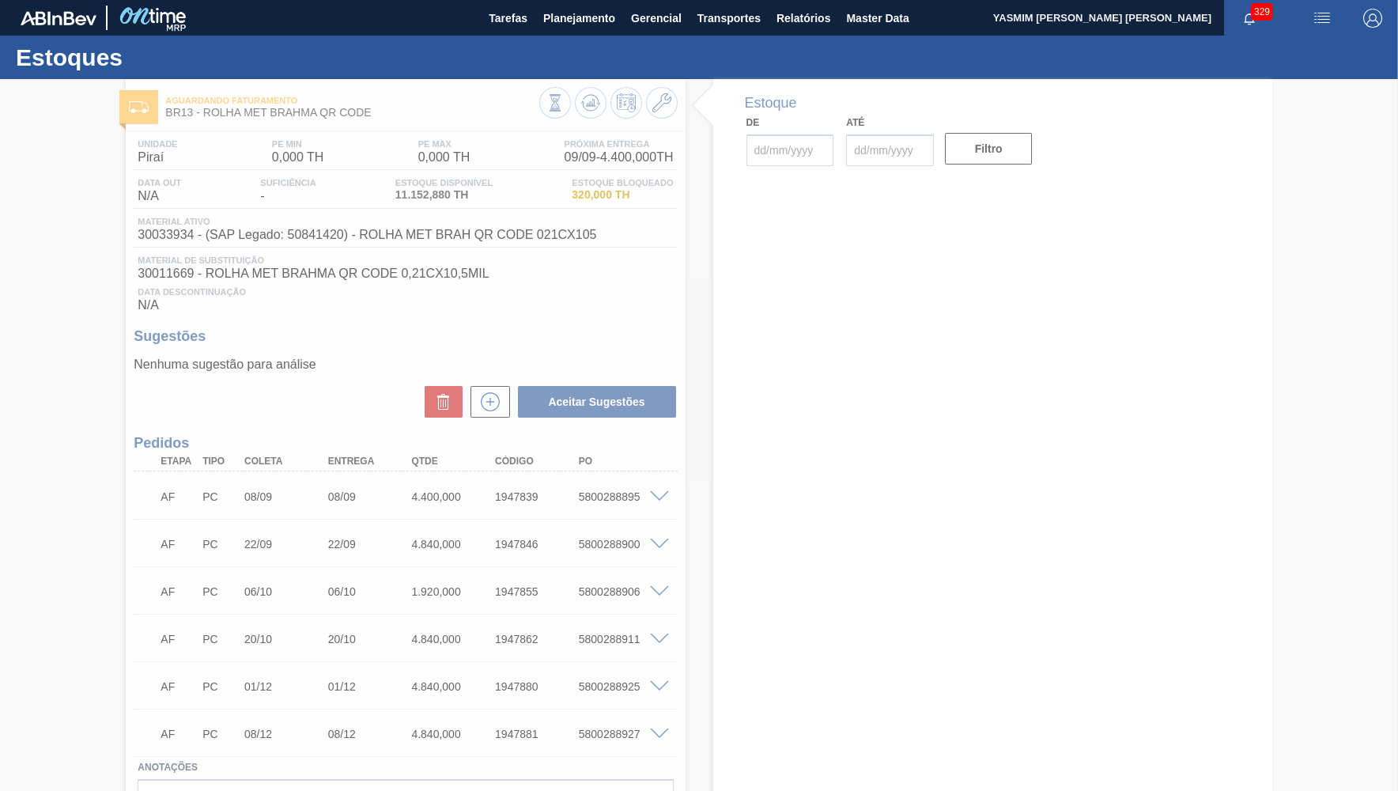
type input "[DATE]"
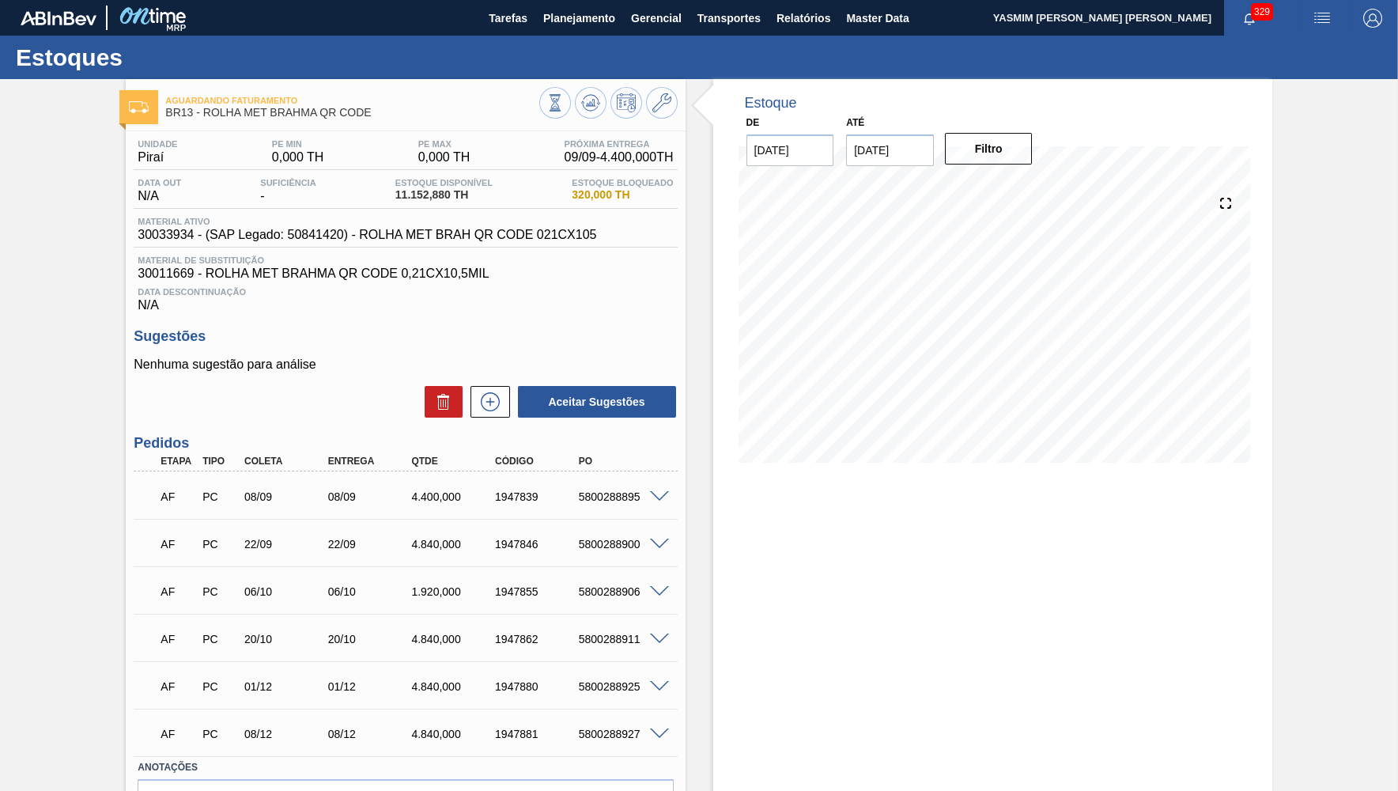
click at [161, 485] on div "AF" at bounding box center [178, 496] width 43 height 35
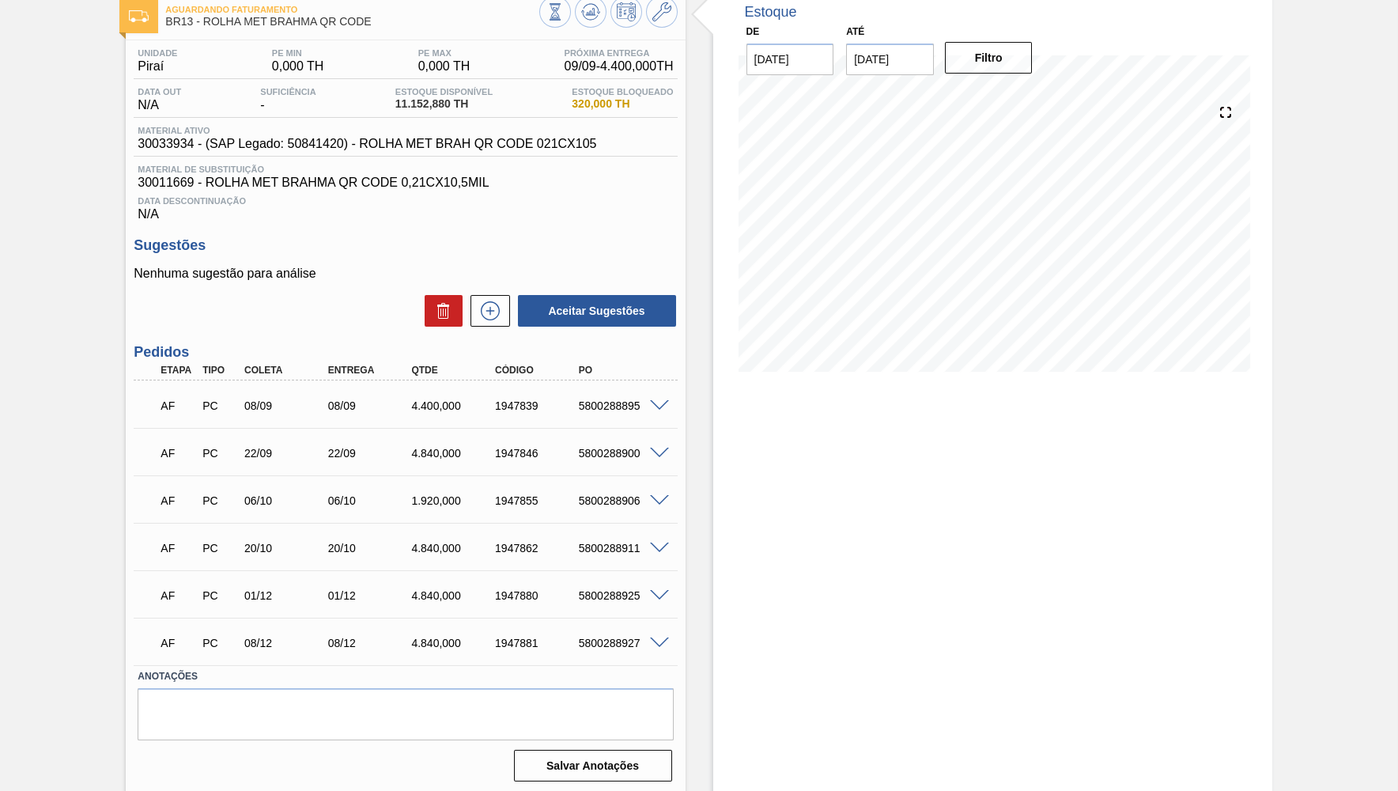
scroll to position [95, 0]
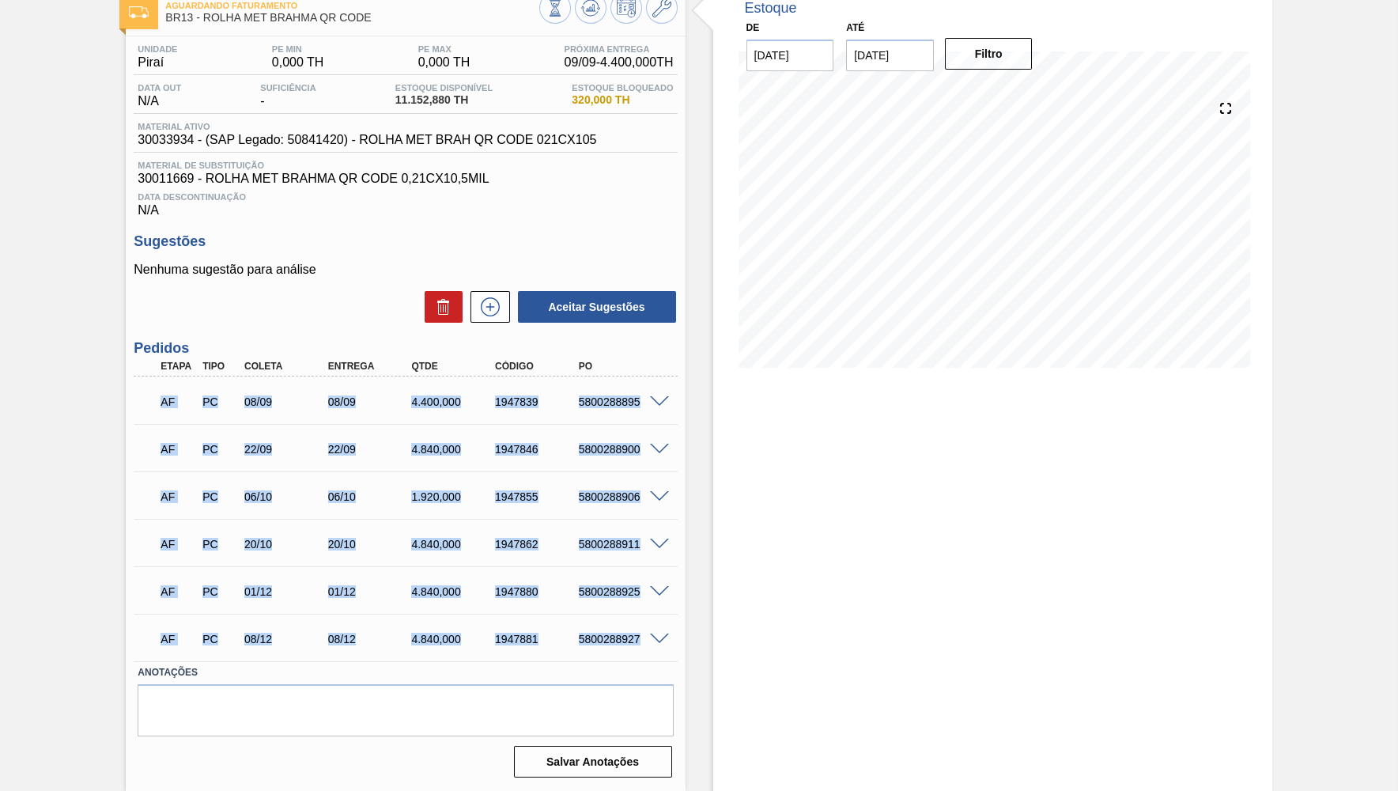
click at [645, 636] on div "5800288927" at bounding box center [621, 639] width 93 height 13
copy div "LO IP 94/33 86/00 8.996,917 7084945 1901473771 Dolorsit 12960133 - AMETC ADI EL…"
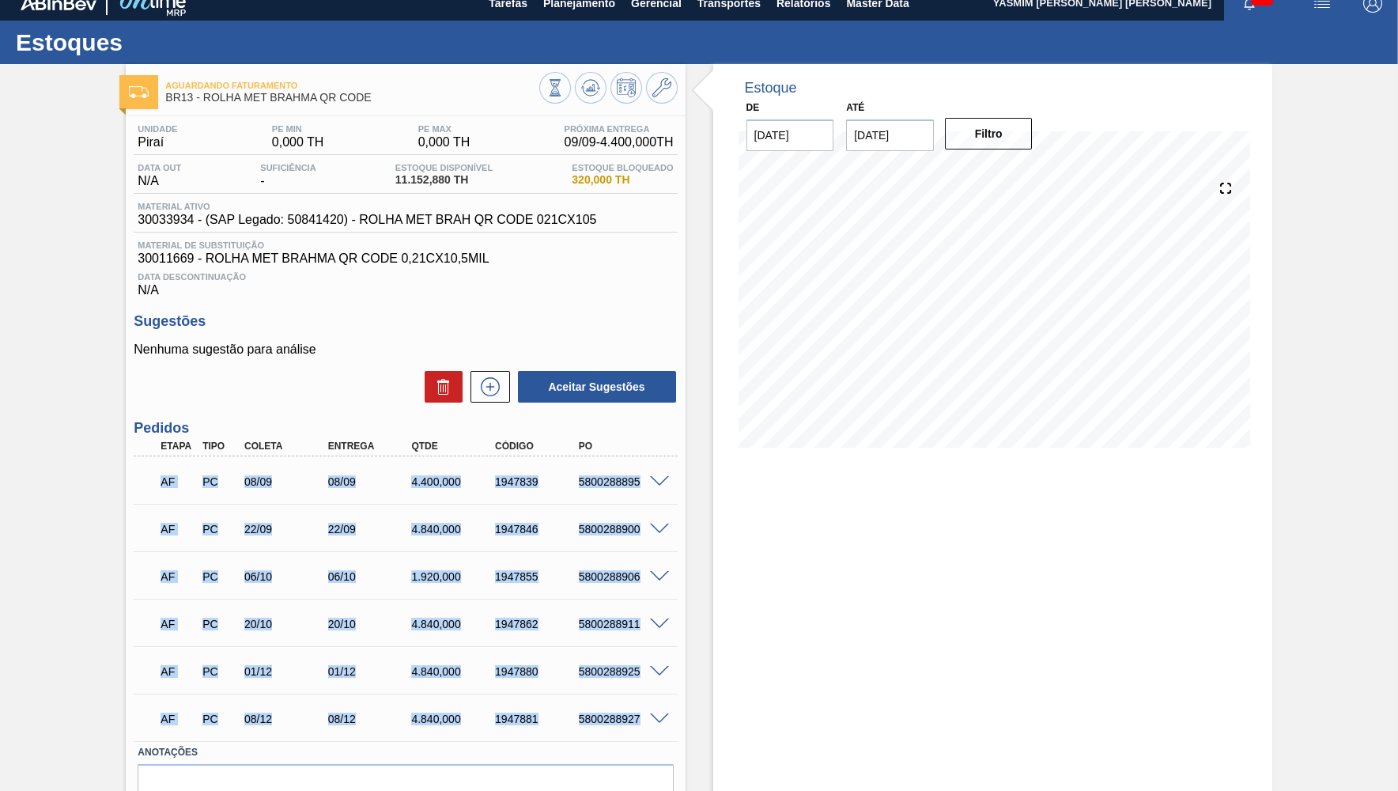
scroll to position [0, 0]
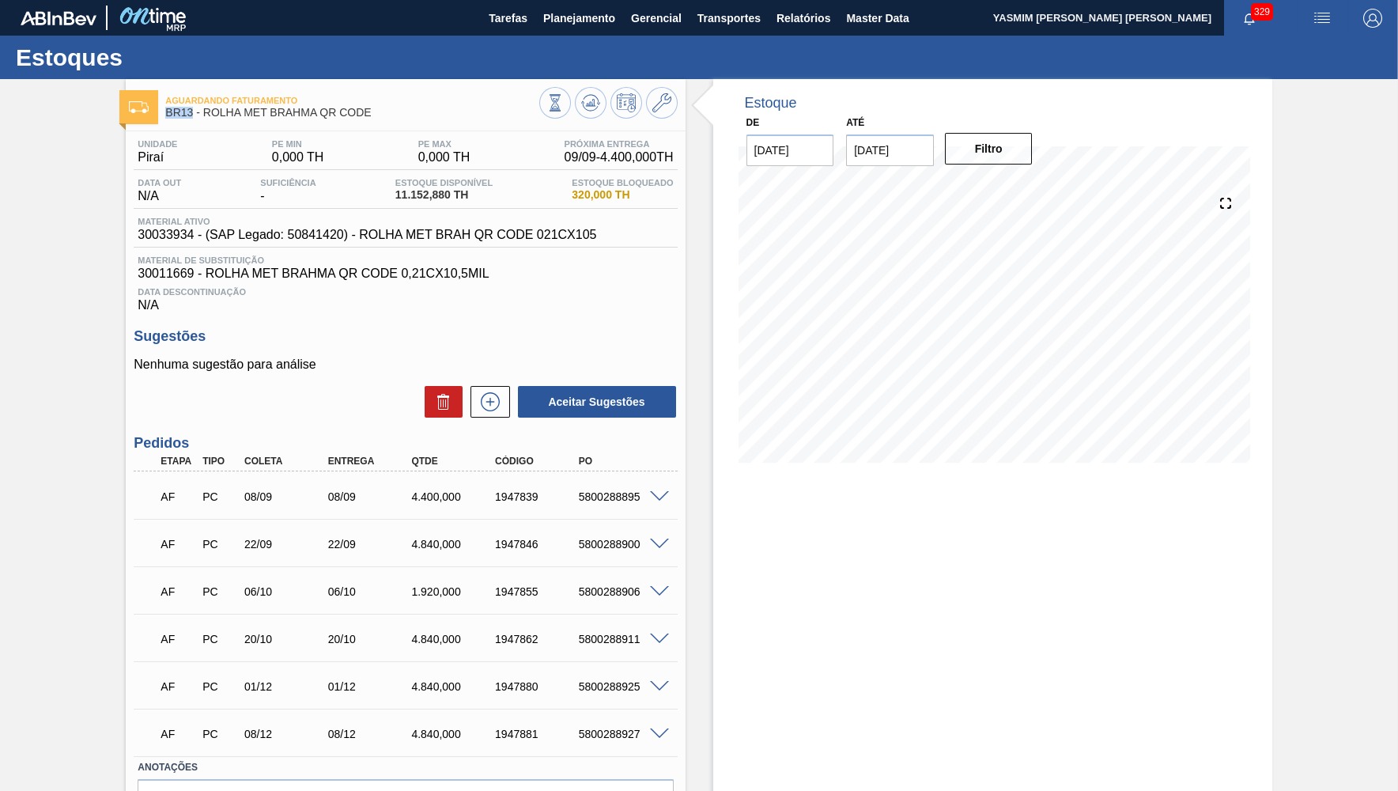
click at [169, 108] on span "BR13 - ROLHA MET BRAHMA QR CODE" at bounding box center [351, 113] width 373 height 12
copy span "BR13"
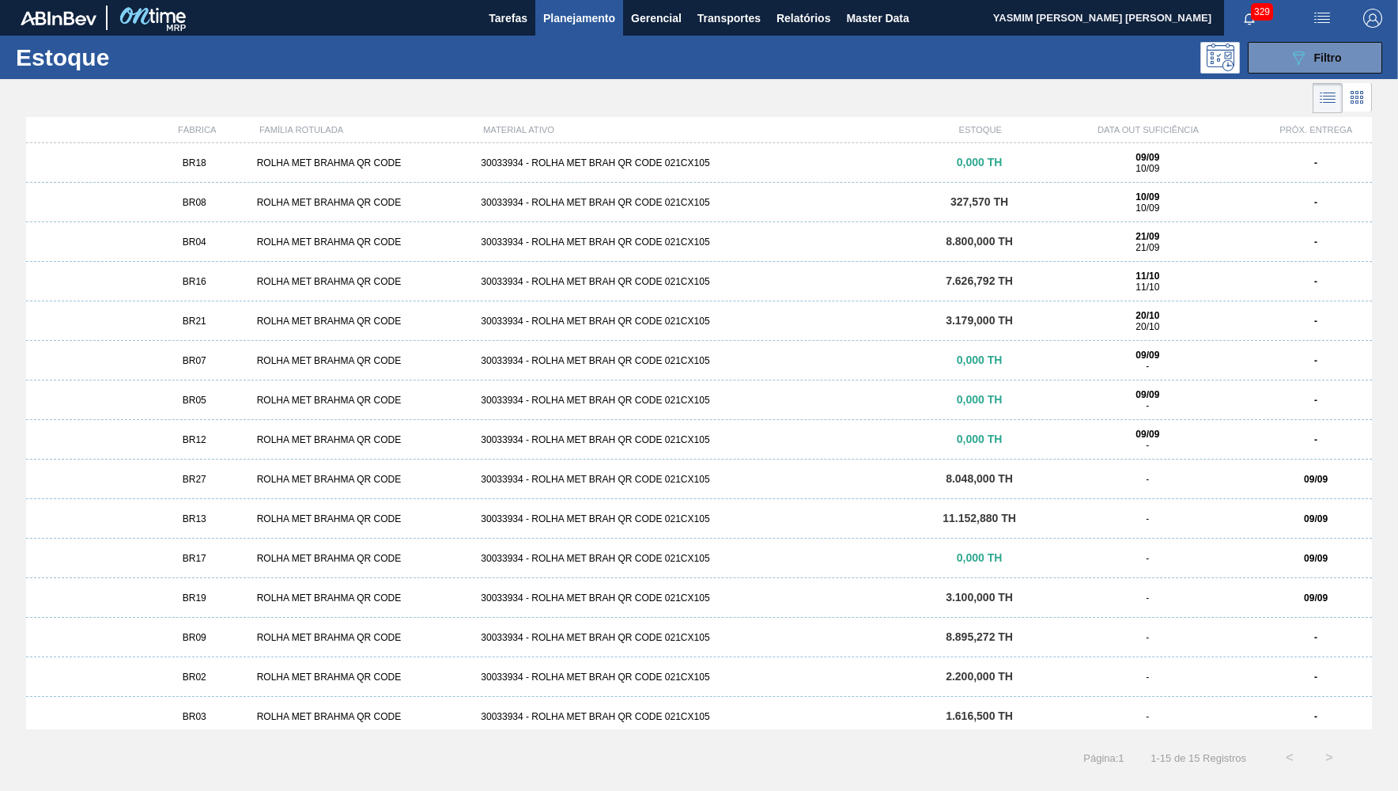
click at [1277, 551] on div "BR17 ROLHA MET BRAHMA QR CODE 30033934 - ROLHA MET BRAH QR CODE 021CX105 0,000 …" at bounding box center [699, 559] width 1346 height 40
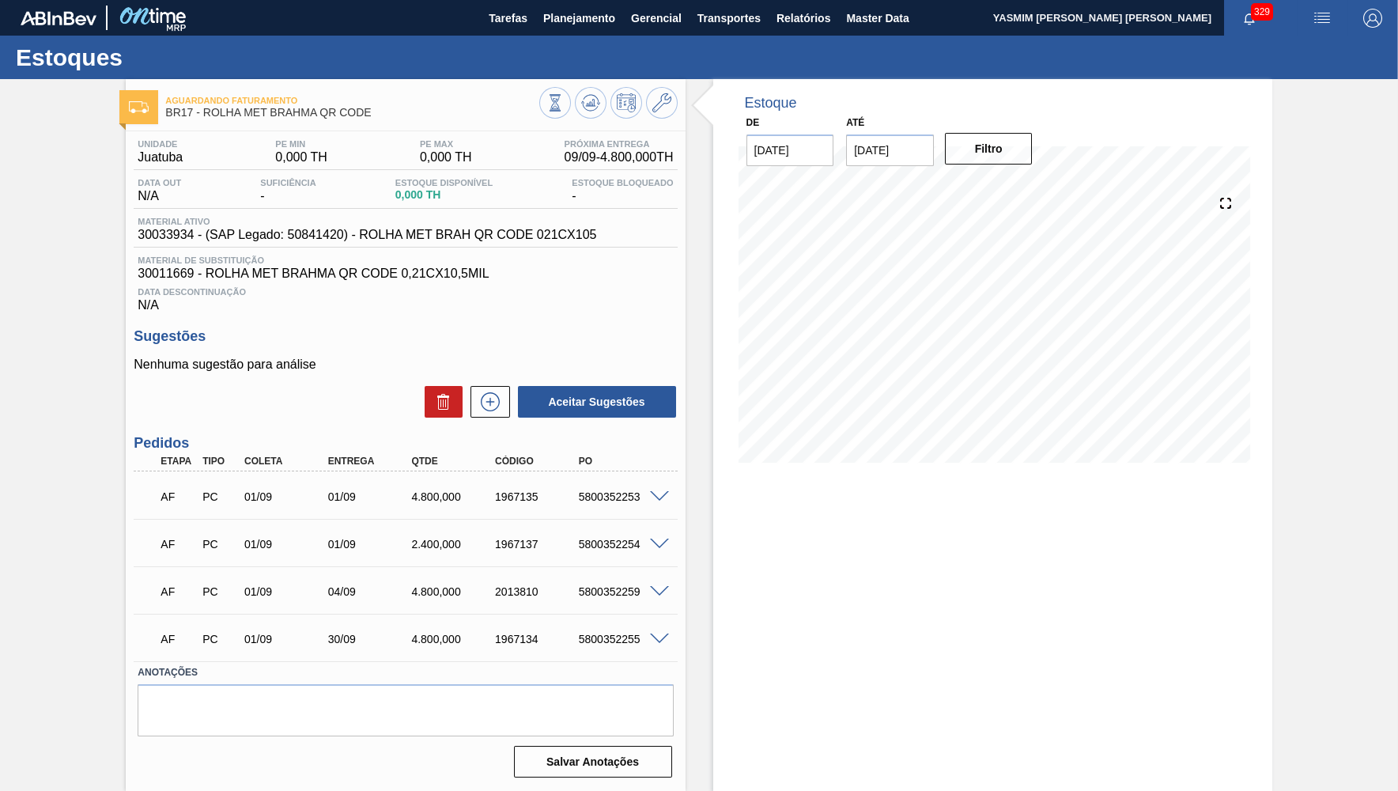
drag, startPoint x: 142, startPoint y: 494, endPoint x: 688, endPoint y: 637, distance: 564.8
click at [688, 637] on div "Aguardando Faturamento BR17 - ROLHA MET BRAHMA QR CODE Unidade Juatuba PE MIN 0…" at bounding box center [699, 435] width 1398 height 712
click at [625, 633] on div "AF PC 01/09 30/09 4.800,000 1967134 5800352255" at bounding box center [400, 638] width 501 height 32
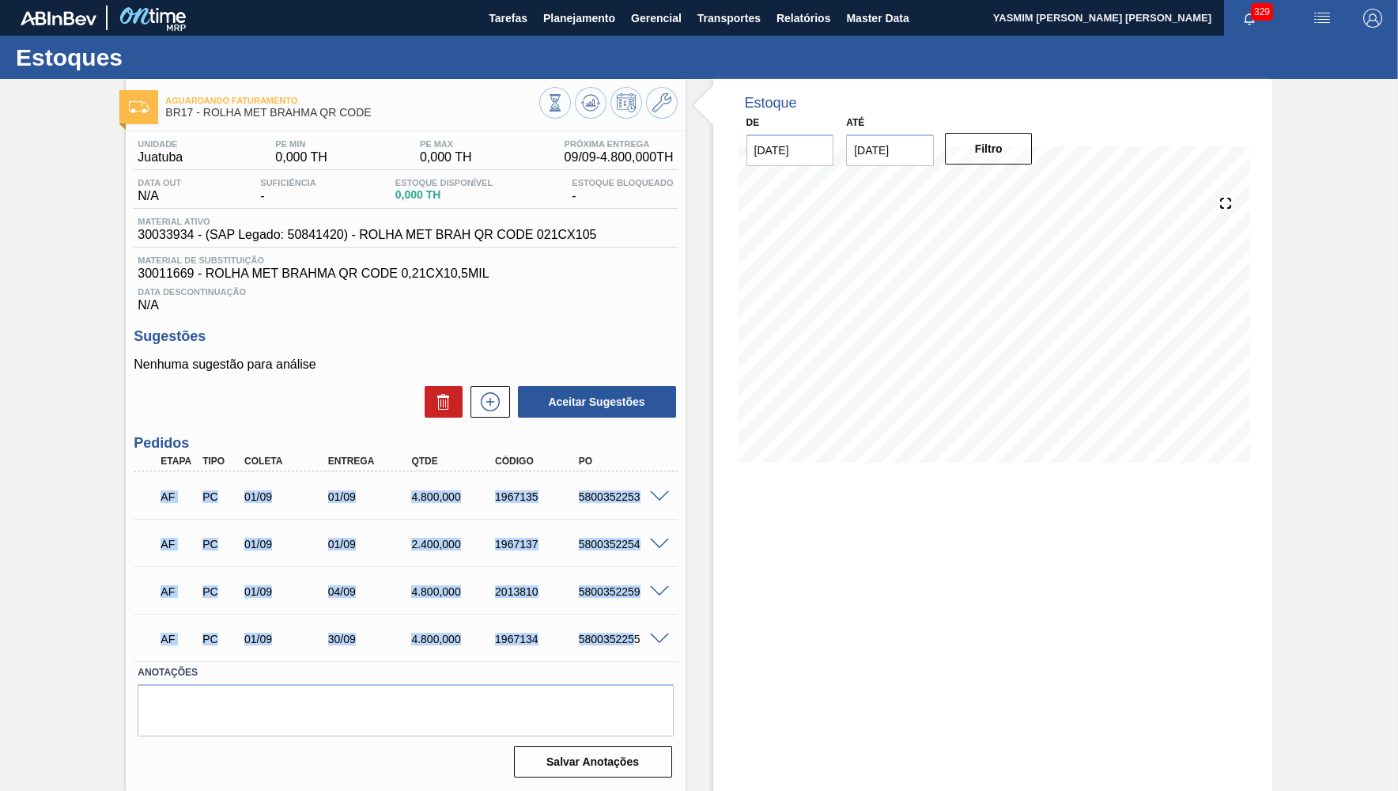
click at [633, 637] on div "5800352255" at bounding box center [621, 639] width 93 height 13
click at [638, 641] on div "5800352255" at bounding box center [621, 639] width 93 height 13
copy div "AF PC 01/09 01/09 4.800,000 1967135 5800352253 Material 30033934 - ROLHA MET BR…"
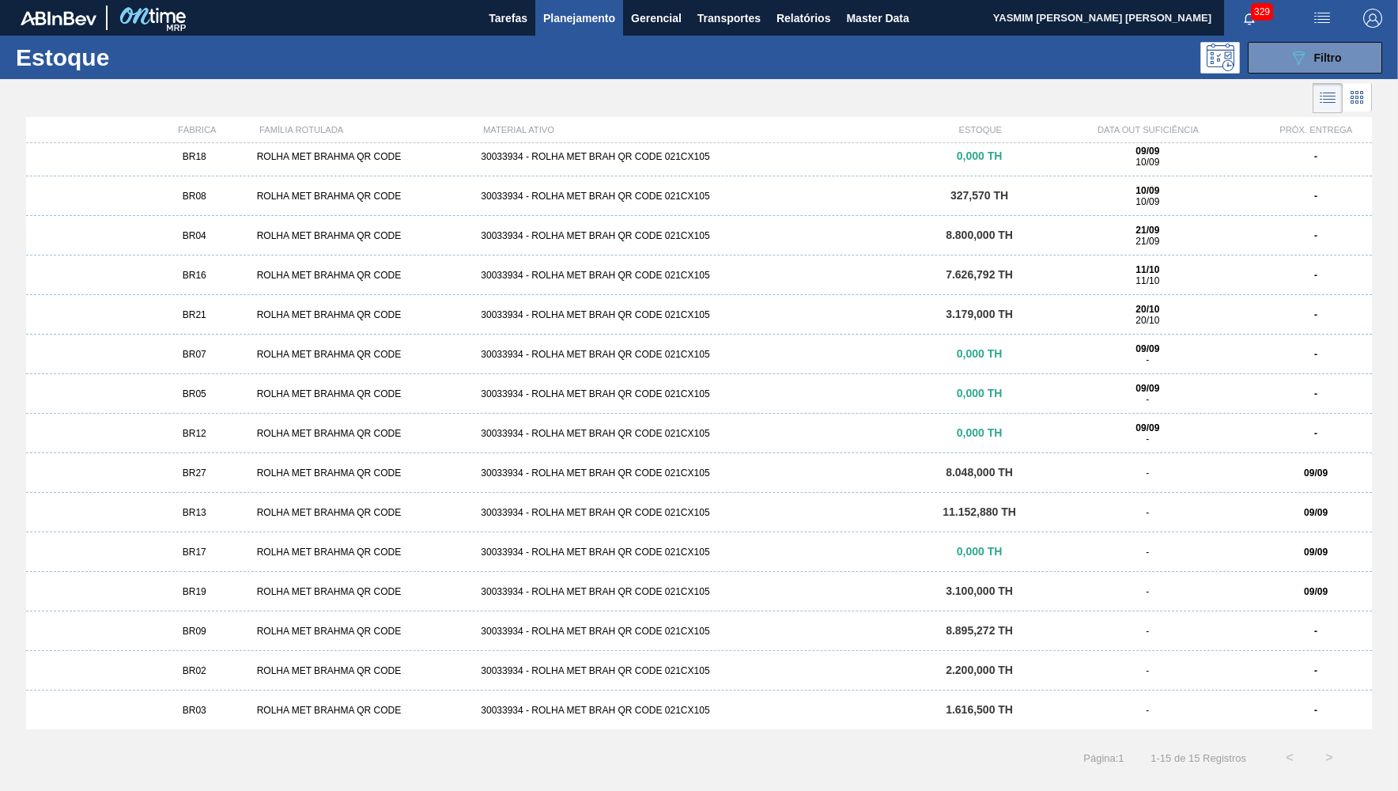
scroll to position [7, 0]
click at [202, 596] on div "BR19 ROLHA MET BRAHMA QR CODE 30033934 - ROLHA MET BRAH QR CODE 021CX105 3.100,…" at bounding box center [699, 591] width 1346 height 40
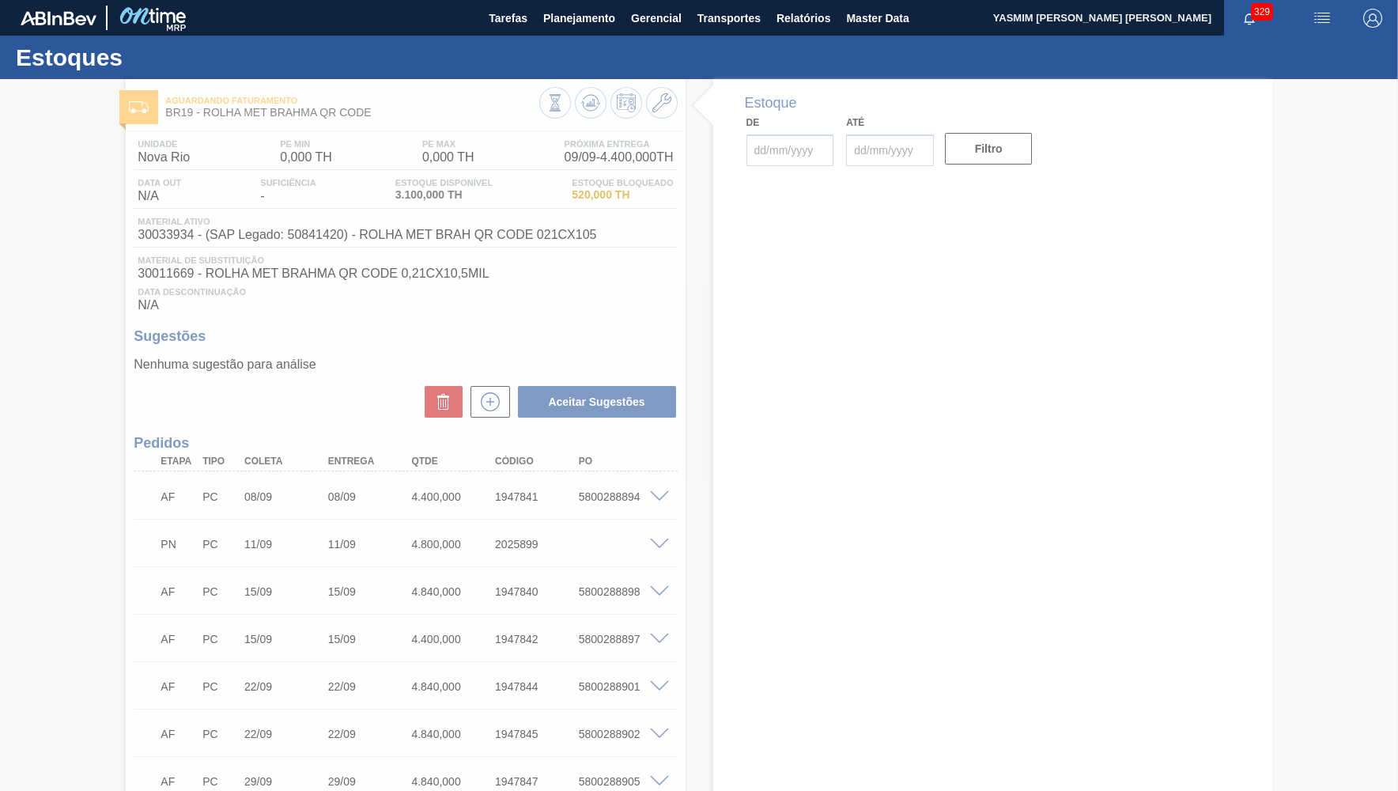
type input "[DATE]"
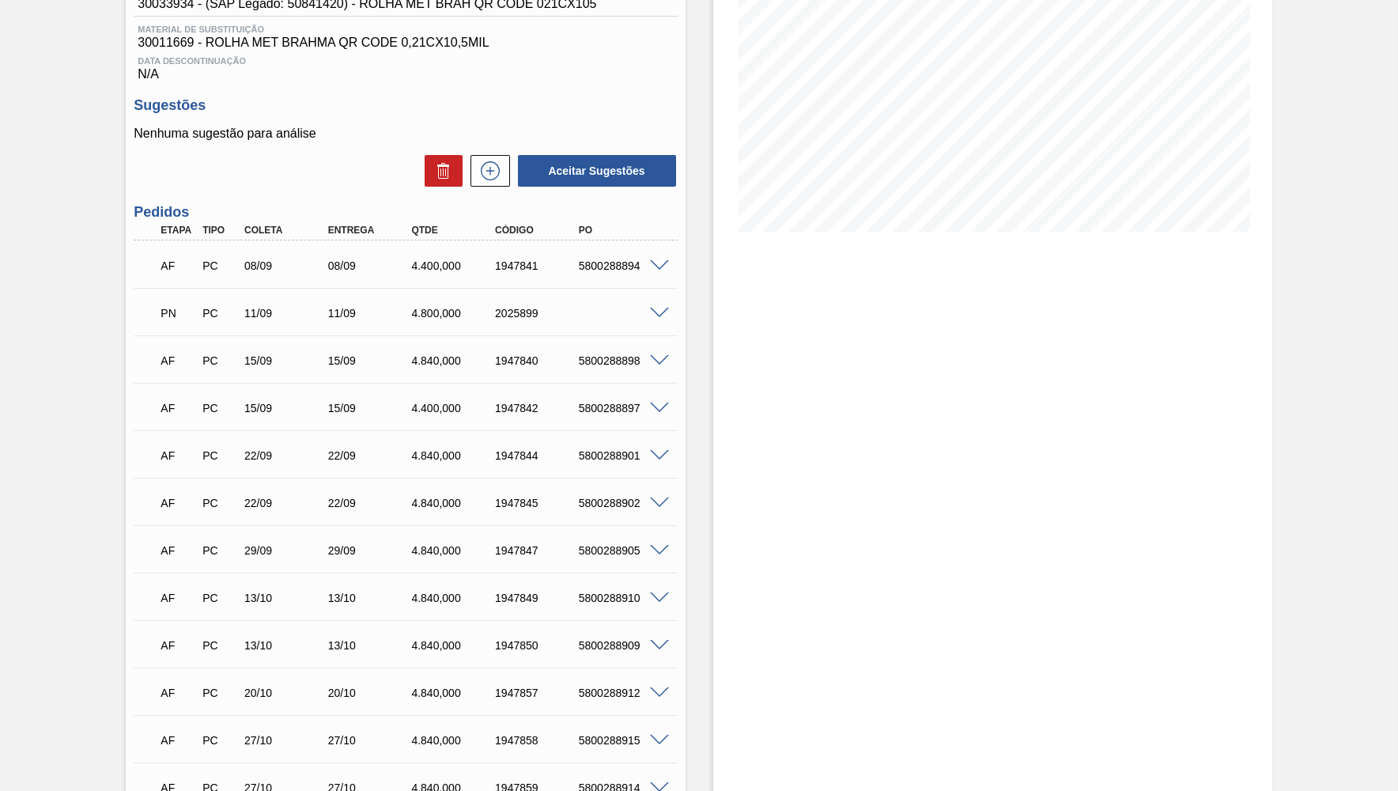
click at [147, 248] on div "AF PC 08/09 08/09 4.400,000 1947841 5800288894" at bounding box center [405, 264] width 543 height 40
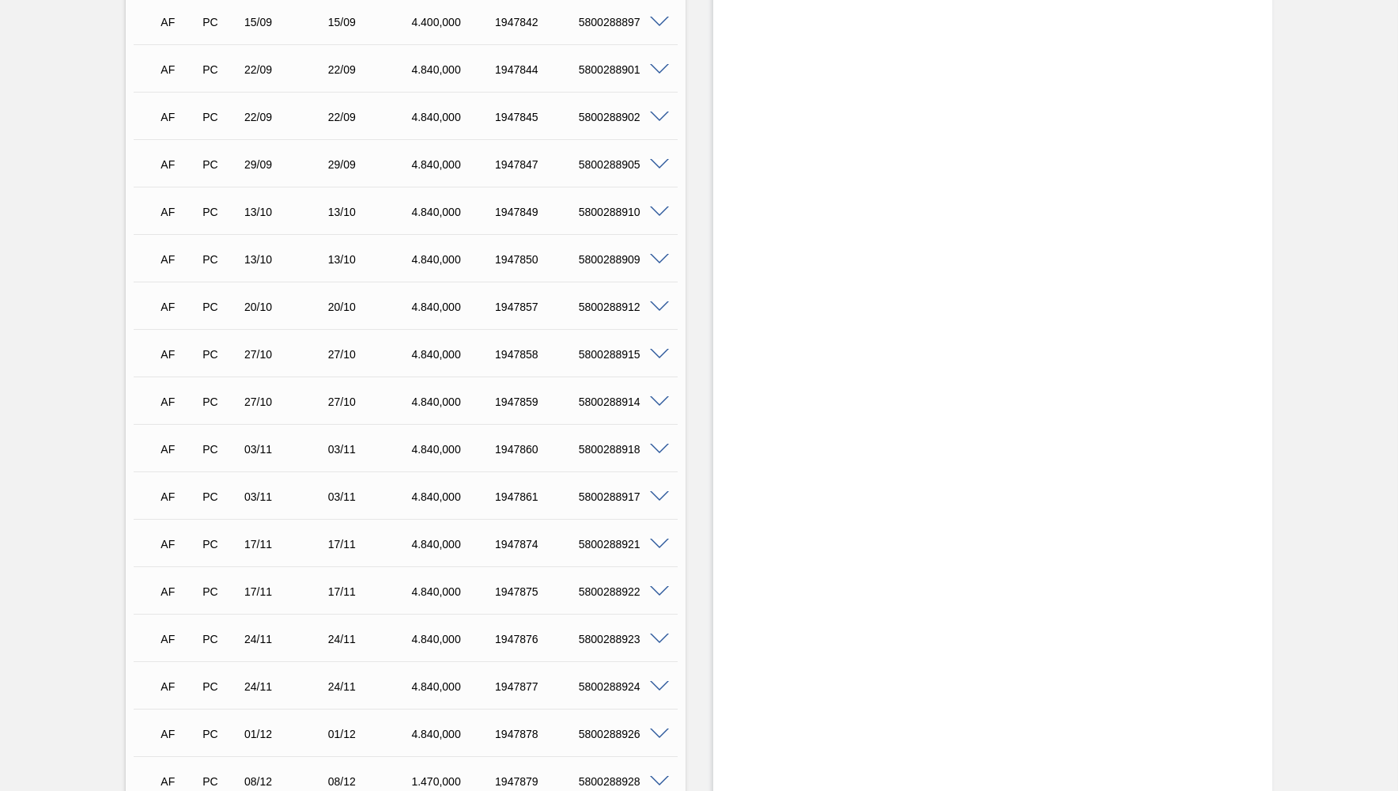
scroll to position [760, 0]
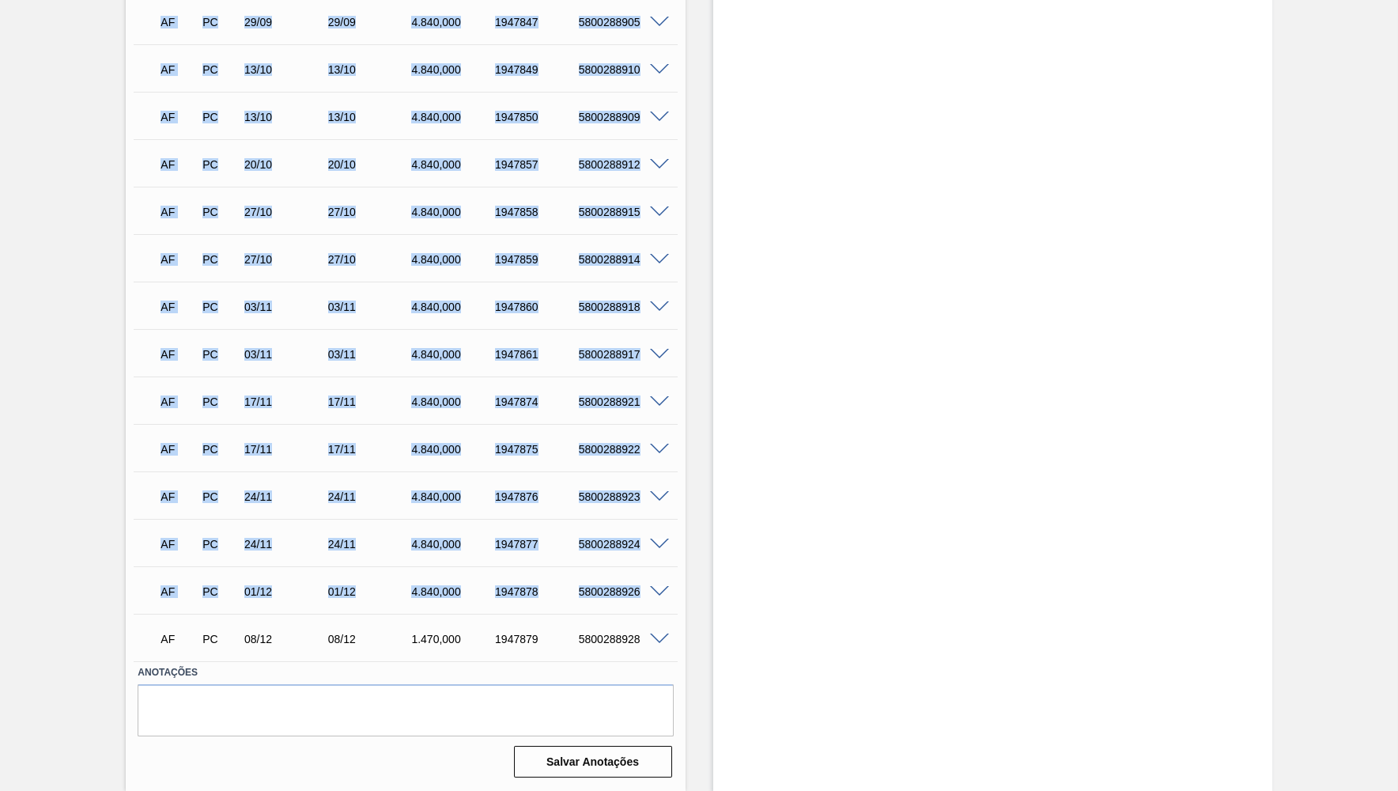
click at [649, 612] on div "AF PC 01/12 01/12 4.840,000 1947878 5800288926 Material 30033934 - ROLHA MET BR…" at bounding box center [405, 589] width 543 height 47
click at [647, 639] on div at bounding box center [662, 638] width 32 height 12
copy div "LO IP 33/76 70/36 6.096,633 9815526 6498972384 Dolorsit 66938952 - AMETC ADI EL…"
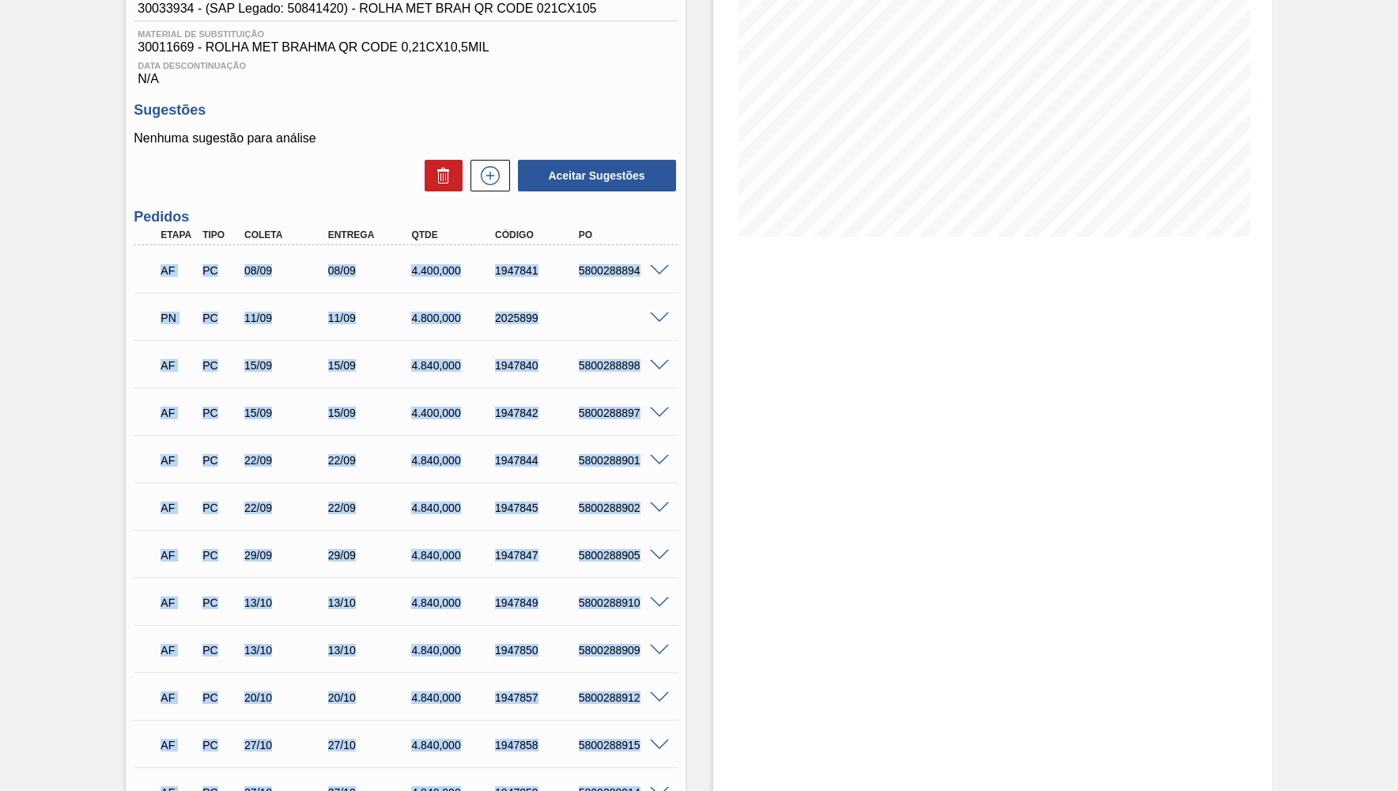
scroll to position [0, 0]
